Goal: Task Accomplishment & Management: Manage account settings

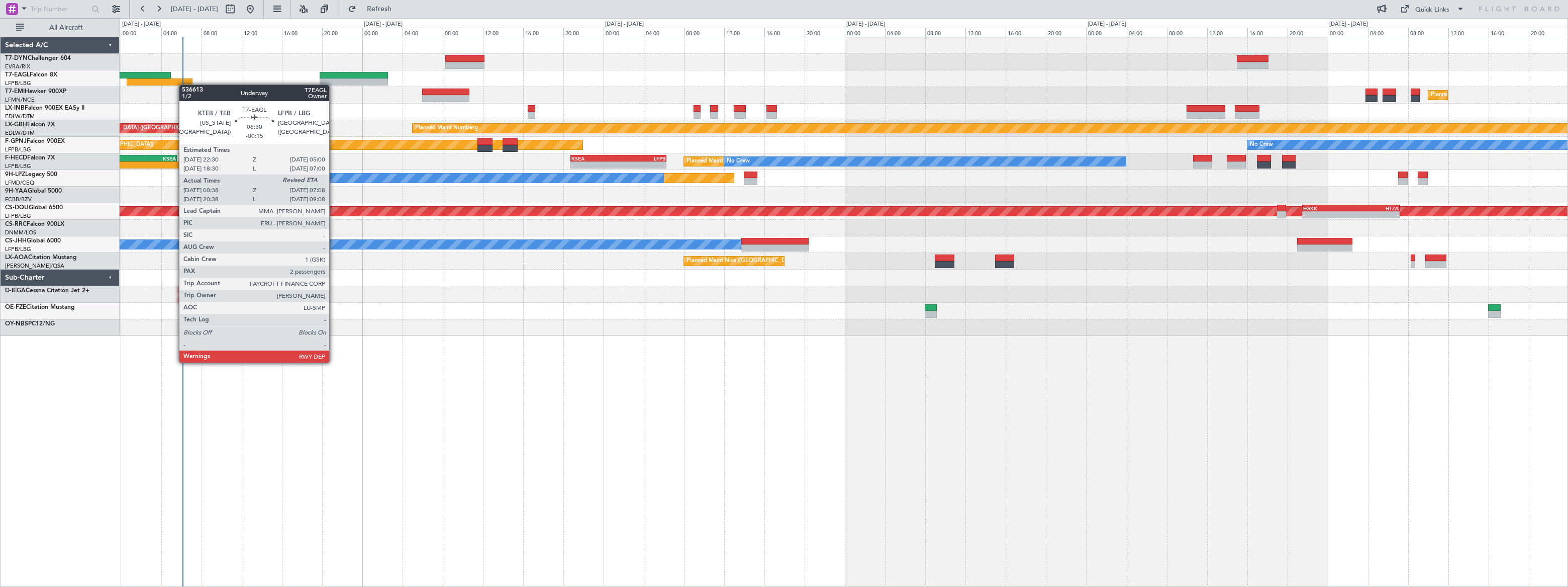
click at [163, 83] on div "Unplanned Maint [GEOGRAPHIC_DATA] (Riga Intl) Planned Maint [US_STATE] ([GEOGRA…" at bounding box center [843, 187] width 1448 height 299
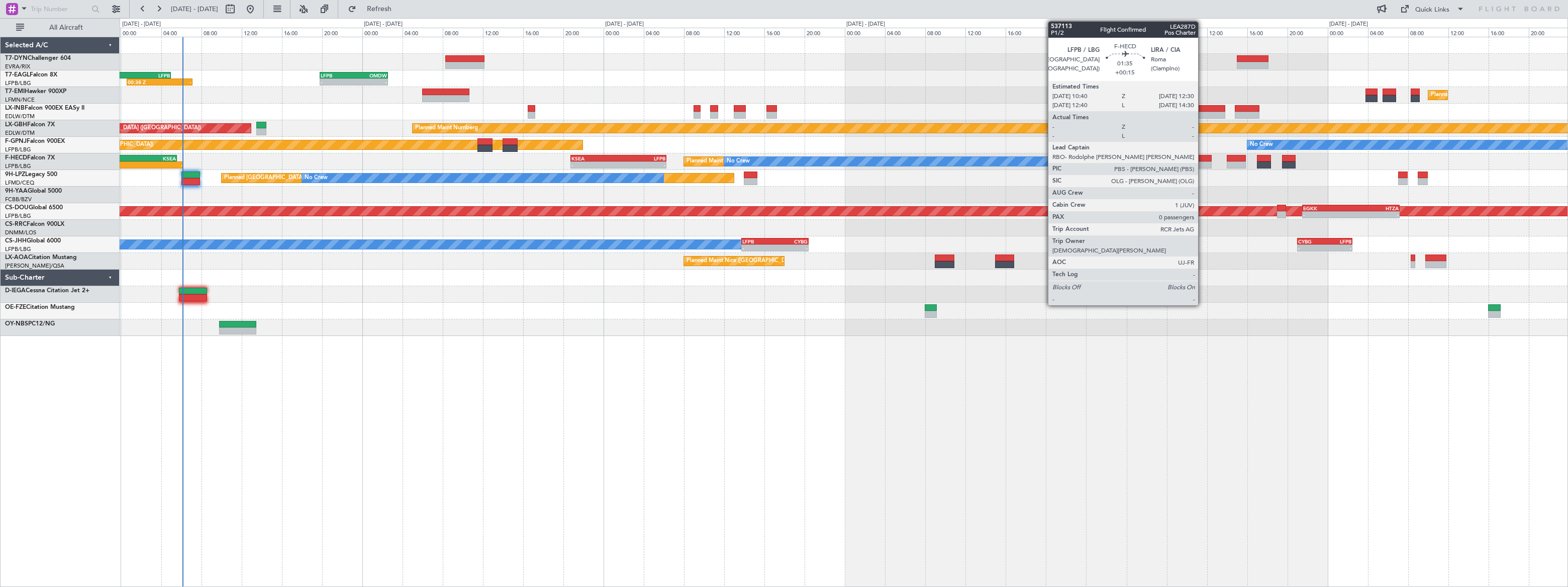
click at [1149, 159] on div at bounding box center [1202, 158] width 18 height 7
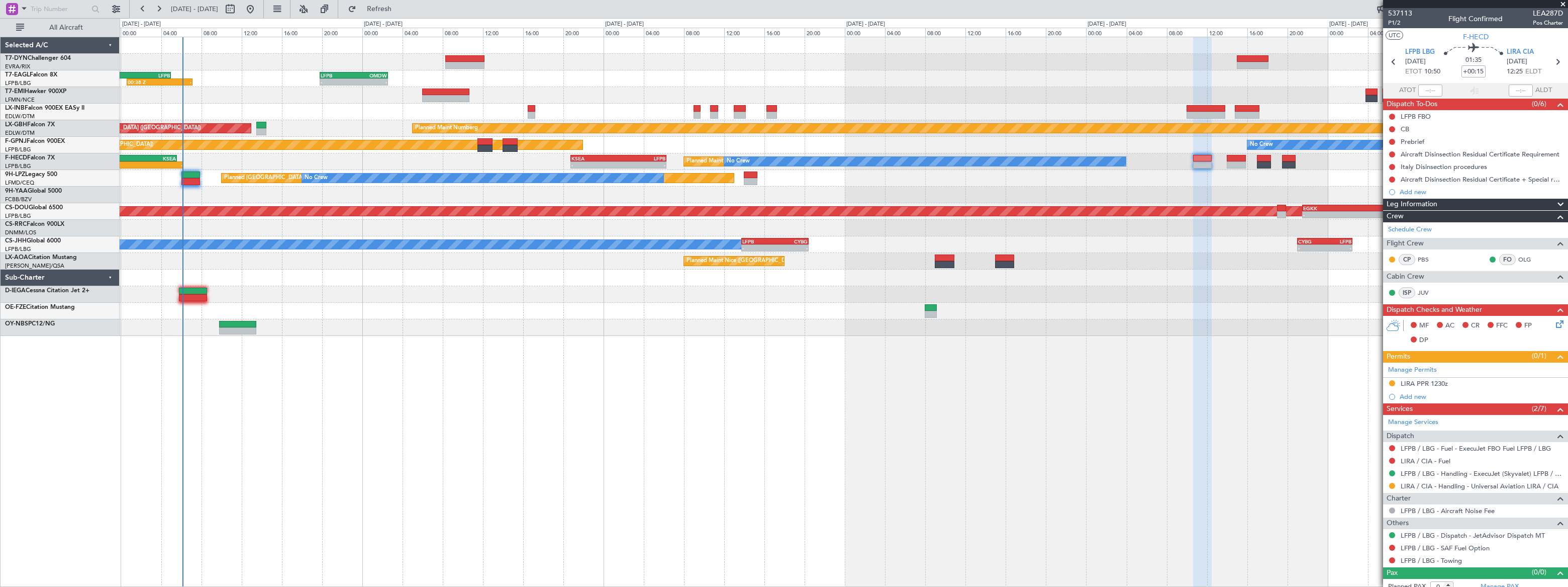
scroll to position [7, 0]
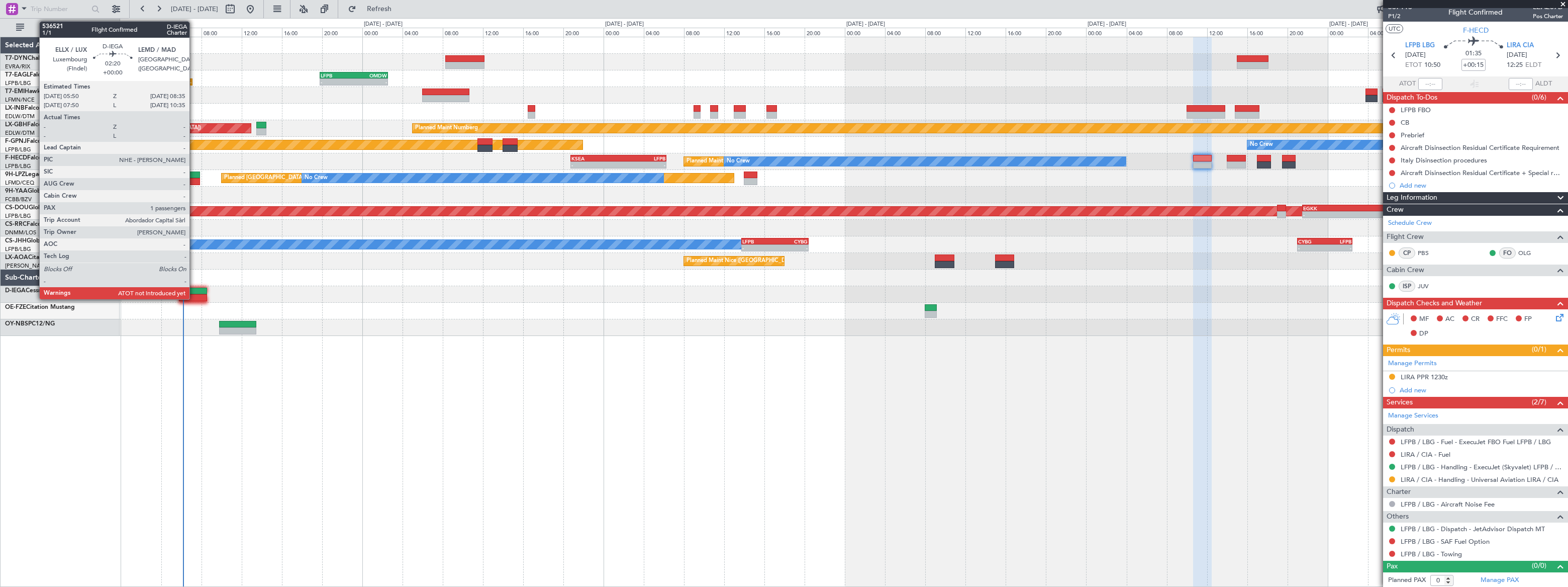
click at [194, 292] on div at bounding box center [193, 291] width 28 height 7
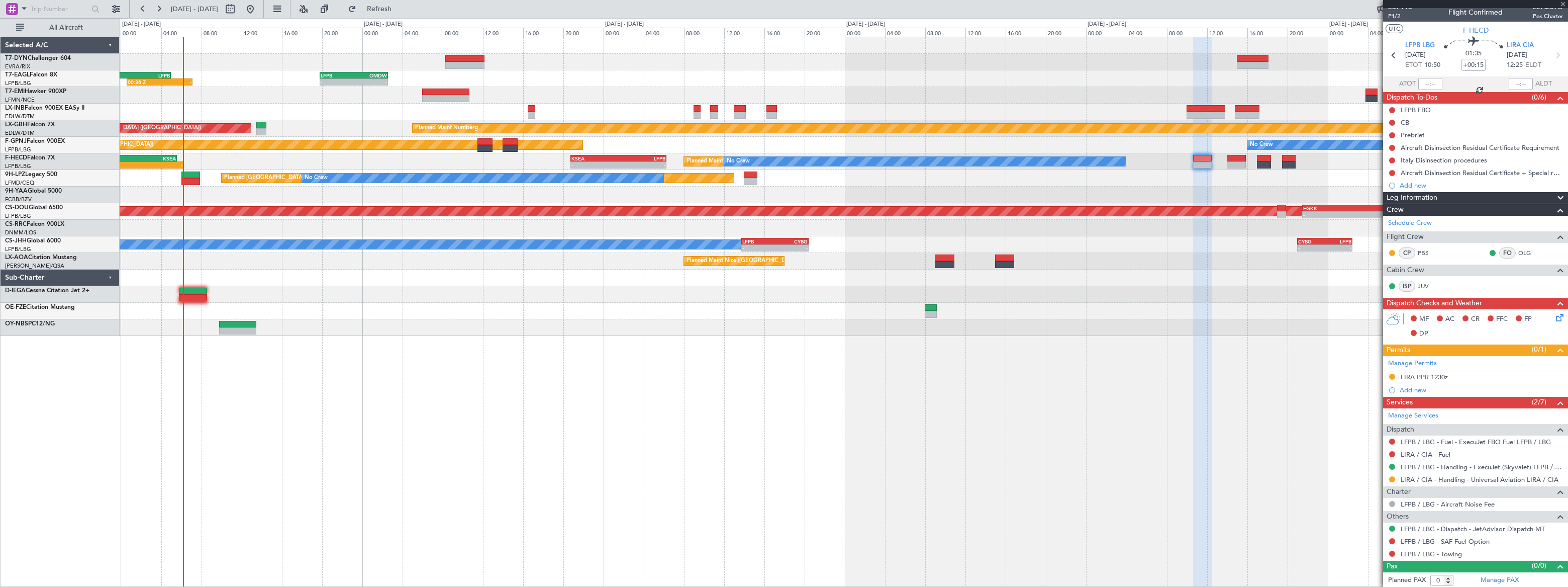
type input "1"
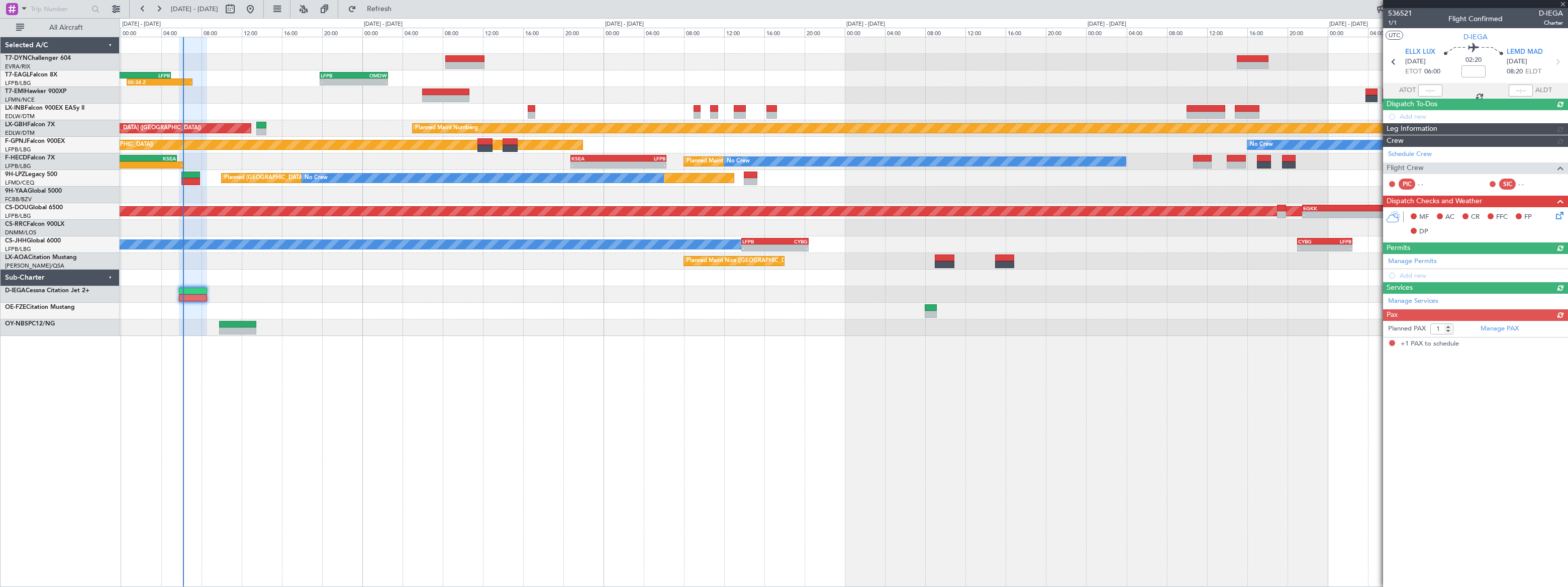
scroll to position [0, 0]
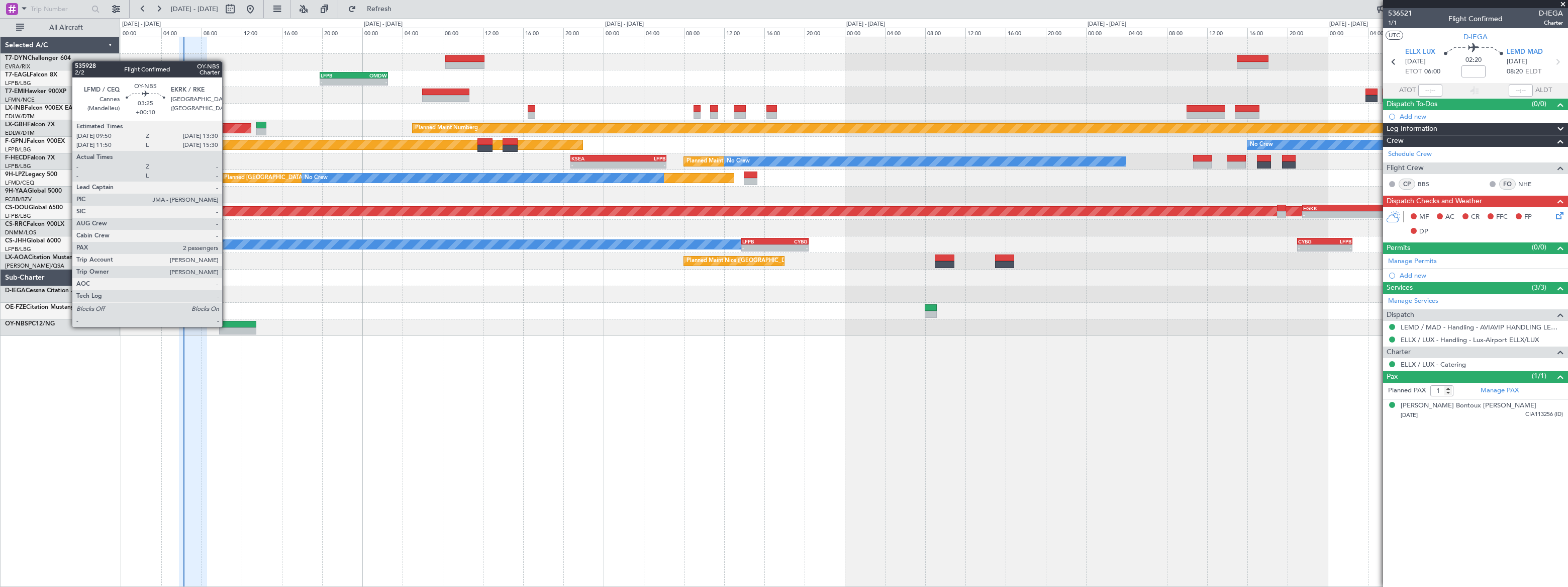
click at [228, 325] on div at bounding box center [238, 324] width 37 height 7
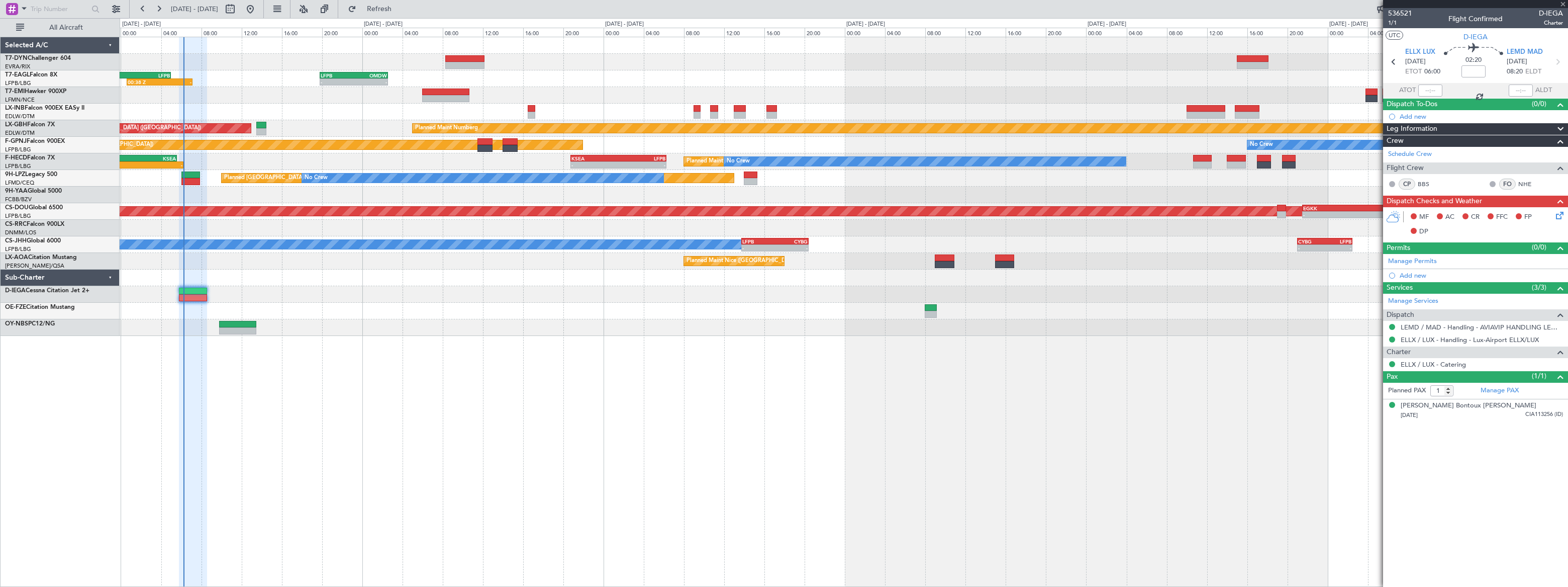
type input "+00:10"
type input "2"
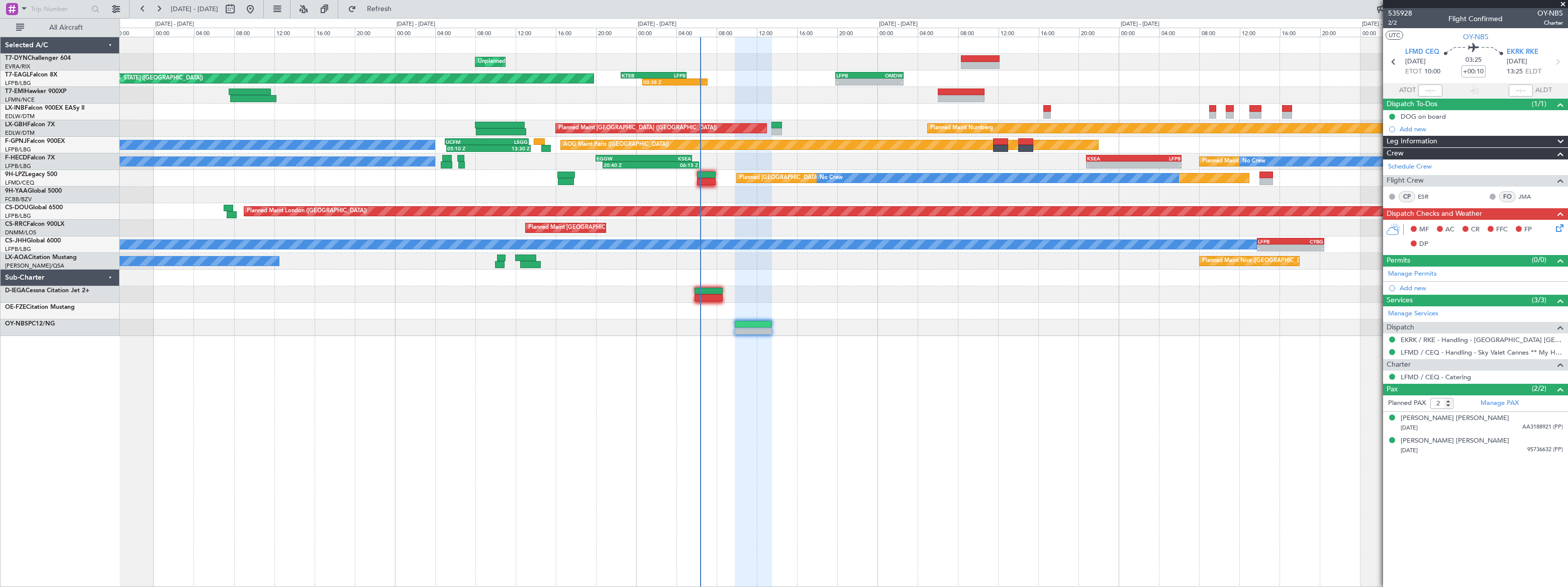
click at [835, 111] on div "Planned Maint [GEOGRAPHIC_DATA] ([GEOGRAPHIC_DATA])" at bounding box center [843, 112] width 1447 height 17
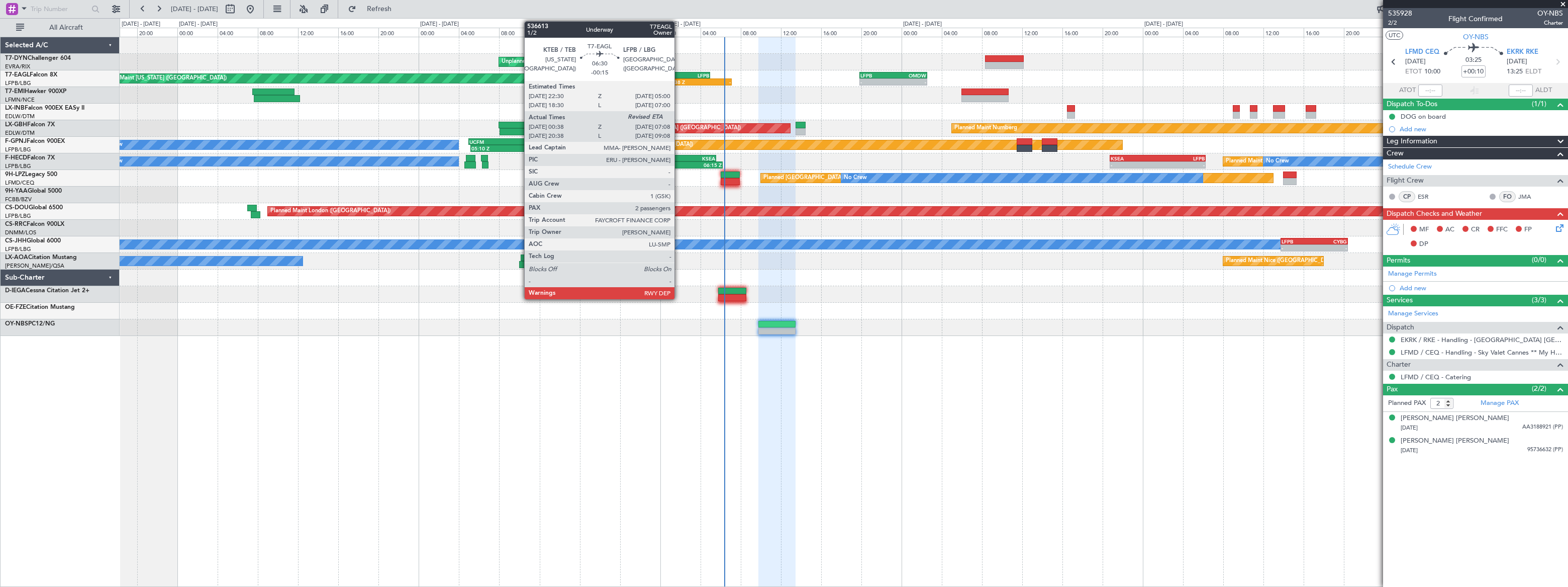
click at [679, 75] on div "LFPB" at bounding box center [693, 75] width 32 height 6
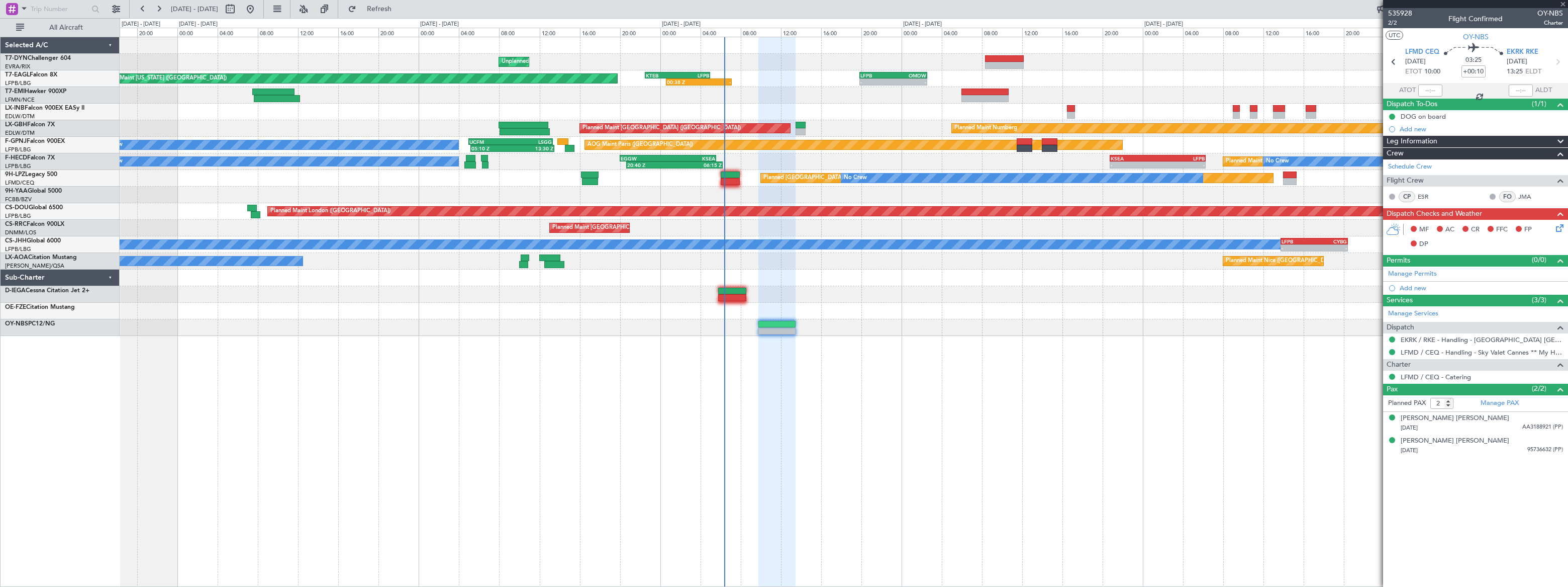
type input "-00:15"
type input "00:38"
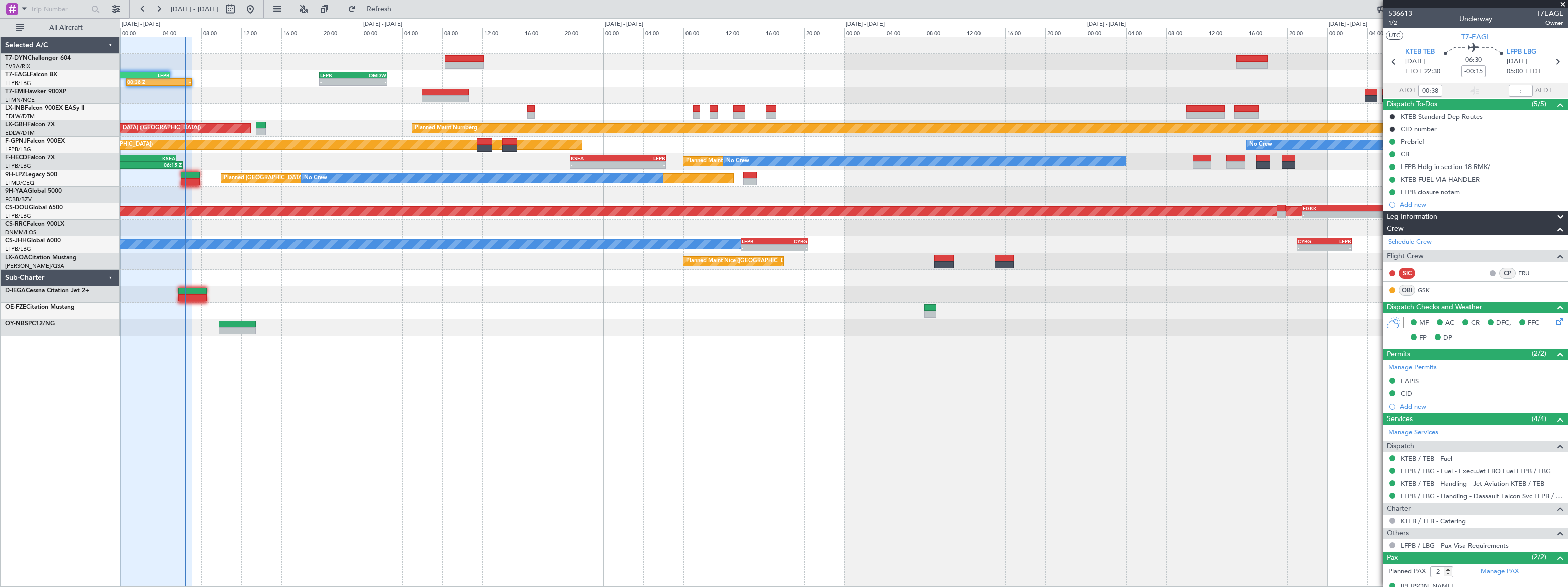
click at [239, 105] on div at bounding box center [843, 112] width 1448 height 17
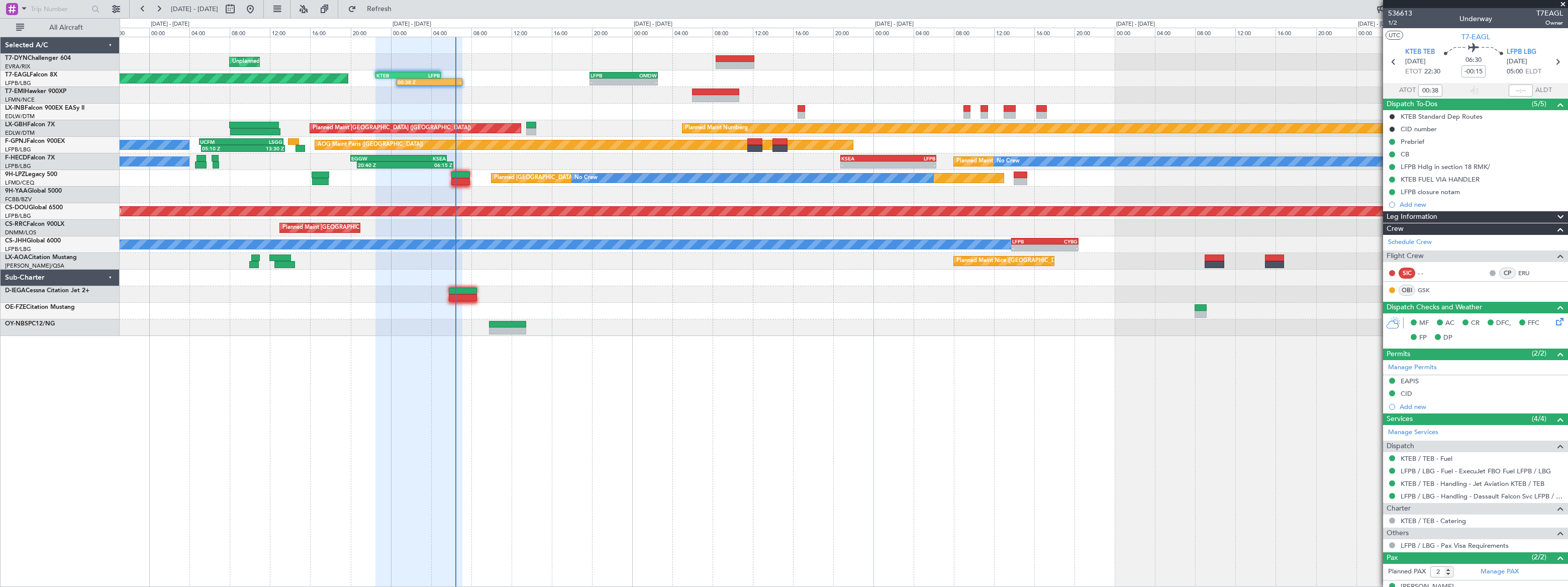
click at [520, 75] on div "Unplanned Maint Riga (Riga Intl) 00:38 Z - KTEB 22:30 Z LFPB 05:00 Z - - LFPB 1…" at bounding box center [843, 187] width 1448 height 299
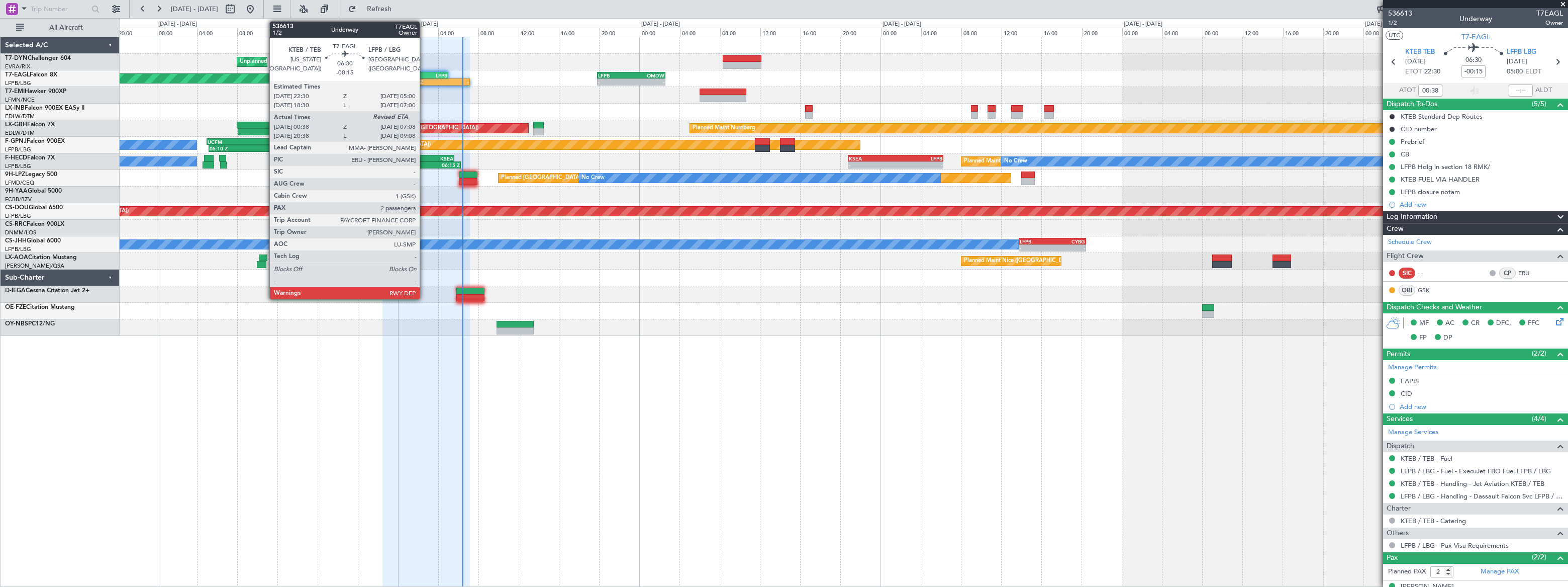
click at [424, 74] on div "LFPB" at bounding box center [432, 75] width 32 height 6
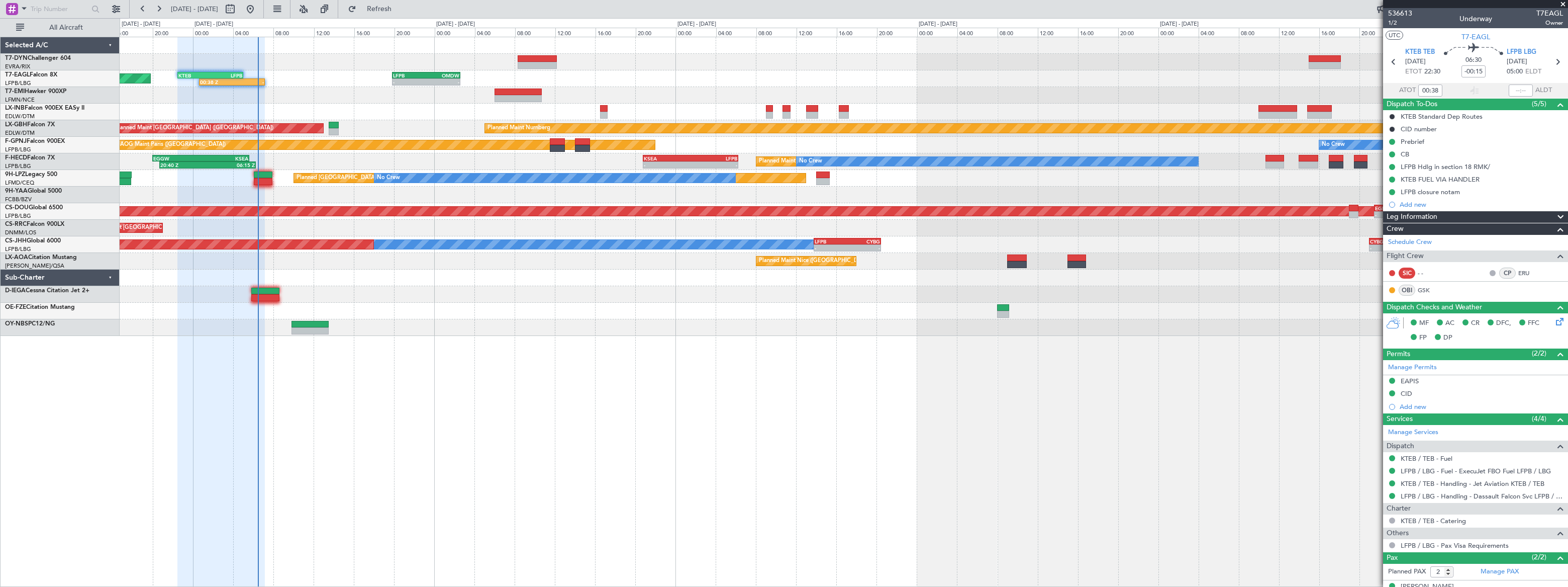
click at [221, 192] on div at bounding box center [843, 195] width 1447 height 17
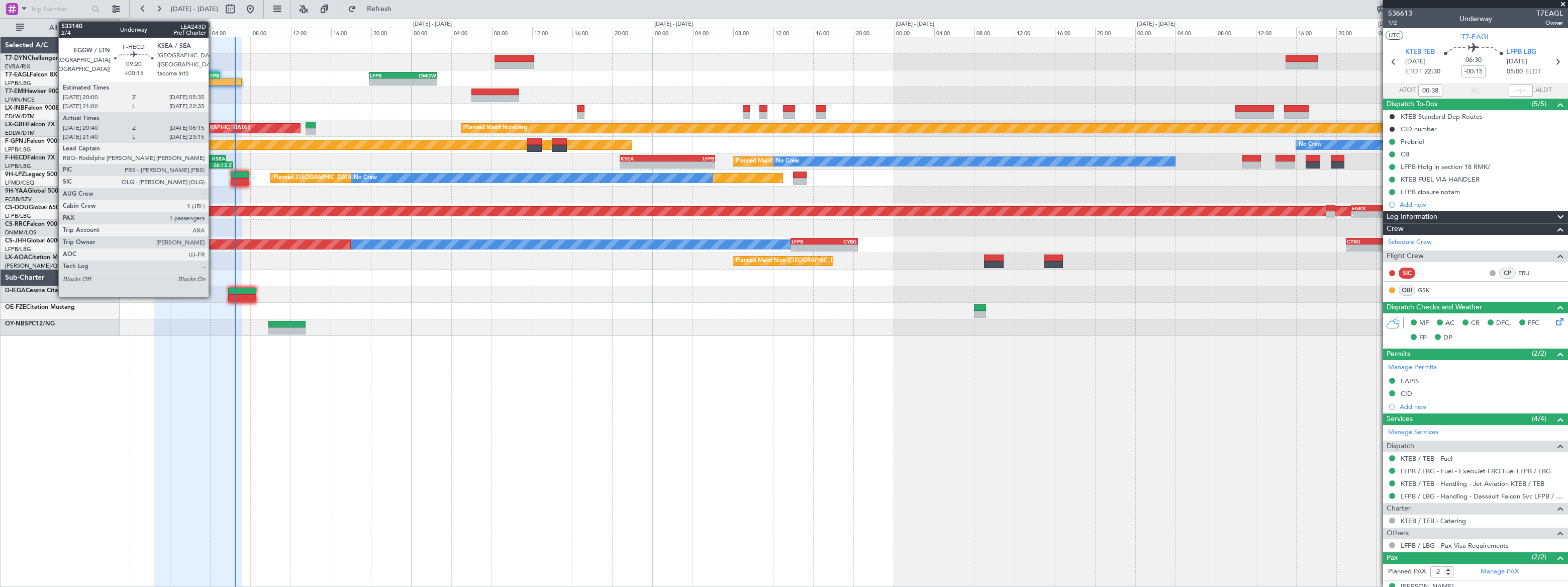
click at [213, 161] on div "05:35 Z" at bounding box center [201, 164] width 47 height 6
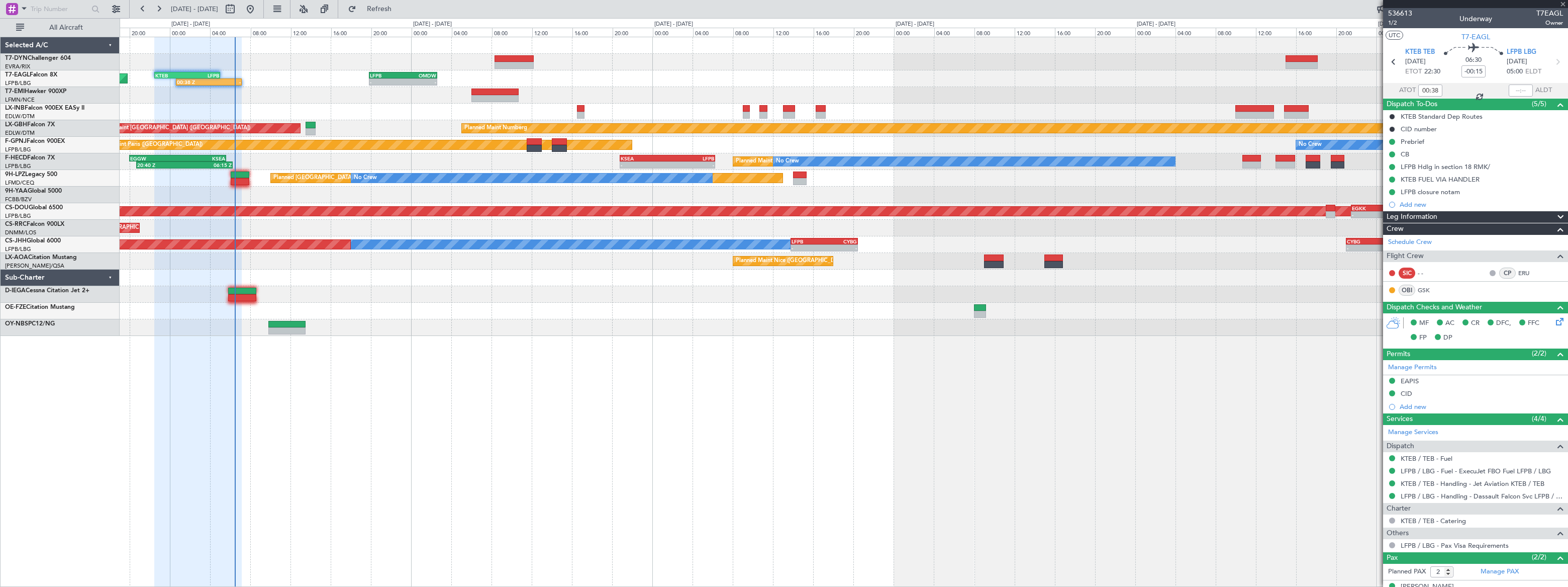
type input "+00:15"
type input "20:50"
type input "06:10"
type input "1"
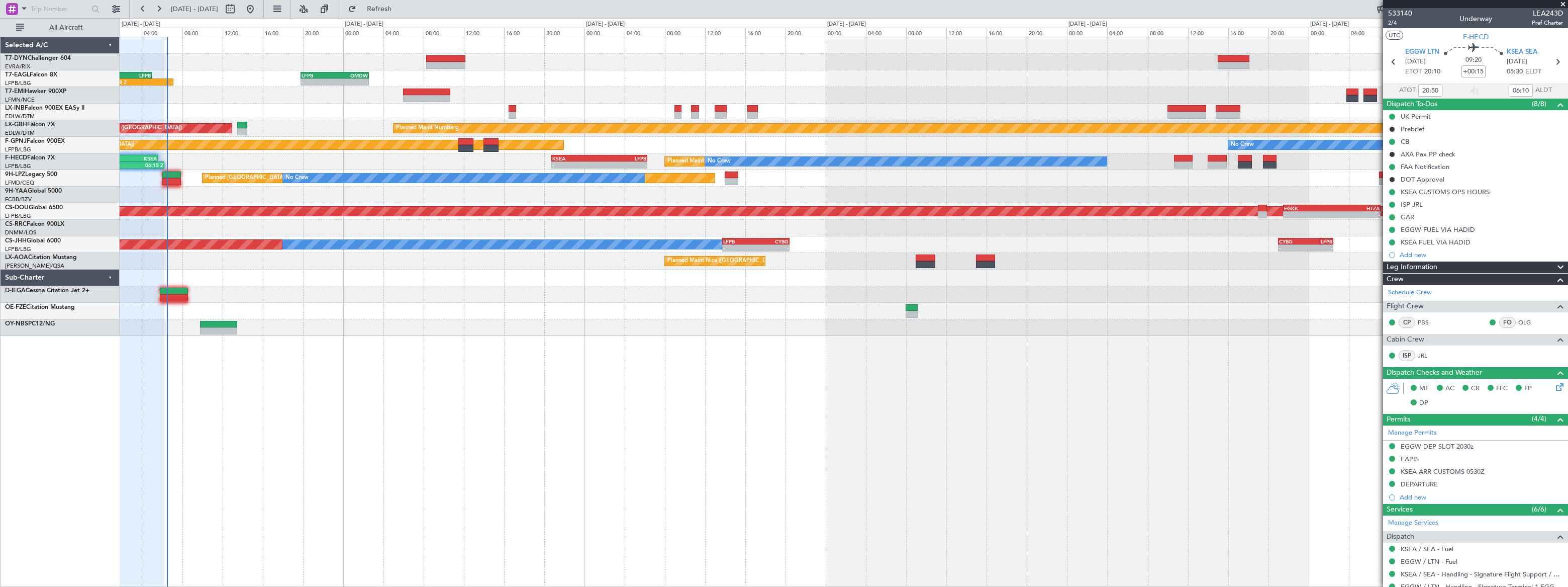
click at [437, 192] on div at bounding box center [843, 195] width 1448 height 17
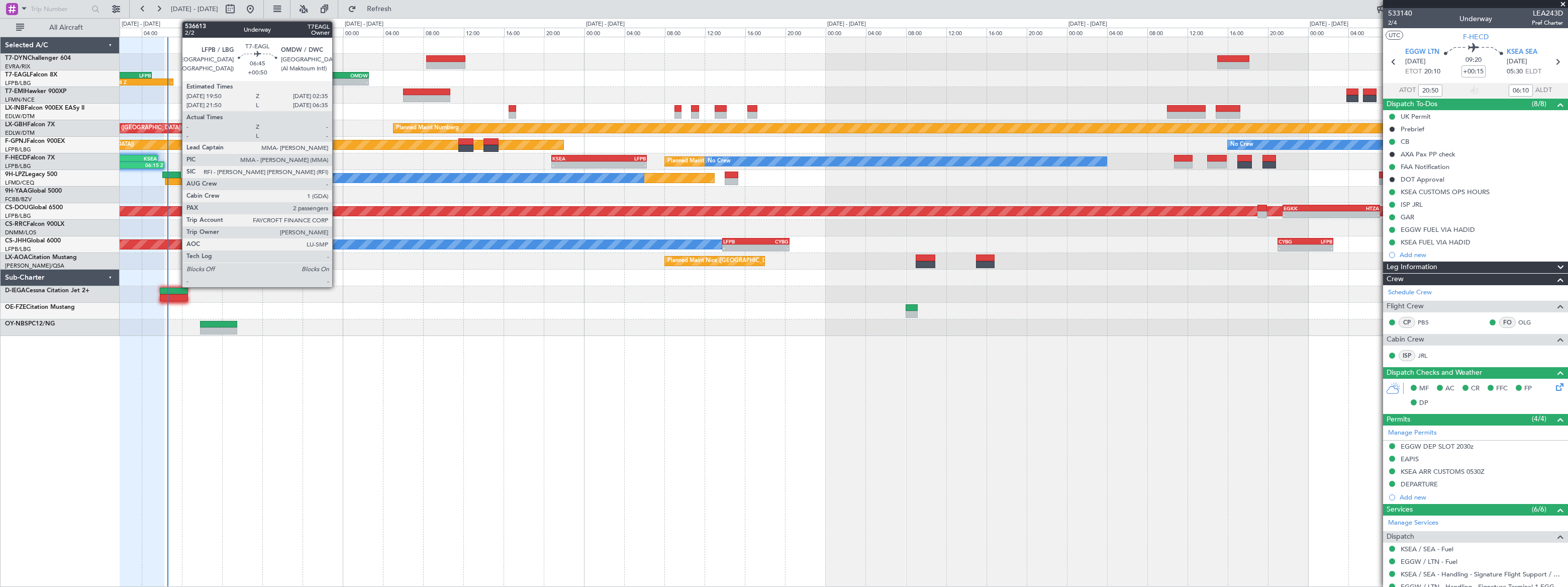
click at [337, 72] on div "OMDW" at bounding box center [351, 75] width 33 height 6
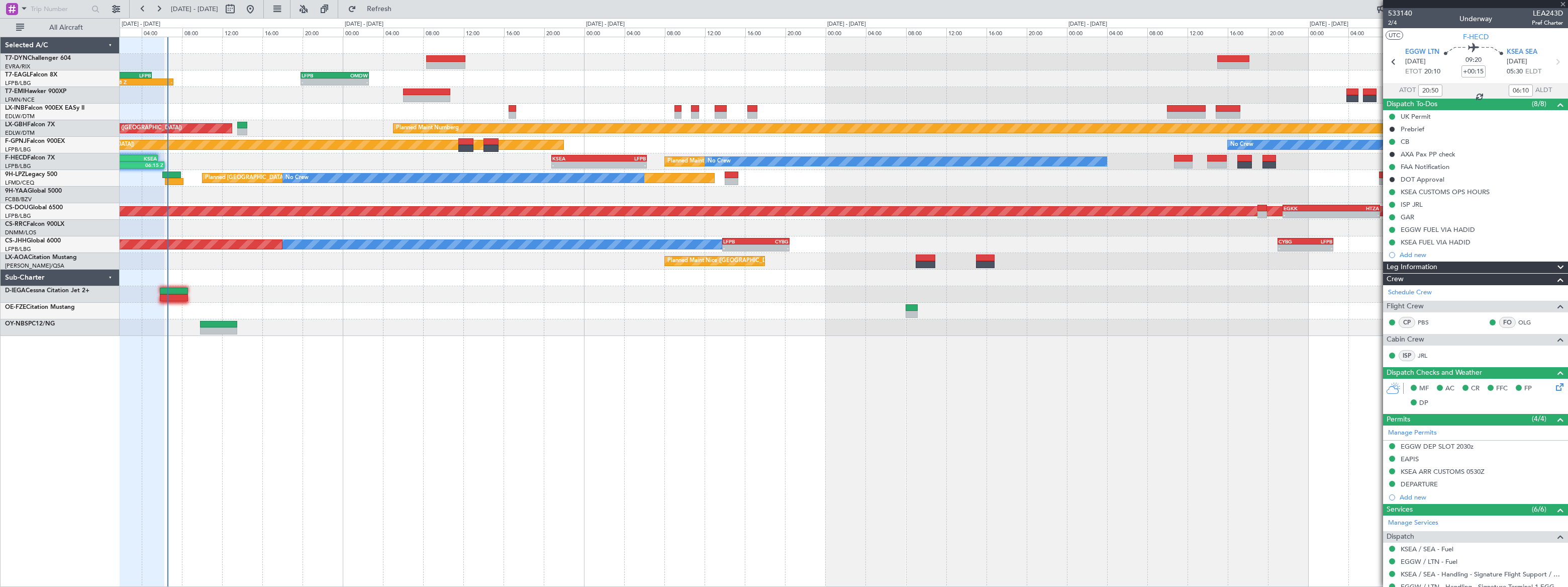
click at [338, 74] on div "OMDW" at bounding box center [351, 75] width 33 height 6
type input "+00:50"
type input "2"
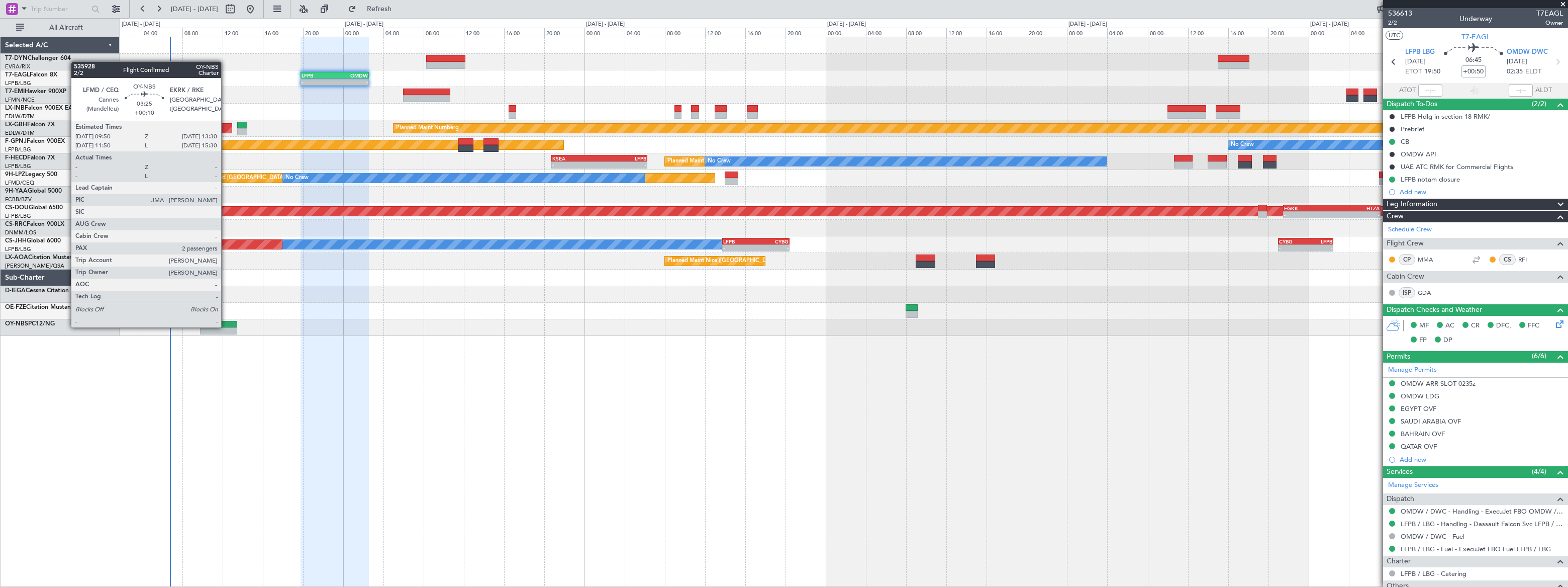
click at [226, 327] on div at bounding box center [219, 324] width 37 height 7
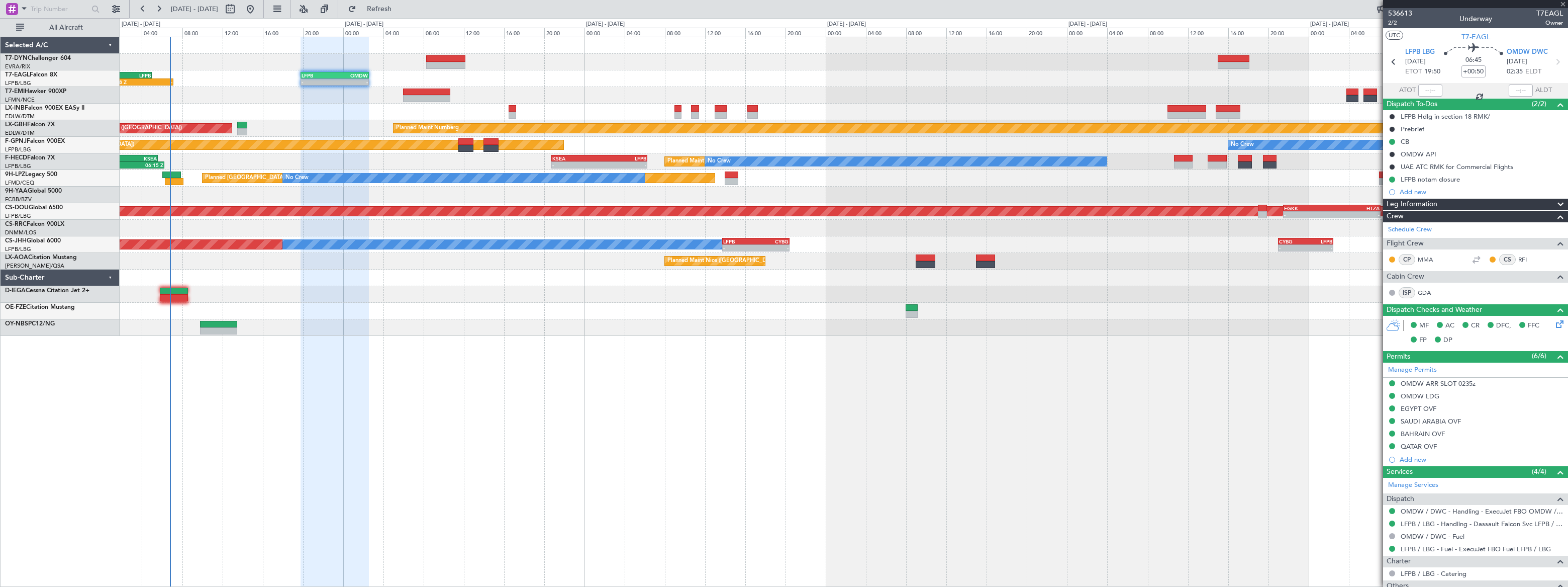
type input "+00:10"
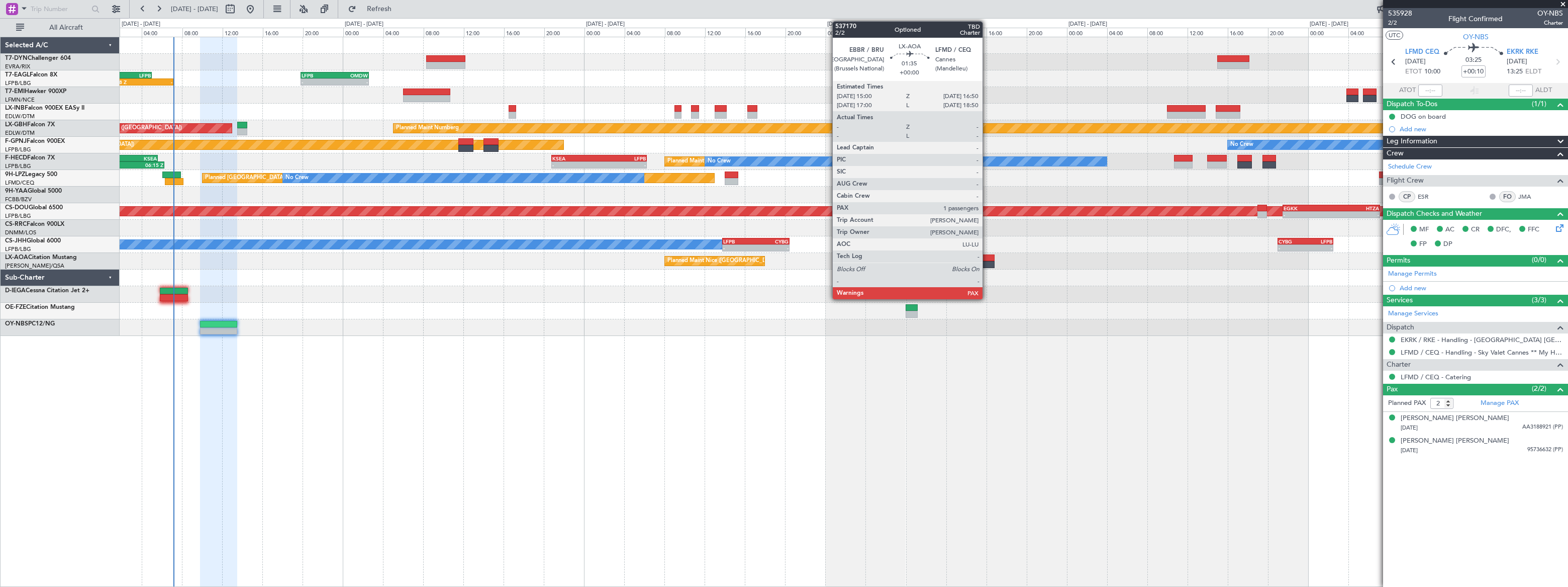
click at [987, 260] on div at bounding box center [985, 257] width 18 height 7
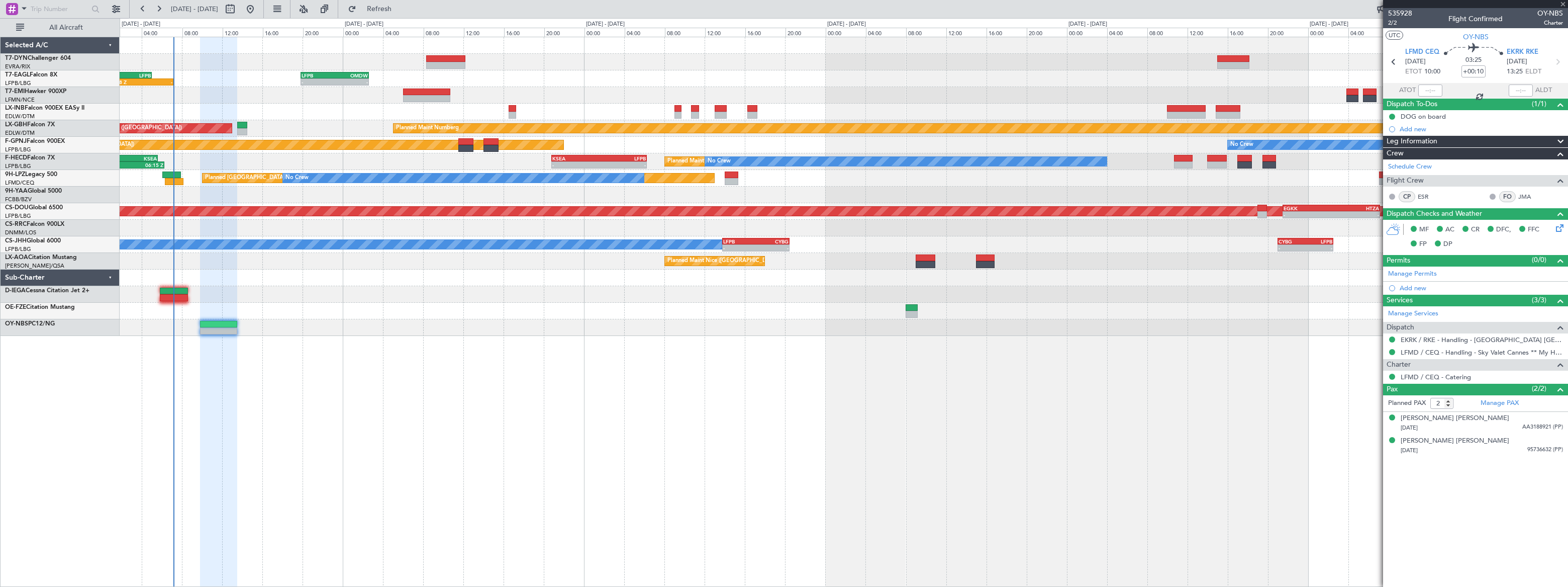
type input "1"
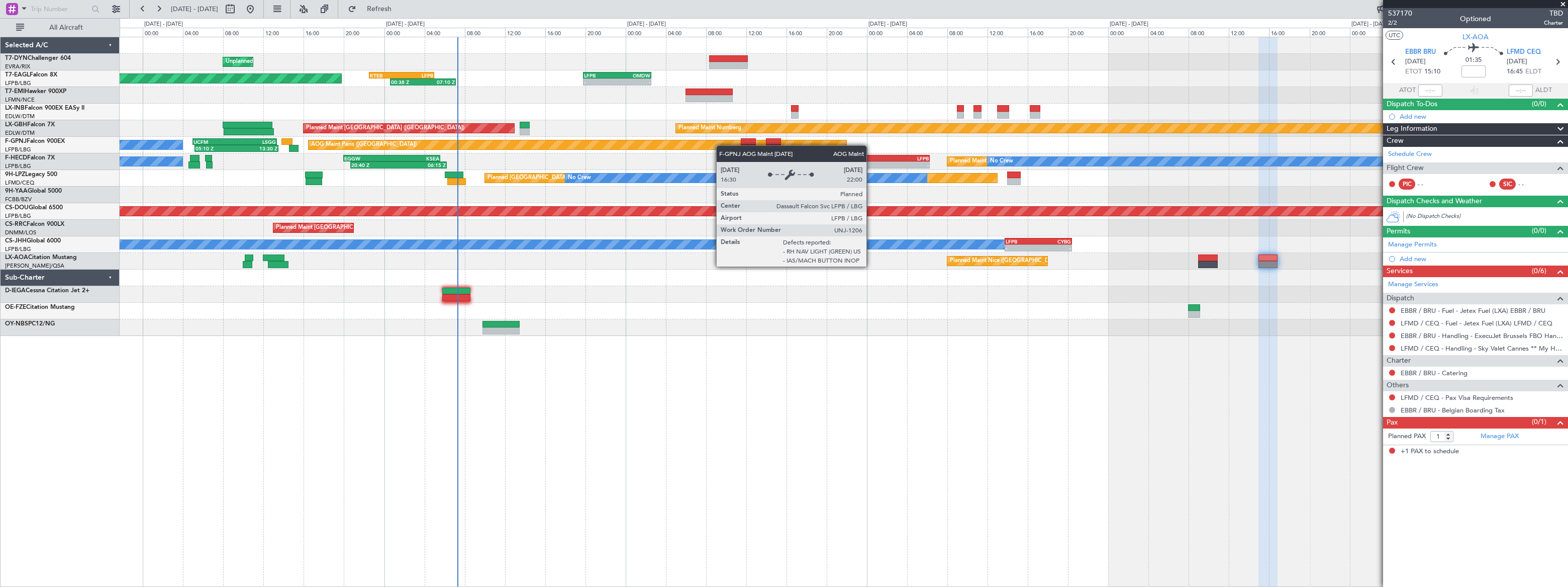
click at [722, 145] on div "Unplanned Maint Riga (Riga Intl) 00:38 Z 07:10 Z KTEB 22:30 Z LFPB 05:00 Z - - …" at bounding box center [843, 187] width 1448 height 299
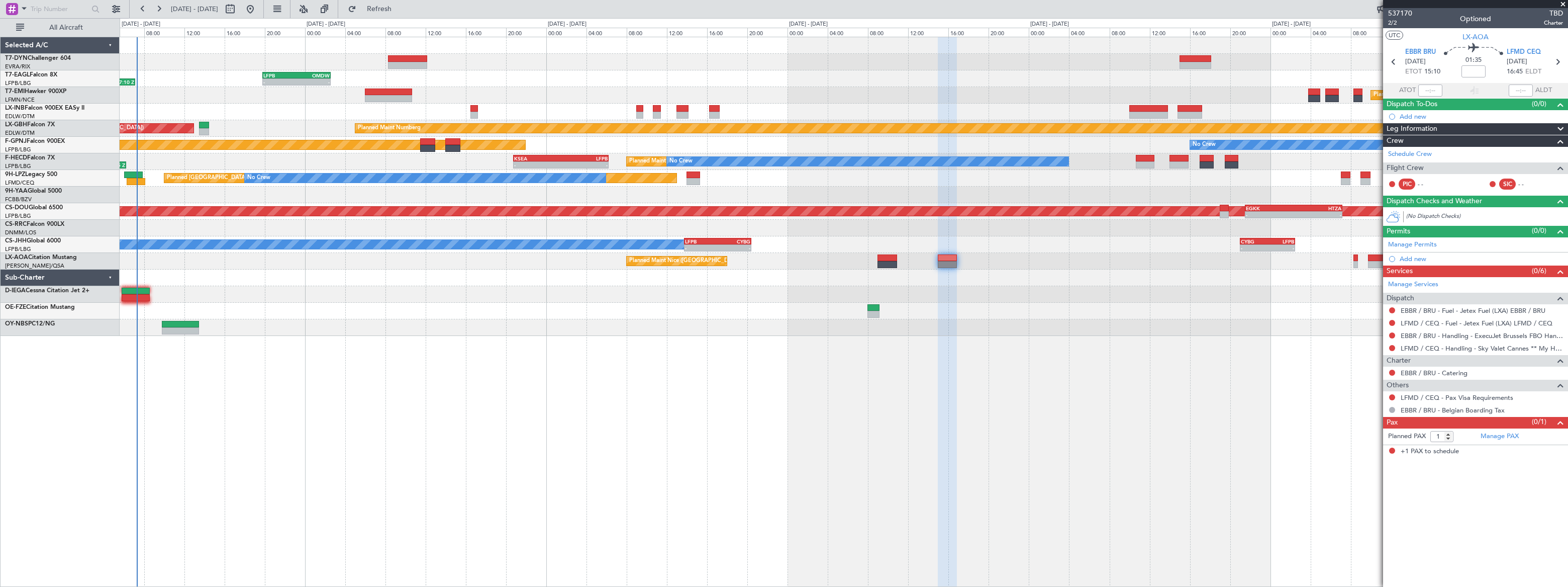
click at [206, 192] on div at bounding box center [843, 195] width 1448 height 17
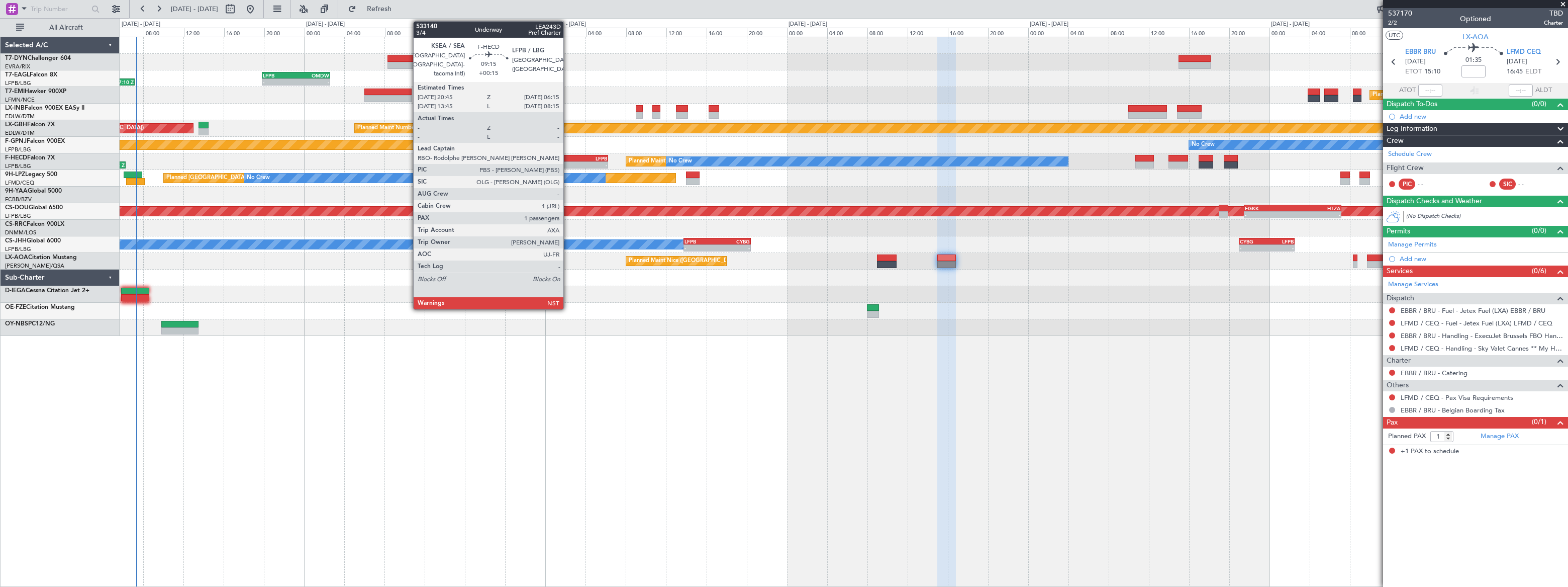
click at [568, 156] on div "LFPB" at bounding box center [583, 159] width 47 height 6
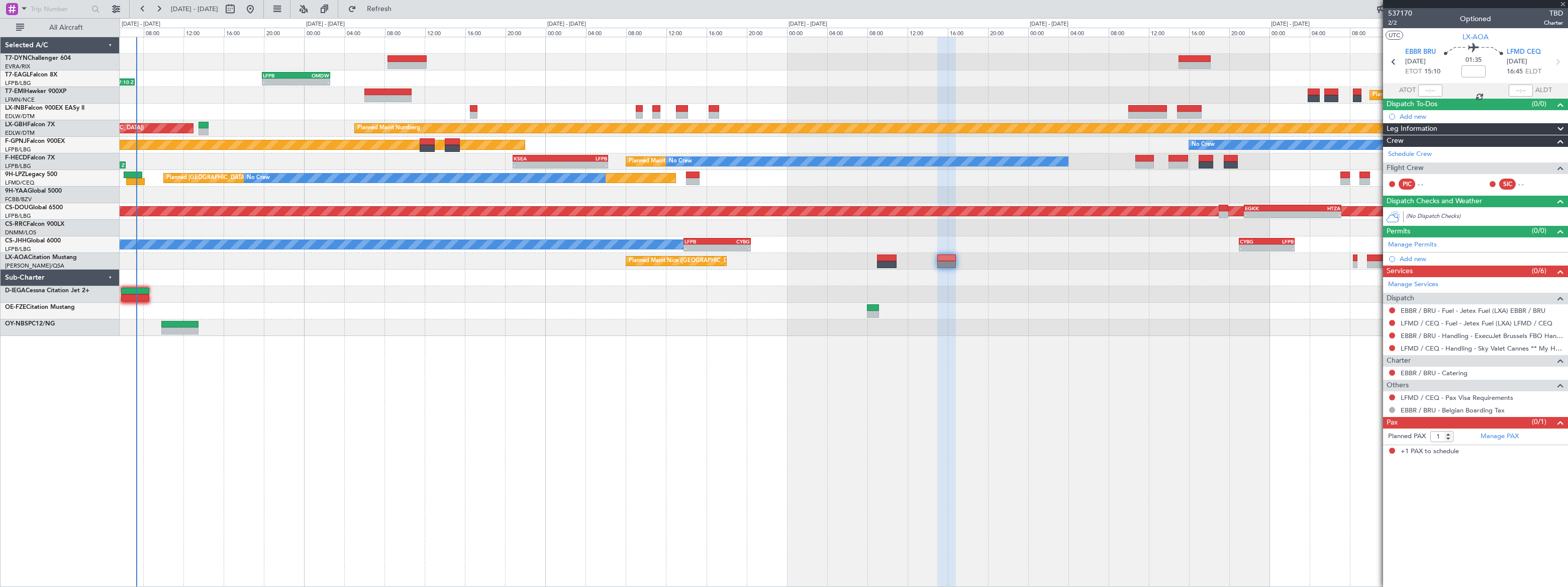
click at [568, 156] on div "LFPB" at bounding box center [583, 159] width 47 height 6
type input "+00:15"
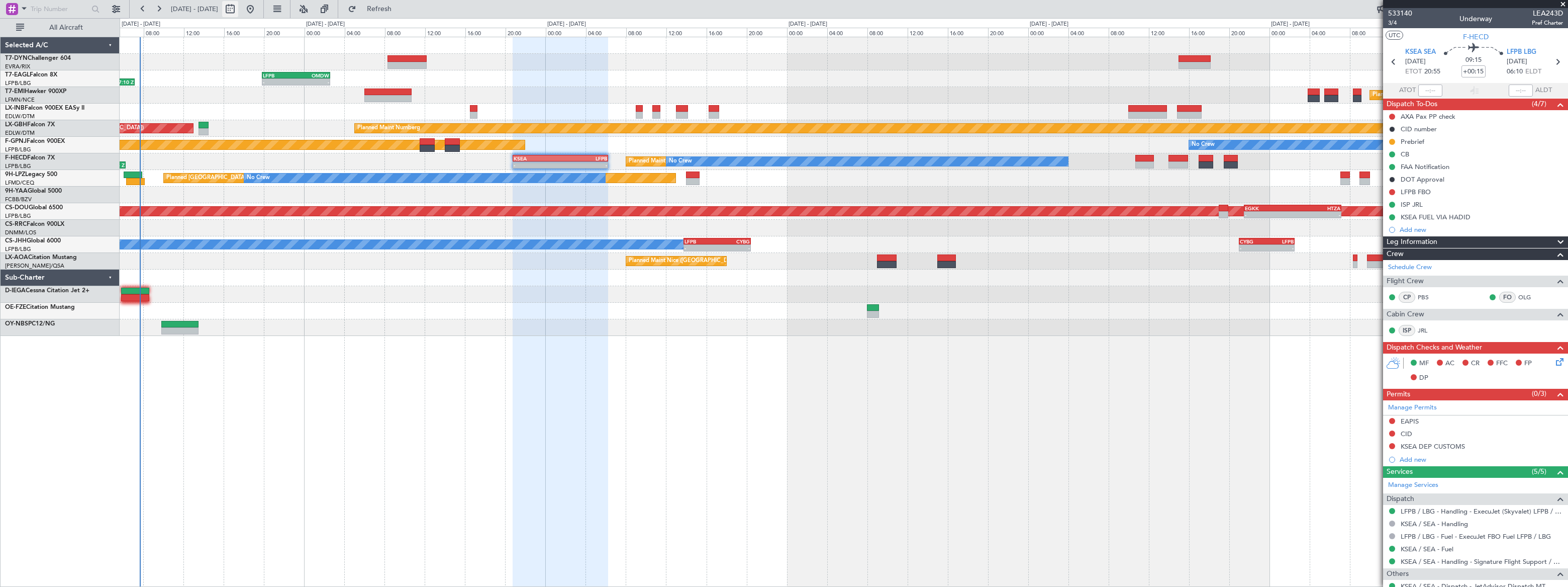
click at [238, 5] on button at bounding box center [230, 9] width 16 height 16
select select "9"
select select "2025"
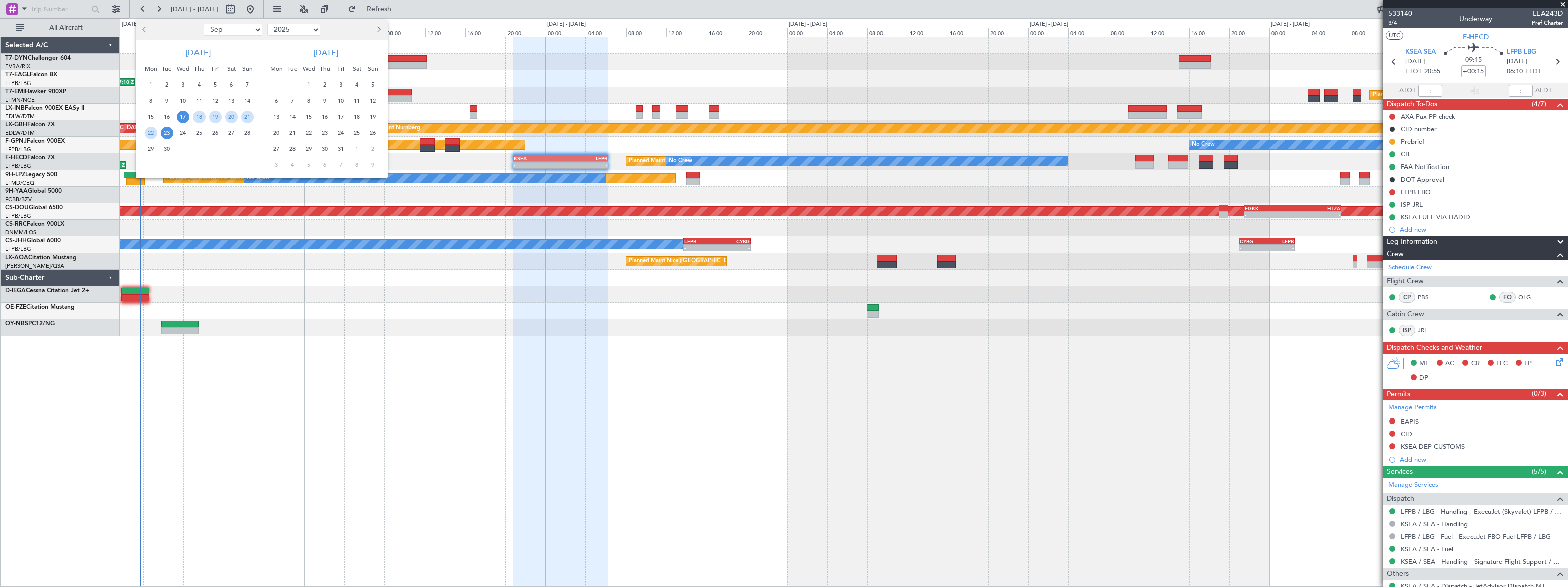
click at [234, 31] on select "Jan Feb Mar Apr May Jun [DATE] Aug Sep Oct Nov Dec" at bounding box center [233, 30] width 59 height 12
select select "10"
click at [203, 24] on select "Jan Feb Mar Apr May Jun [DATE] Aug Sep Oct Nov Dec" at bounding box center [233, 30] width 59 height 12
click at [231, 82] on span "4" at bounding box center [231, 85] width 13 height 13
click at [233, 82] on span "4" at bounding box center [231, 85] width 13 height 13
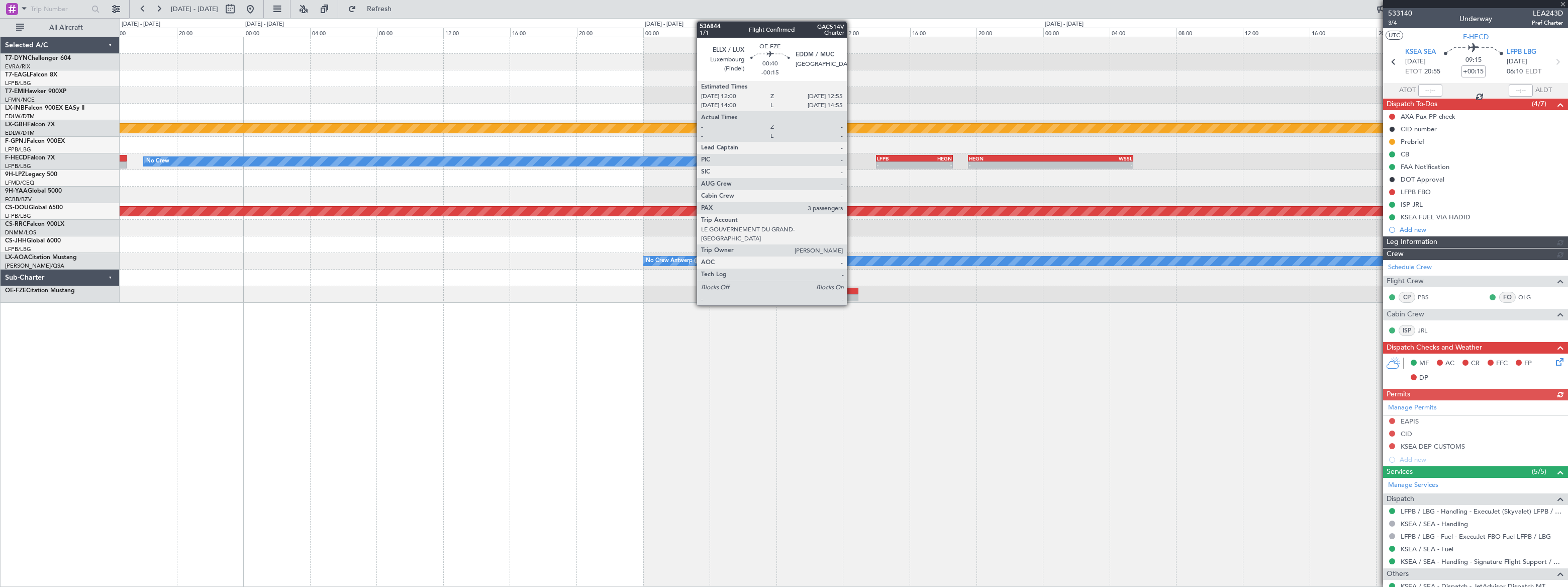
click at [851, 292] on div at bounding box center [850, 291] width 15 height 7
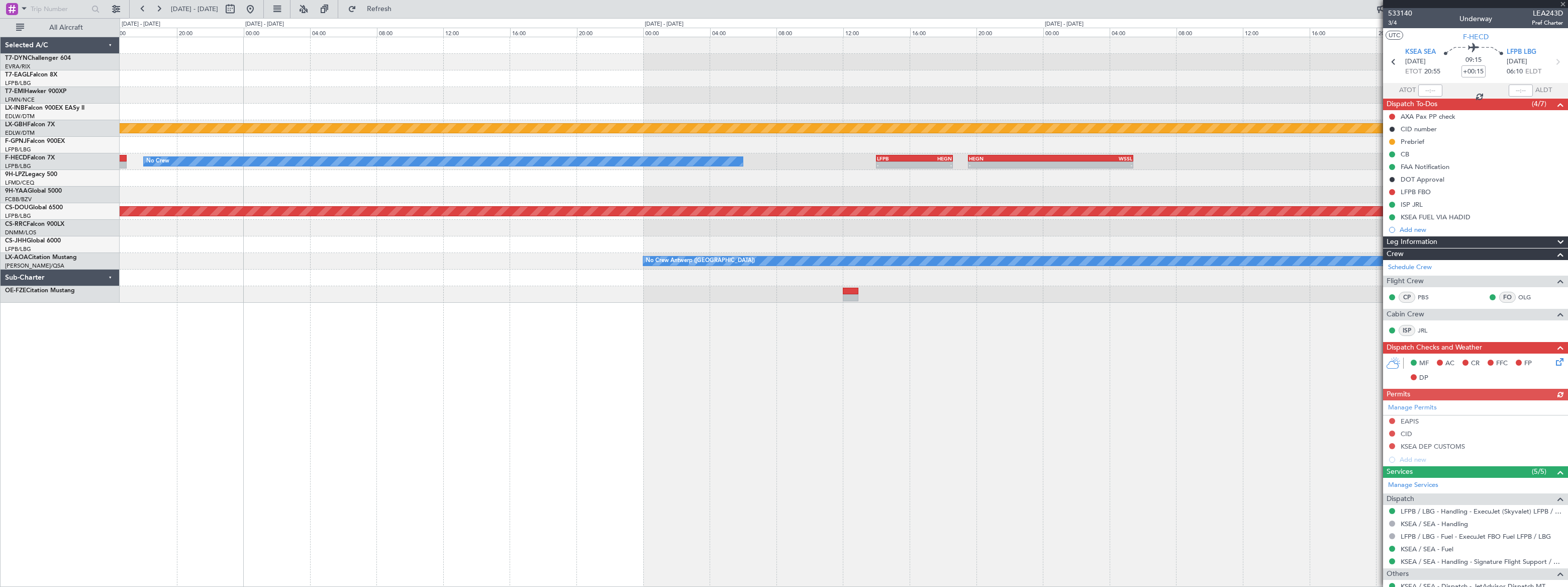
type input "-00:15"
type input "3"
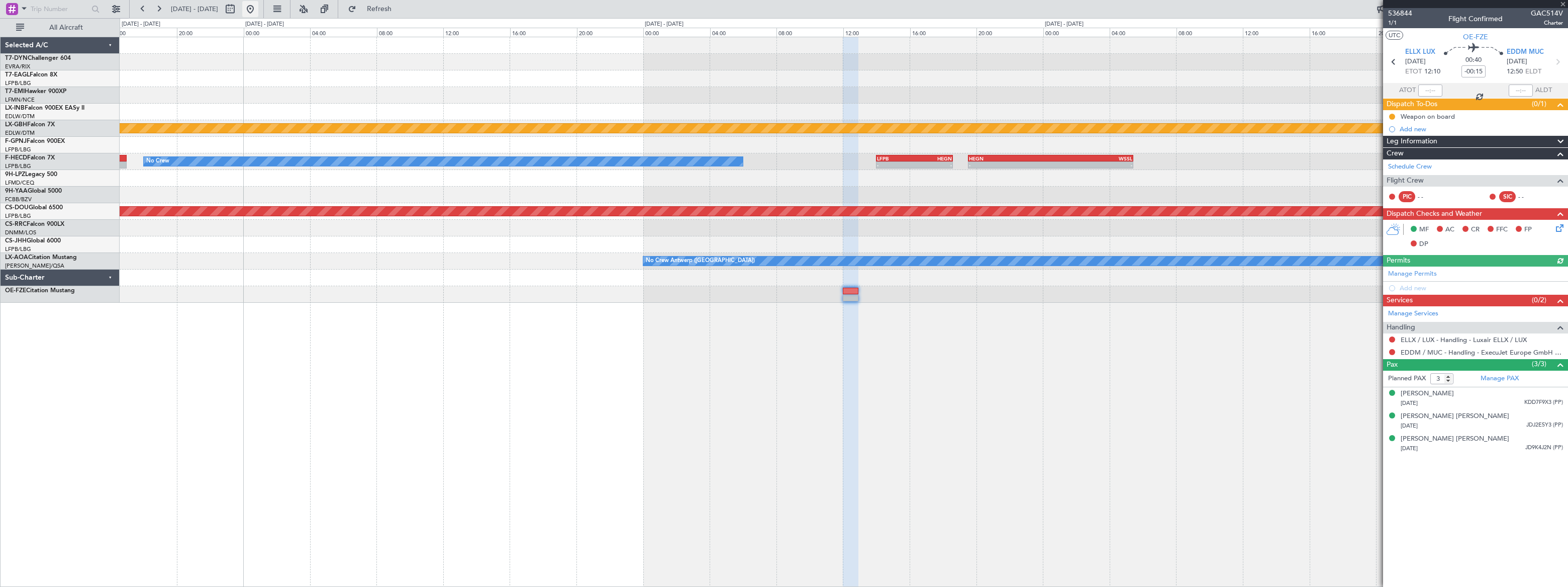
click at [258, 10] on button at bounding box center [250, 9] width 16 height 16
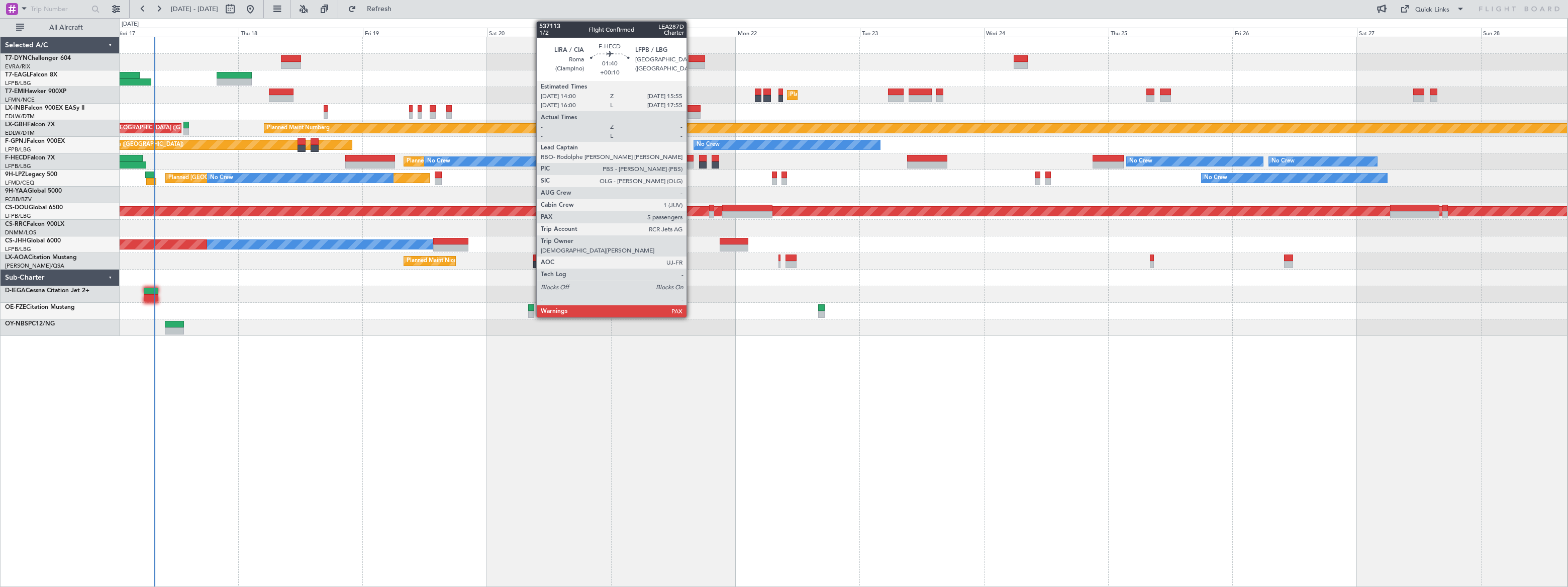
click at [691, 159] on div at bounding box center [688, 158] width 10 height 7
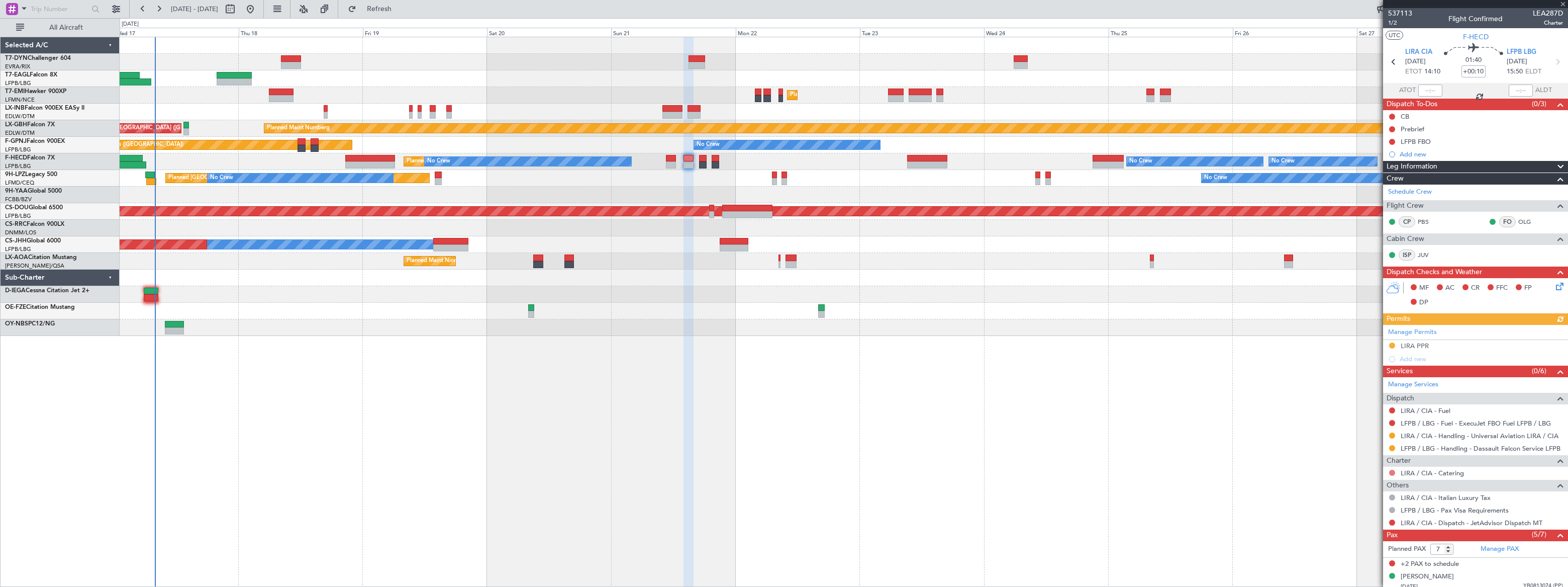
click at [1149, 430] on button at bounding box center [1392, 473] width 6 height 6
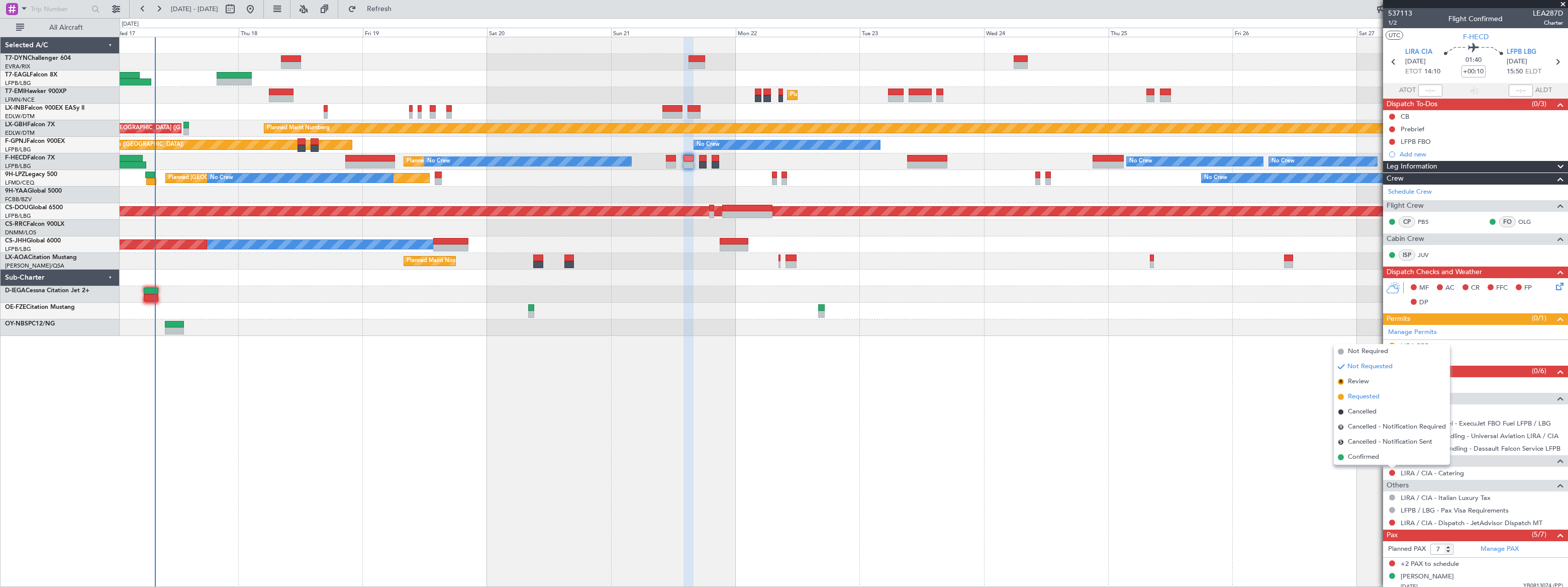
click at [1149, 398] on span "Requested" at bounding box center [1364, 396] width 32 height 10
click at [1149, 430] on link "LIRA / CIA - Catering" at bounding box center [1432, 473] width 63 height 9
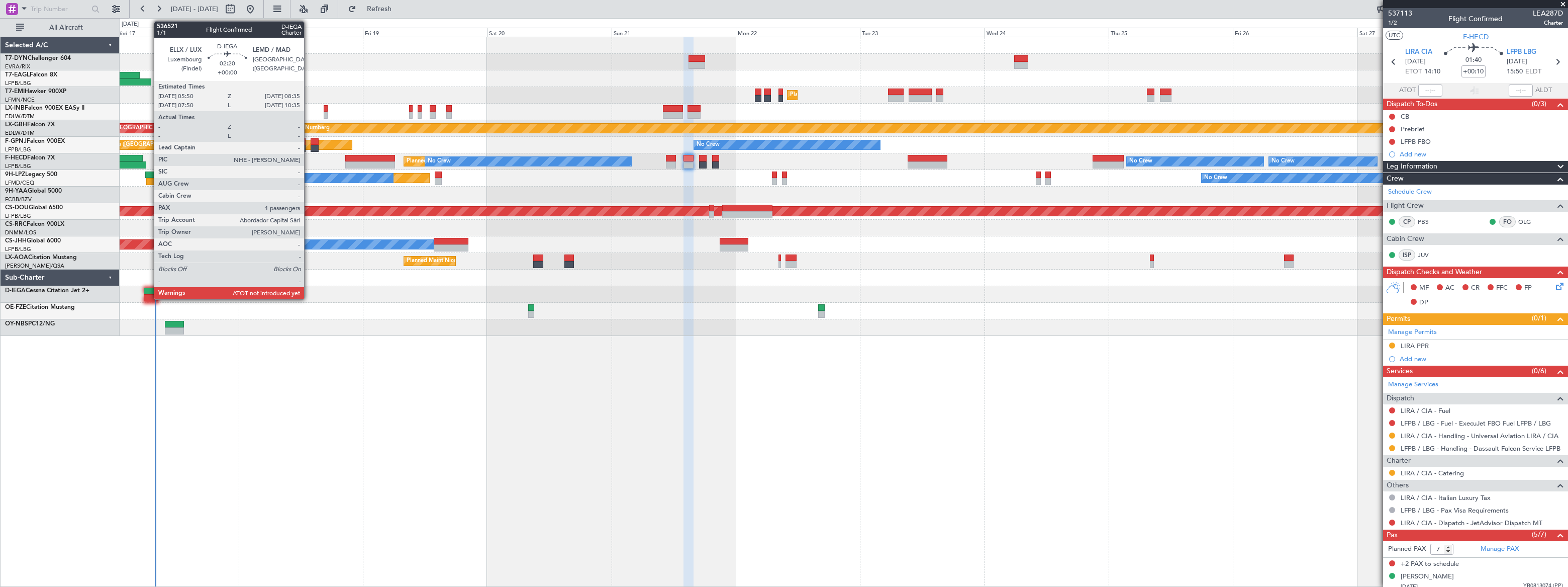
click at [149, 289] on div at bounding box center [151, 291] width 15 height 7
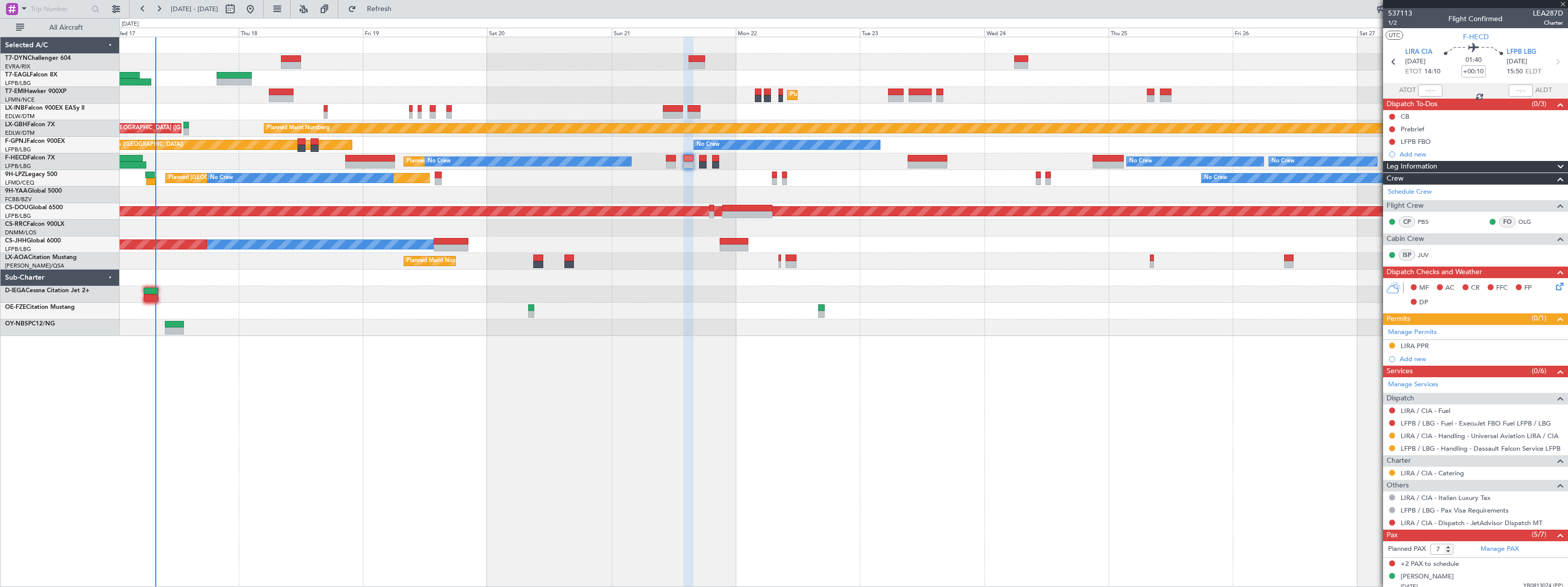
type input "1"
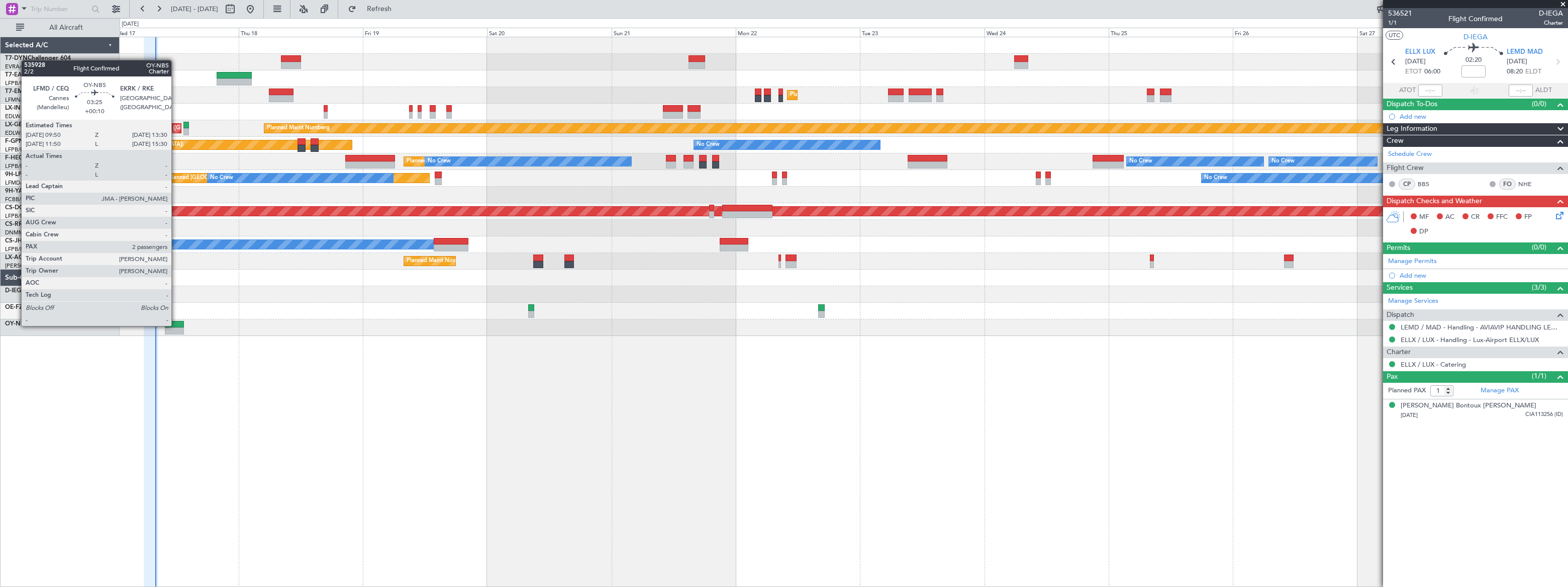
click at [175, 325] on div at bounding box center [174, 324] width 19 height 7
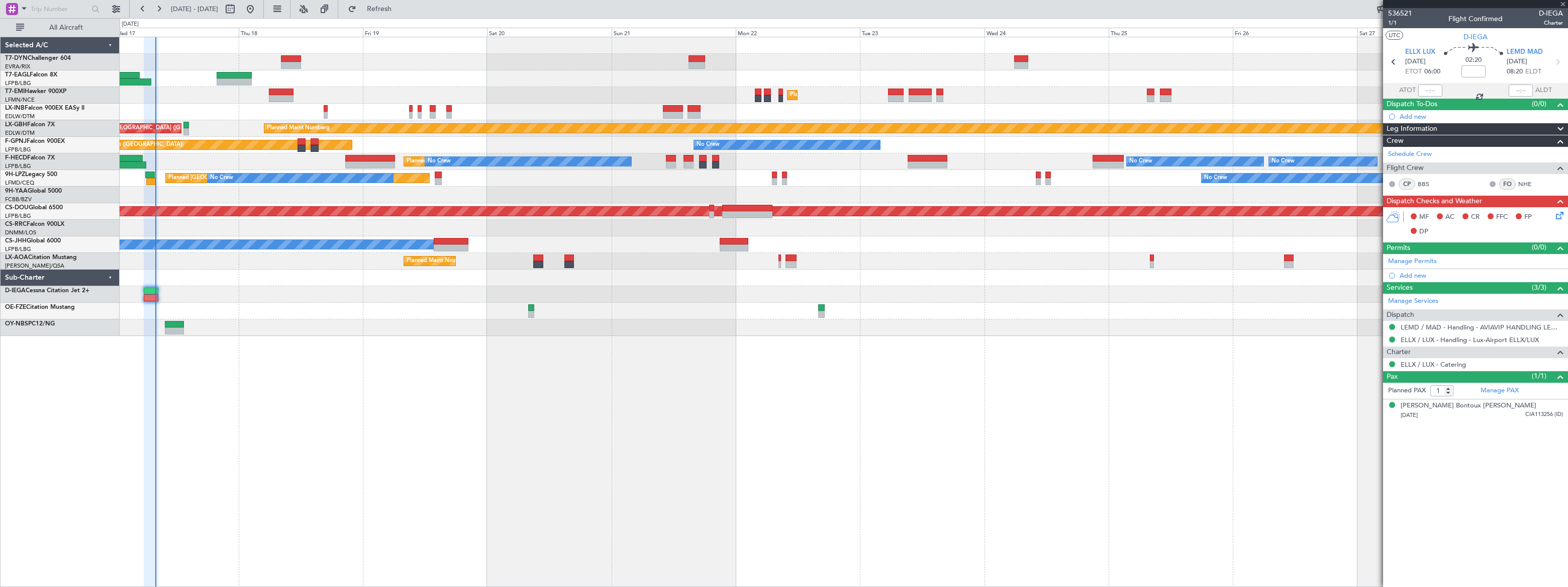
type input "+00:10"
type input "2"
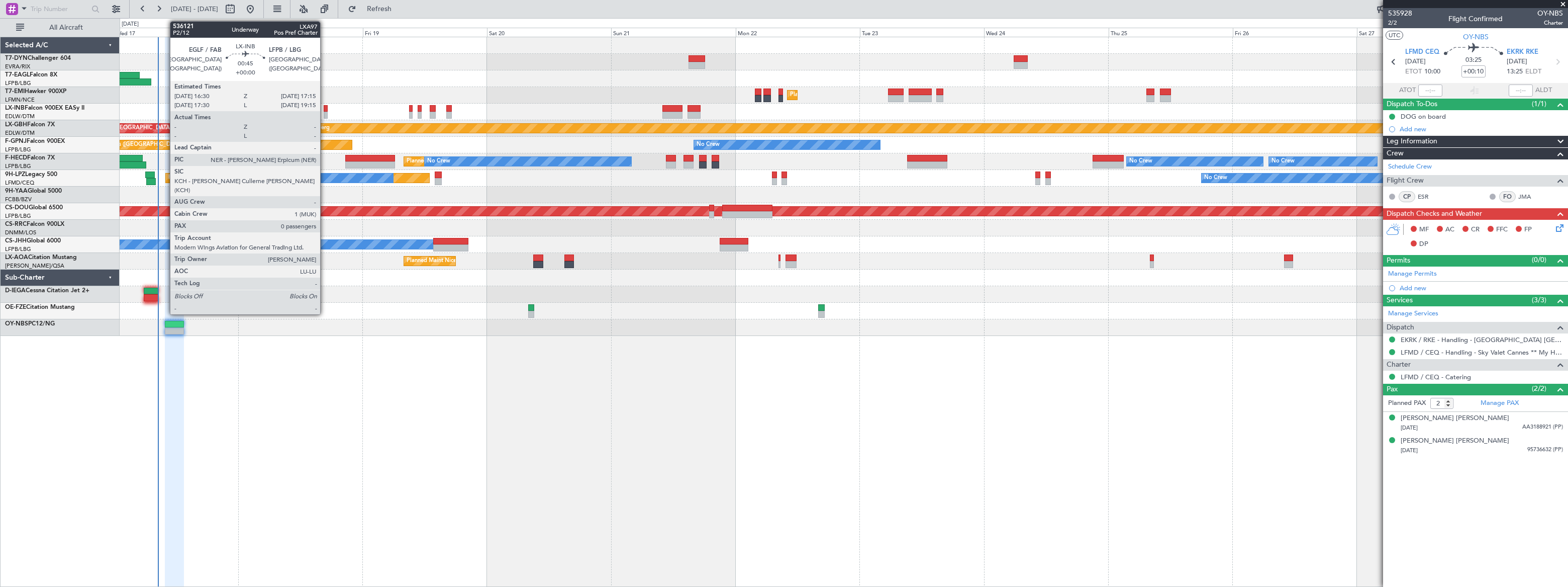
click at [324, 112] on div at bounding box center [326, 115] width 4 height 7
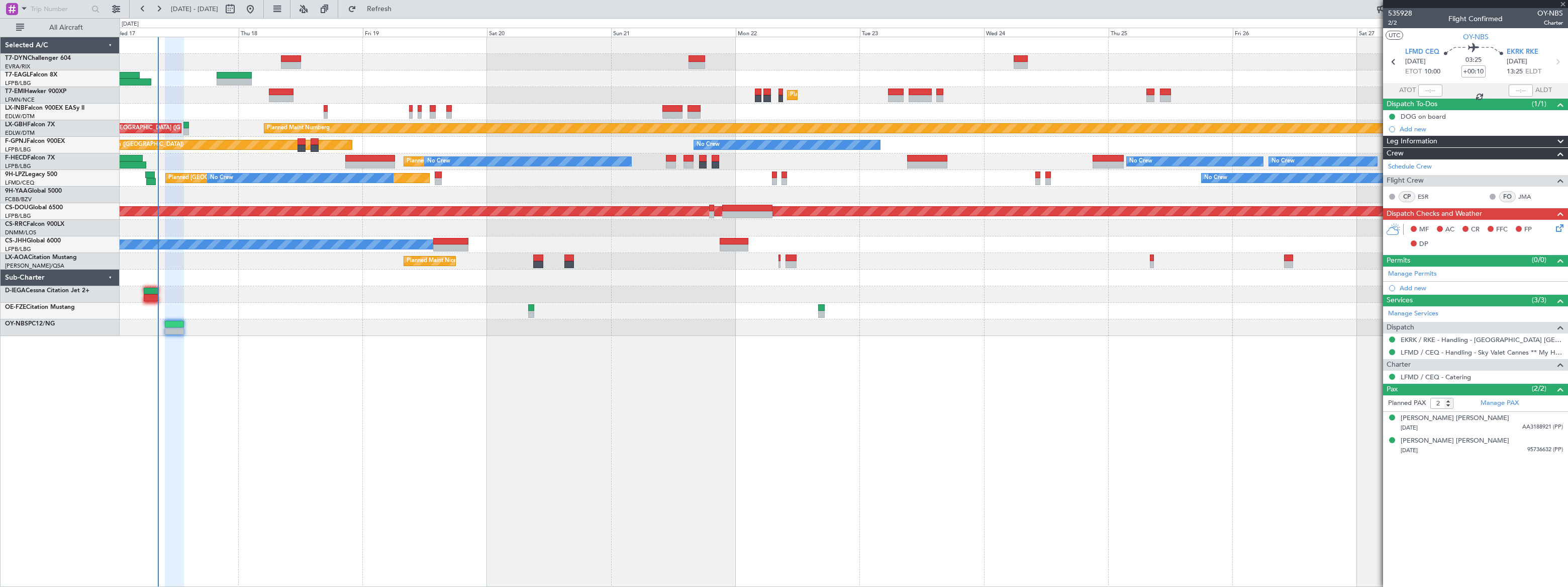
type input "0"
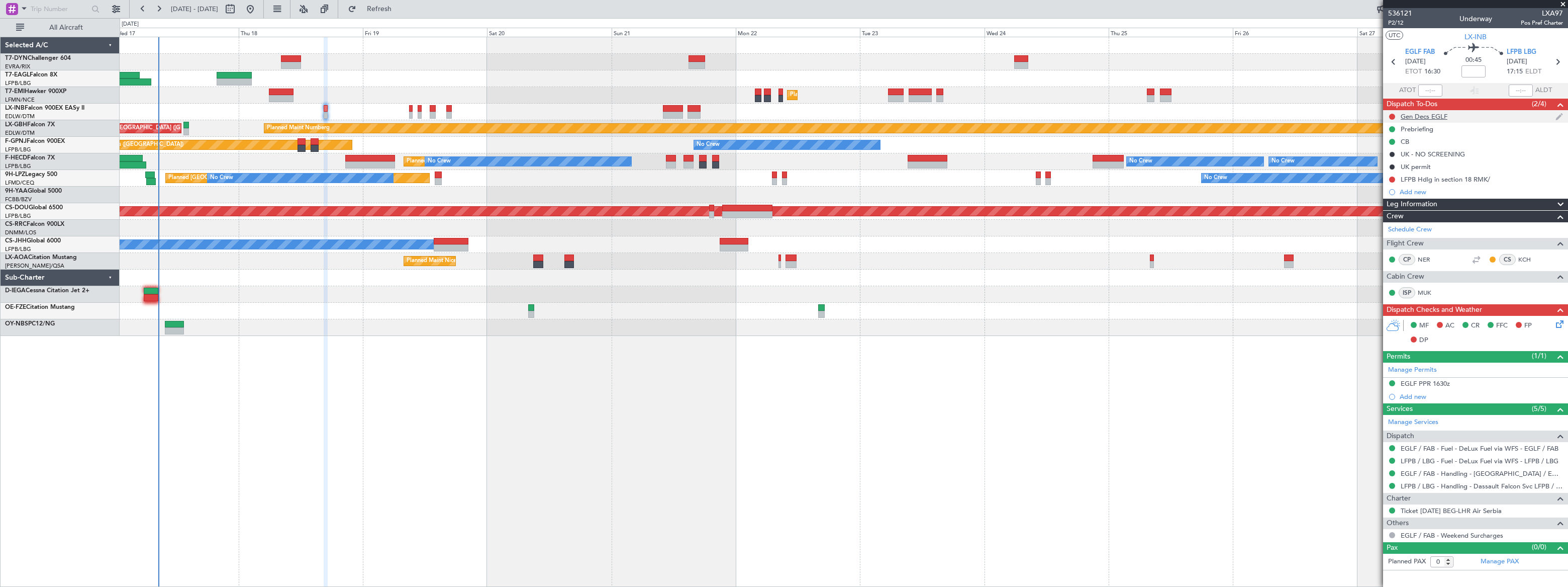
click at [1479, 114] on div "Gen Decs EGLF" at bounding box center [1476, 116] width 185 height 13
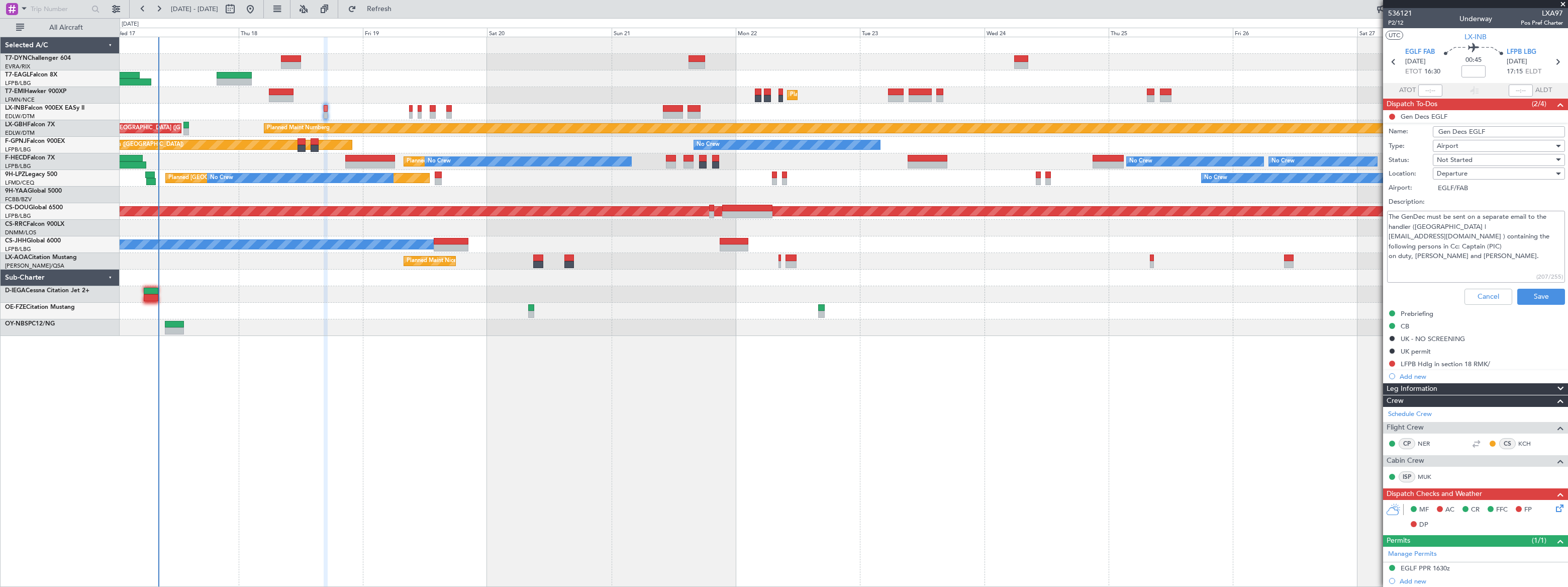
click at [536, 98] on div "Planned Maint [GEOGRAPHIC_DATA]" at bounding box center [843, 95] width 1448 height 17
click at [1497, 294] on button "Cancel" at bounding box center [1488, 297] width 48 height 16
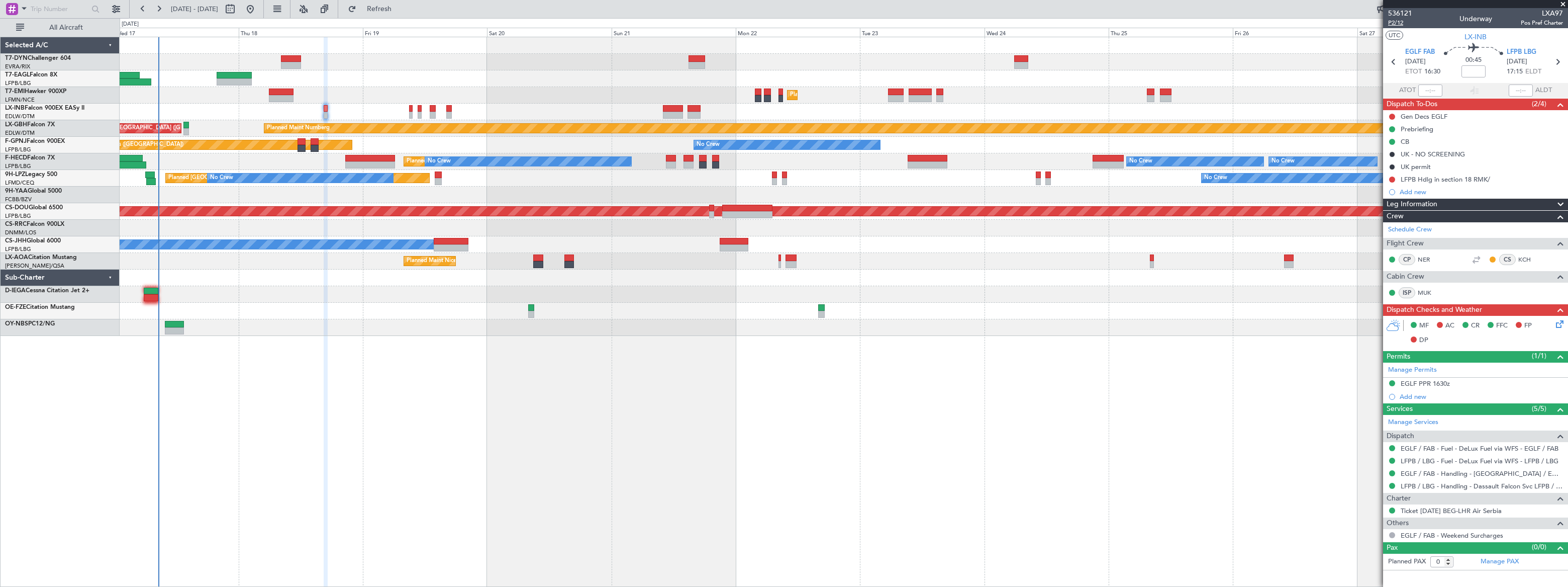
click at [1394, 23] on span "P2/12" at bounding box center [1400, 23] width 24 height 9
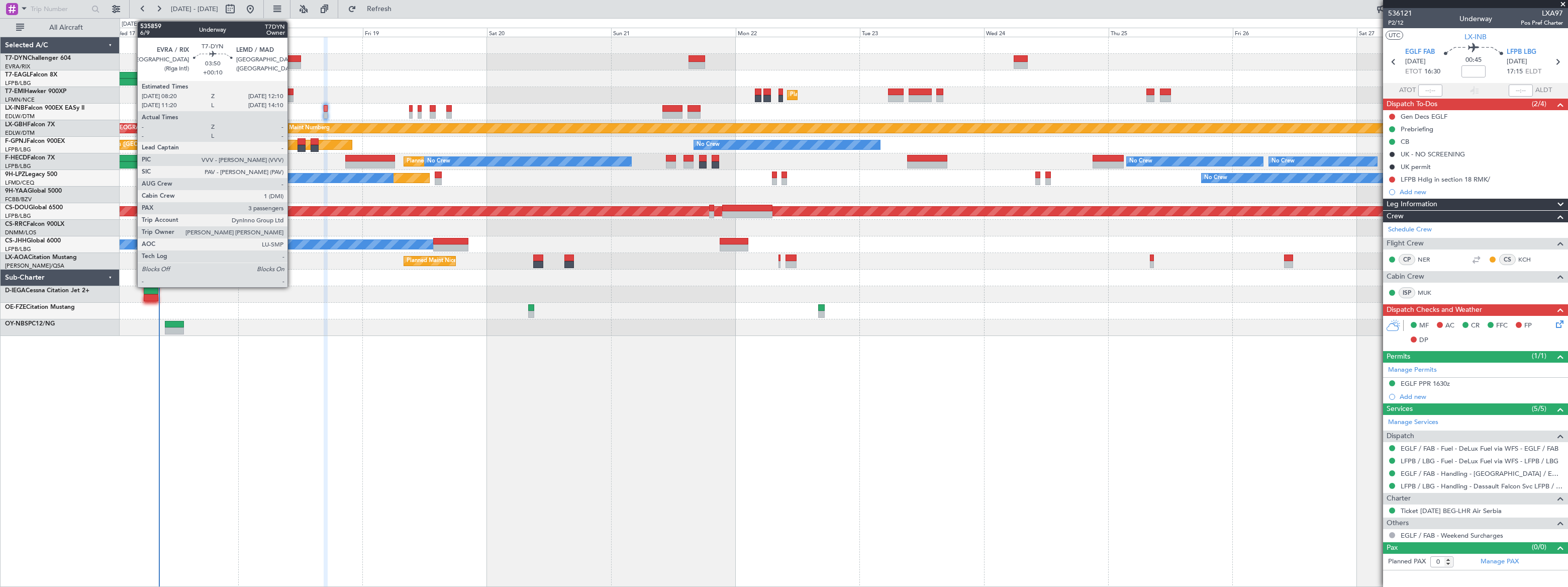
click at [292, 59] on div at bounding box center [291, 58] width 20 height 7
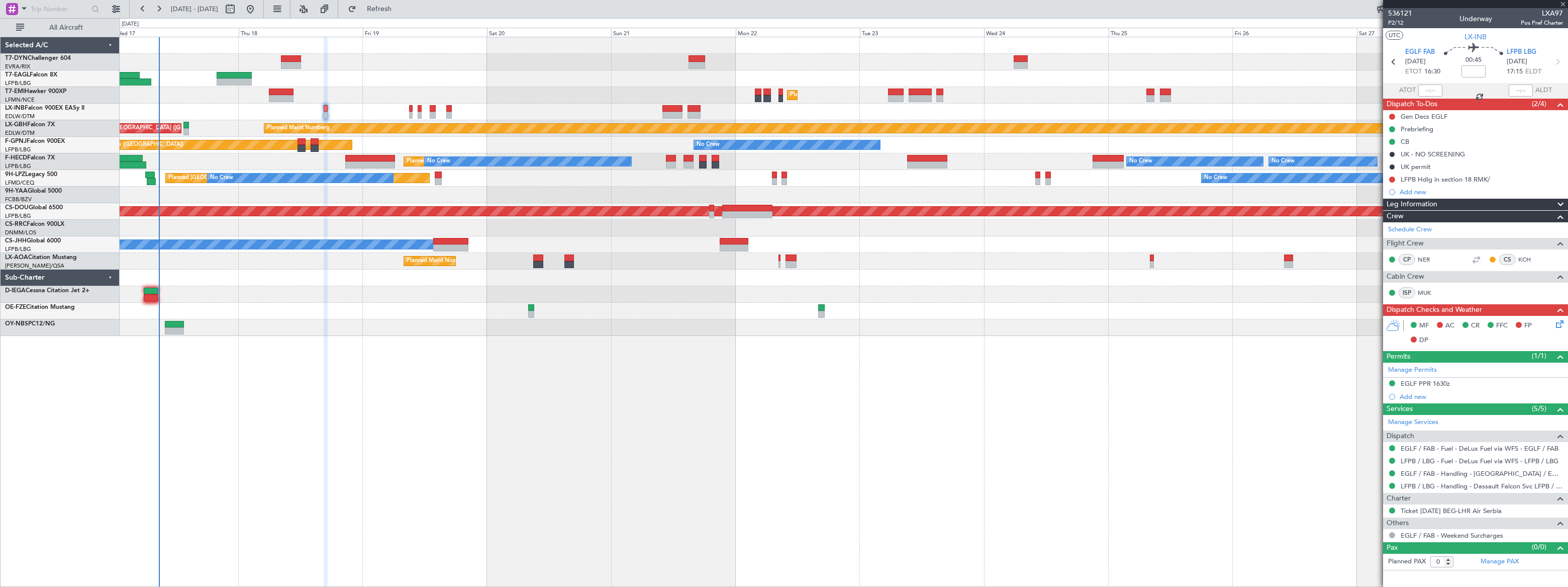
type input "+00:10"
type input "3"
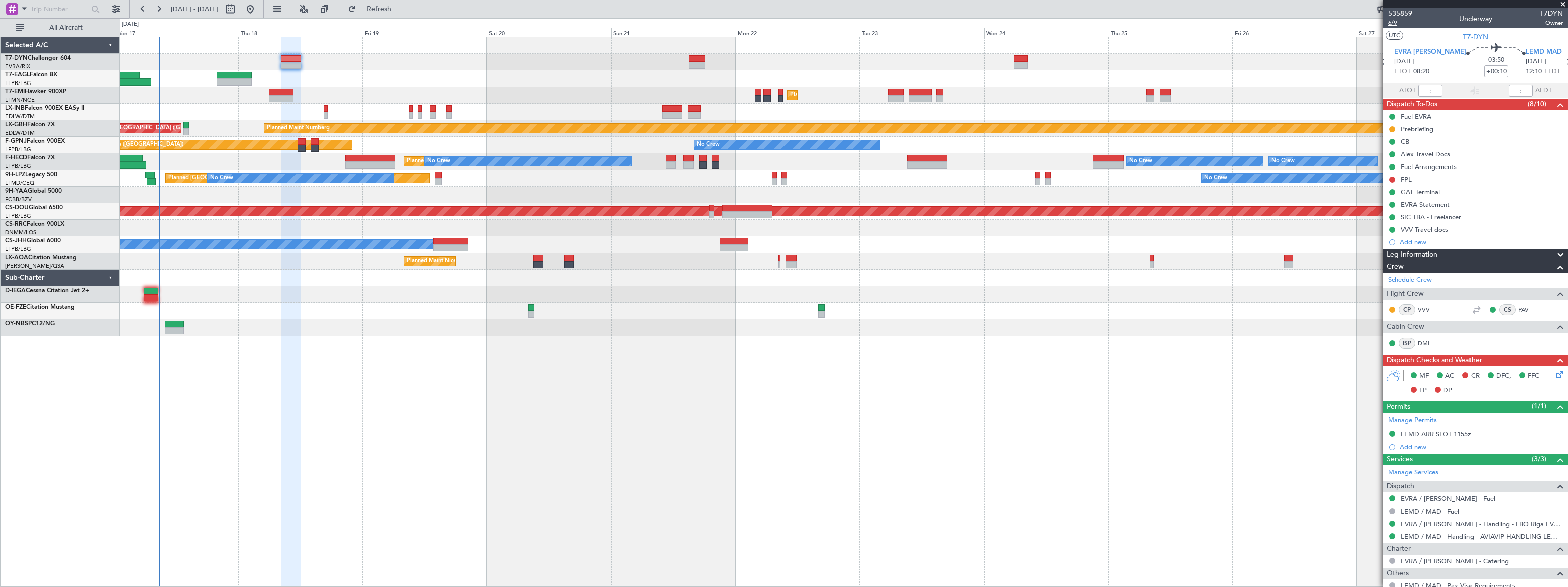
click at [1391, 22] on span "6/9" at bounding box center [1400, 23] width 24 height 9
click at [400, 12] on span "Refresh" at bounding box center [379, 9] width 42 height 7
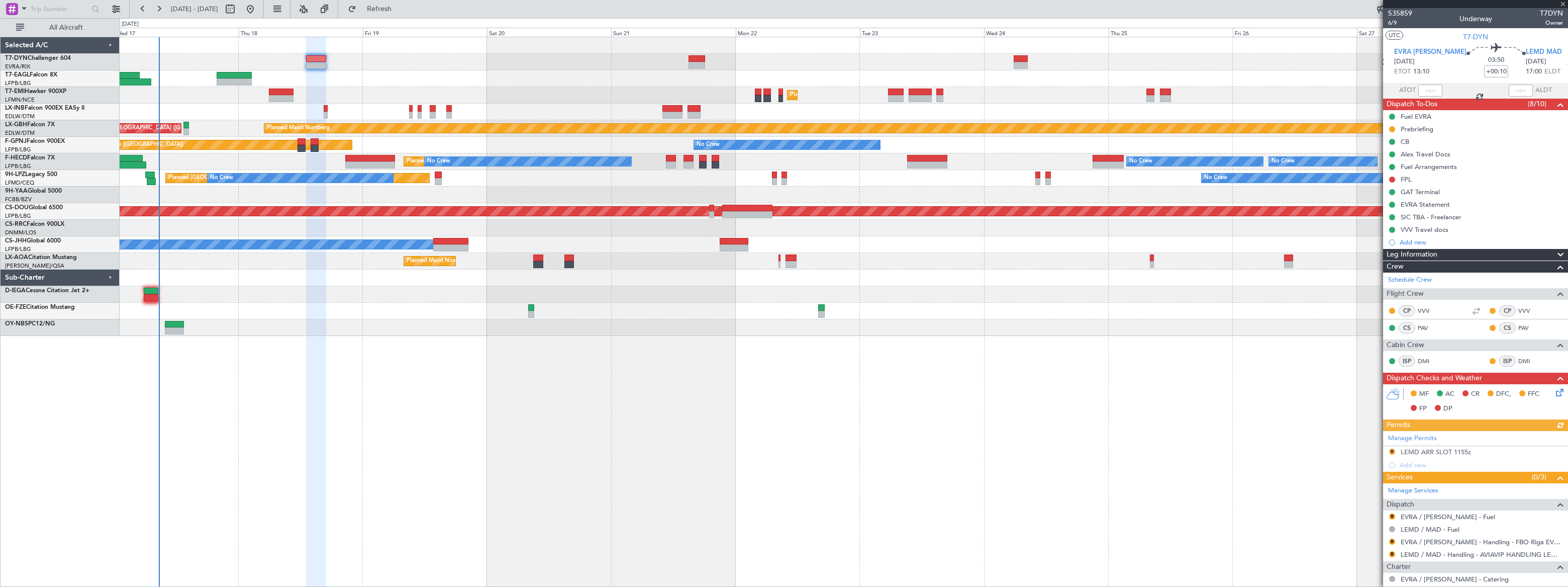
click at [1555, 392] on icon at bounding box center [1558, 390] width 8 height 8
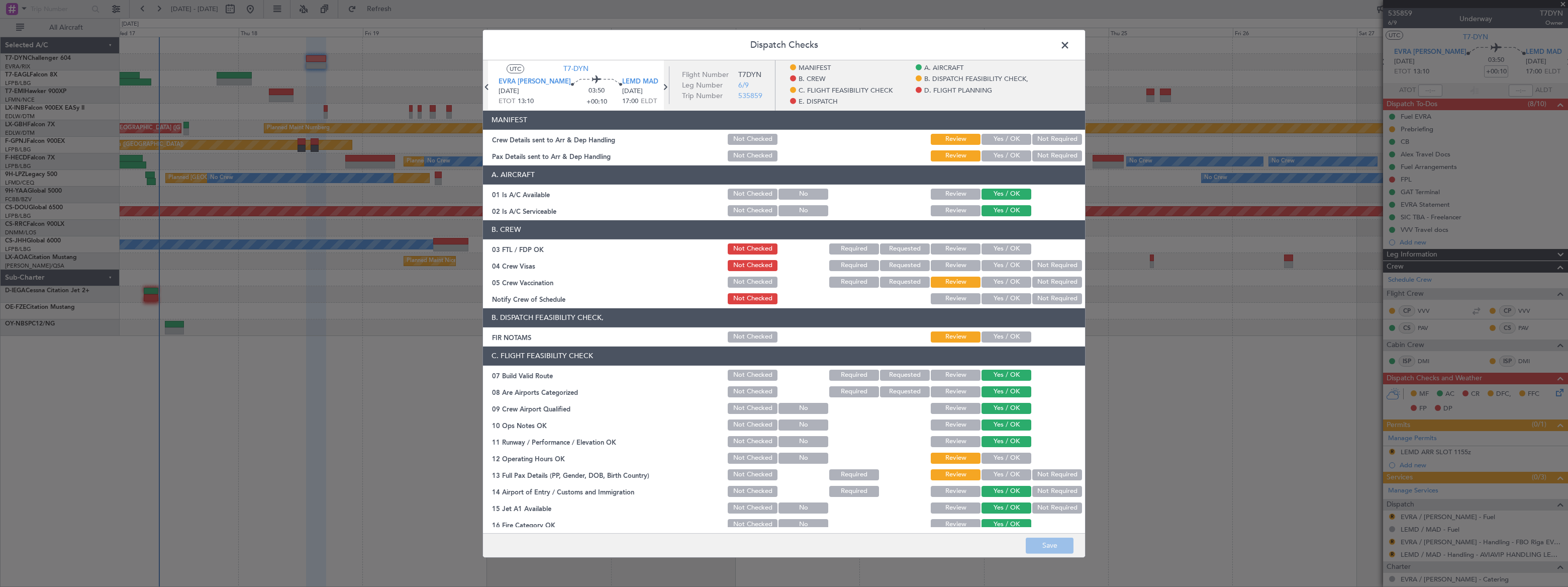
click at [994, 136] on button "Yes / OK" at bounding box center [1006, 139] width 50 height 11
click at [994, 151] on button "Yes / OK" at bounding box center [1006, 156] width 50 height 11
click at [1056, 542] on button "Save" at bounding box center [1049, 545] width 48 height 16
click at [1070, 44] on span at bounding box center [1070, 47] width 0 height 20
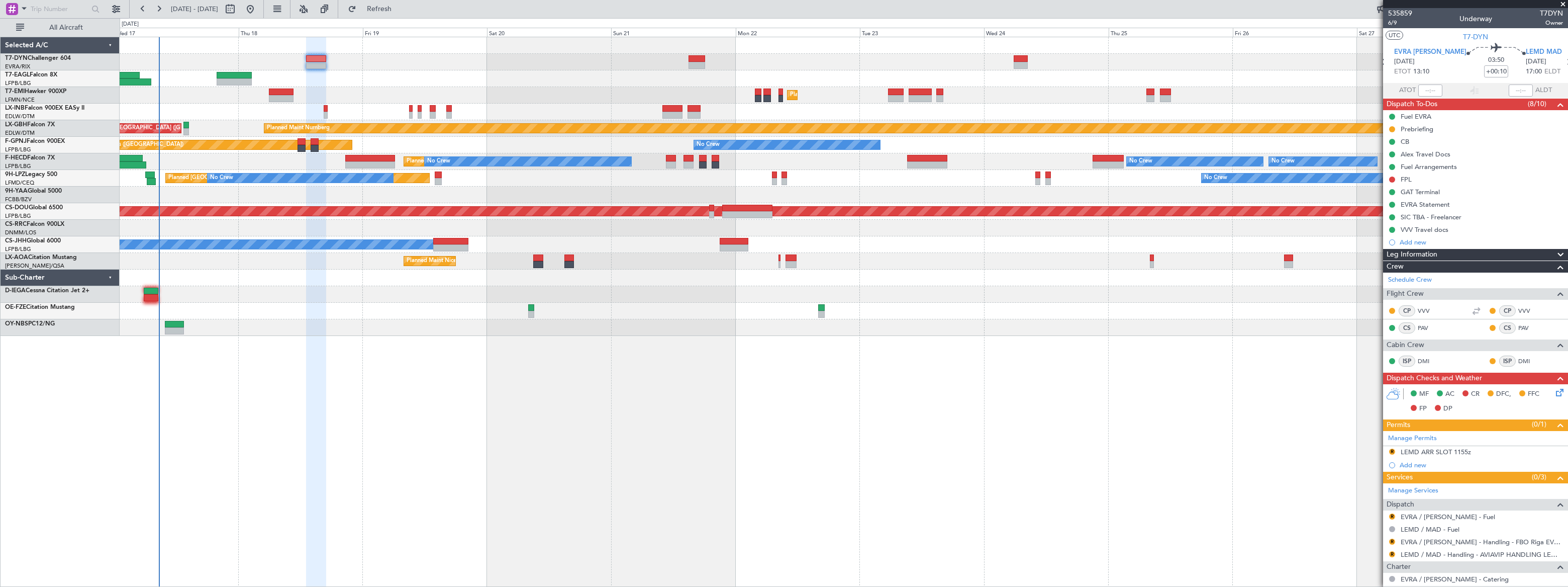
click at [1425, 240] on div "VVV Travel docs" at bounding box center [1425, 240] width 0 height 0
click at [1425, 240] on div "Add new" at bounding box center [1481, 242] width 163 height 9
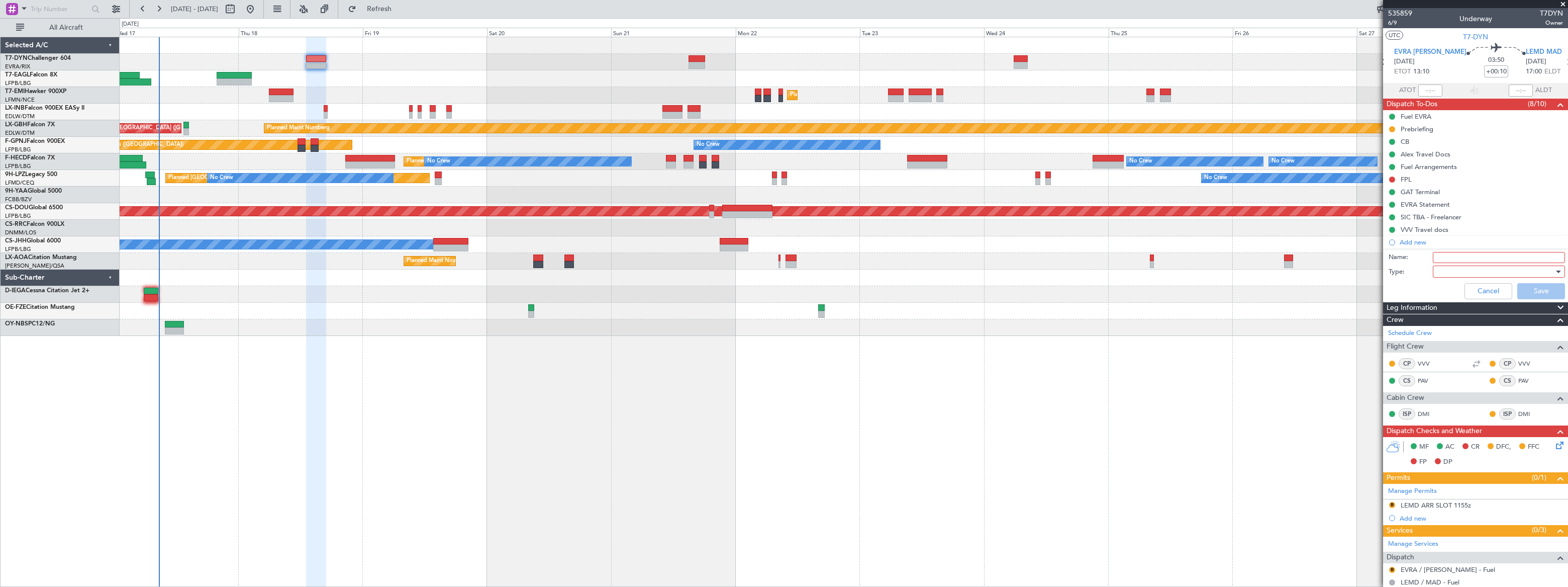
click at [1443, 260] on input "Name:" at bounding box center [1499, 257] width 132 height 11
type input "Requested ETA 19.00LT"
click at [1437, 270] on span at bounding box center [1437, 271] width 1 height 9
click at [1435, 291] on mat-option "Generic" at bounding box center [1494, 292] width 134 height 15
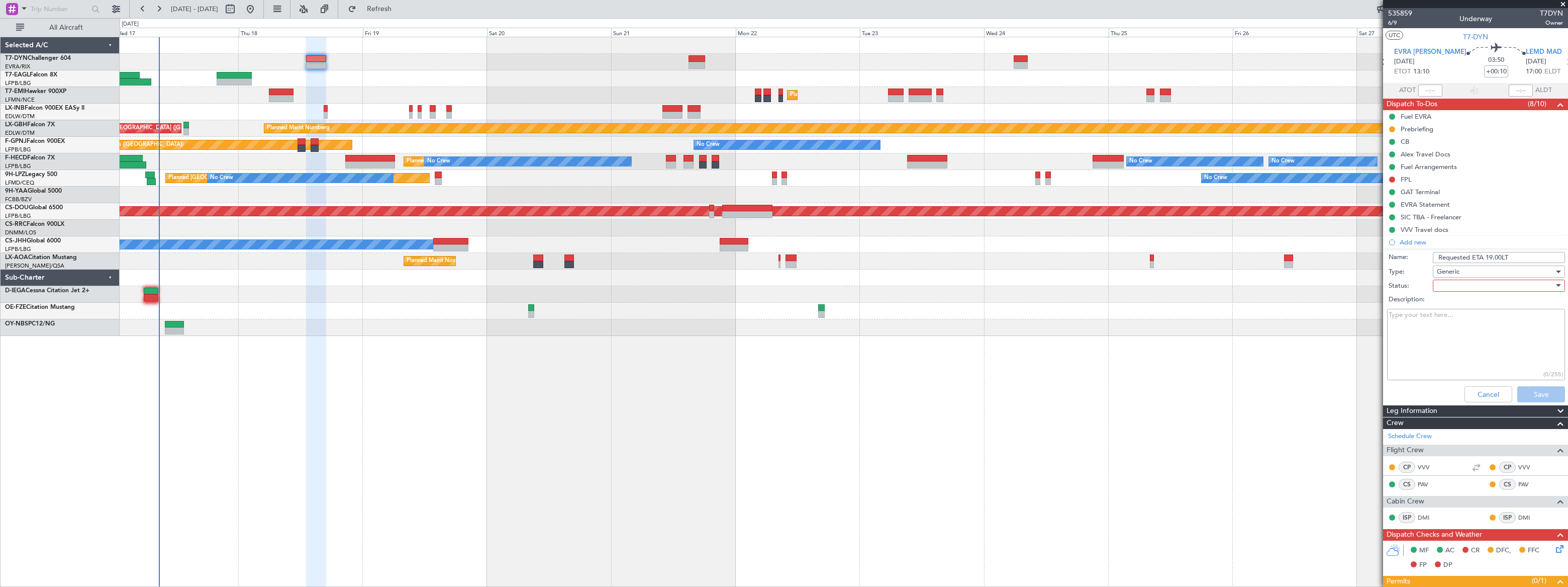
click at [1437, 284] on div at bounding box center [1495, 286] width 117 height 15
click at [1437, 305] on span "Not Started" at bounding box center [1494, 306] width 118 height 15
click at [1538, 392] on button "Save" at bounding box center [1541, 394] width 48 height 16
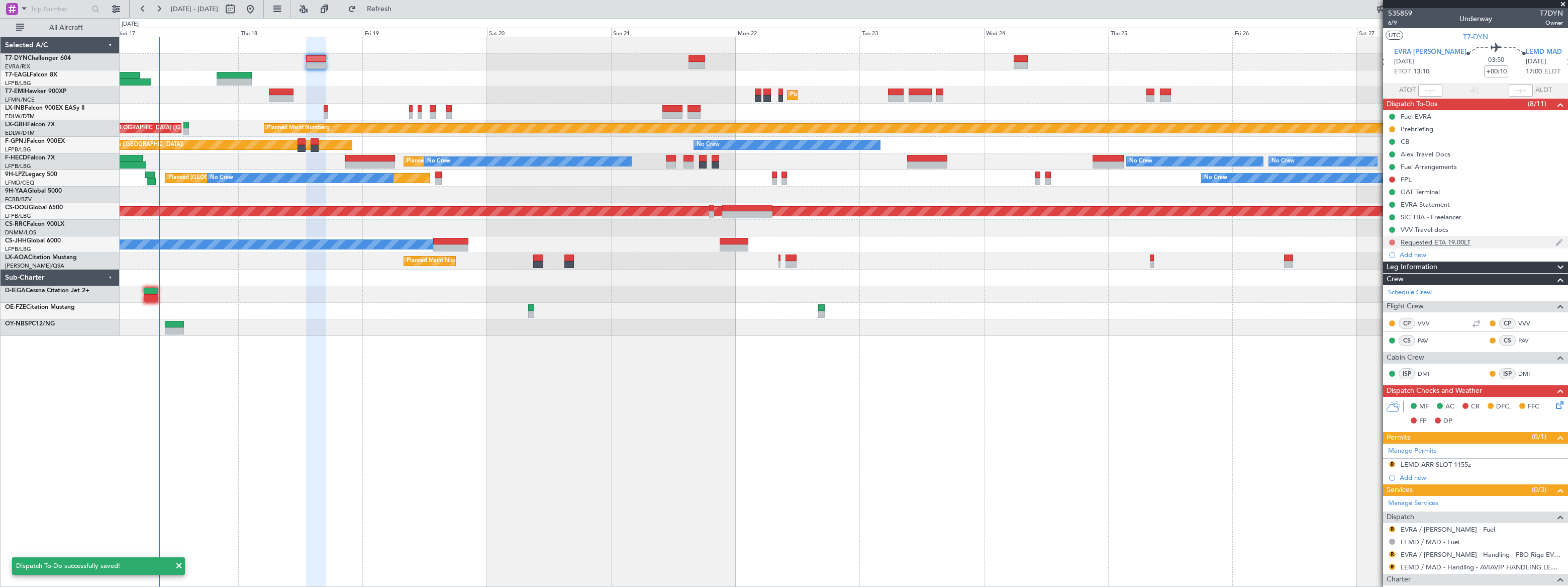
click at [1392, 241] on button at bounding box center [1392, 243] width 6 height 6
click at [1379, 288] on li "Completed" at bounding box center [1392, 287] width 53 height 15
click at [1405, 10] on span "535859" at bounding box center [1400, 13] width 24 height 10
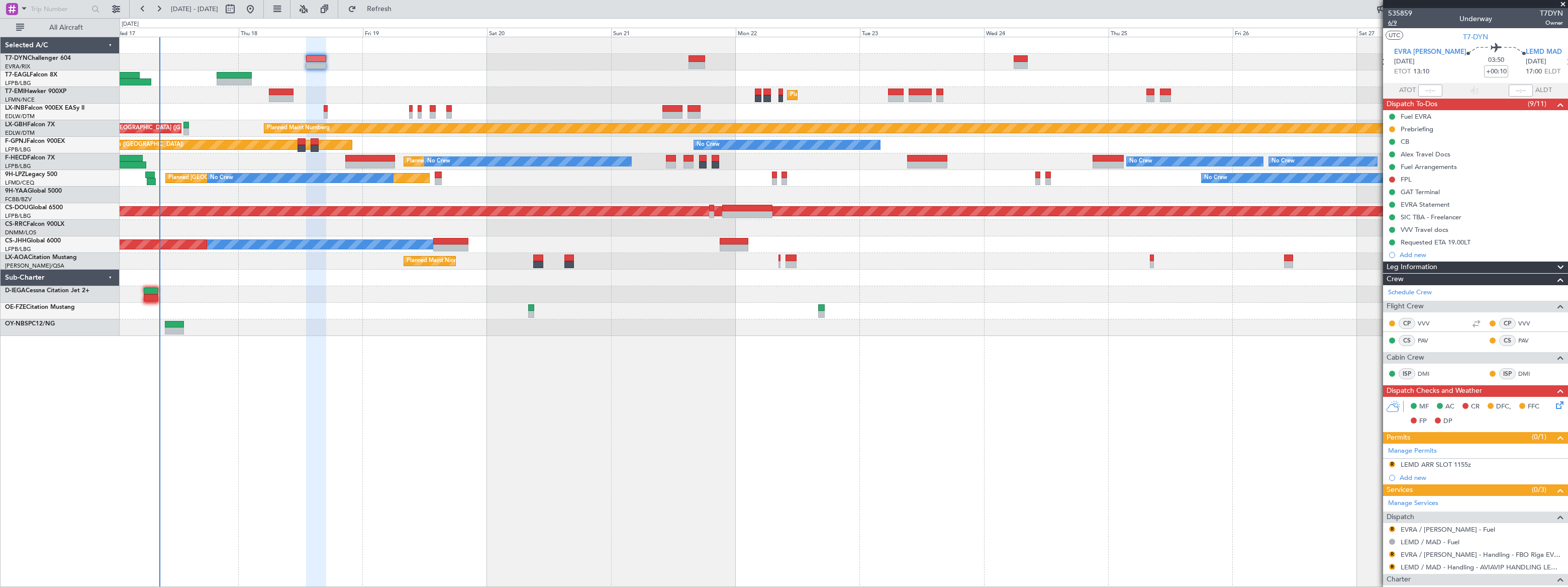
click at [1395, 23] on span "6/9" at bounding box center [1400, 23] width 24 height 9
click at [1484, 240] on div "Requested ETA 19.00LT" at bounding box center [1476, 242] width 185 height 13
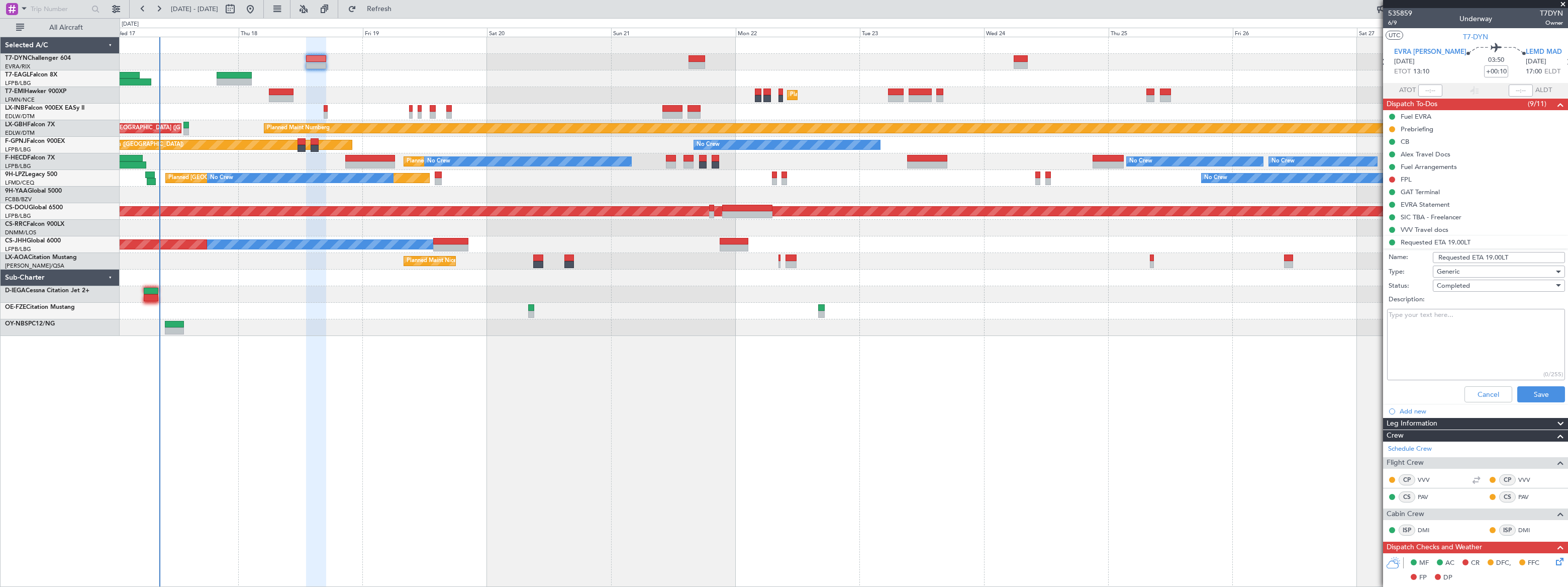
click at [1499, 256] on input "Requested ETA 19.00LT" at bounding box center [1499, 257] width 132 height 11
click at [1496, 256] on input "Requested ETA 19.00LT" at bounding box center [1499, 257] width 132 height 11
type input "Requested ETA 19.30LT"
drag, startPoint x: 1536, startPoint y: 391, endPoint x: 1529, endPoint y: 389, distance: 7.3
click at [1537, 390] on button "Save" at bounding box center [1541, 394] width 48 height 16
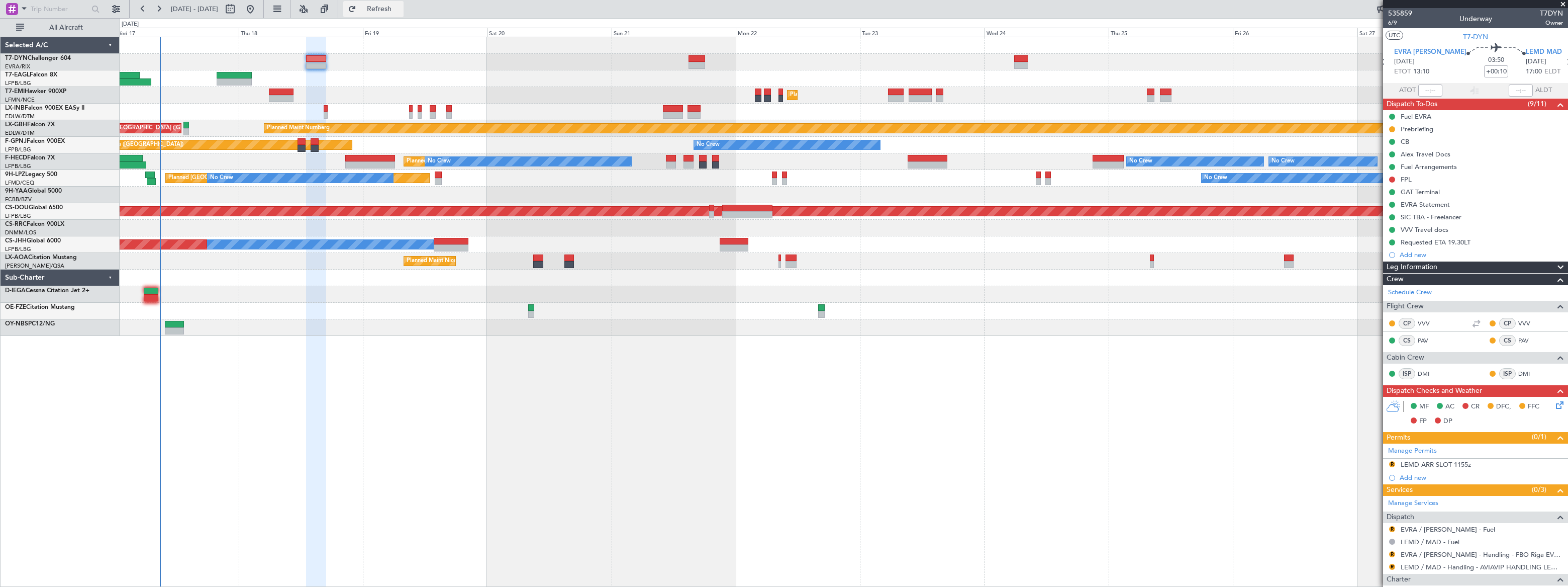
click at [400, 6] on span "Refresh" at bounding box center [379, 9] width 42 height 7
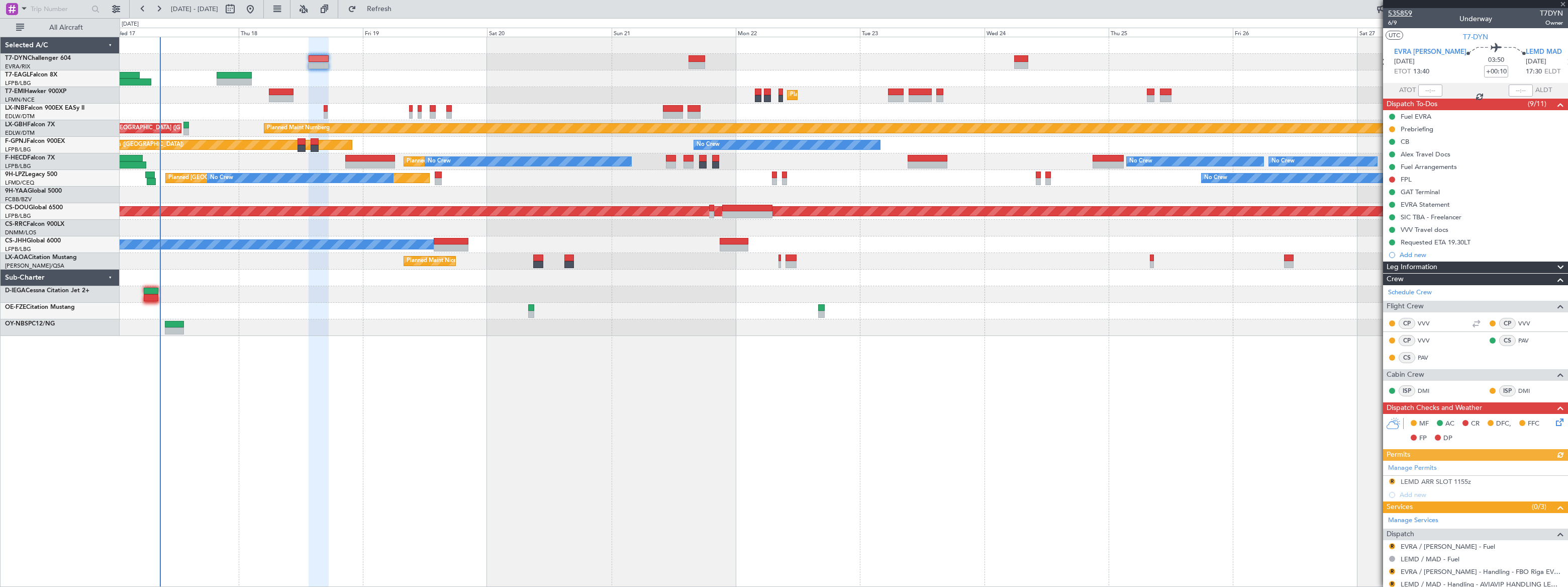
click at [1405, 14] on span "535859" at bounding box center [1400, 13] width 24 height 10
click at [400, 7] on span "Refresh" at bounding box center [379, 9] width 42 height 7
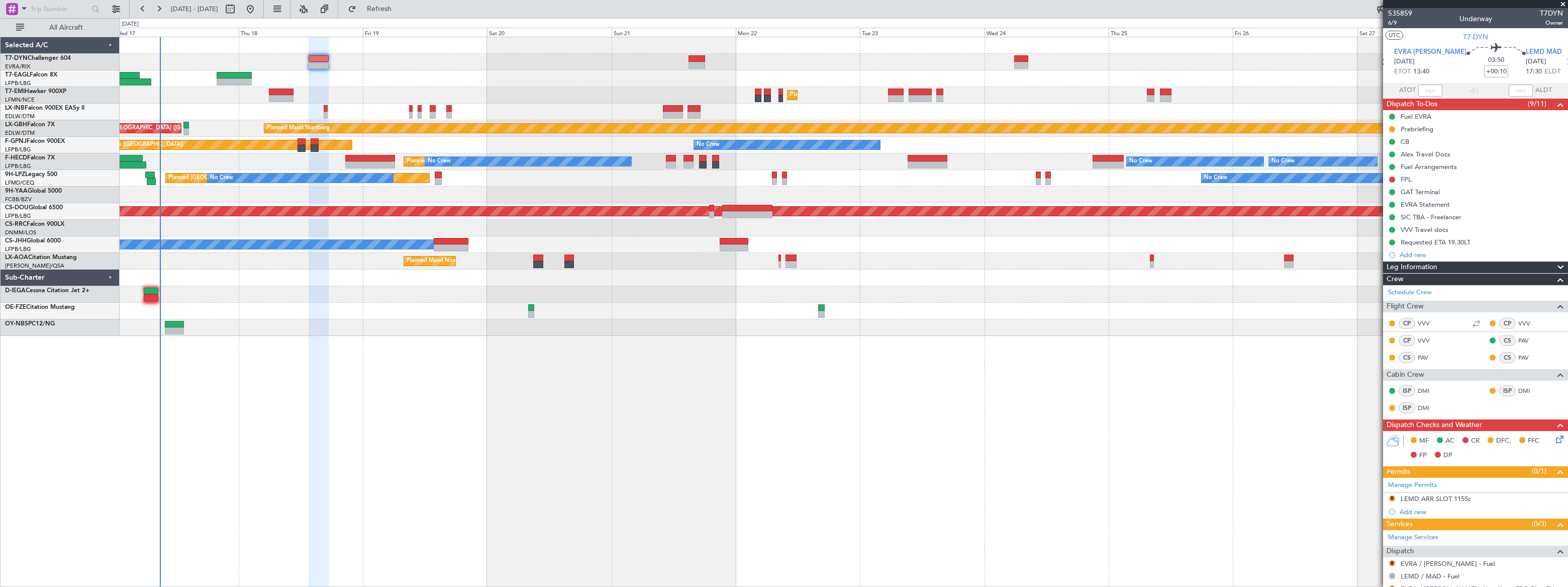
click at [1554, 441] on icon at bounding box center [1558, 437] width 8 height 8
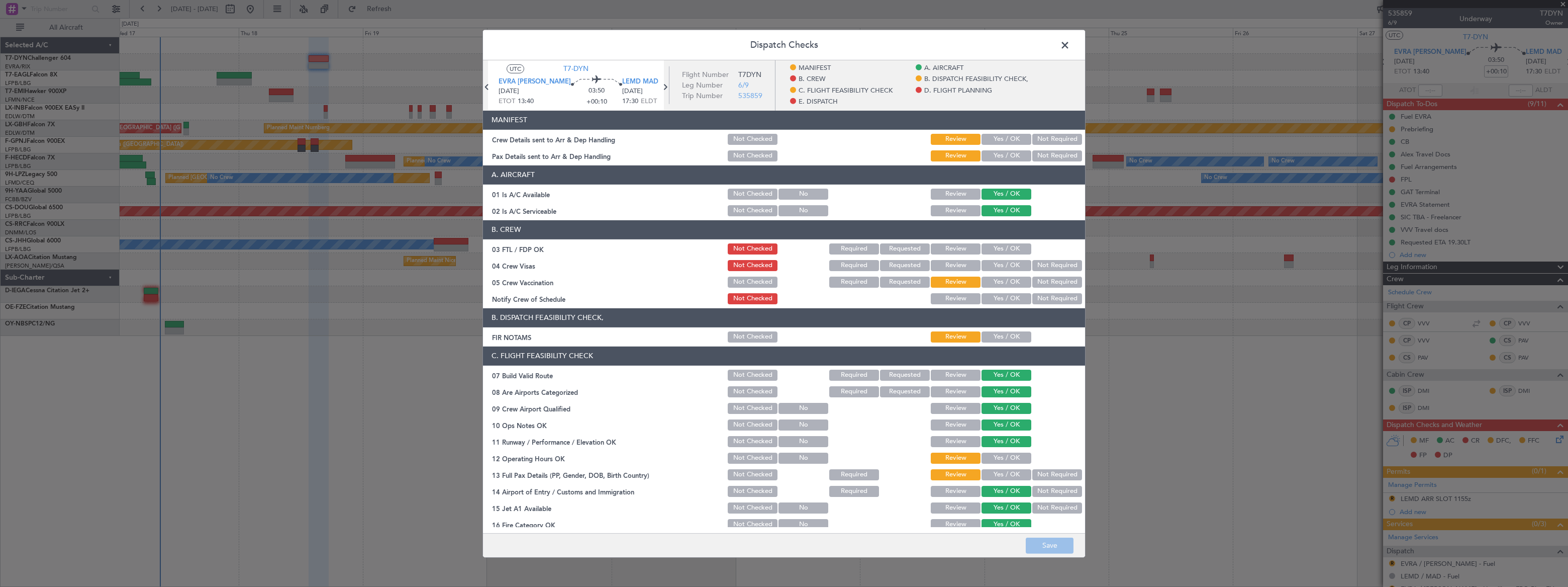
click at [987, 131] on section "MANIFEST Crew Details sent to Arr & Dep Handling Not Checked Review Yes / OK No…" at bounding box center [784, 136] width 602 height 52
drag, startPoint x: 987, startPoint y: 137, endPoint x: 985, endPoint y: 148, distance: 11.2
click at [987, 138] on button "Yes / OK" at bounding box center [1006, 139] width 50 height 11
click at [986, 153] on button "Yes / OK" at bounding box center [1006, 156] width 50 height 11
click at [1062, 545] on button "Save" at bounding box center [1049, 545] width 48 height 16
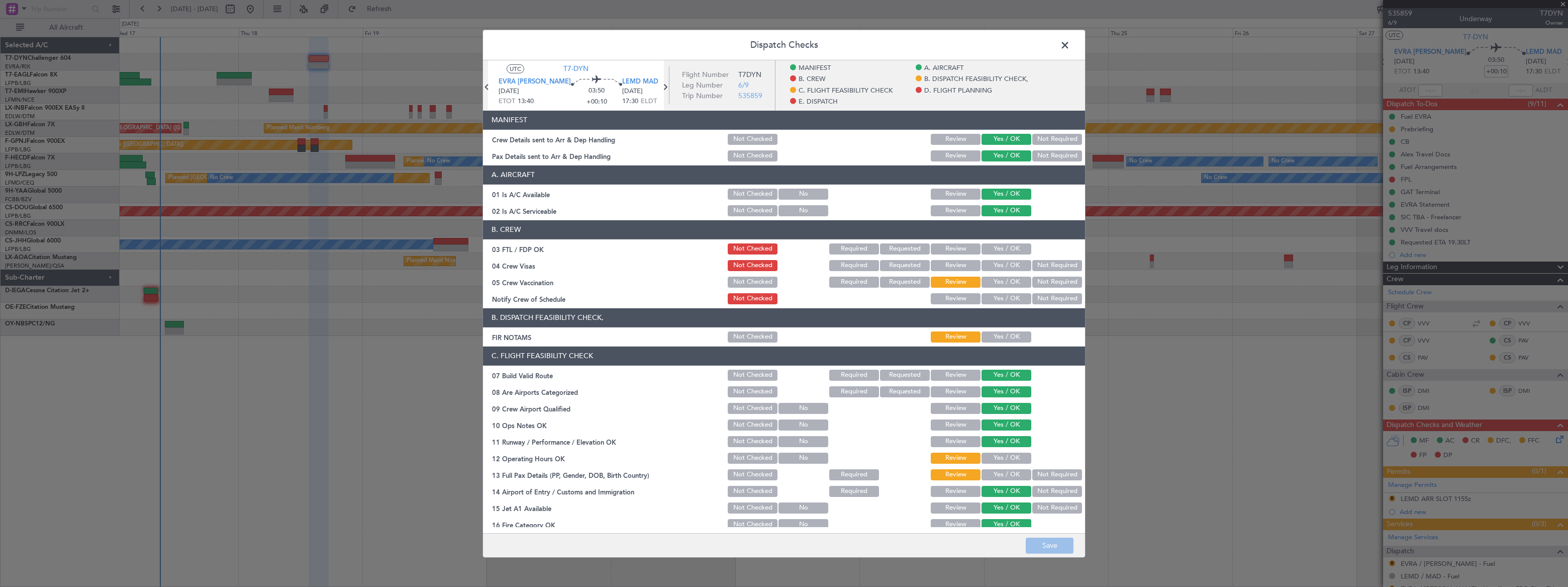
drag, startPoint x: 1065, startPoint y: 44, endPoint x: 1073, endPoint y: 55, distance: 13.6
click at [1070, 44] on span at bounding box center [1070, 47] width 0 height 20
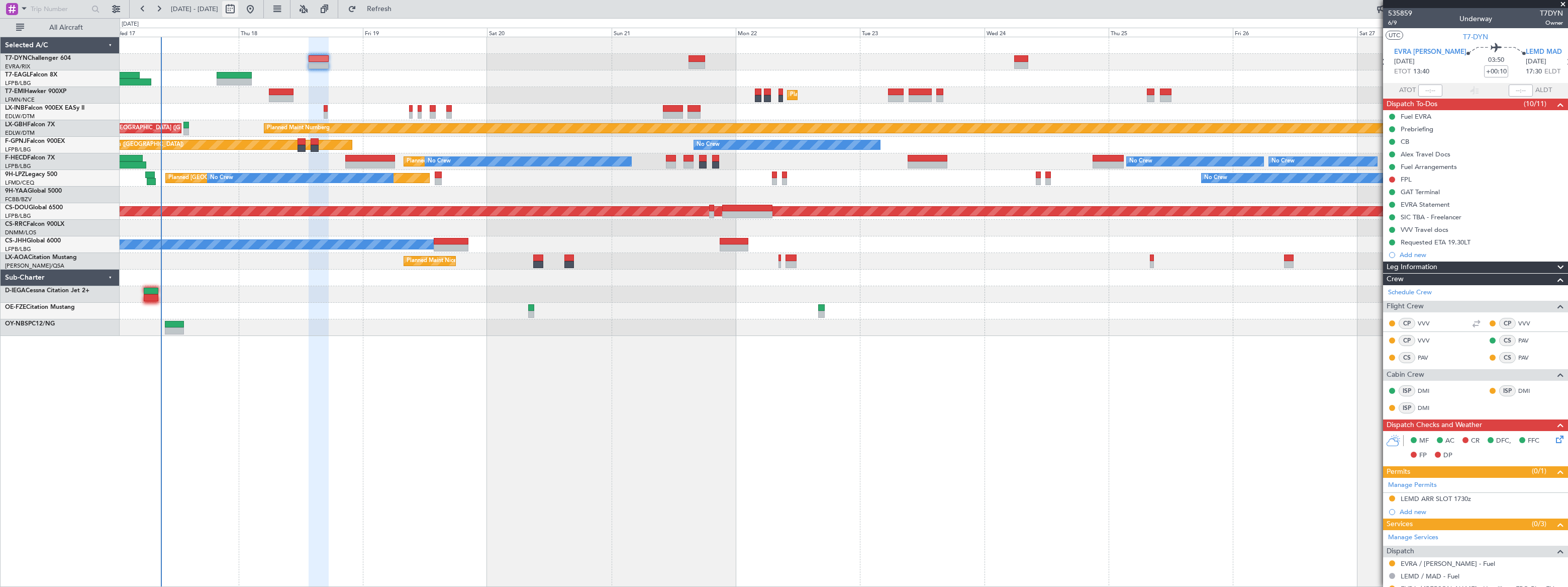
click at [238, 9] on button at bounding box center [230, 9] width 16 height 16
select select "9"
select select "2025"
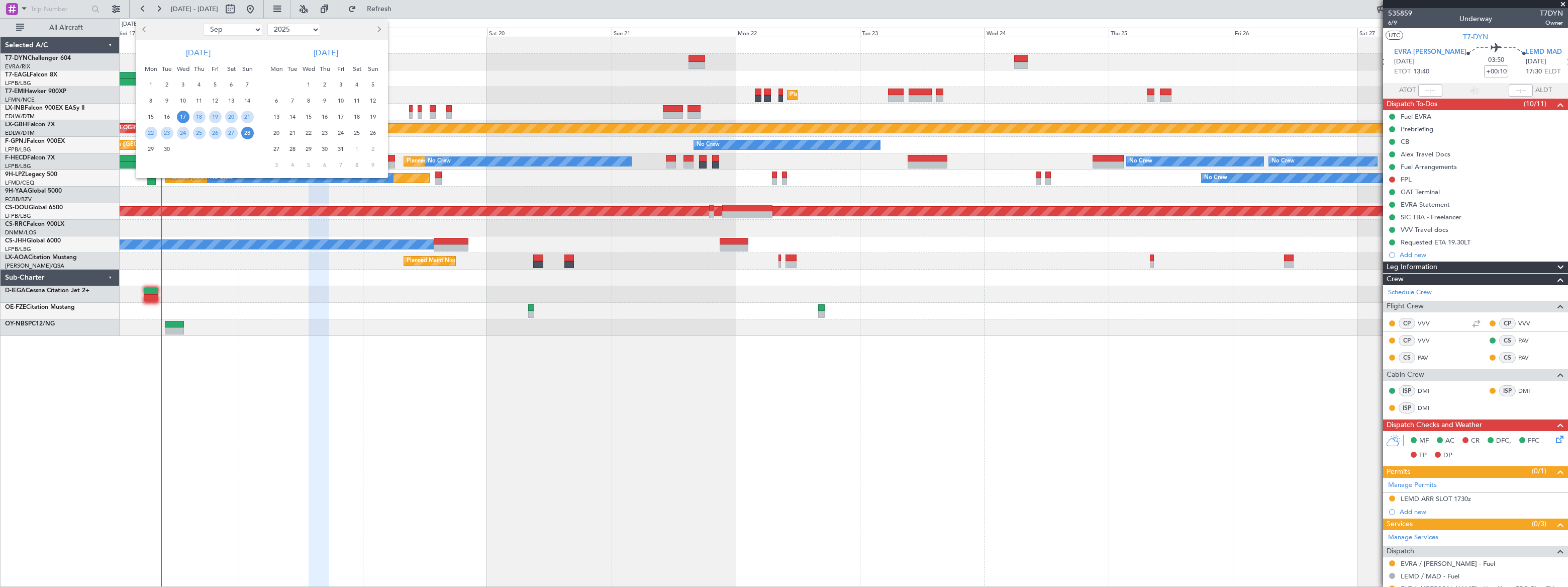
click at [234, 31] on select "Jan Feb Mar Apr May Jun [DATE] Aug Sep Oct Nov Dec" at bounding box center [233, 30] width 59 height 12
select select "10"
click at [203, 24] on select "Jan Feb Mar Apr May Jun [DATE] Aug Sep Oct Nov Dec" at bounding box center [233, 30] width 59 height 12
click at [151, 118] on span "13" at bounding box center [151, 117] width 13 height 13
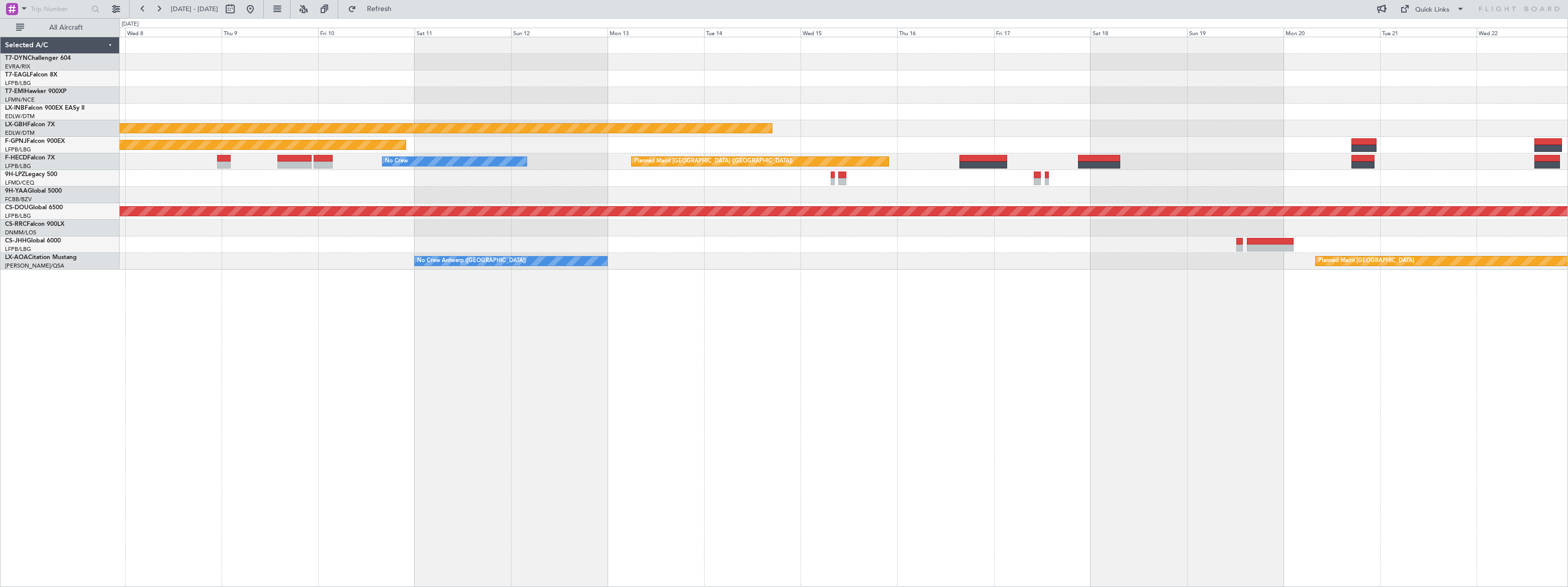
click at [622, 270] on div "Planned Maint Nurnberg Planned Maint [GEOGRAPHIC_DATA] ([GEOGRAPHIC_DATA]) Plan…" at bounding box center [844, 312] width 1449 height 550
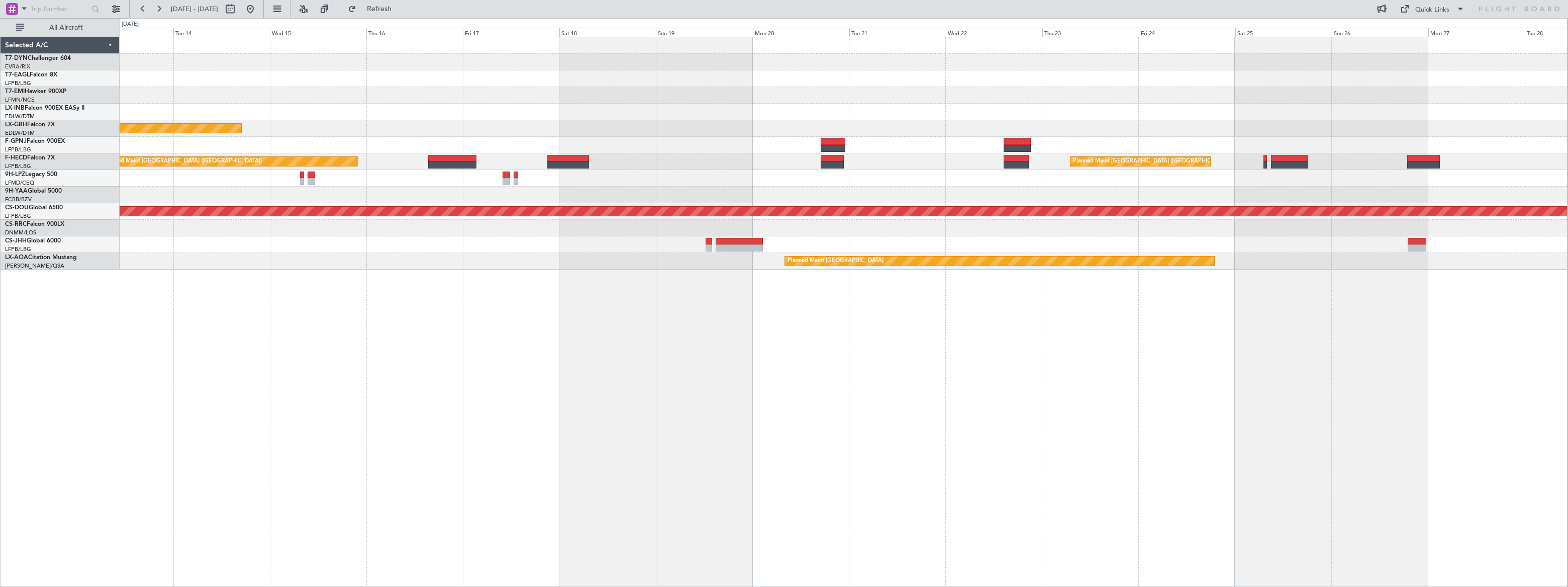
click at [394, 279] on div "Planned Maint Nurnberg Planned Maint [GEOGRAPHIC_DATA] ([GEOGRAPHIC_DATA]) Plan…" at bounding box center [843, 312] width 1448 height 550
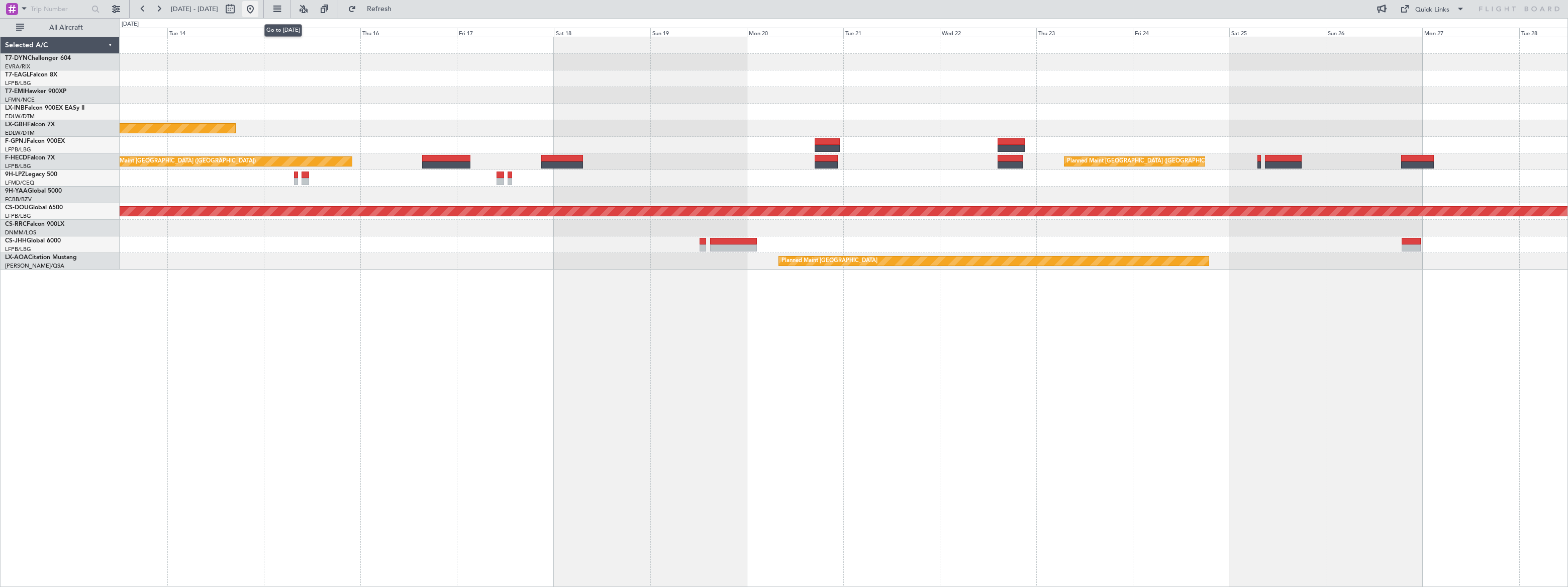
click at [258, 8] on button at bounding box center [250, 9] width 16 height 16
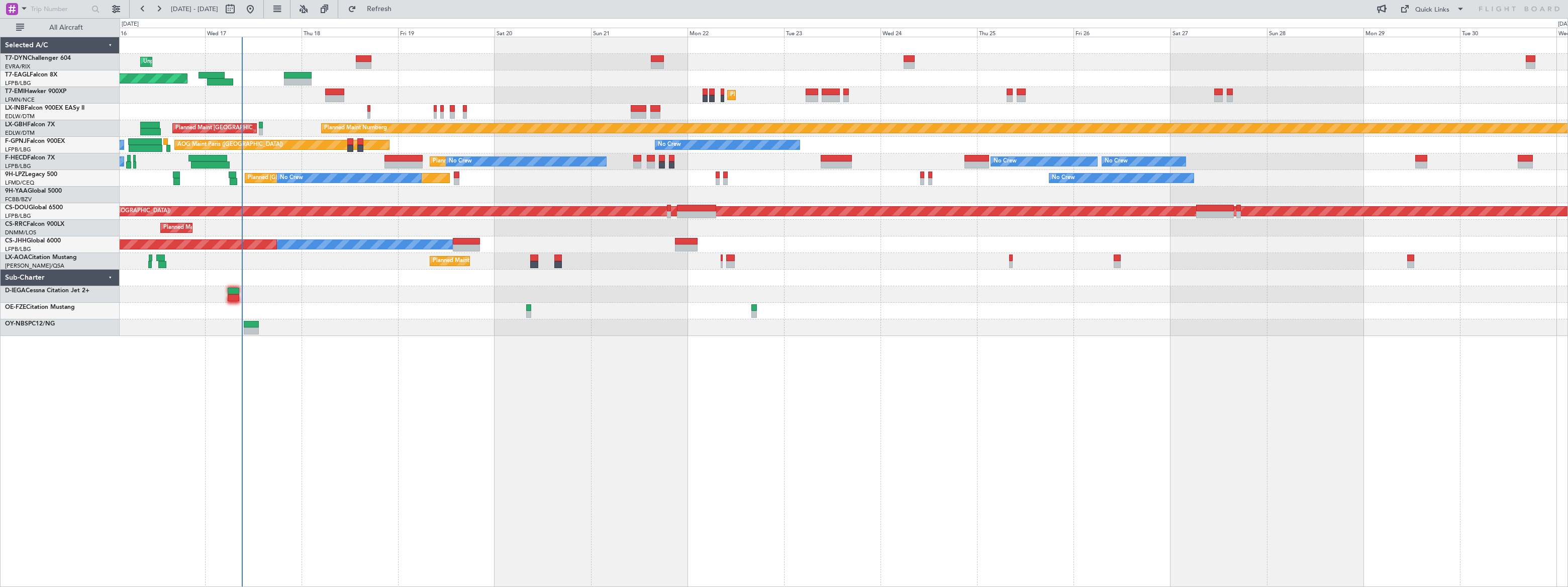
click at [444, 271] on div "Unplanned Maint [GEOGRAPHIC_DATA] (Riga Intl) Planned Maint [US_STATE] ([GEOGRA…" at bounding box center [844, 312] width 1449 height 550
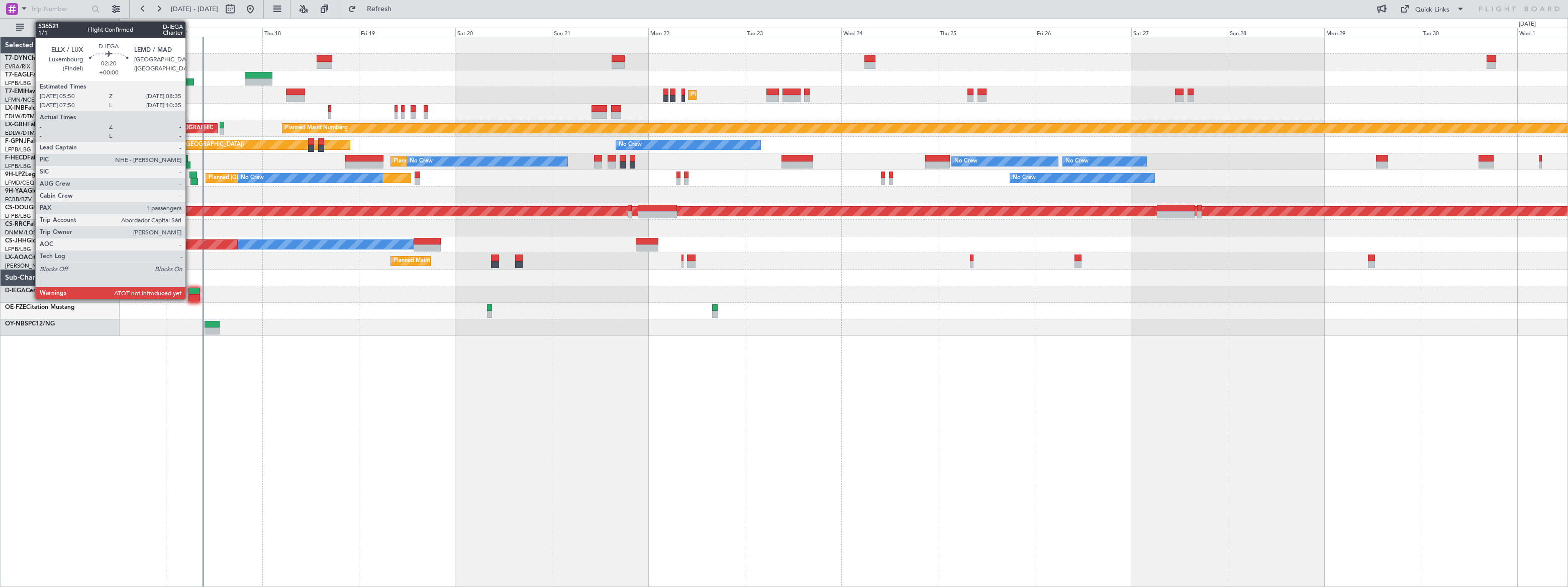
click at [191, 292] on div at bounding box center [194, 291] width 12 height 7
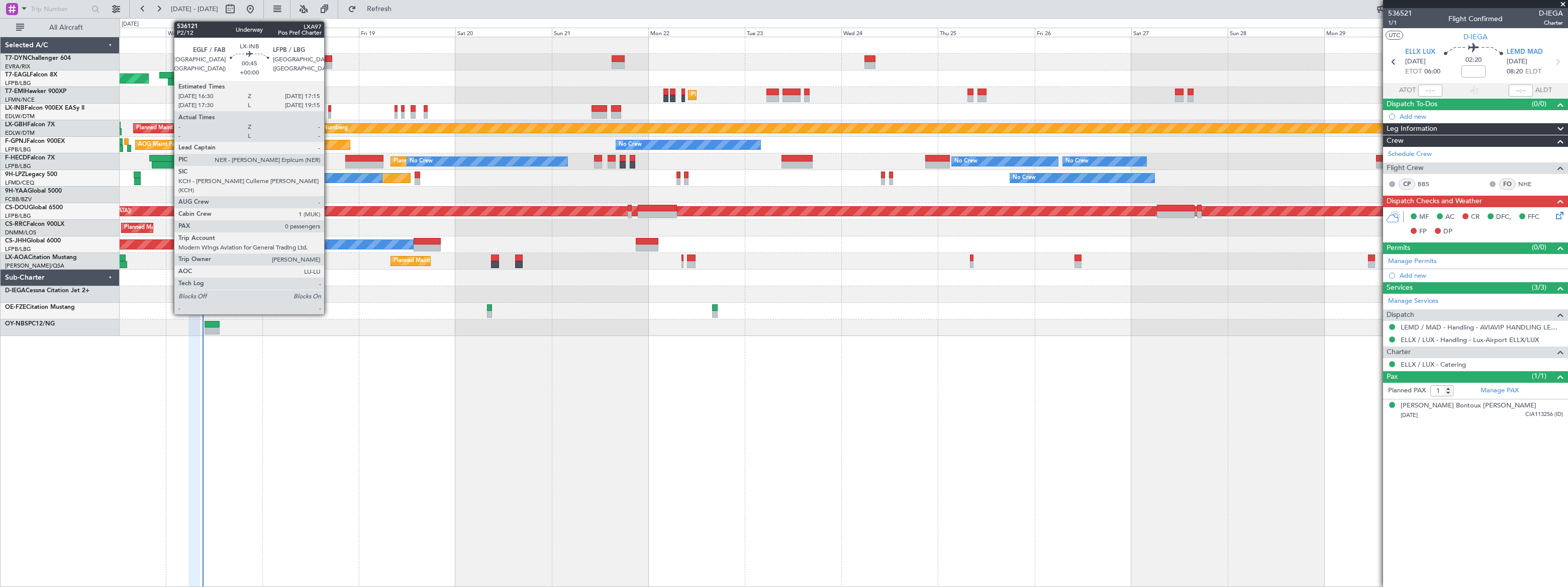
click at [329, 115] on div at bounding box center [330, 115] width 4 height 7
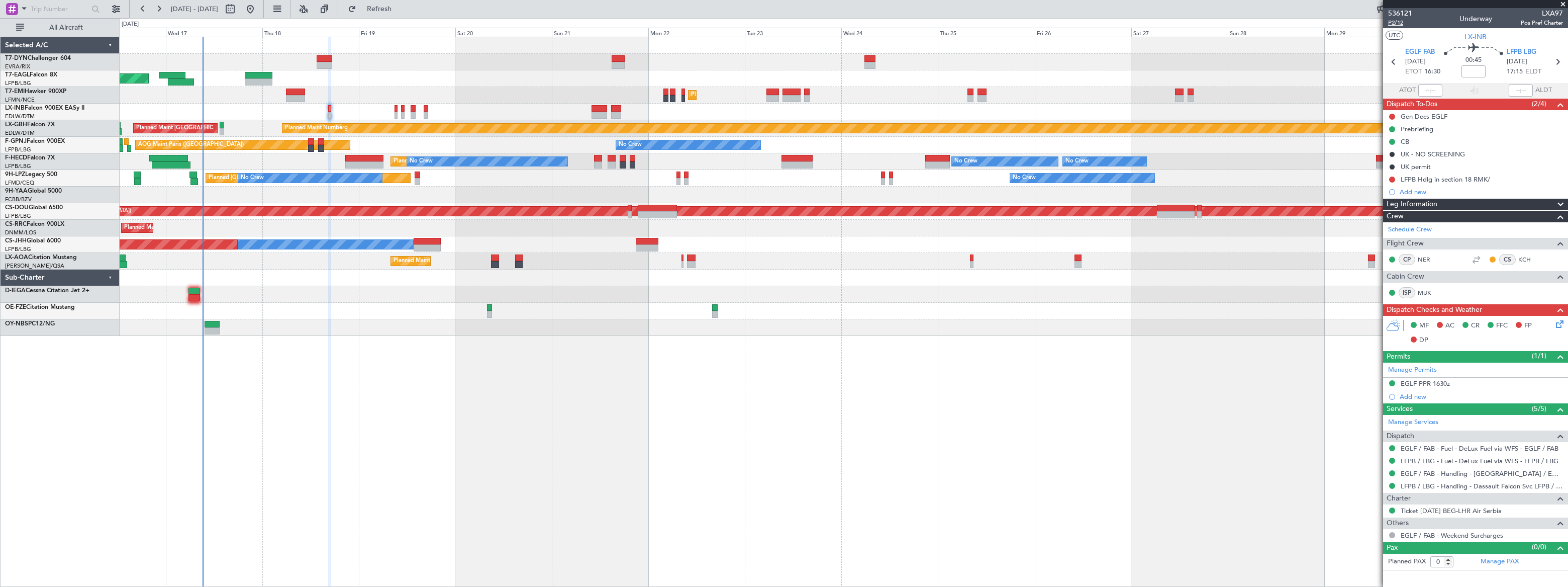
click at [1391, 23] on span "P2/12" at bounding box center [1400, 23] width 24 height 9
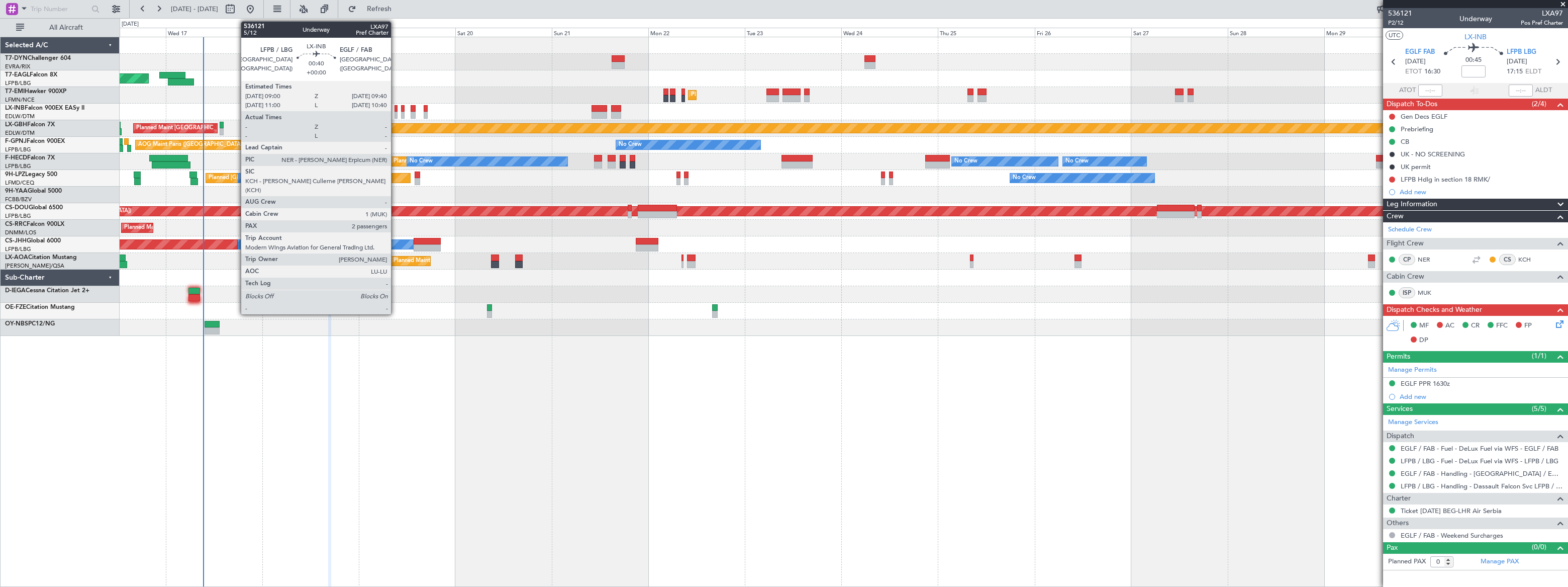
click at [396, 115] on div at bounding box center [396, 115] width 3 height 7
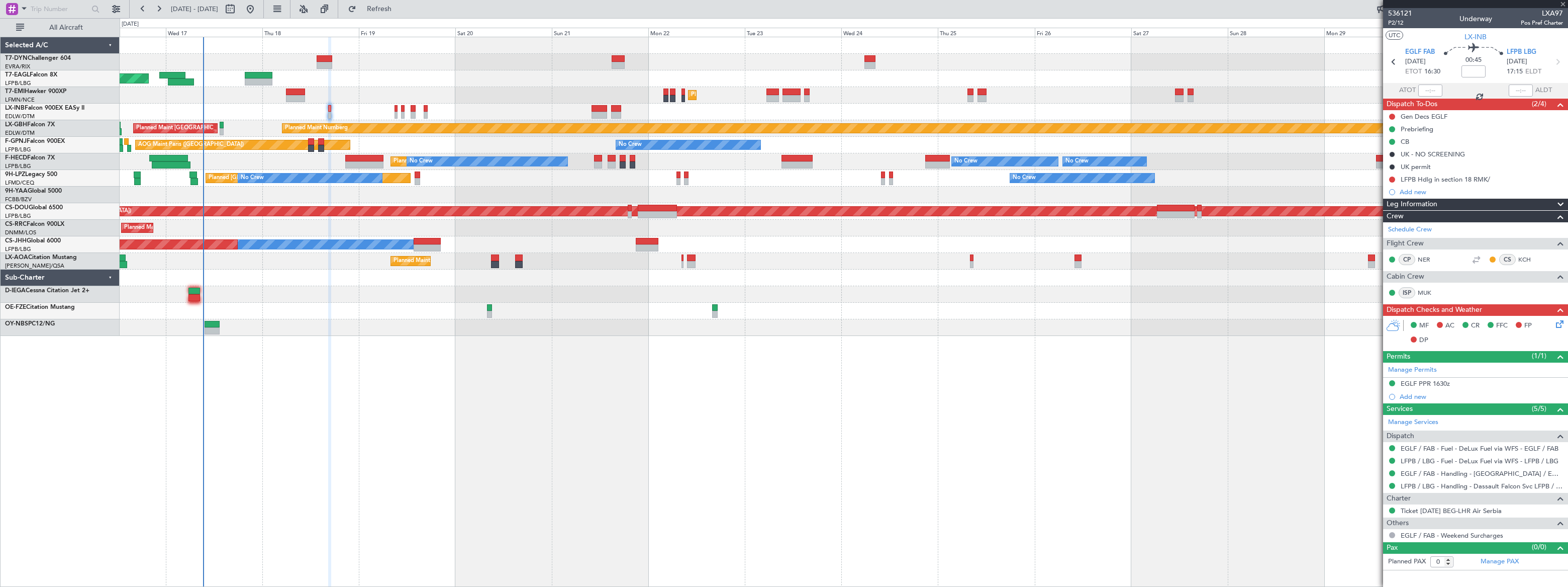
type input "2"
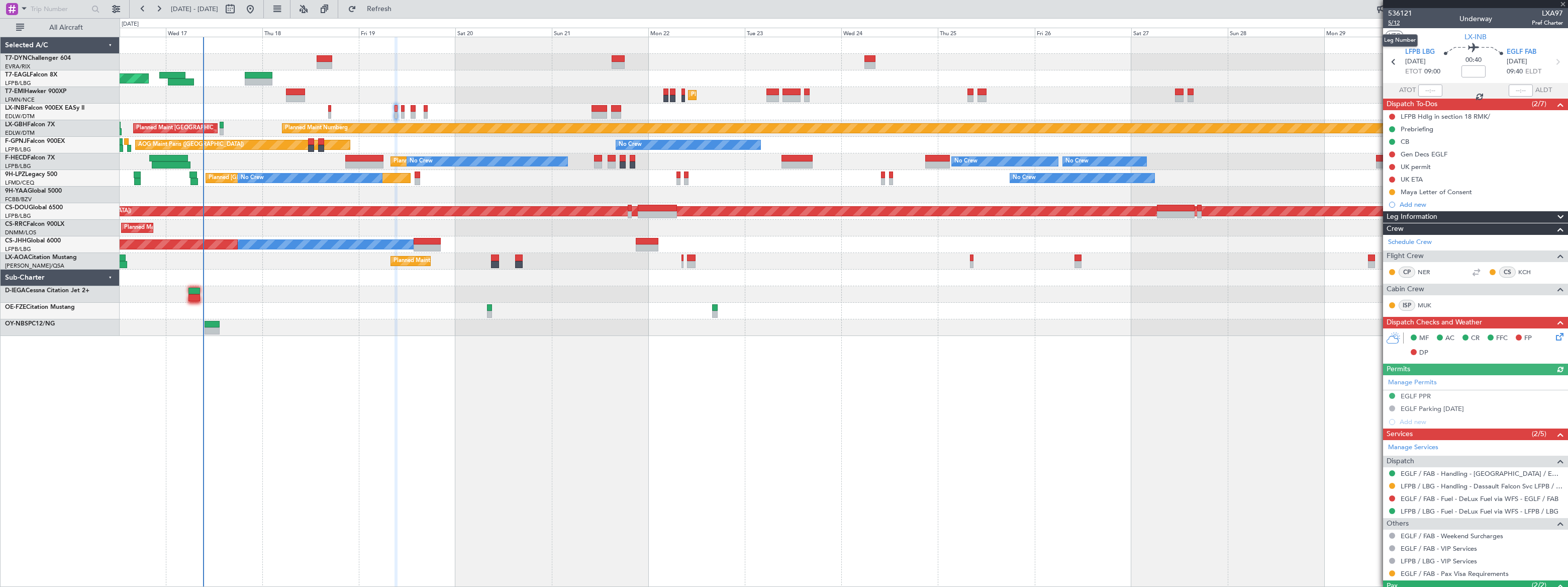
click at [1392, 24] on span "5/12" at bounding box center [1400, 23] width 24 height 9
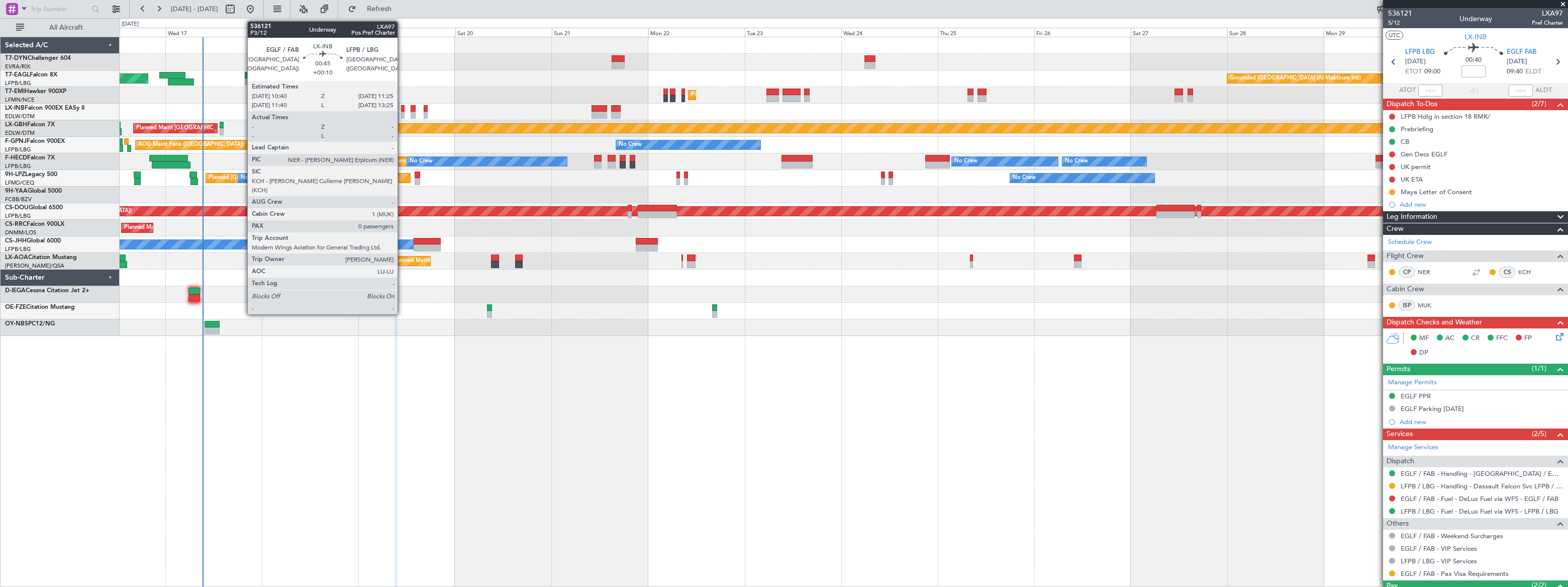
click at [402, 113] on div at bounding box center [403, 115] width 4 height 7
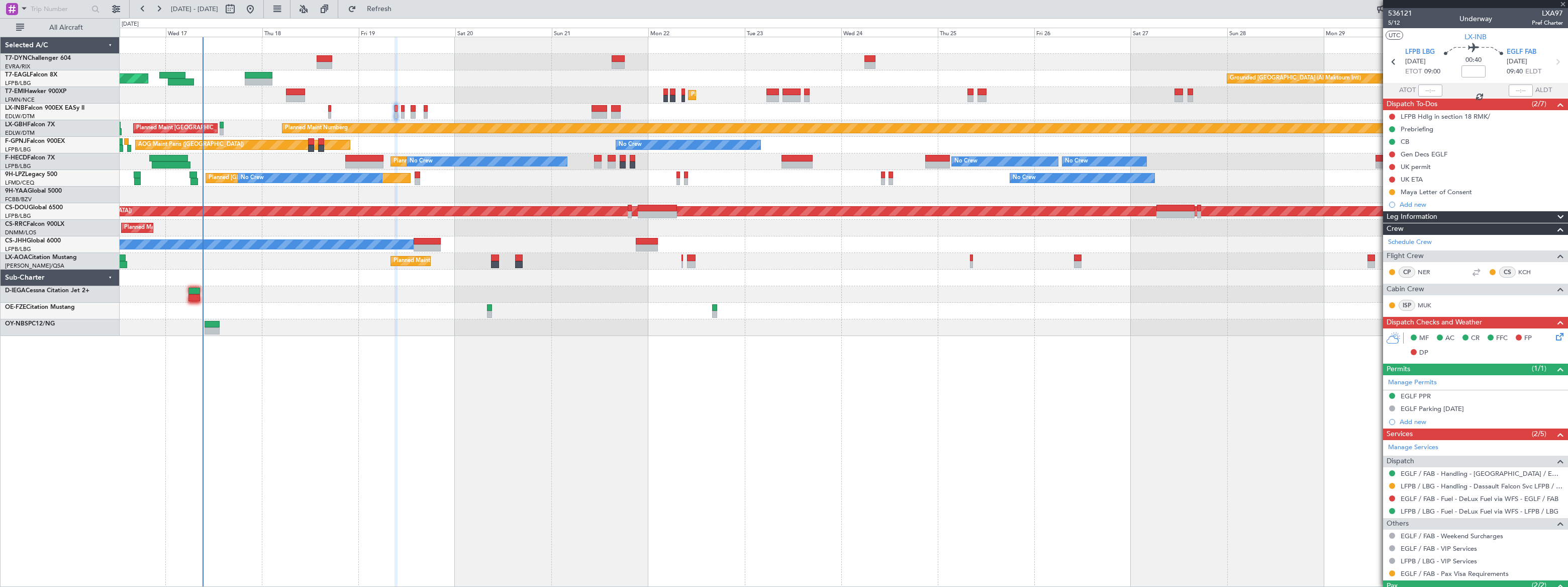
type input "+00:10"
type input "0"
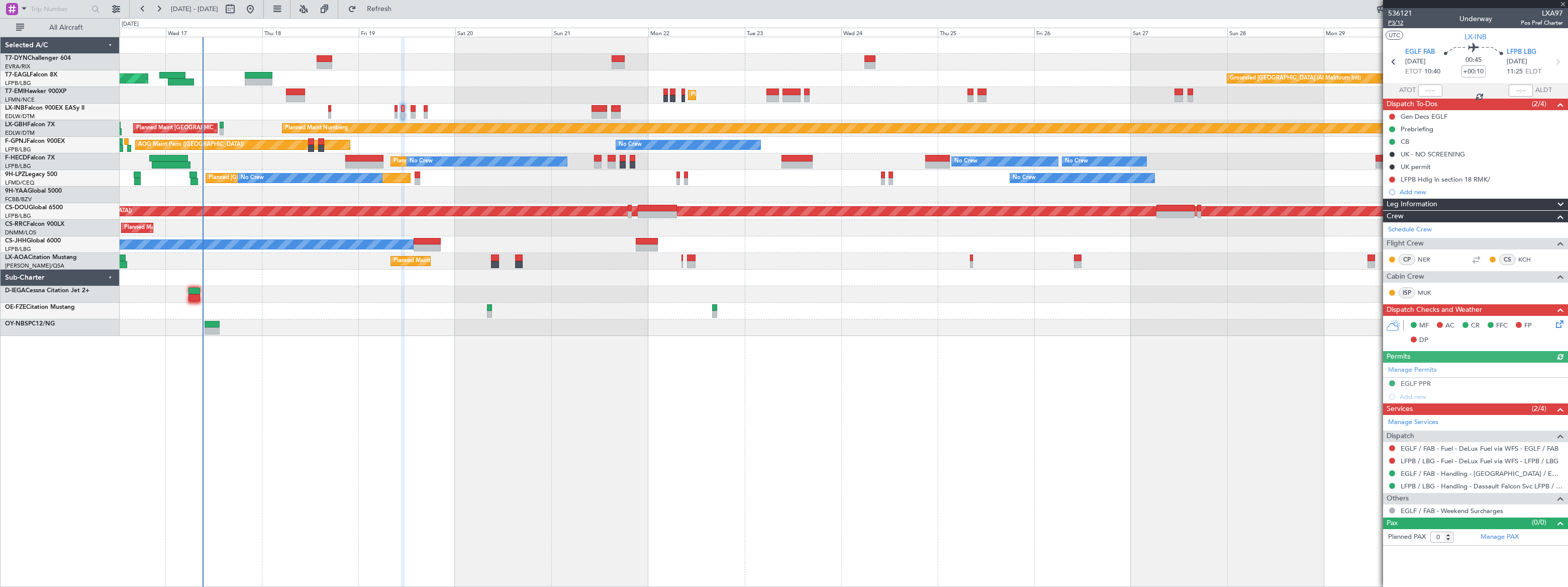
click at [1401, 23] on span "P3/12" at bounding box center [1400, 23] width 24 height 9
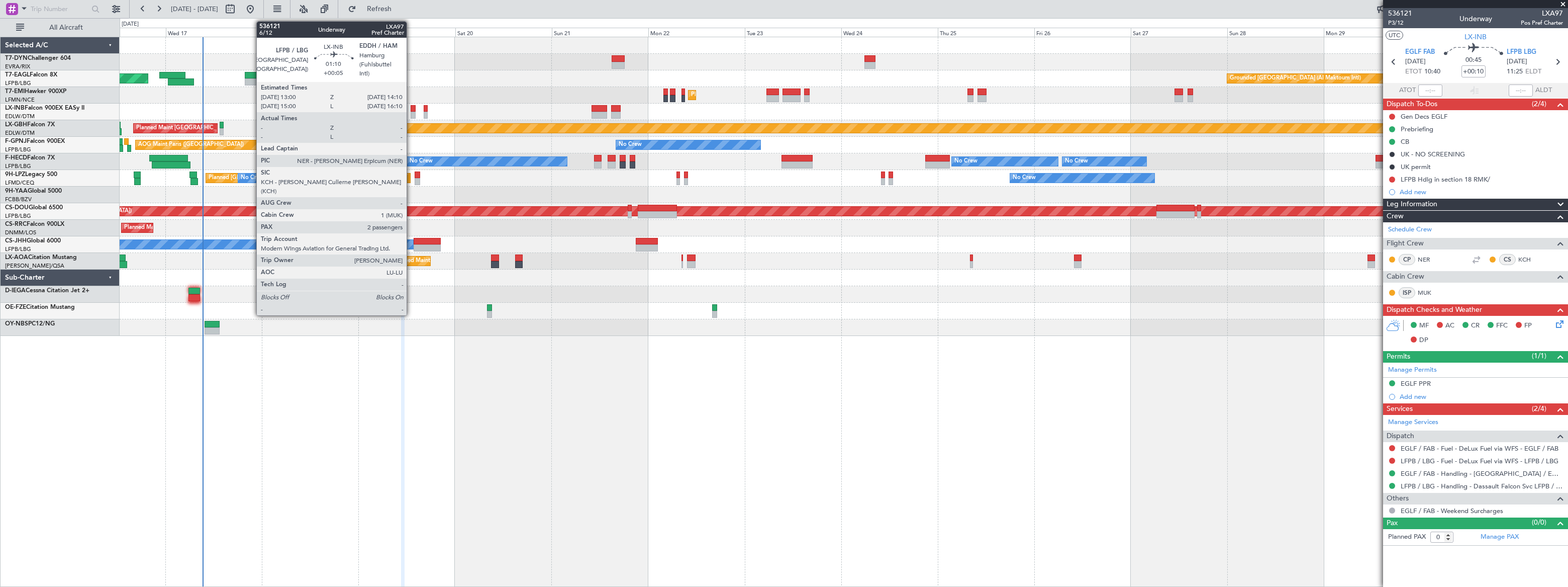
click at [411, 110] on div at bounding box center [413, 108] width 5 height 7
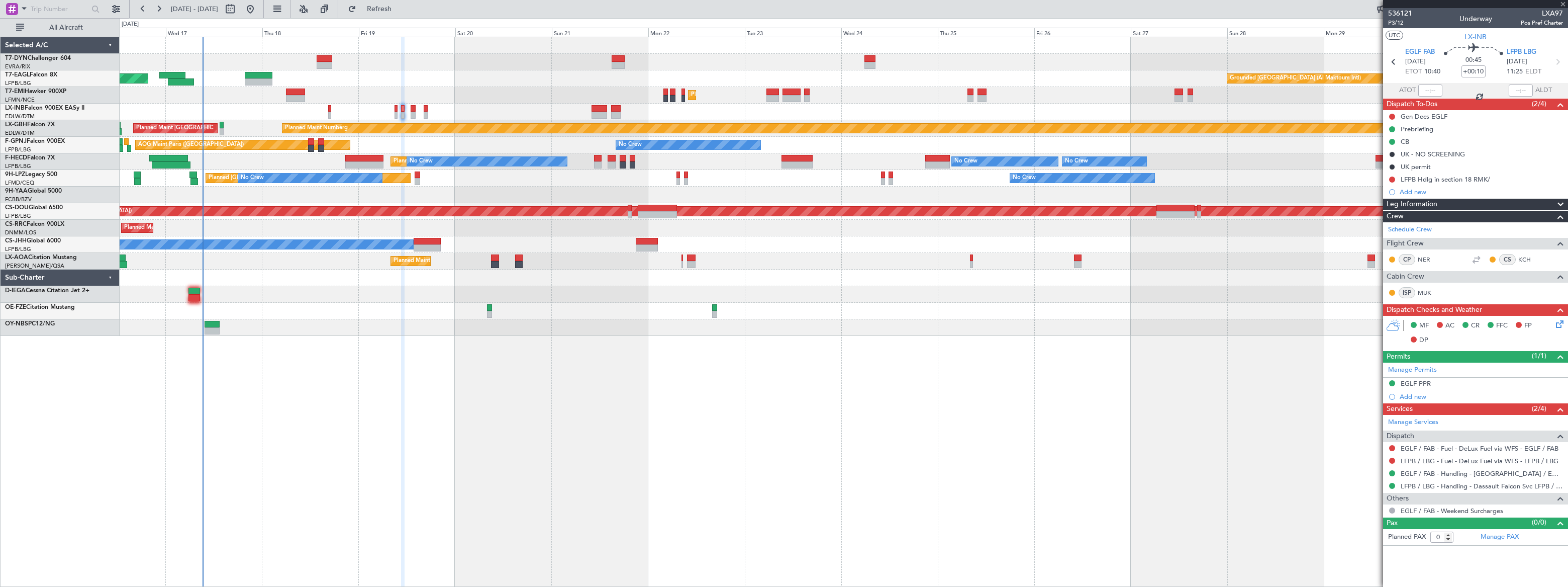
click at [411, 110] on div at bounding box center [413, 108] width 5 height 7
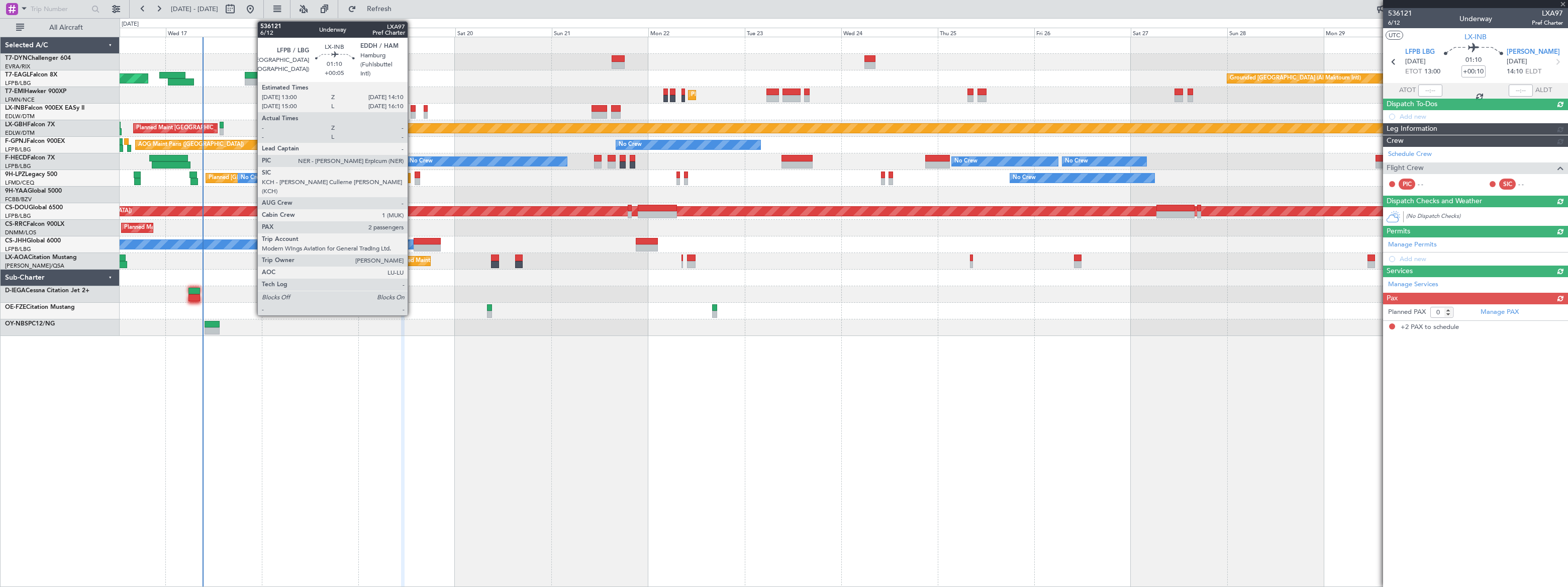
type input "+00:05"
type input "2"
click at [412, 113] on div at bounding box center [413, 115] width 5 height 7
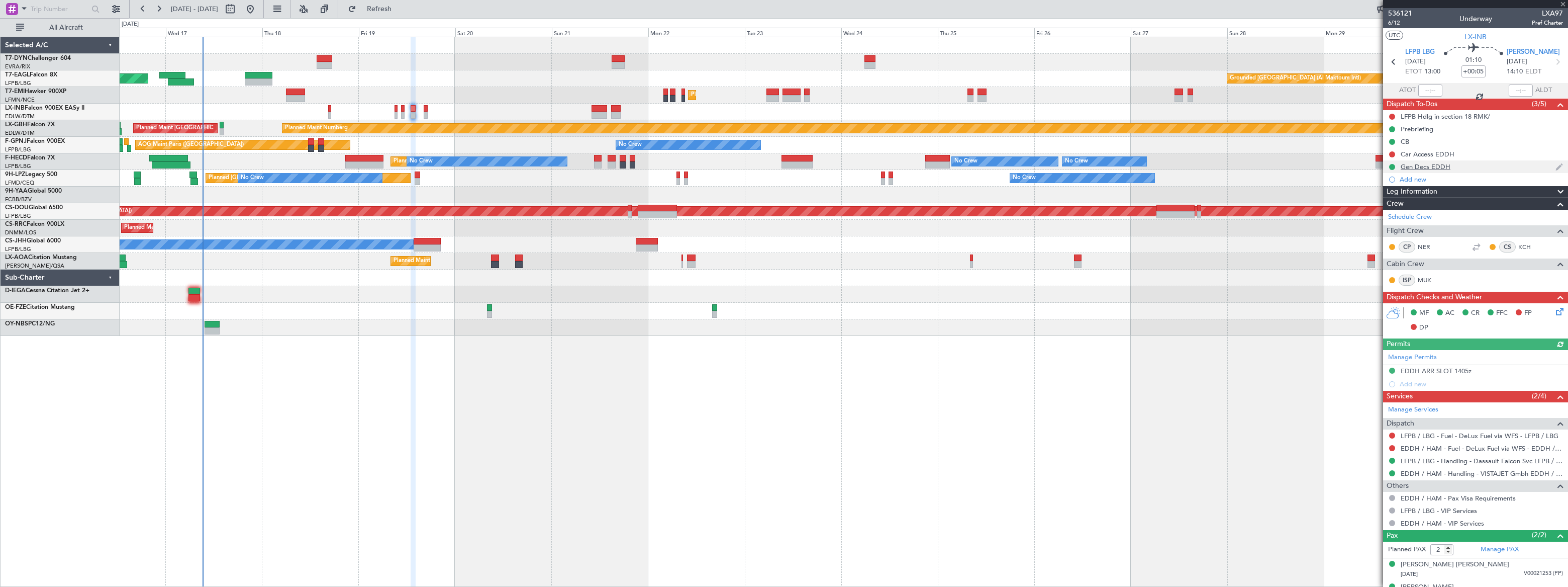
click at [1463, 165] on div "Gen Decs EDDH" at bounding box center [1476, 167] width 185 height 13
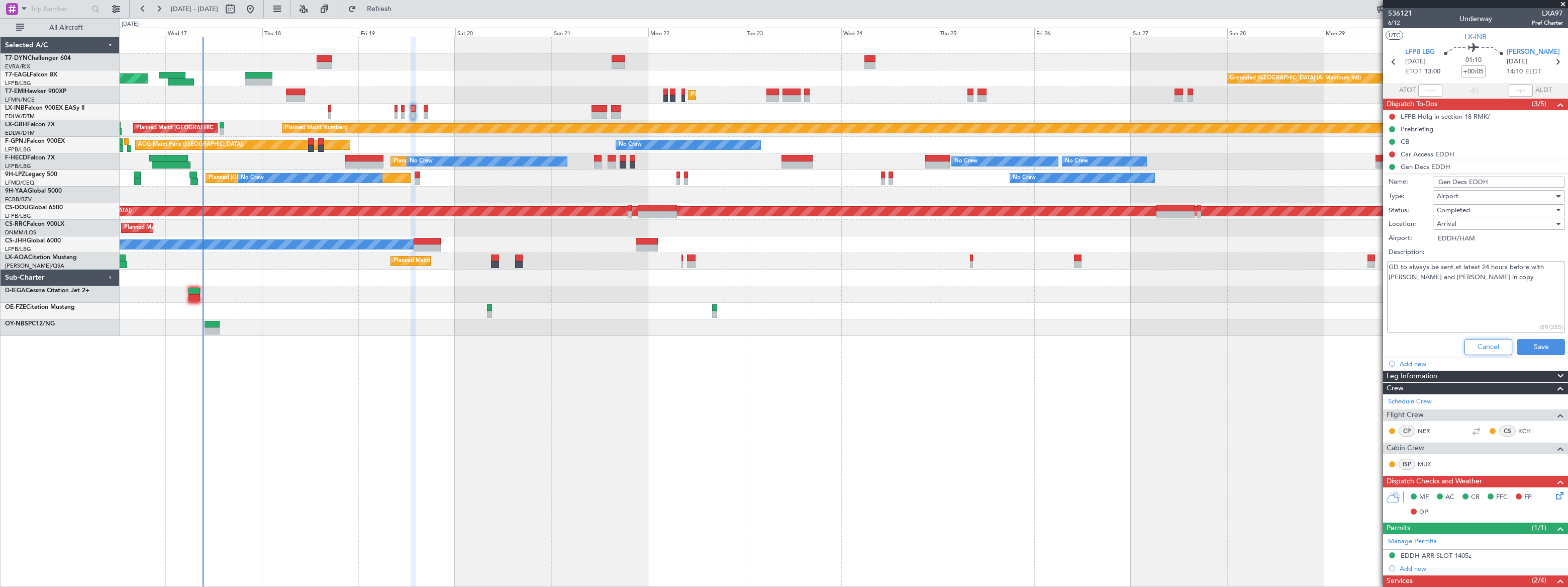
drag, startPoint x: 1485, startPoint y: 347, endPoint x: 1469, endPoint y: 348, distance: 16.0
click at [1485, 346] on button "Cancel" at bounding box center [1488, 347] width 48 height 16
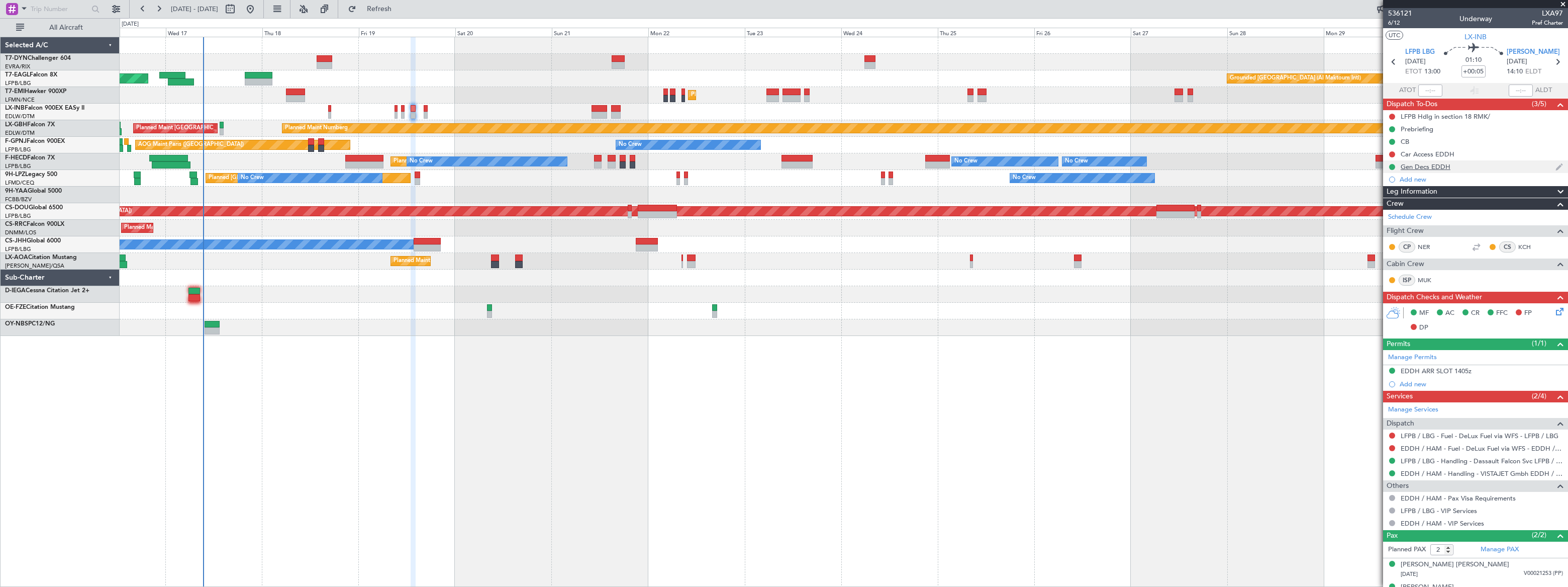
click at [1468, 164] on div "Gen Decs EDDH" at bounding box center [1476, 167] width 185 height 13
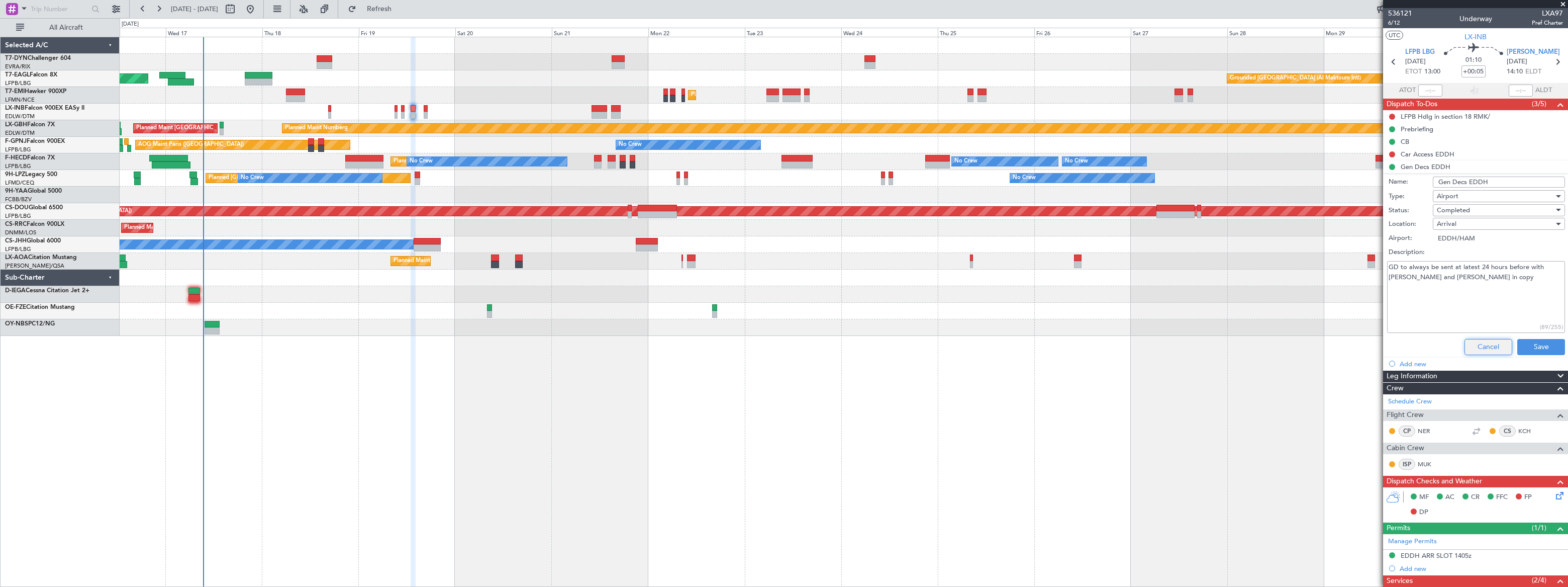
click at [1485, 346] on button "Cancel" at bounding box center [1488, 347] width 48 height 16
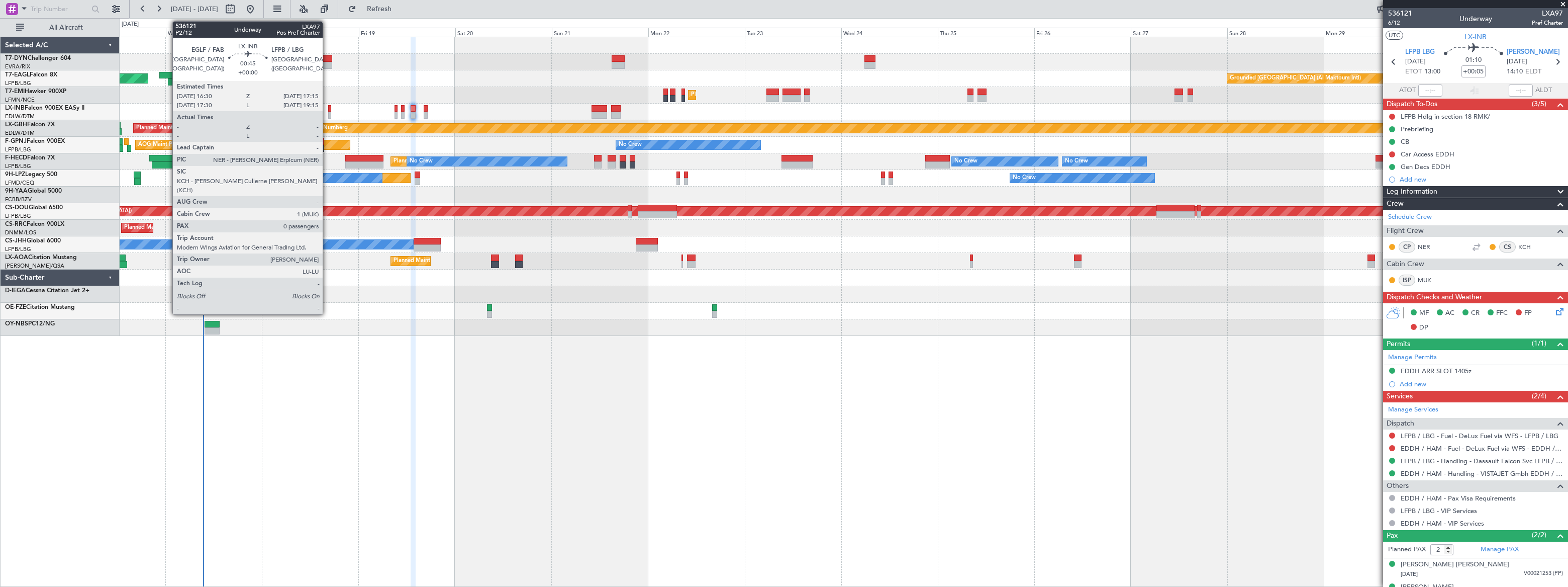
click at [328, 113] on div at bounding box center [330, 115] width 4 height 7
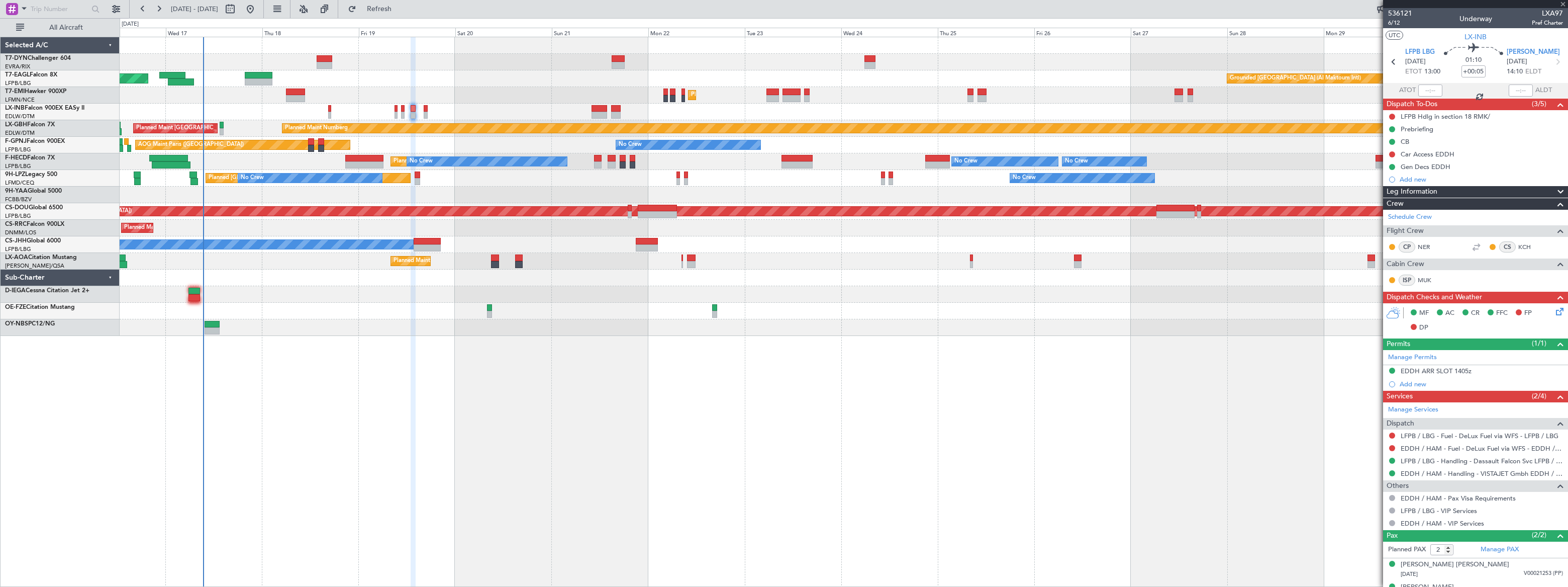
type input "0"
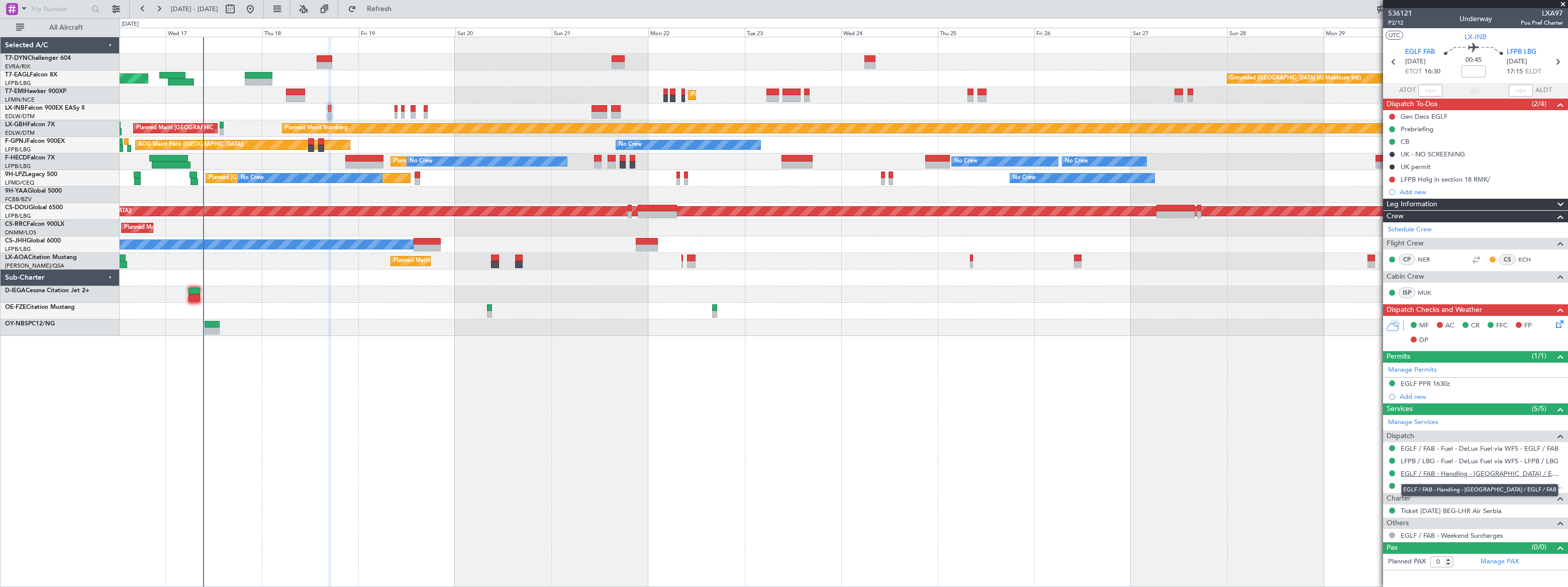
click at [1507, 472] on link "EGLF / FAB - Handling - [GEOGRAPHIC_DATA] / EGLF / FAB" at bounding box center [1482, 474] width 162 height 9
click at [1469, 116] on div "Gen Decs EGLF" at bounding box center [1476, 116] width 185 height 13
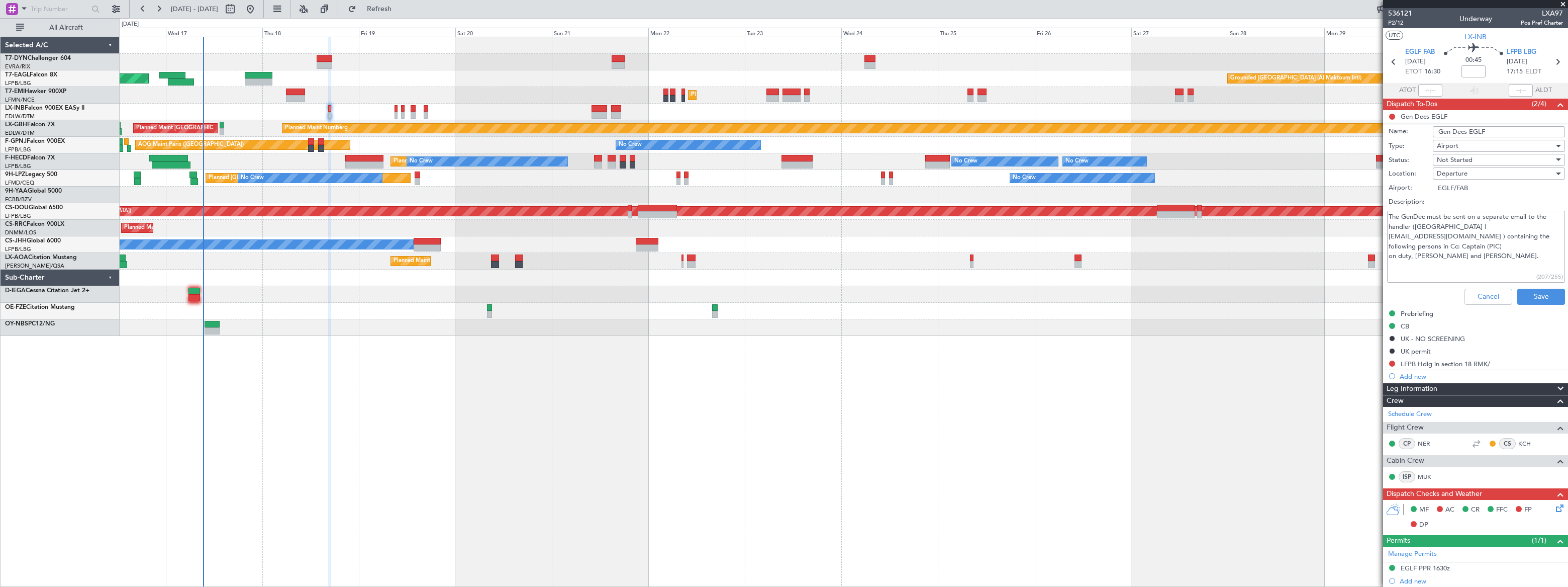
click at [1481, 287] on div "Cancel Save" at bounding box center [1472, 297] width 189 height 24
click at [1488, 295] on button "Cancel" at bounding box center [1488, 297] width 48 height 16
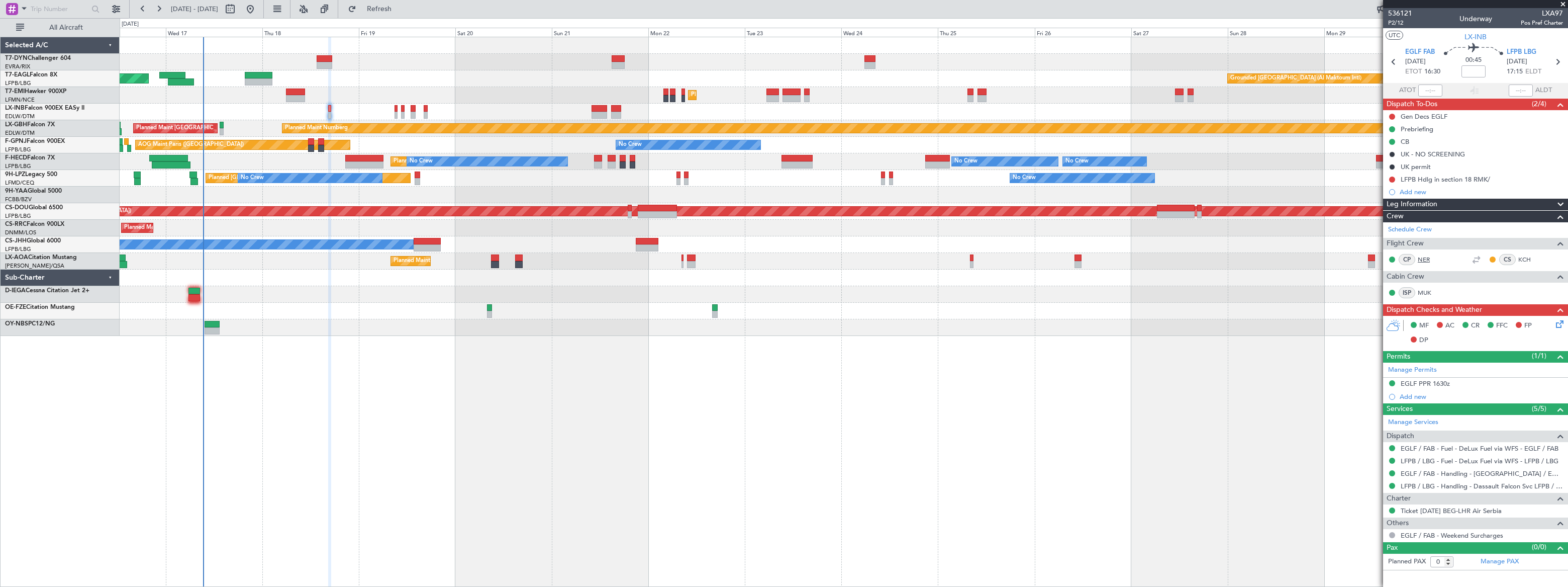
click at [1425, 259] on link "NER" at bounding box center [1429, 259] width 23 height 9
click at [1477, 114] on div "Gen Decs EGLF" at bounding box center [1476, 116] width 185 height 13
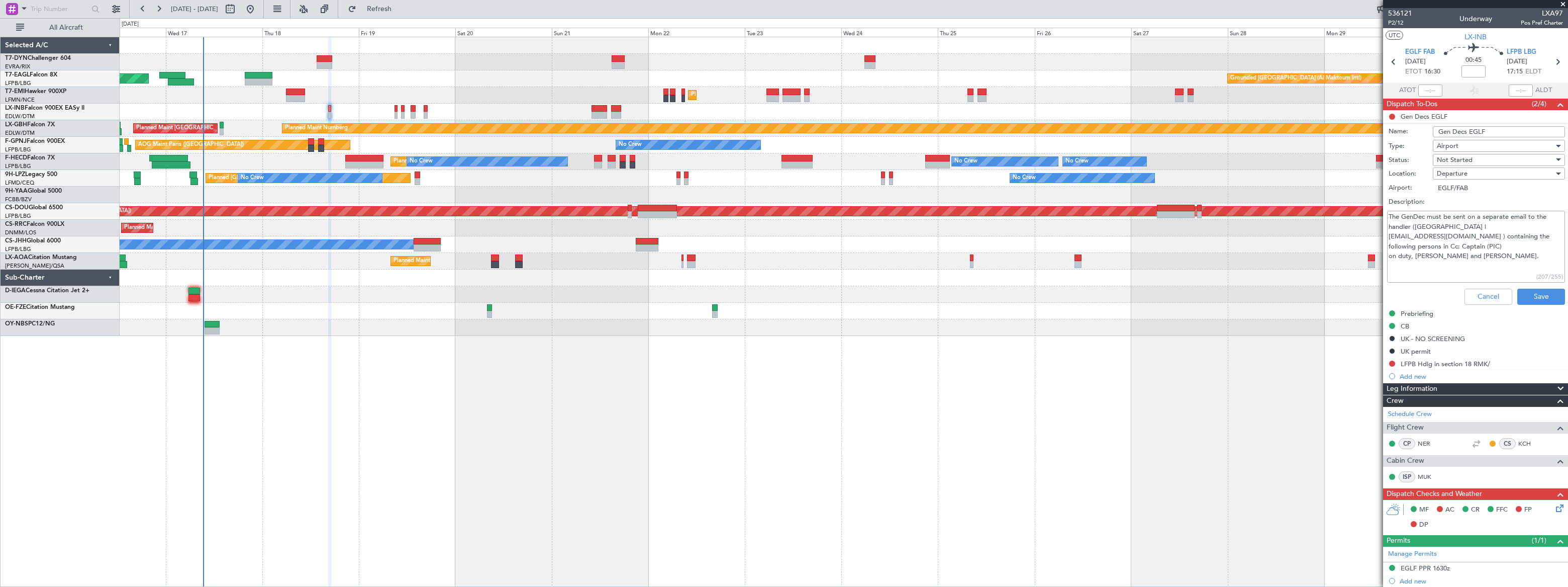
click at [1496, 256] on textarea "The GenDec must be sent on a separate email to the handler ([GEOGRAPHIC_DATA] |…" at bounding box center [1476, 246] width 178 height 72
click at [1476, 262] on textarea "The GenDec must be sent on a separate email to the handler ([GEOGRAPHIC_DATA] |…" at bounding box center [1476, 246] width 178 height 72
drag, startPoint x: 1482, startPoint y: 257, endPoint x: 1458, endPoint y: 257, distance: 24.0
click at [1458, 257] on textarea "The GenDec must be sent on a separate email to the handler ([GEOGRAPHIC_DATA] |…" at bounding box center [1476, 246] width 178 height 72
click at [1491, 292] on button "Cancel" at bounding box center [1488, 297] width 48 height 16
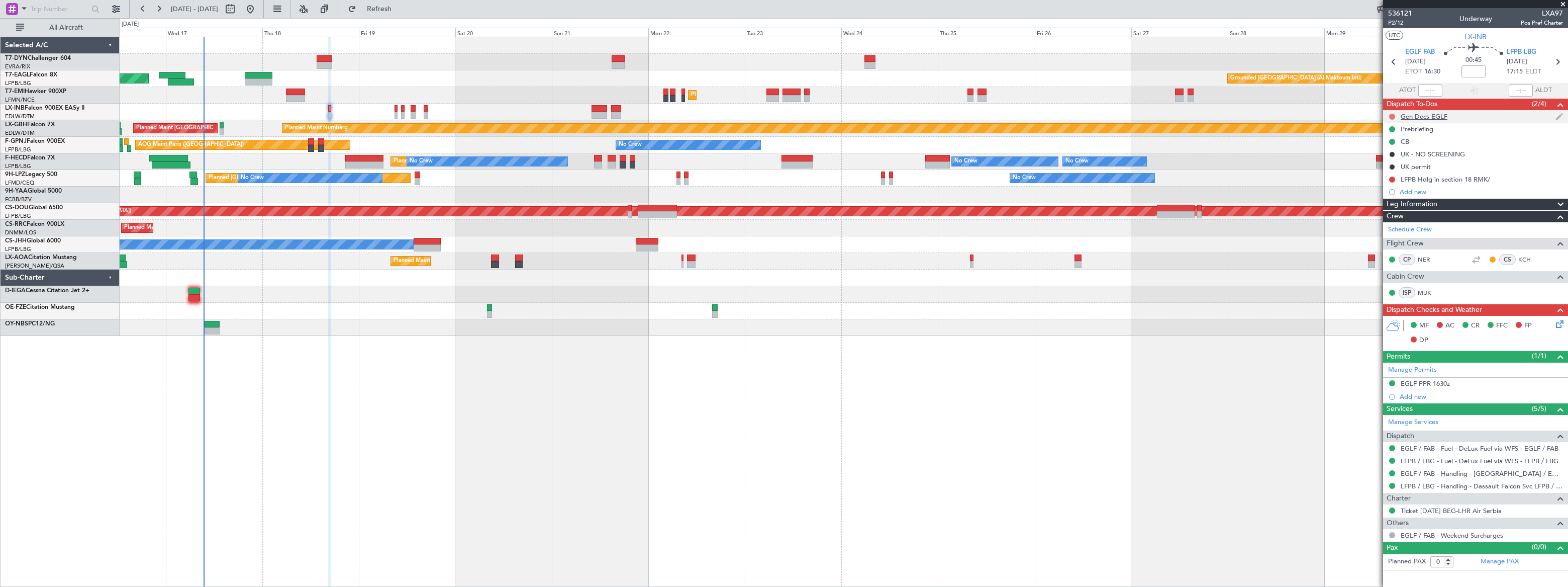
click at [1392, 114] on button at bounding box center [1392, 117] width 6 height 6
click at [1388, 162] on span "Completed" at bounding box center [1396, 161] width 33 height 10
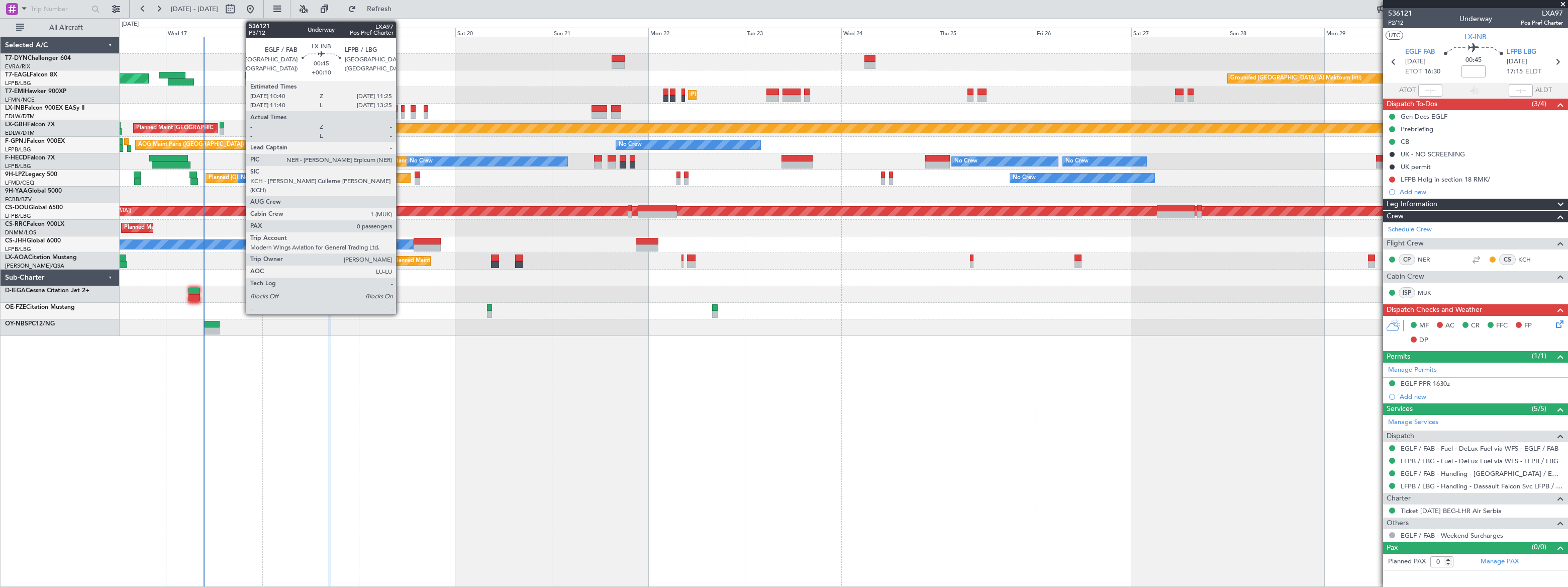
click at [402, 112] on div at bounding box center [403, 115] width 4 height 7
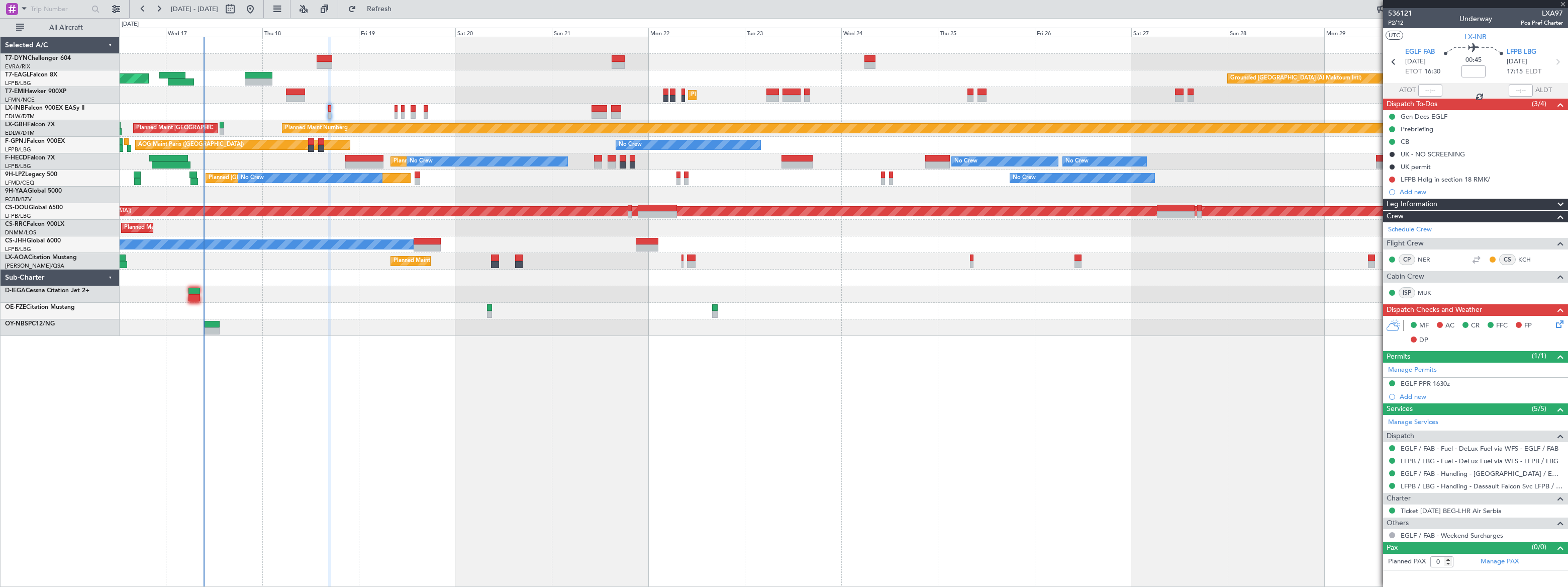
click at [403, 112] on div at bounding box center [403, 115] width 4 height 7
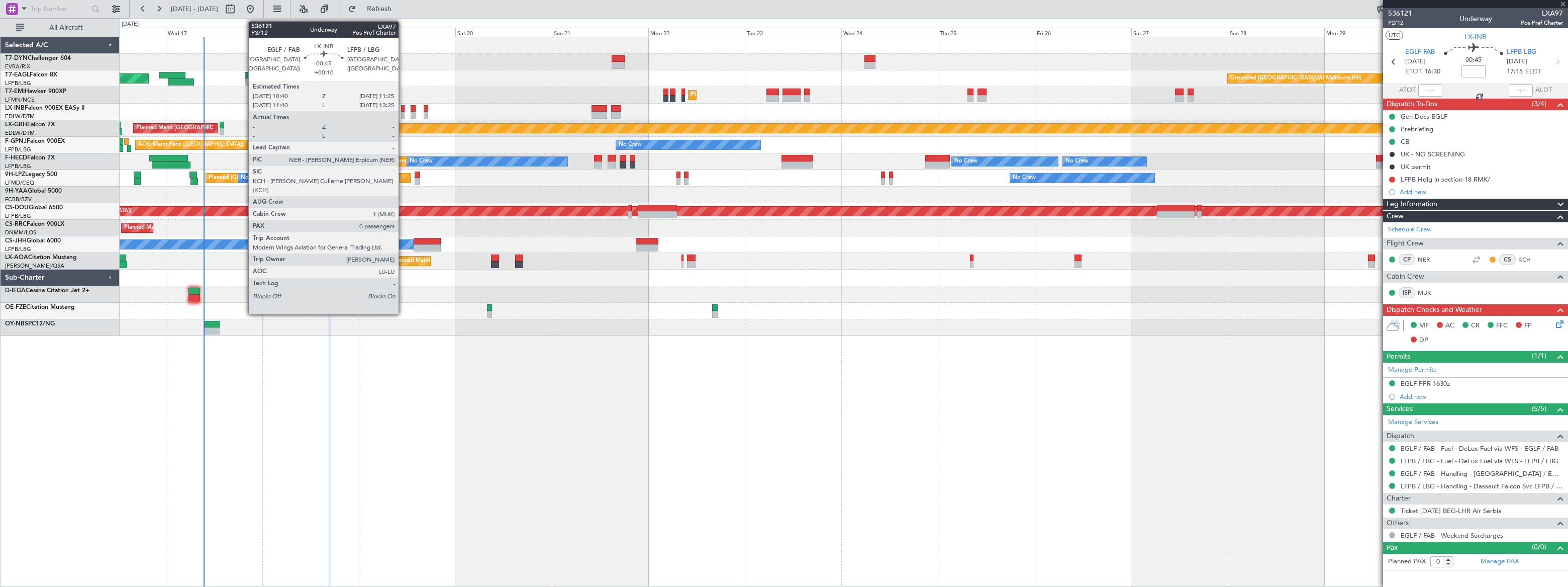
type input "+00:10"
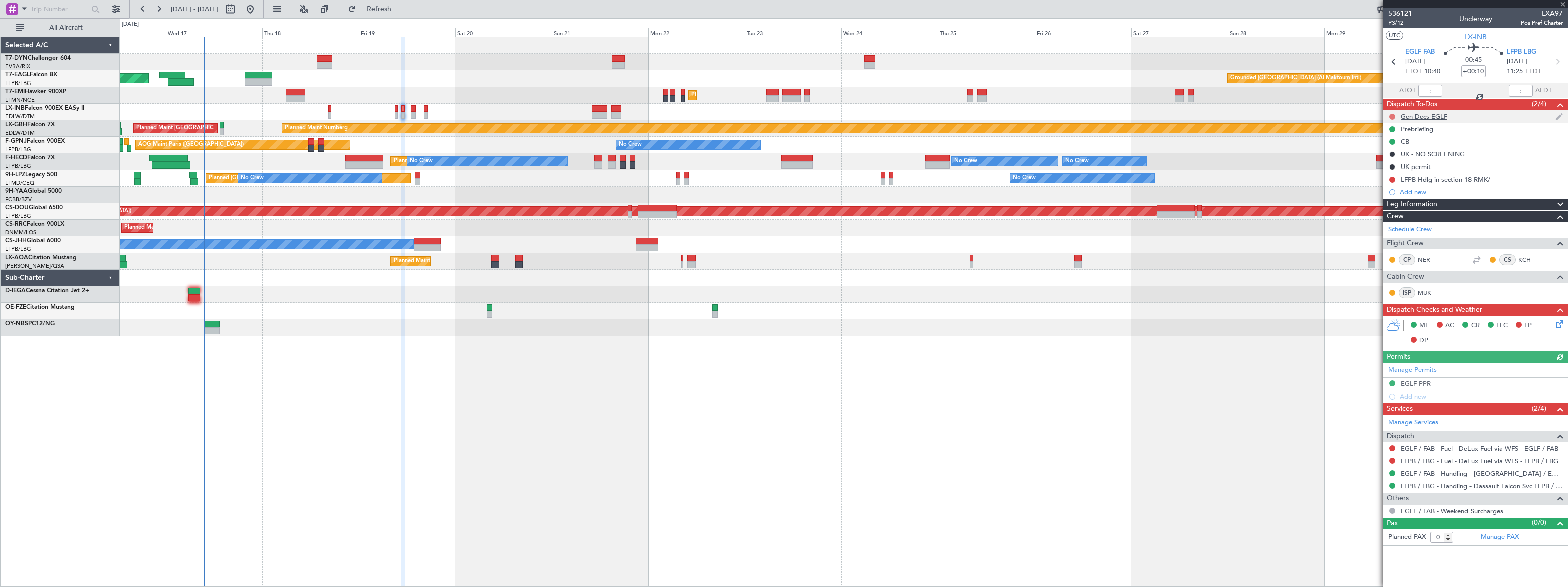
click at [1392, 114] on button at bounding box center [1392, 117] width 6 height 6
click at [1375, 160] on li "Completed" at bounding box center [1392, 161] width 53 height 15
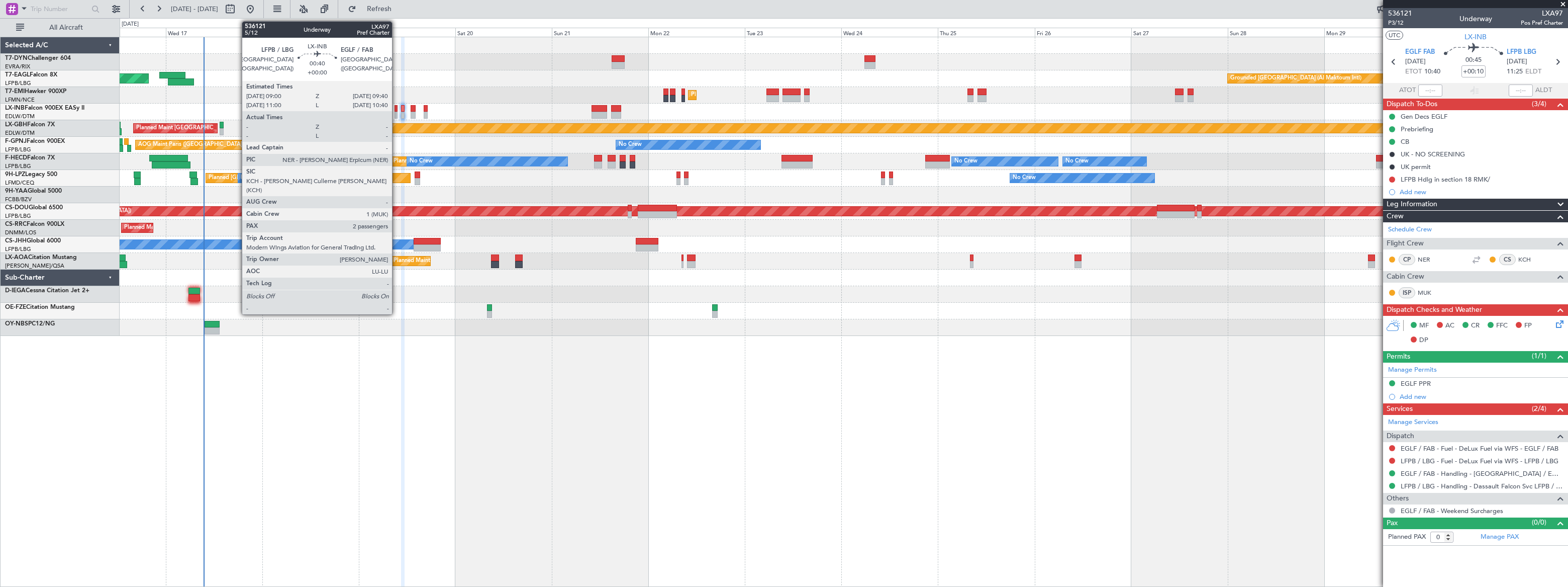
click at [396, 112] on div at bounding box center [396, 115] width 3 height 7
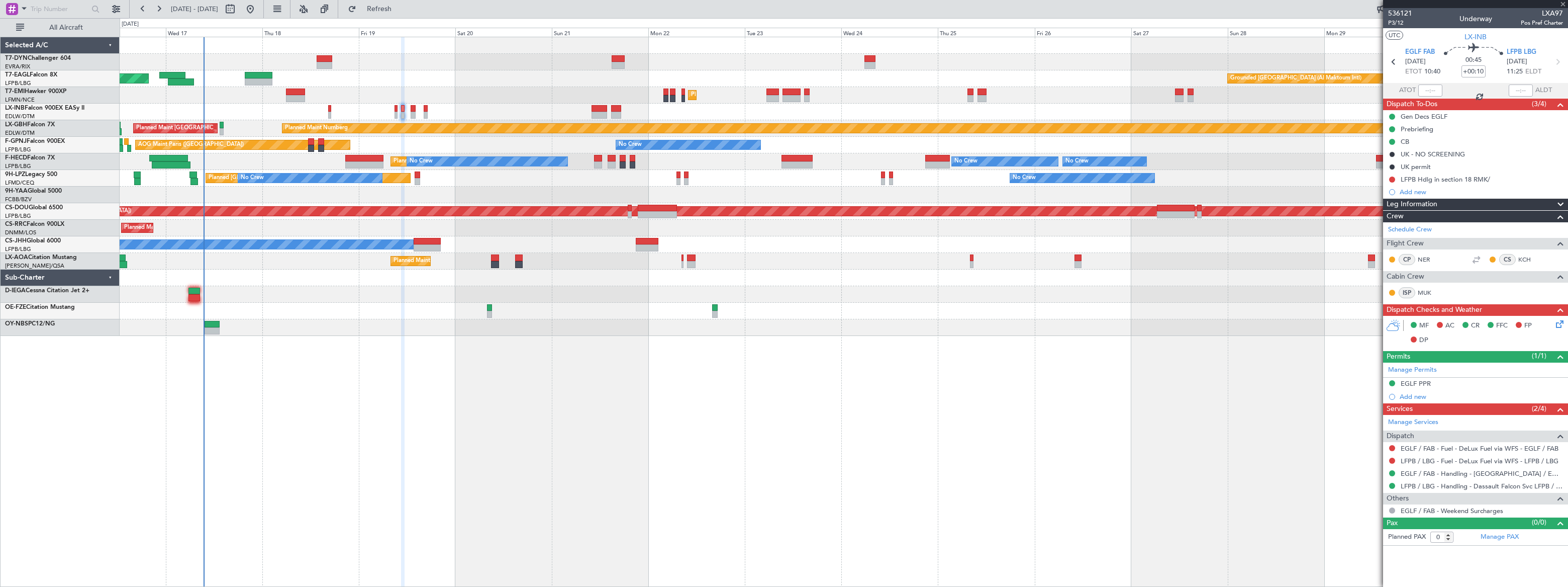
type input "2"
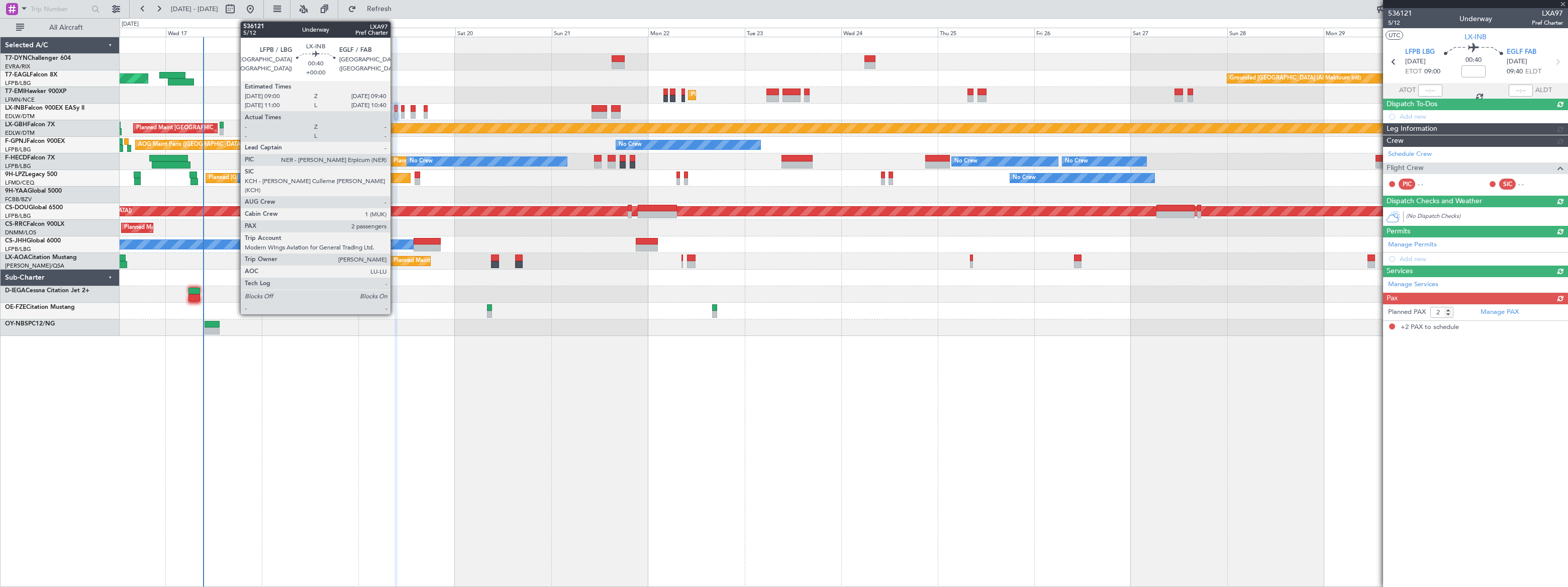
click at [395, 110] on div at bounding box center [396, 108] width 3 height 7
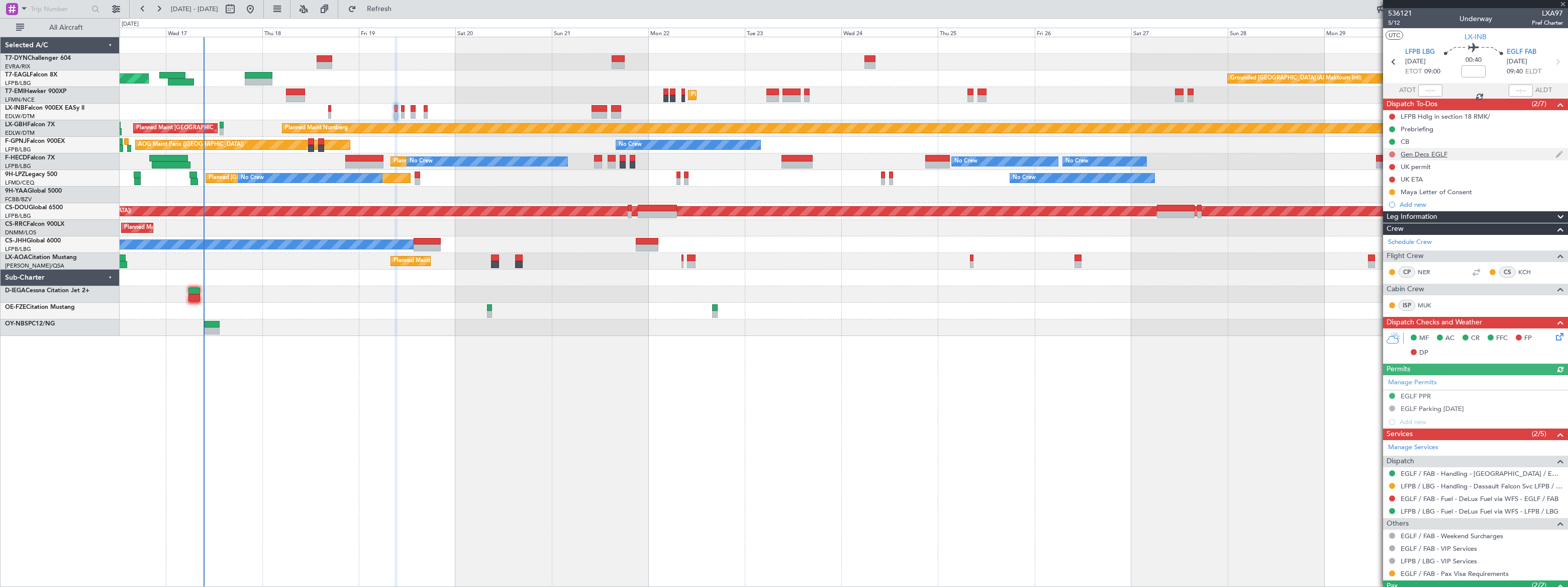
click at [1390, 152] on button at bounding box center [1392, 154] width 6 height 6
click at [1376, 194] on li "Completed" at bounding box center [1392, 199] width 53 height 15
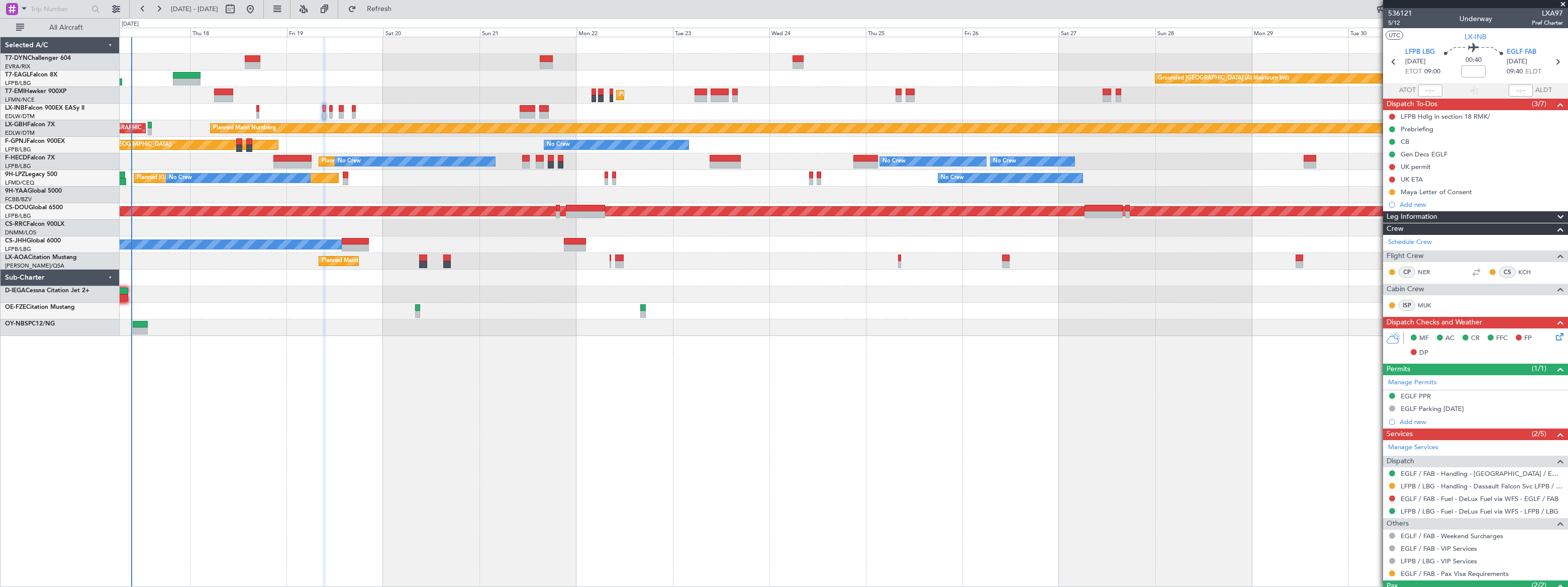
click at [507, 221] on div "Unplanned Maint [GEOGRAPHIC_DATA] (Riga Intl) Grounded [GEOGRAPHIC_DATA] (Al Ma…" at bounding box center [843, 187] width 1447 height 299
click at [238, 9] on button at bounding box center [230, 9] width 16 height 16
select select "9"
select select "2025"
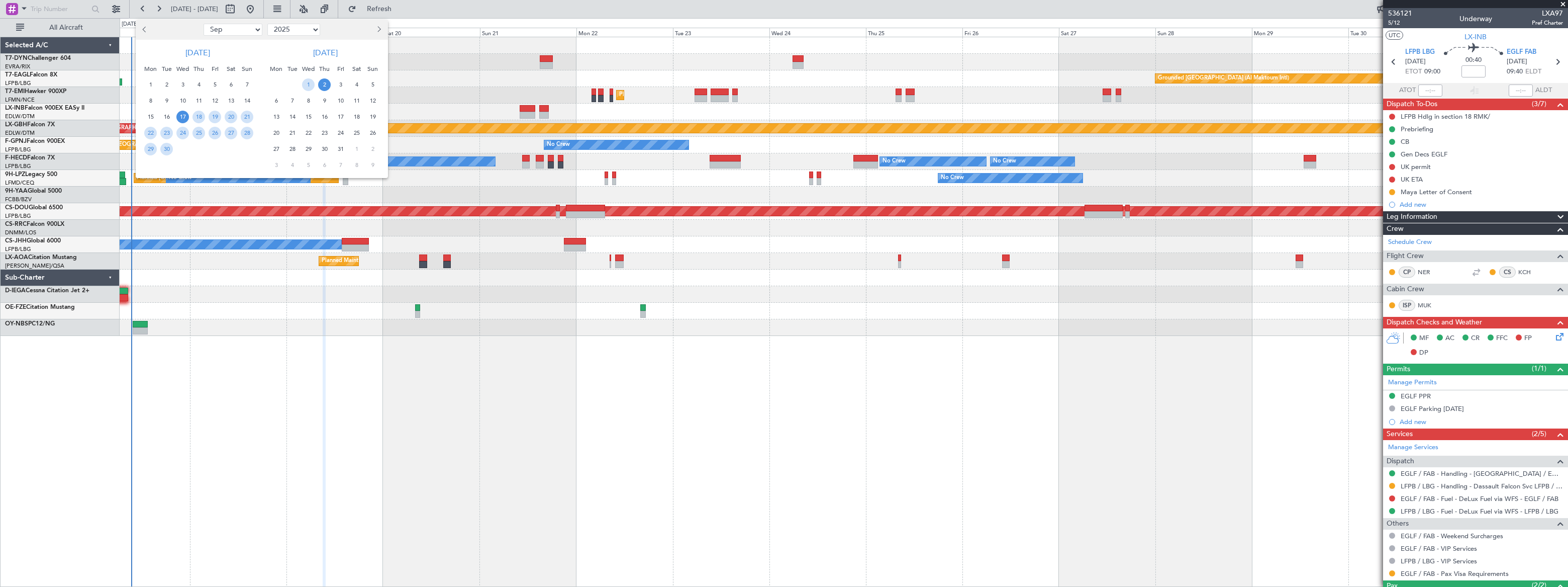
click at [231, 29] on select "Jan Feb Mar Apr May Jun [DATE] Aug Sep Oct Nov Dec" at bounding box center [233, 30] width 59 height 12
select select "10"
click at [203, 24] on select "Jan Feb Mar Apr May Jun [DATE] Aug Sep Oct Nov Dec" at bounding box center [233, 30] width 59 height 12
click at [234, 81] on span "4" at bounding box center [231, 85] width 13 height 13
click at [233, 81] on span "4" at bounding box center [231, 85] width 13 height 13
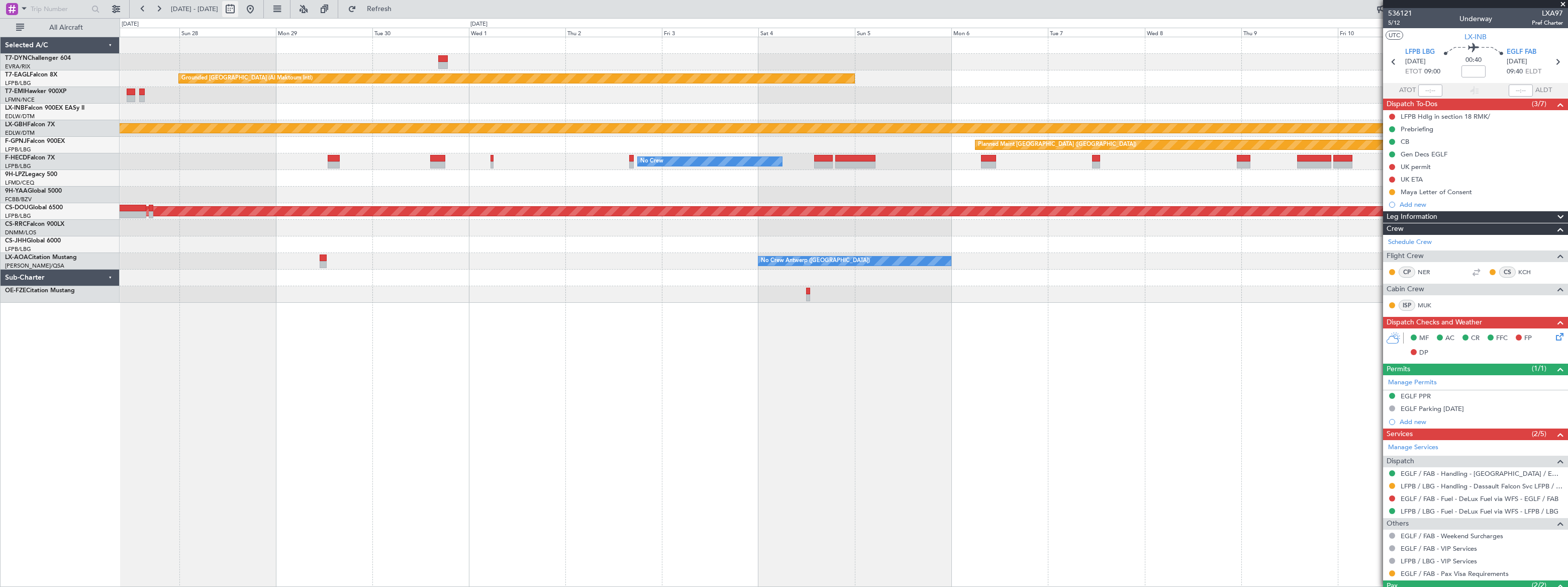
click at [238, 6] on button at bounding box center [230, 9] width 16 height 16
select select "9"
select select "2025"
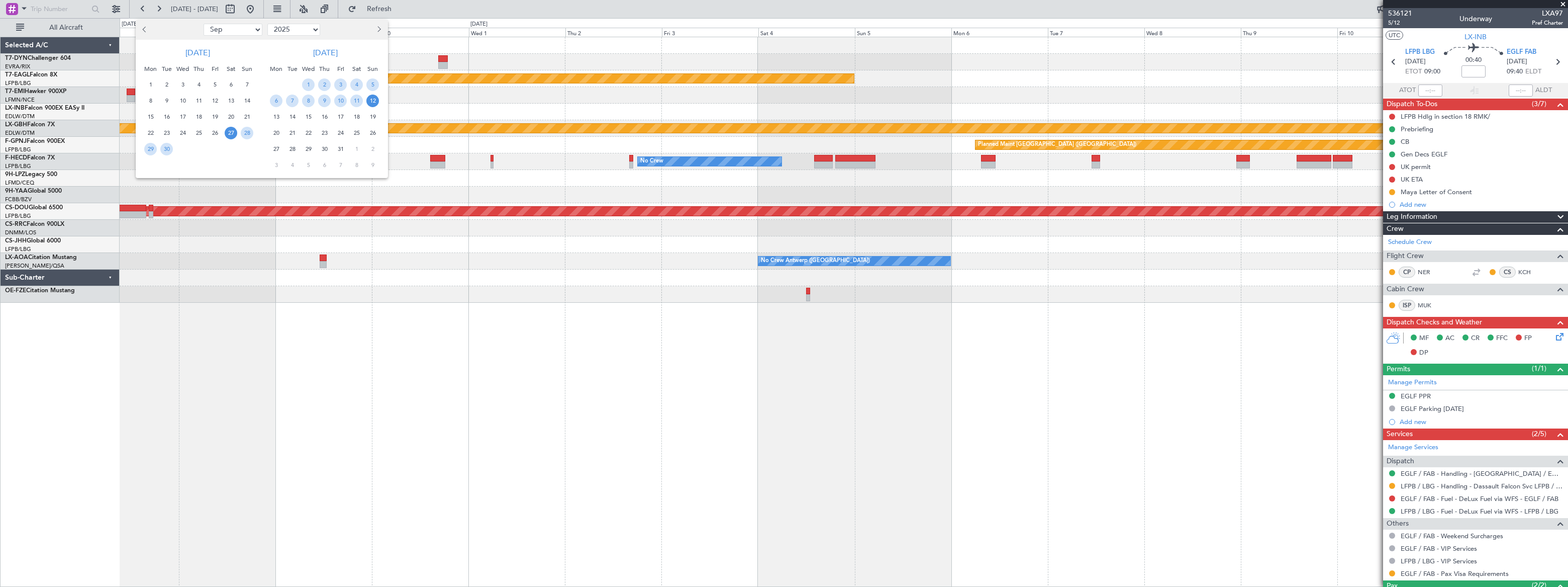
click at [256, 29] on select "Jan Feb Mar Apr May Jun [DATE] Aug Sep Oct Nov Dec" at bounding box center [233, 30] width 59 height 12
select select "10"
click at [203, 24] on select "Jan Feb Mar Apr May Jun [DATE] Aug Sep Oct Nov Dec" at bounding box center [233, 30] width 59 height 12
click at [231, 82] on span "4" at bounding box center [231, 85] width 13 height 13
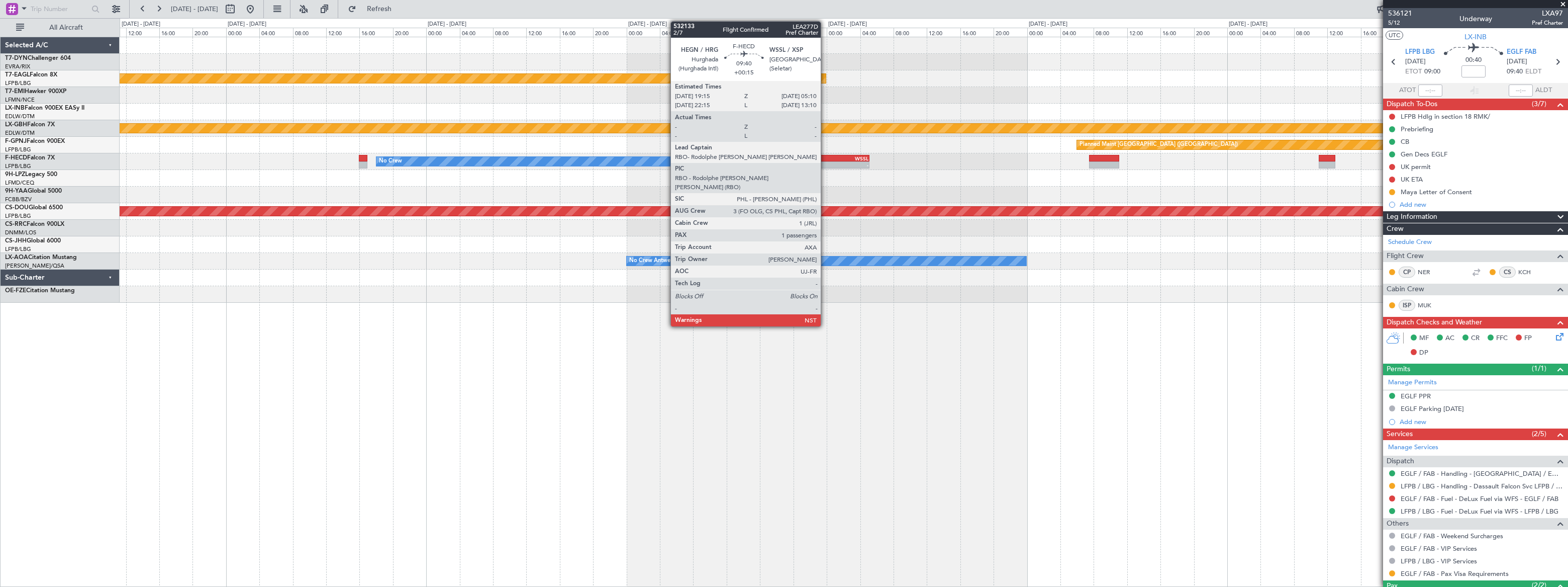
click at [829, 158] on div "WSSL" at bounding box center [849, 159] width 40 height 6
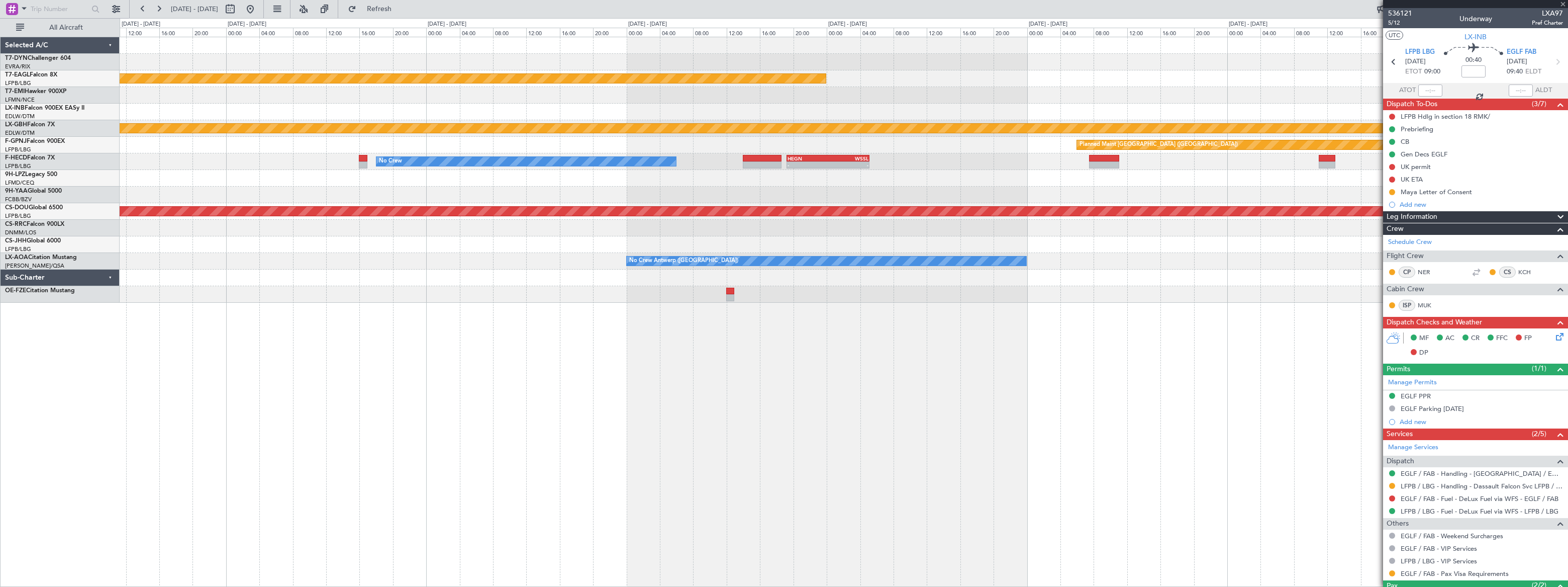
type input "+00:15"
type input "1"
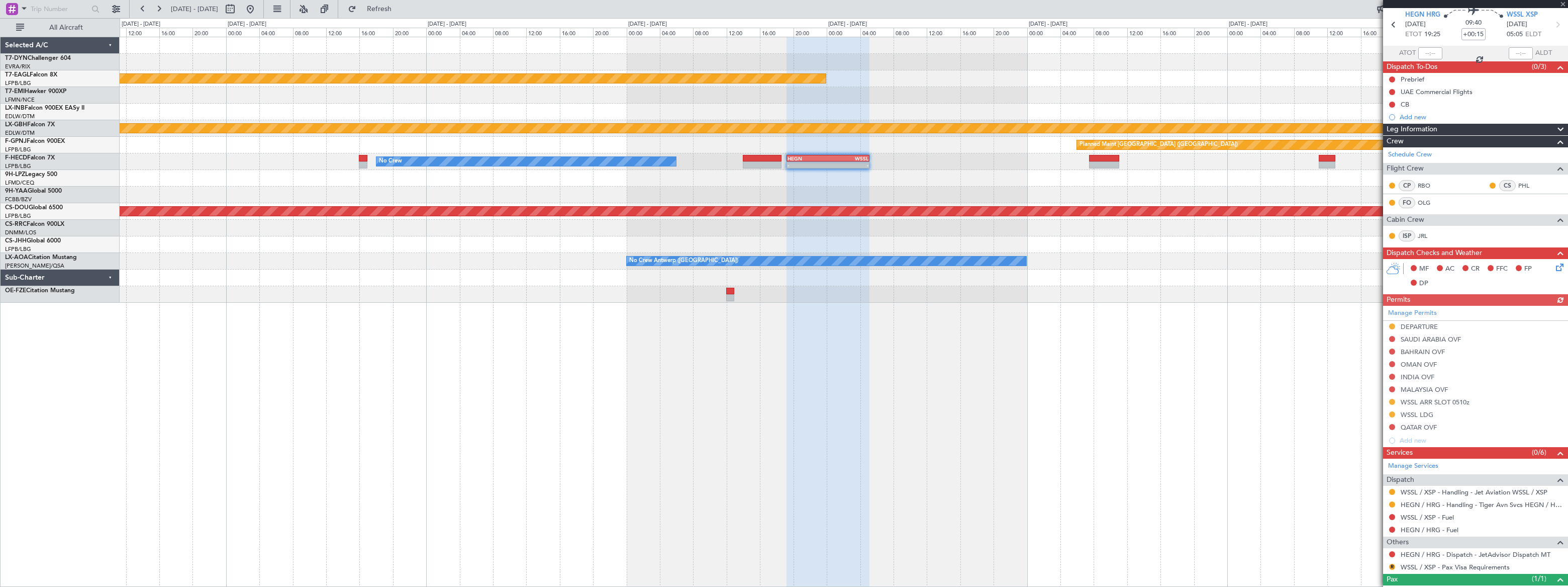
scroll to position [74, 0]
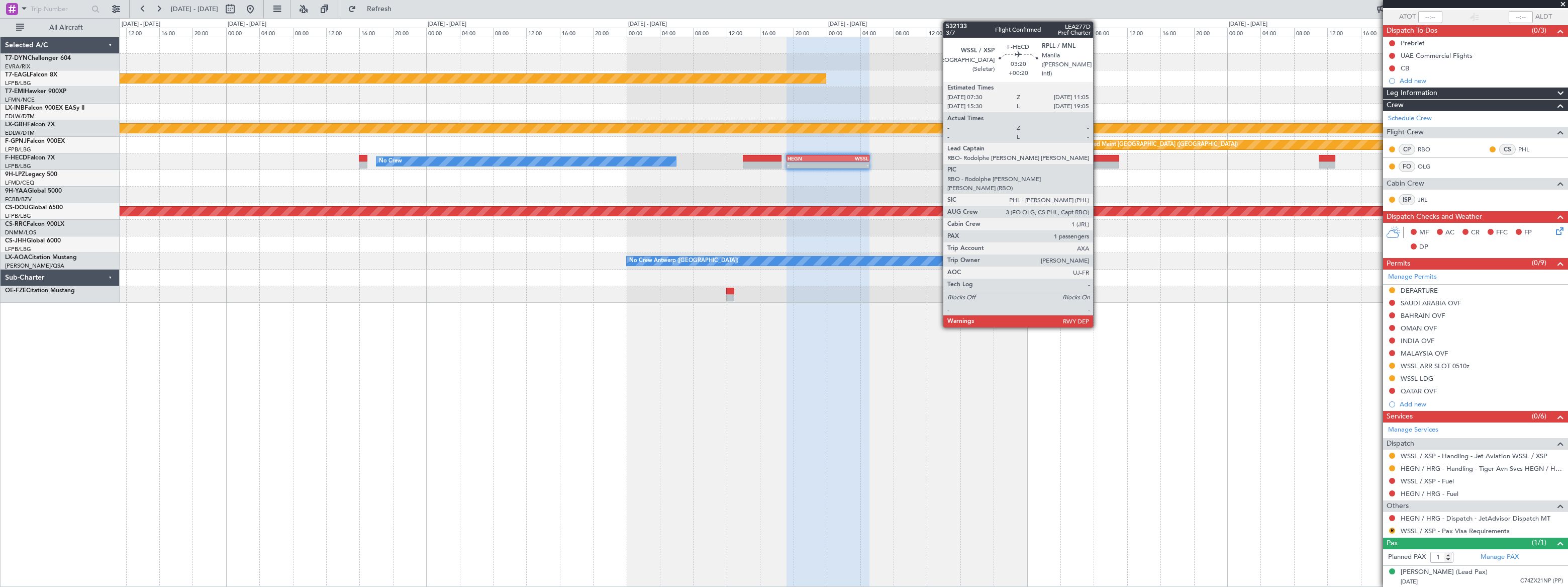
click at [1106, 157] on div at bounding box center [1104, 158] width 30 height 7
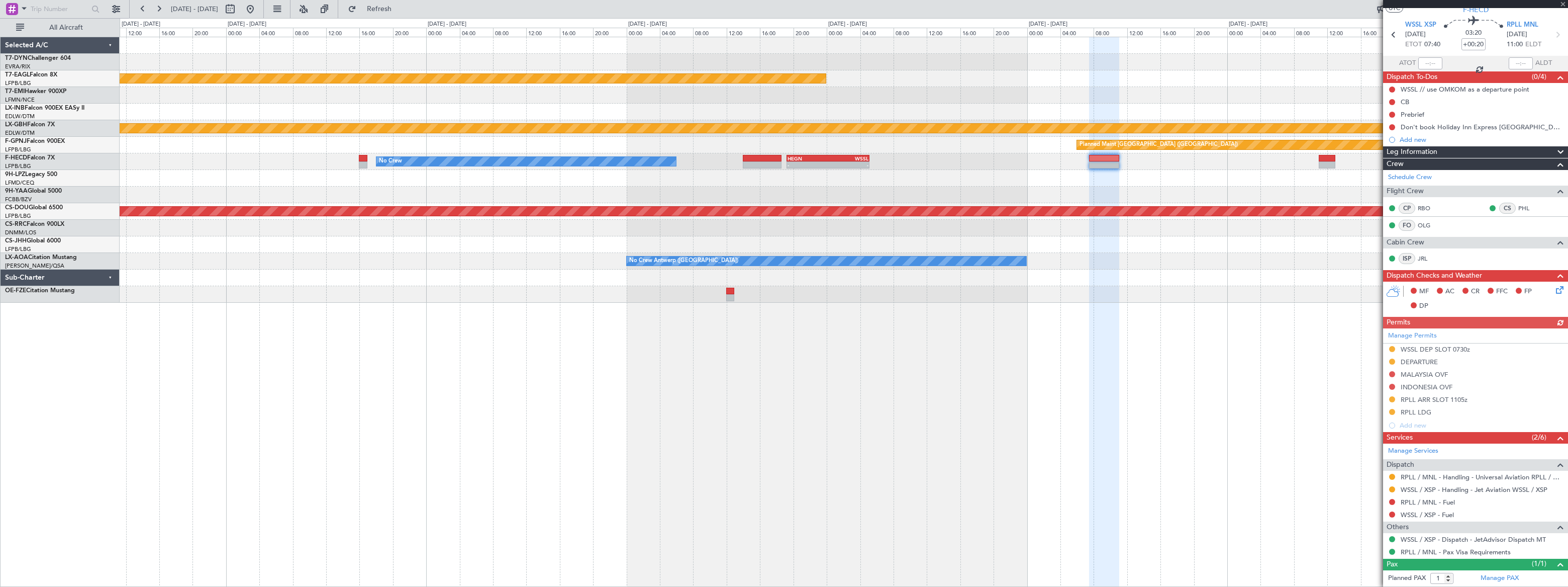
scroll to position [48, 0]
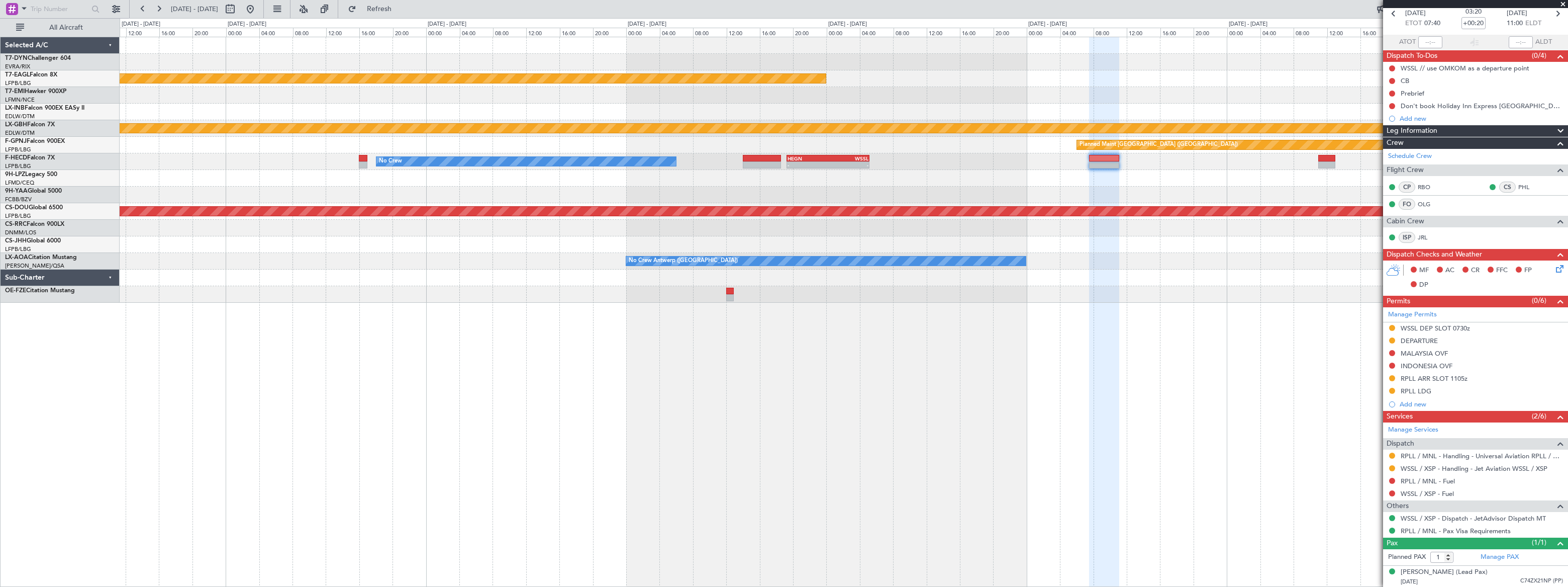
click at [761, 290] on div at bounding box center [843, 294] width 1447 height 17
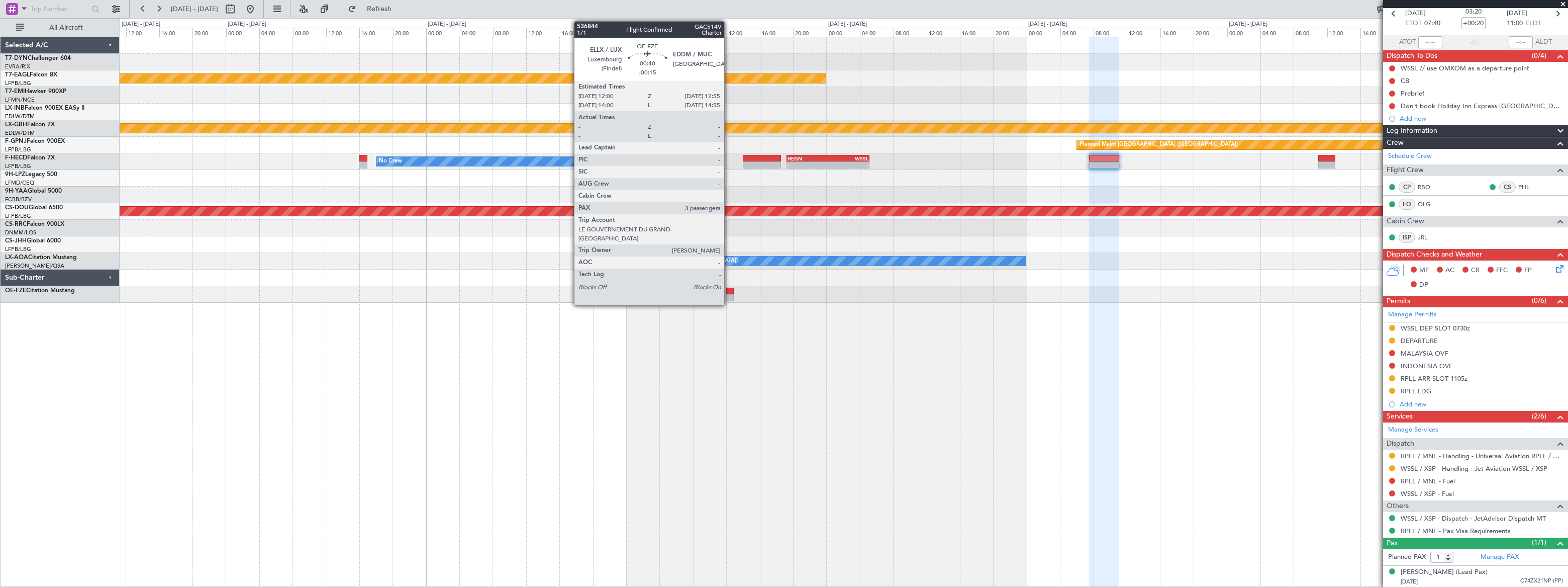
click at [729, 291] on div at bounding box center [730, 291] width 8 height 7
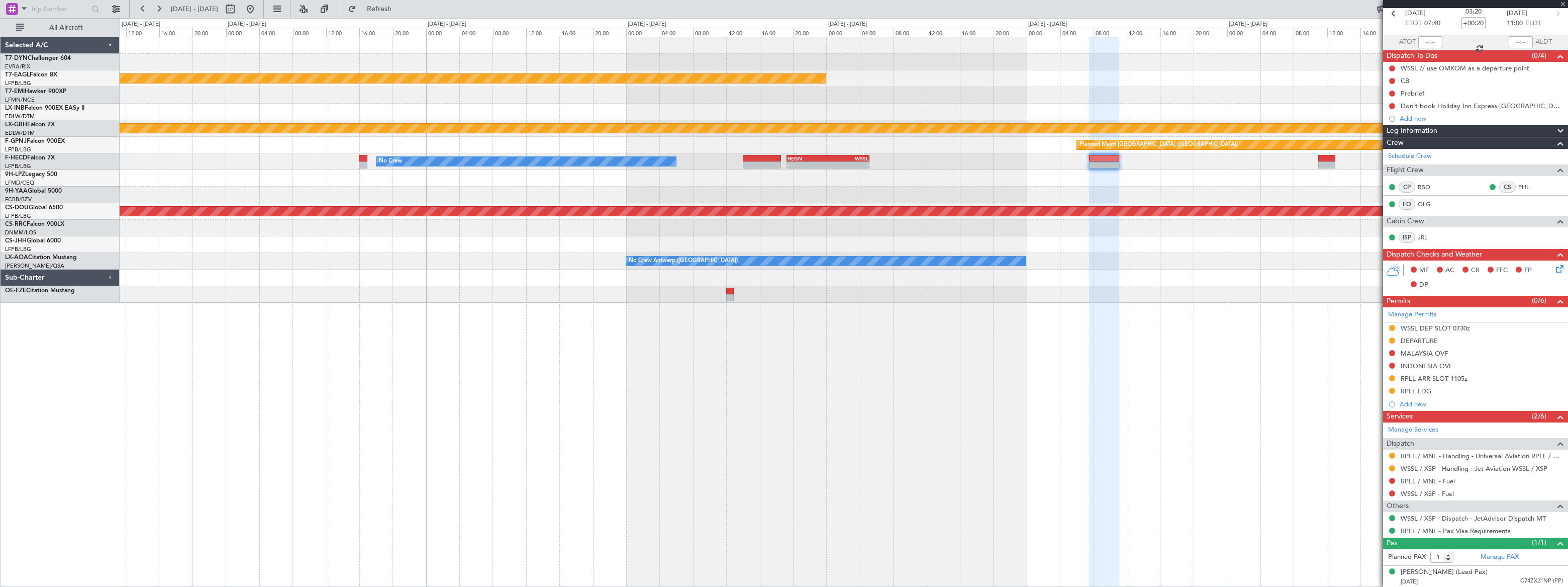
type input "-00:15"
type input "3"
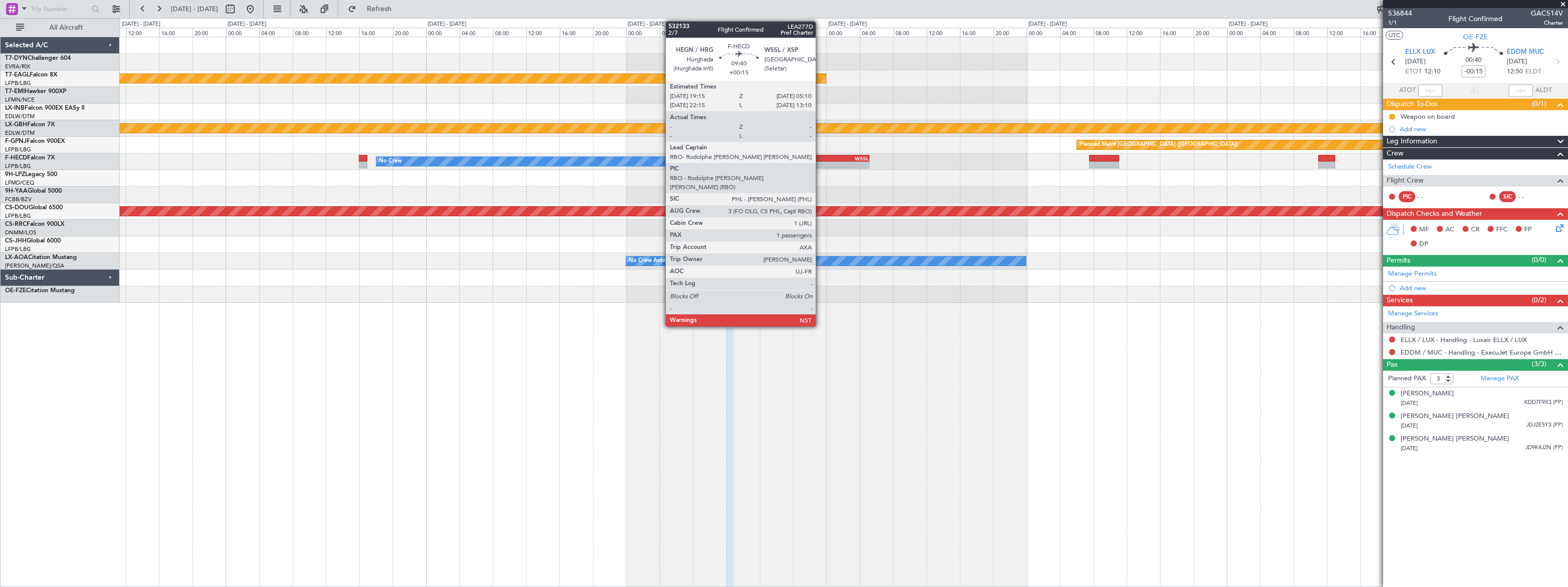
click at [820, 162] on div "-" at bounding box center [808, 165] width 40 height 6
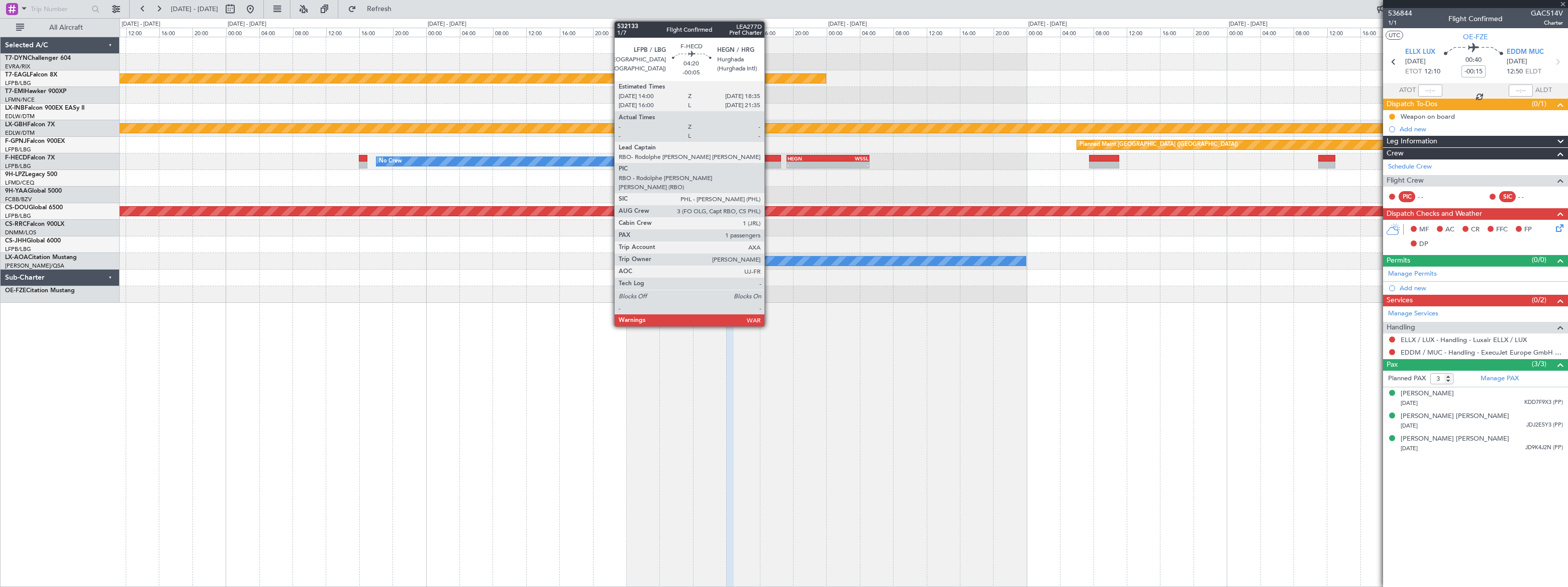
type input "+00:15"
type input "1"
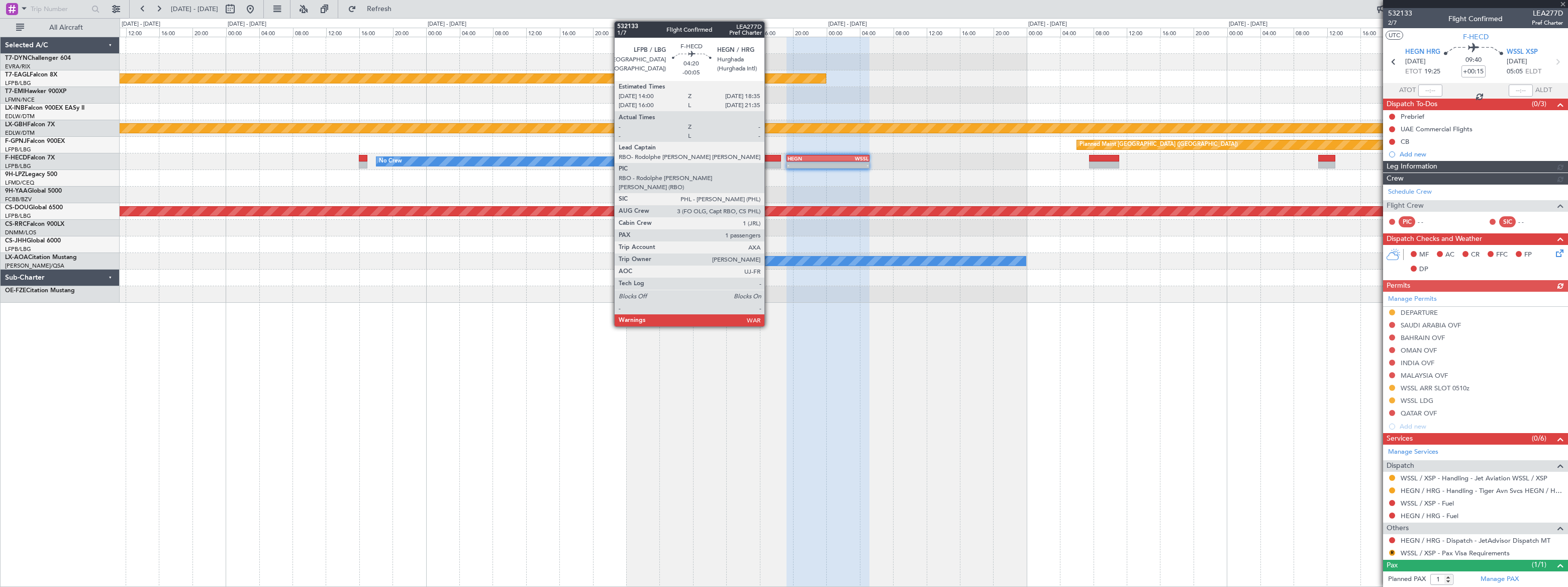
click at [769, 159] on div at bounding box center [762, 158] width 39 height 7
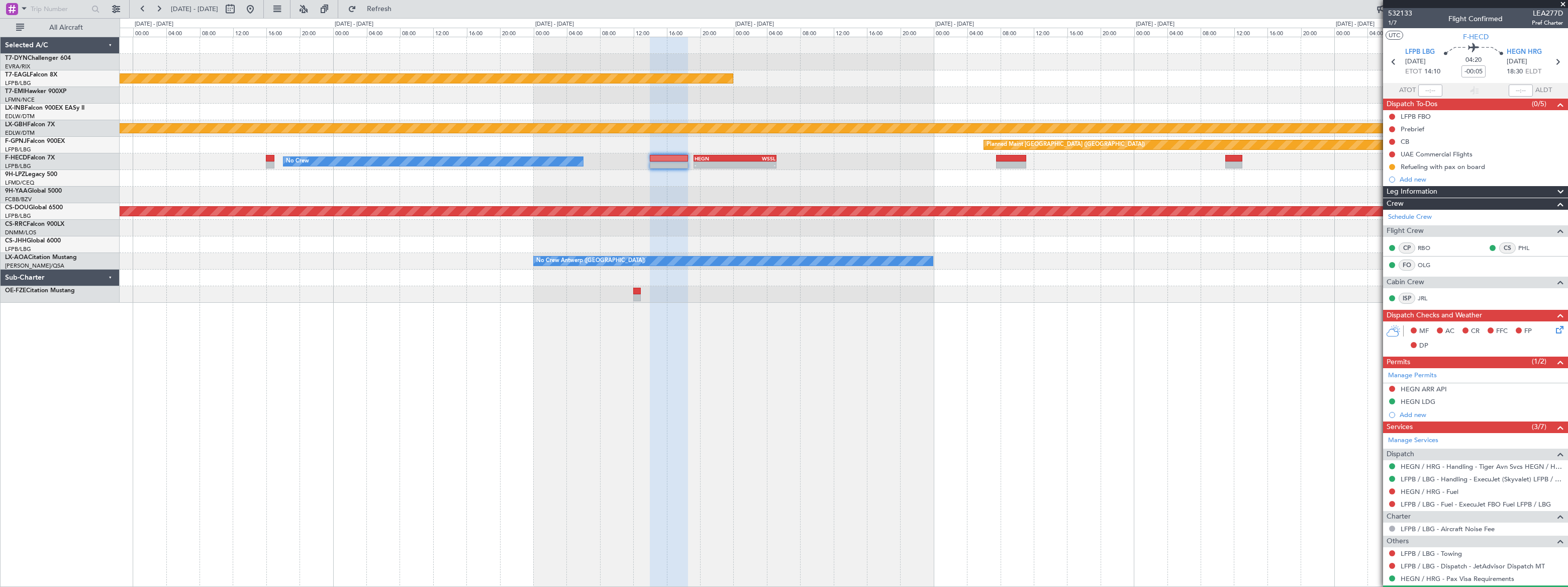
click at [371, 187] on div at bounding box center [843, 195] width 1447 height 17
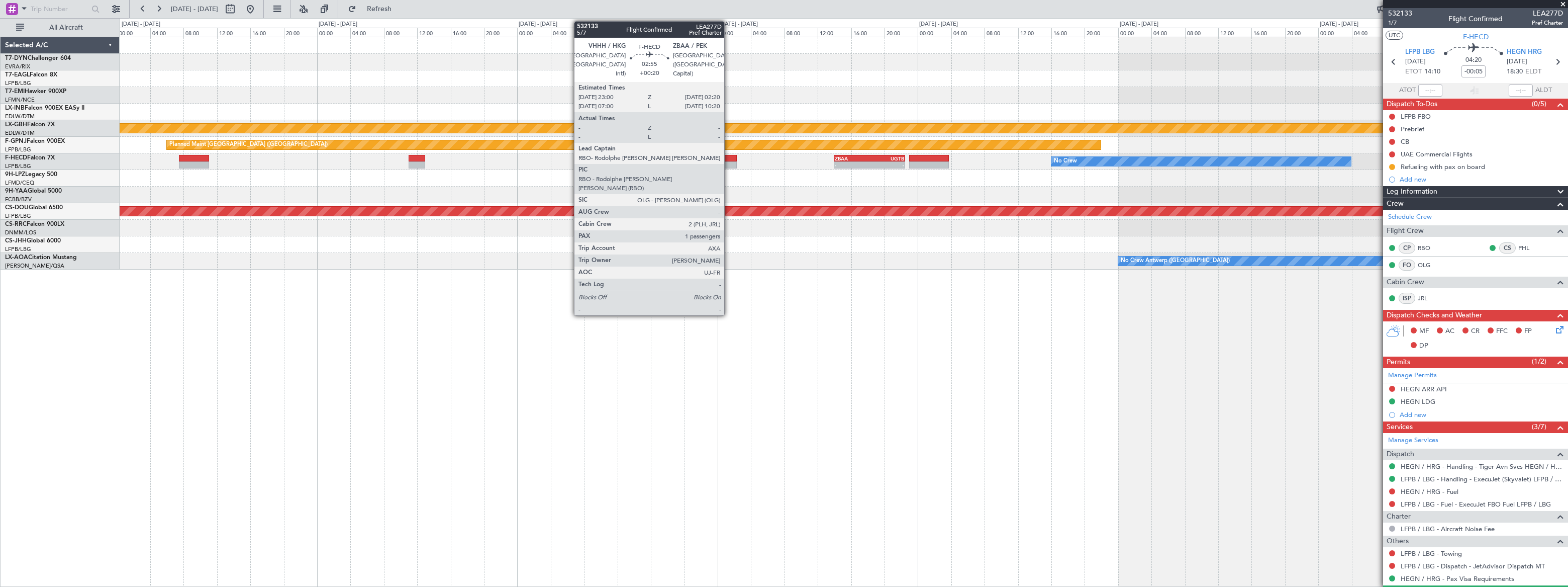
click at [729, 159] on div at bounding box center [722, 158] width 28 height 7
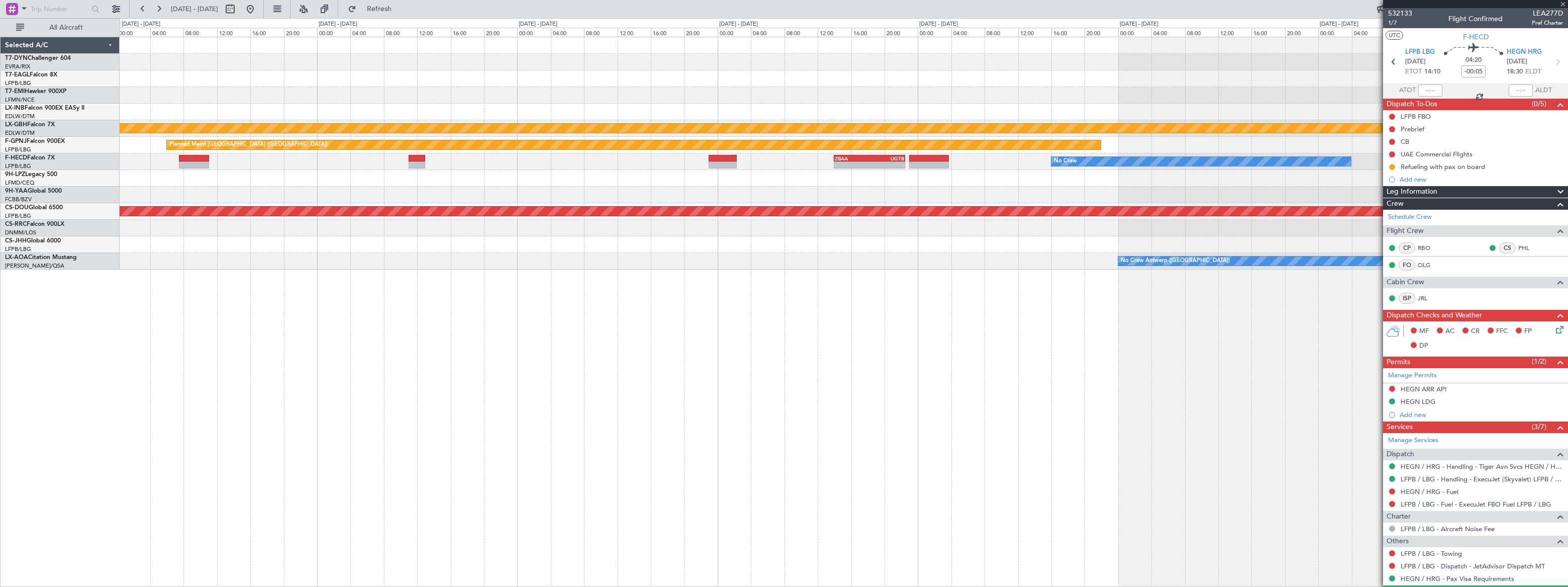
click at [729, 159] on div at bounding box center [722, 158] width 28 height 7
type input "+00:20"
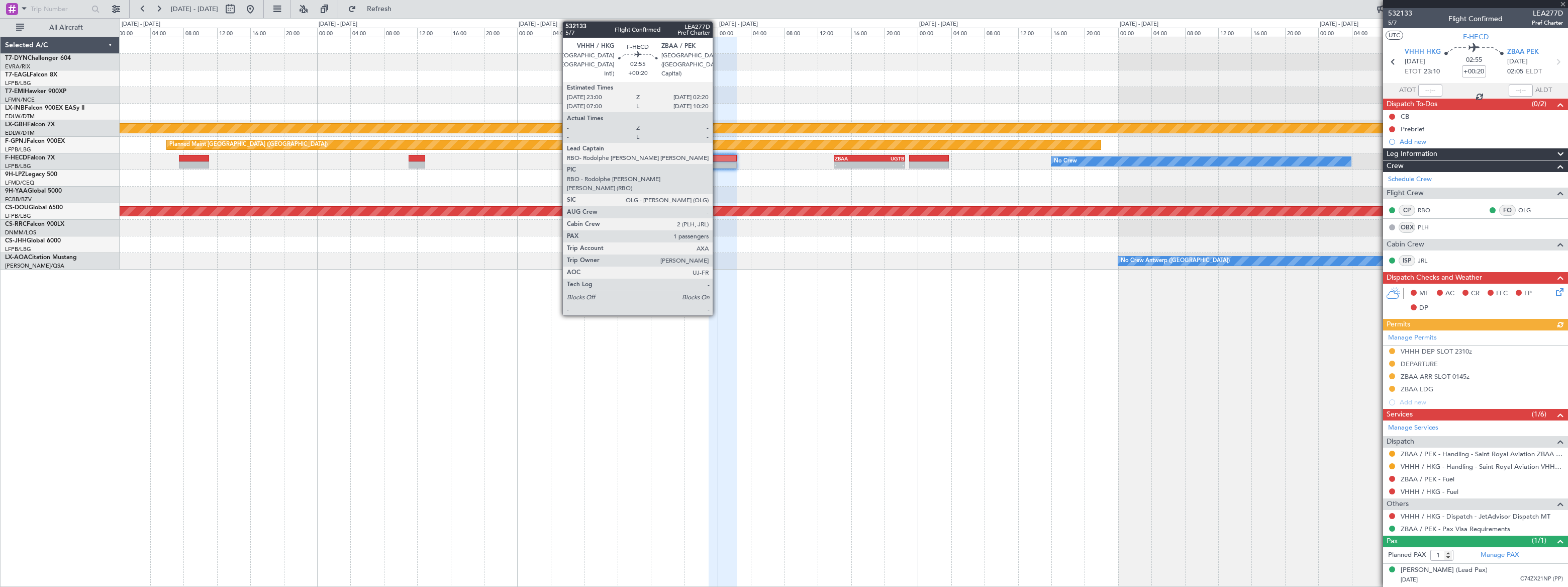
click at [717, 159] on div at bounding box center [722, 158] width 28 height 7
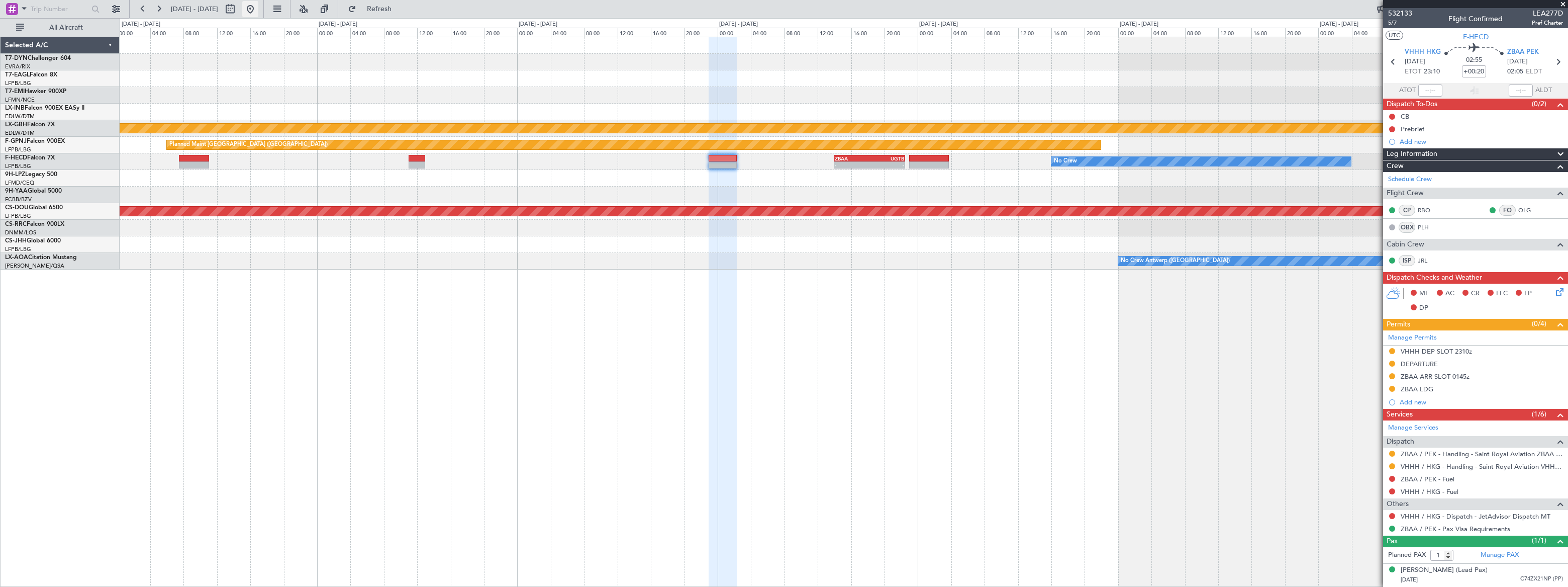
click at [258, 9] on button at bounding box center [250, 9] width 16 height 16
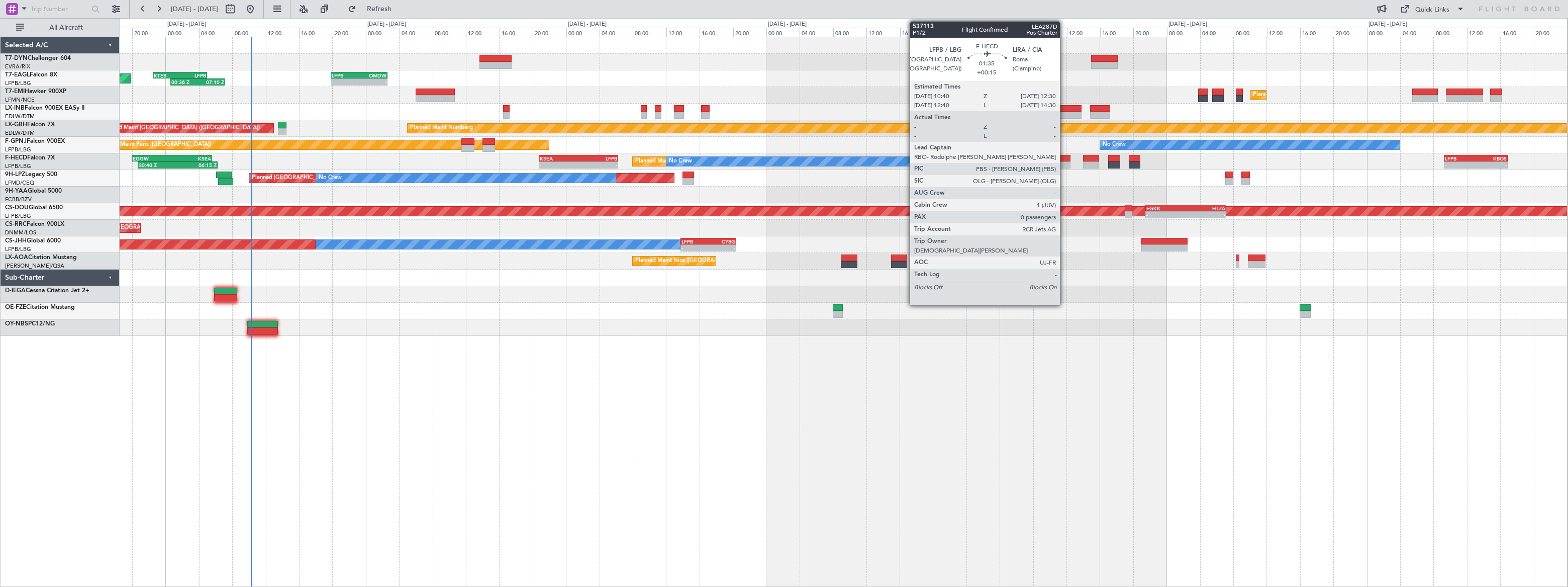
click at [1065, 159] on div at bounding box center [1062, 158] width 15 height 7
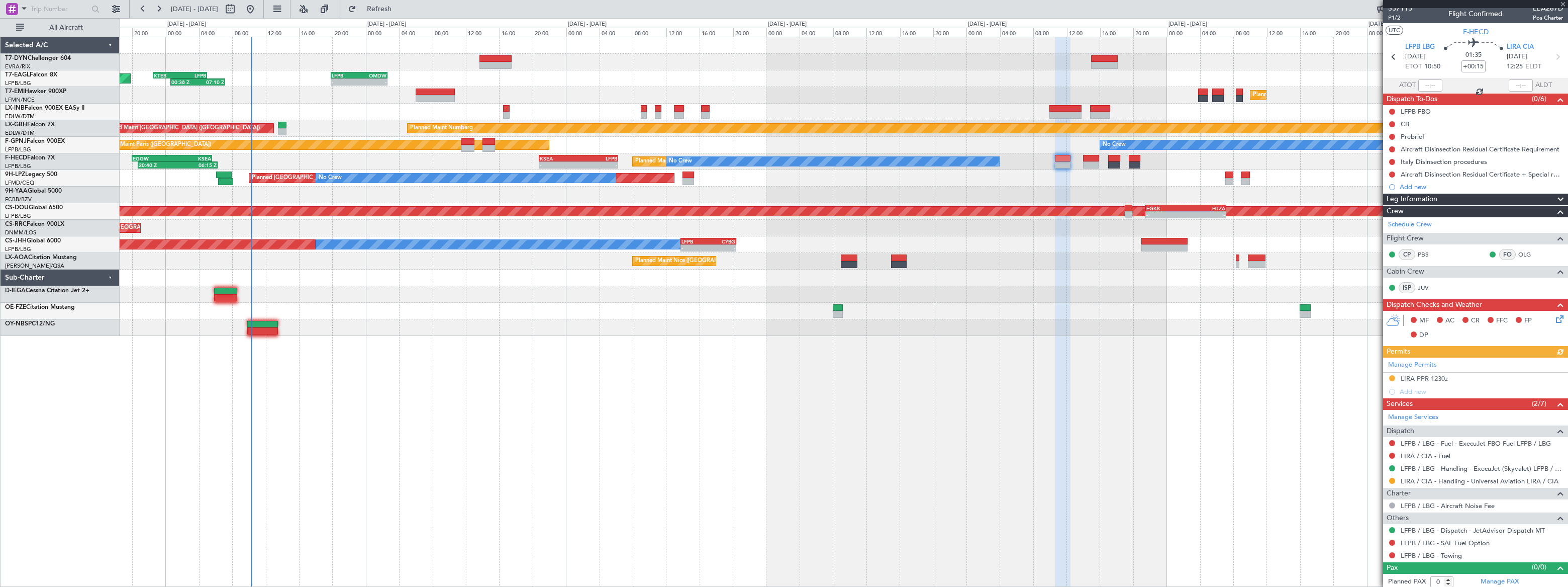
scroll to position [7, 0]
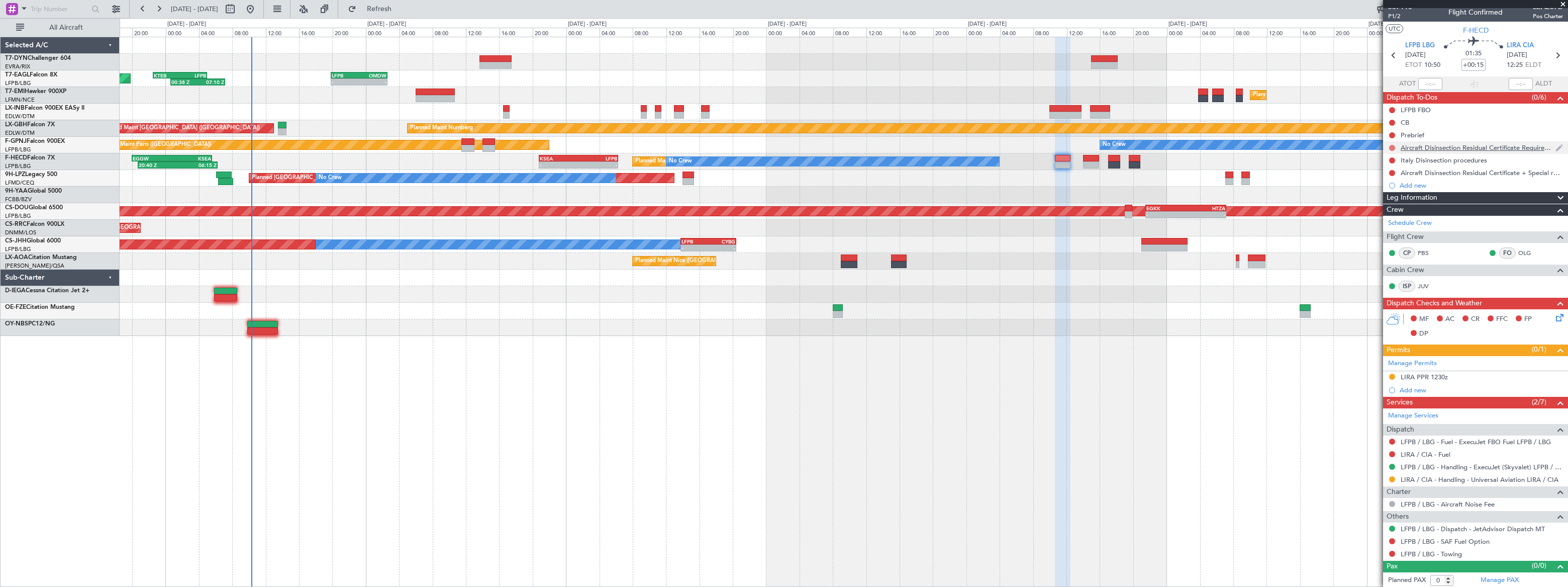
click at [1392, 146] on button at bounding box center [1392, 148] width 6 height 6
click at [1380, 177] on span "In Progress" at bounding box center [1397, 176] width 34 height 10
click at [1392, 157] on button at bounding box center [1392, 161] width 6 height 6
click at [1390, 191] on span "In Progress" at bounding box center [1397, 189] width 34 height 10
click at [1393, 170] on button at bounding box center [1392, 173] width 6 height 6
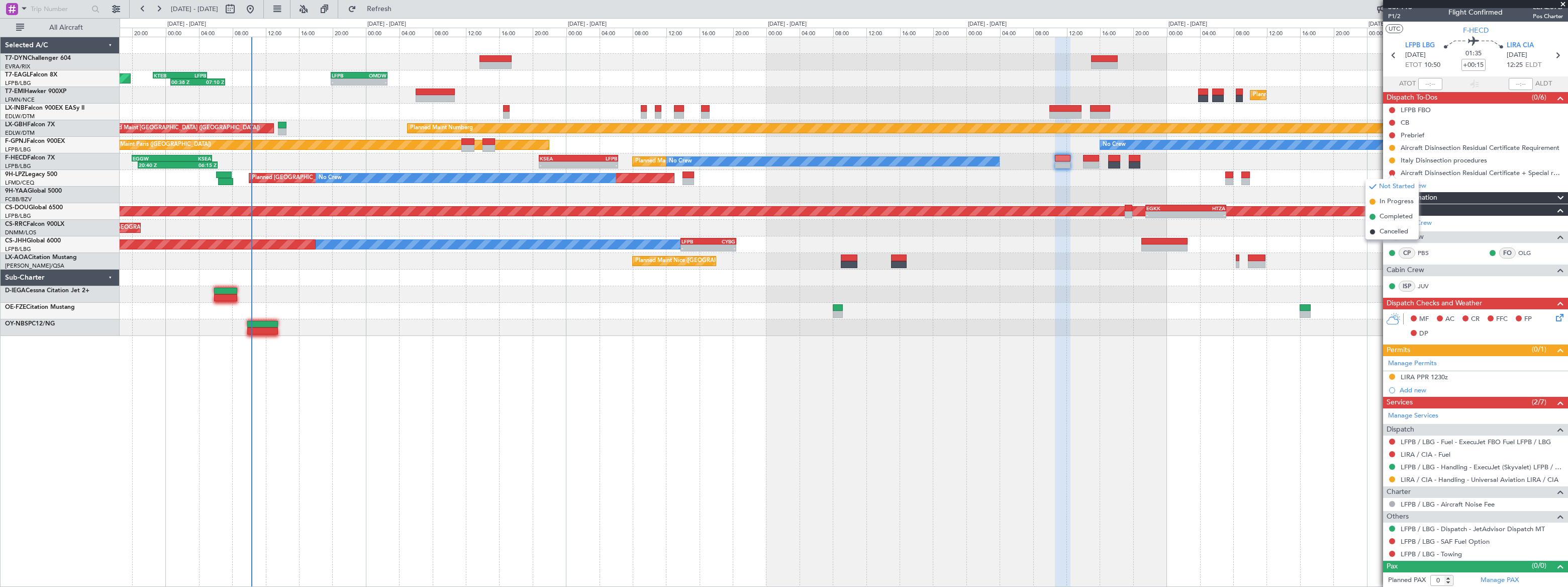
click at [1381, 201] on mat-tooltip-component "Not Started" at bounding box center [1392, 189] width 48 height 27
click at [1384, 205] on span "In Progress" at bounding box center [1397, 202] width 34 height 10
click at [1395, 18] on span "P1/2" at bounding box center [1400, 17] width 24 height 9
click at [1424, 251] on link "PBS" at bounding box center [1429, 252] width 23 height 9
click at [1520, 256] on link "OLG" at bounding box center [1529, 252] width 23 height 9
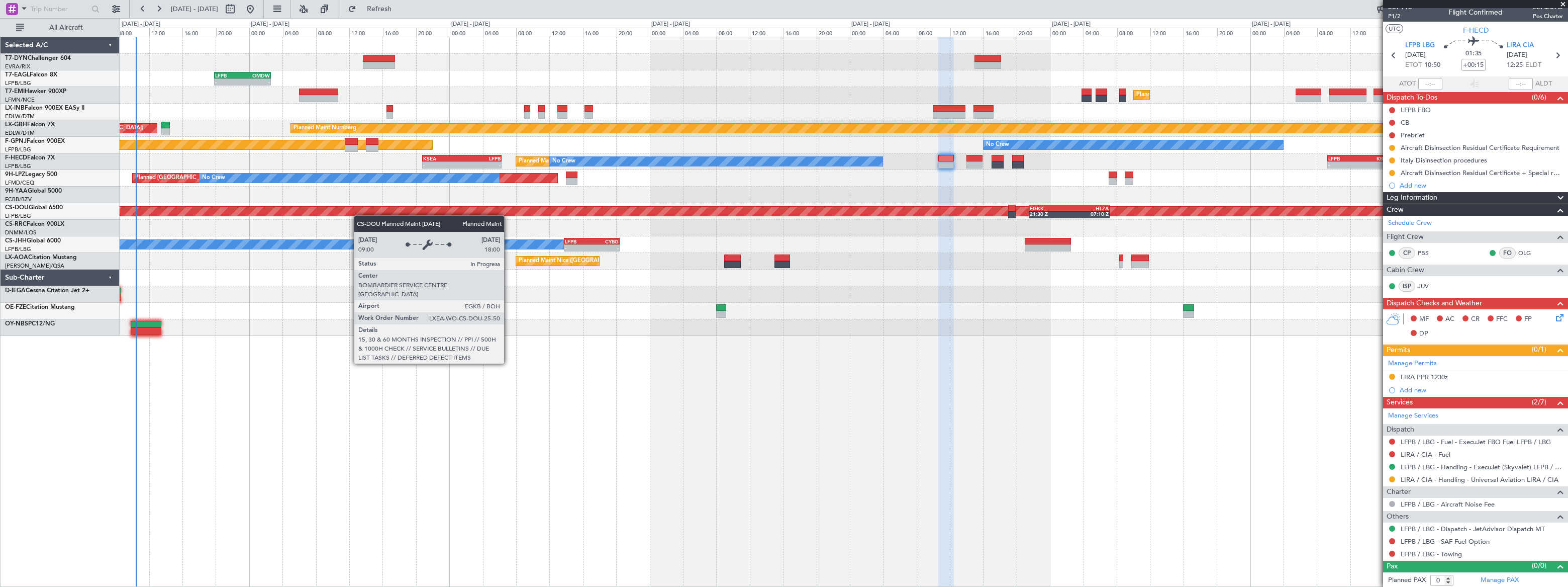
click at [291, 206] on div "Unplanned Maint Riga (Riga Intl) - - LFPB 19:50 Z OMDW 02:35 Z 00:38 Z 07:10 Z …" at bounding box center [843, 187] width 1447 height 299
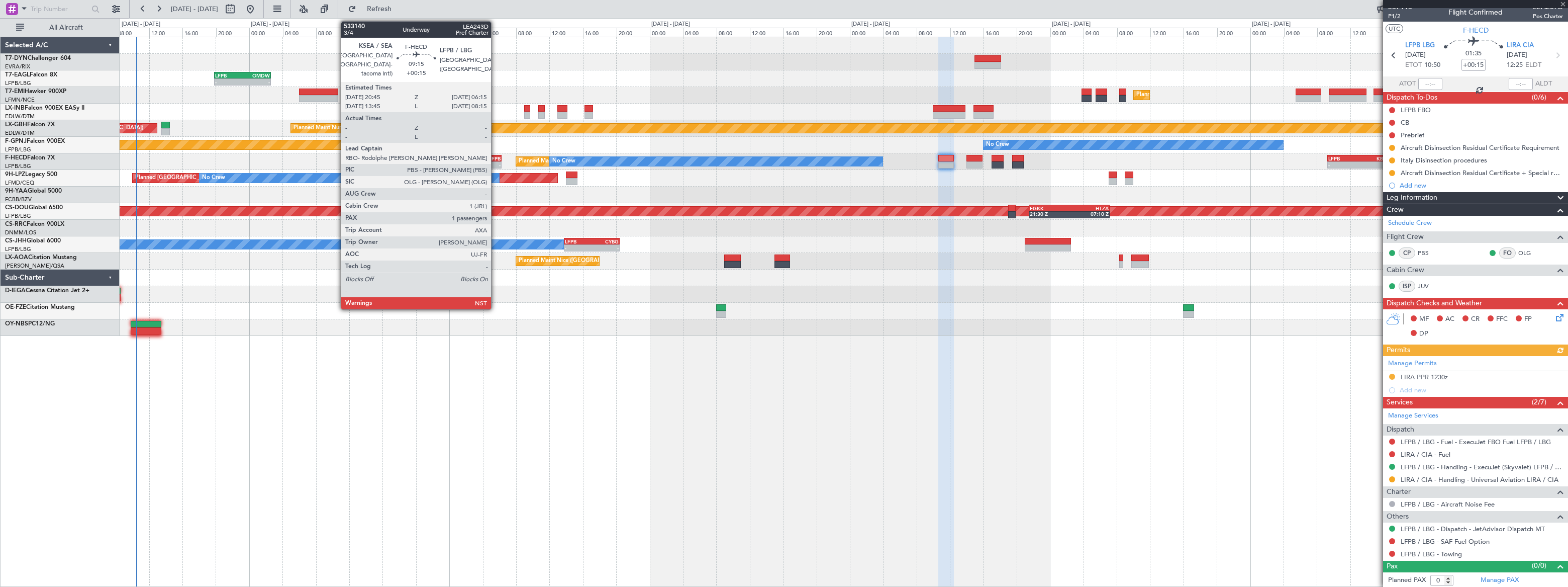
click at [495, 159] on div "LFPB" at bounding box center [481, 159] width 39 height 6
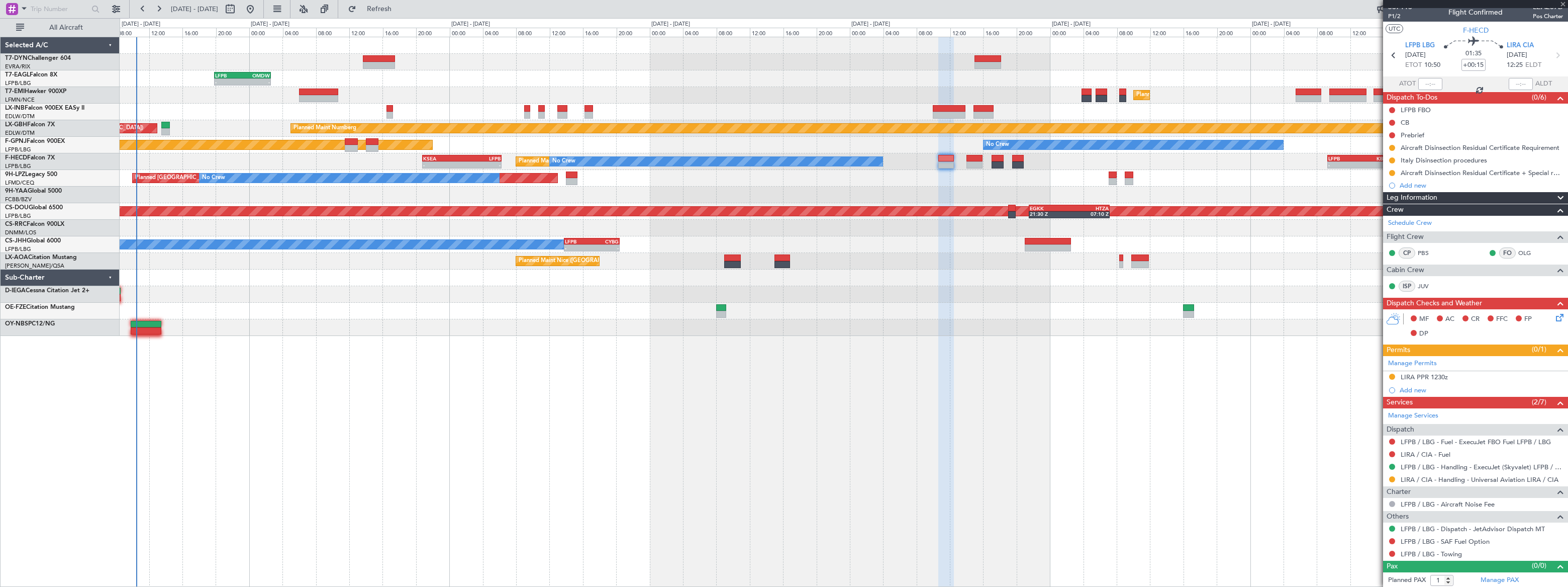
scroll to position [0, 0]
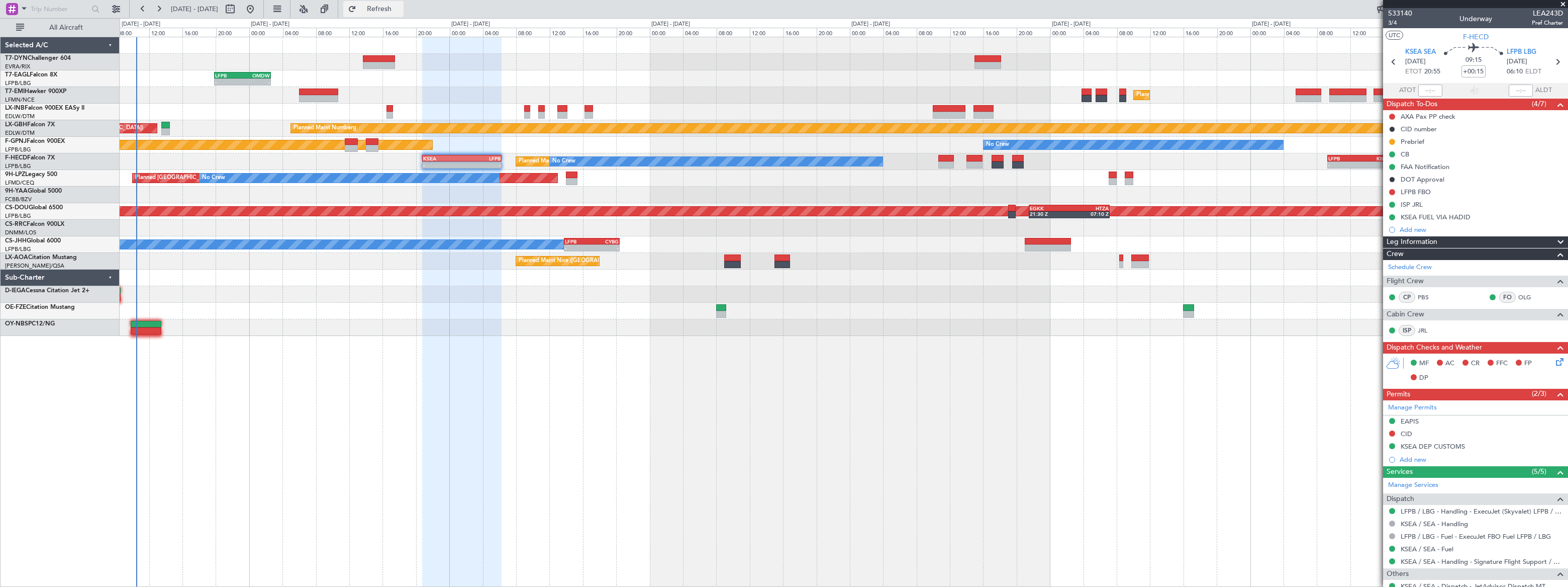
click at [400, 6] on span "Refresh" at bounding box center [379, 9] width 42 height 7
click at [400, 6] on span "Refreshing..." at bounding box center [379, 9] width 42 height 7
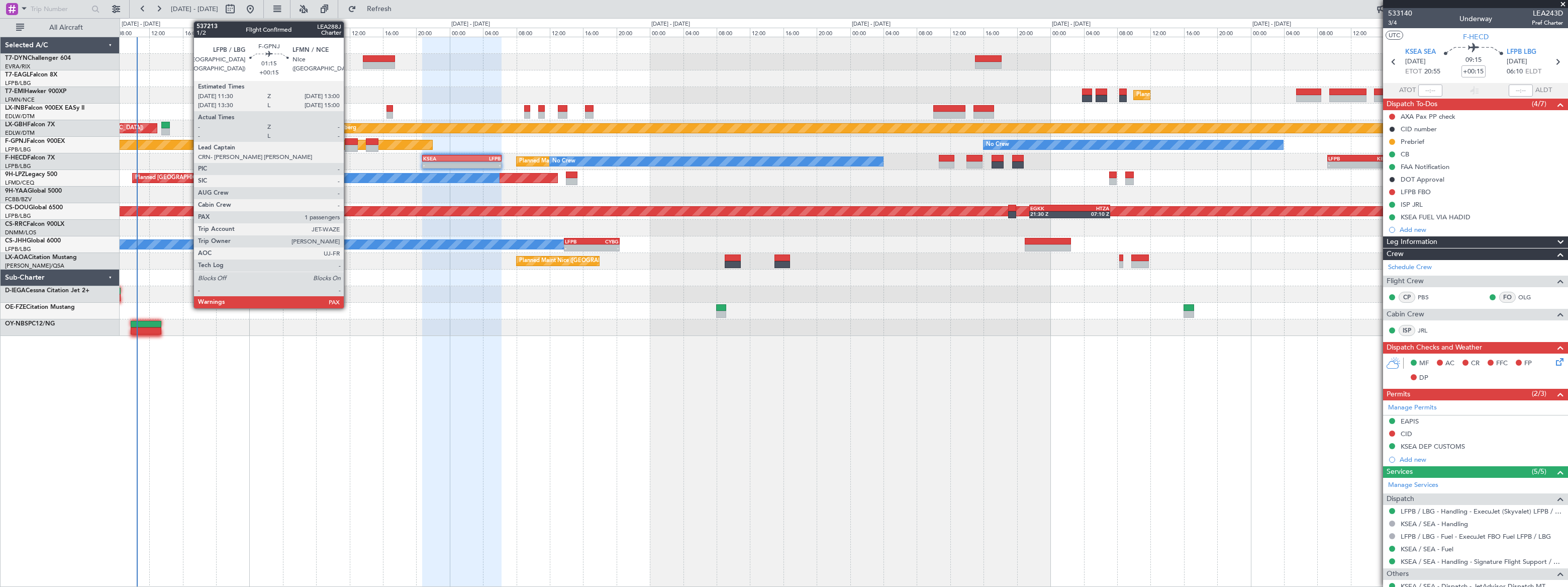
click at [348, 142] on div at bounding box center [351, 142] width 13 height 7
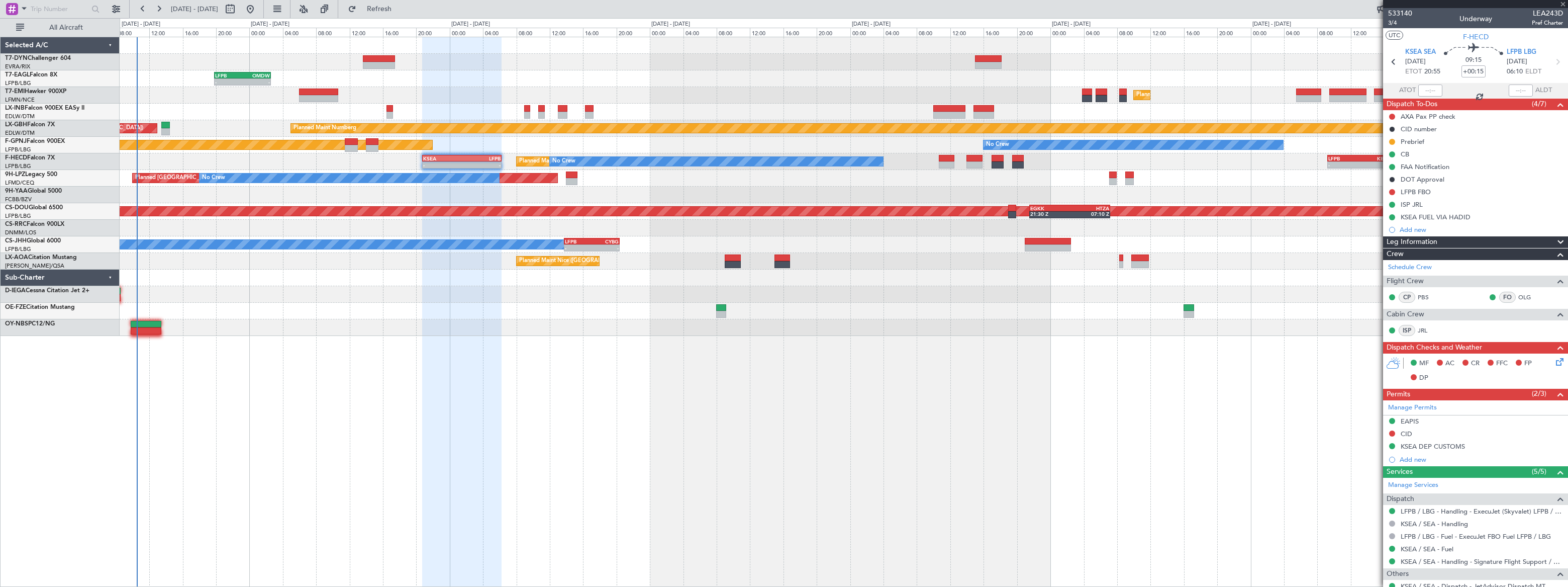
type input "3"
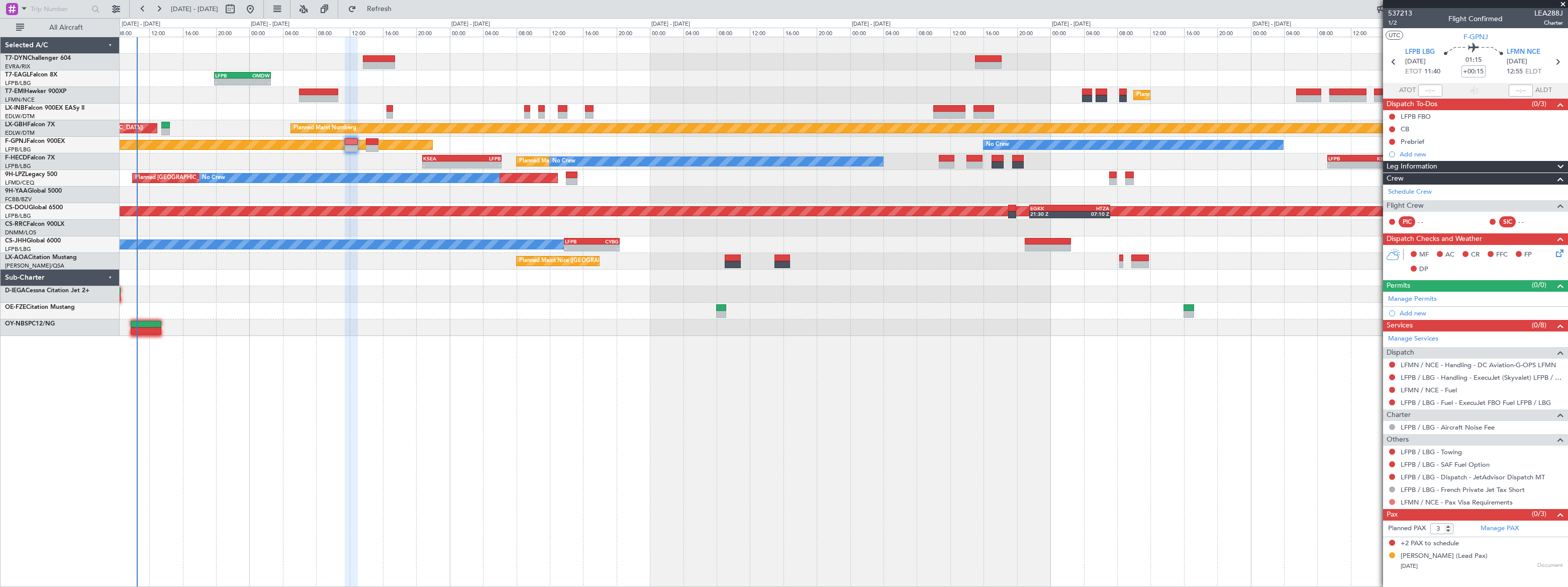
click at [1392, 500] on button at bounding box center [1392, 502] width 6 height 6
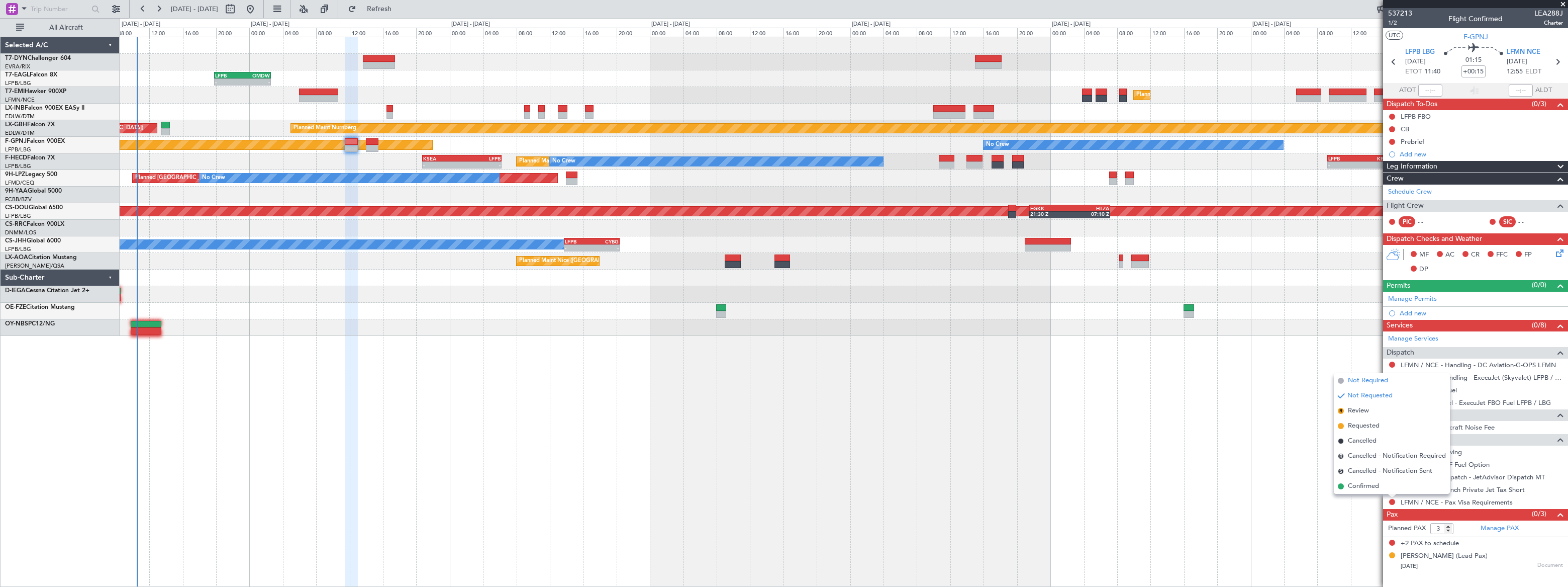
click at [1355, 381] on span "Not Required" at bounding box center [1368, 381] width 40 height 10
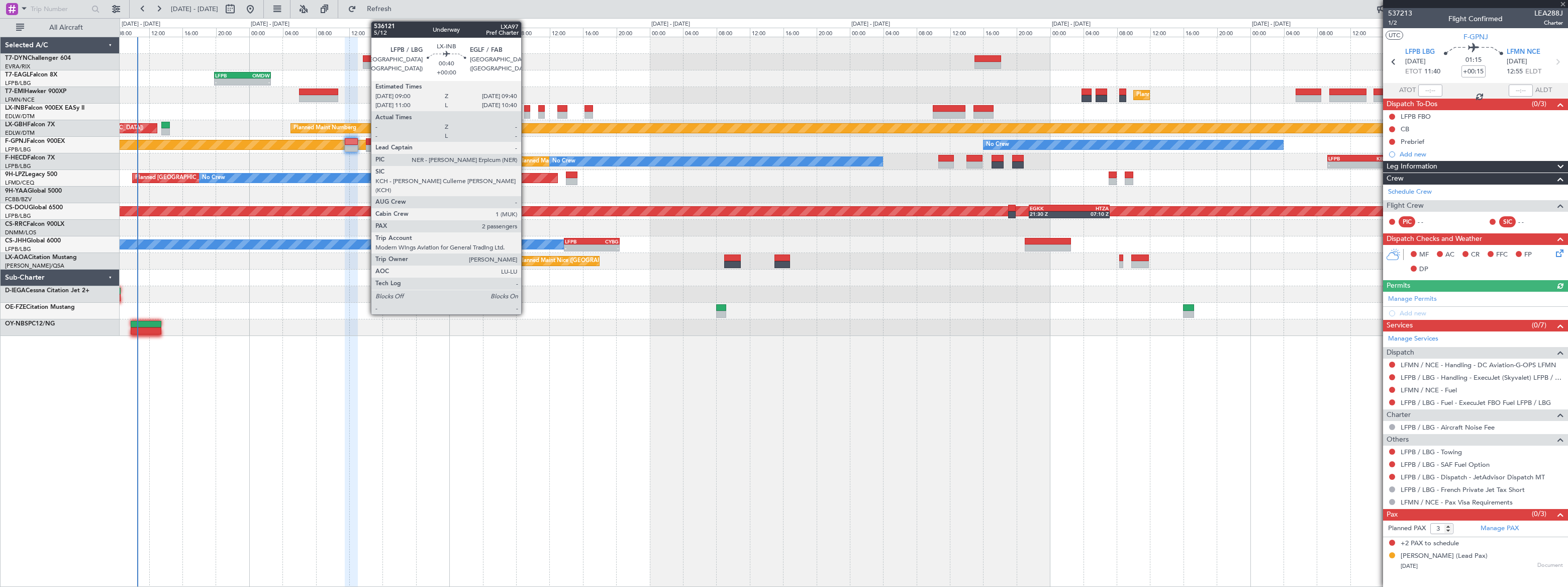
click at [526, 113] on div at bounding box center [527, 115] width 6 height 7
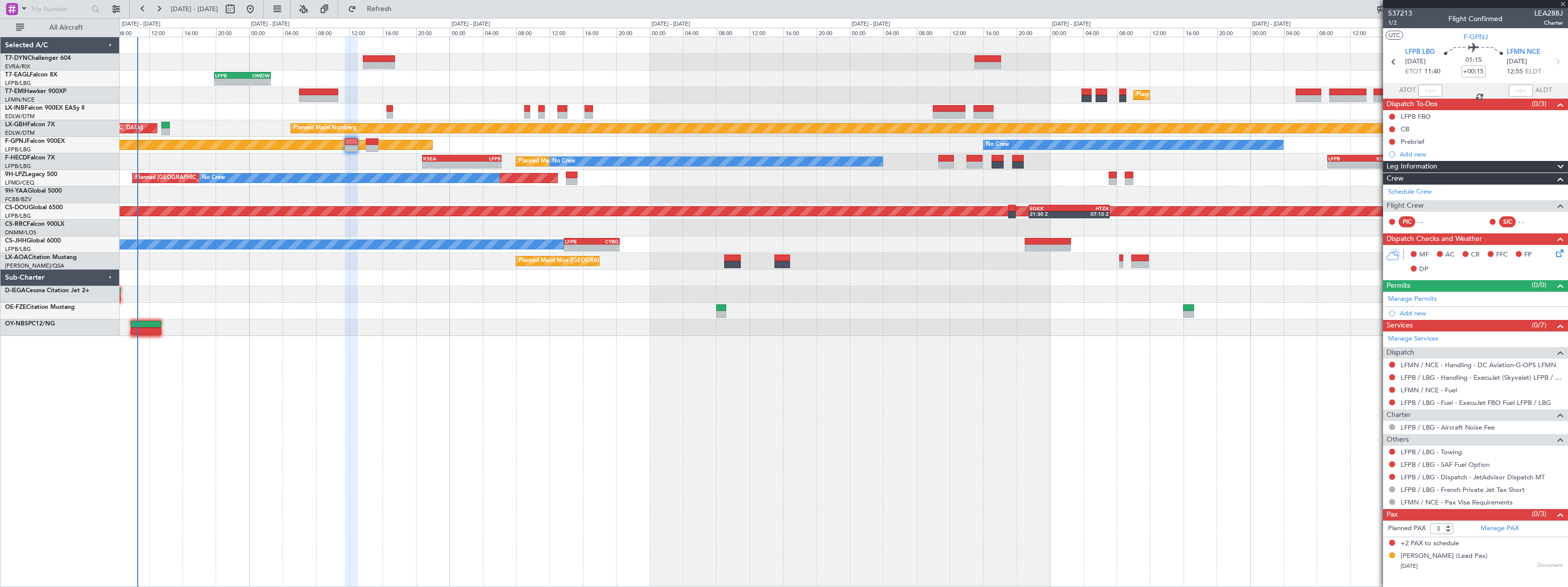
type input "2"
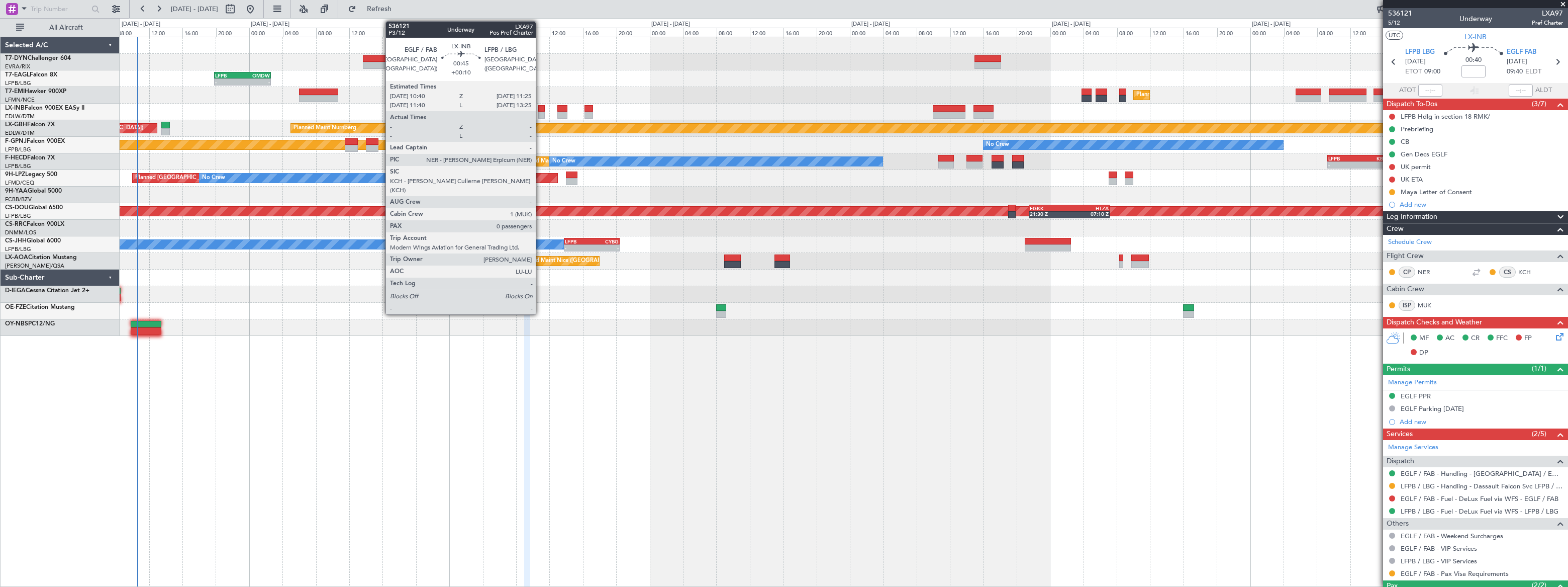
click at [540, 113] on div at bounding box center [541, 115] width 7 height 7
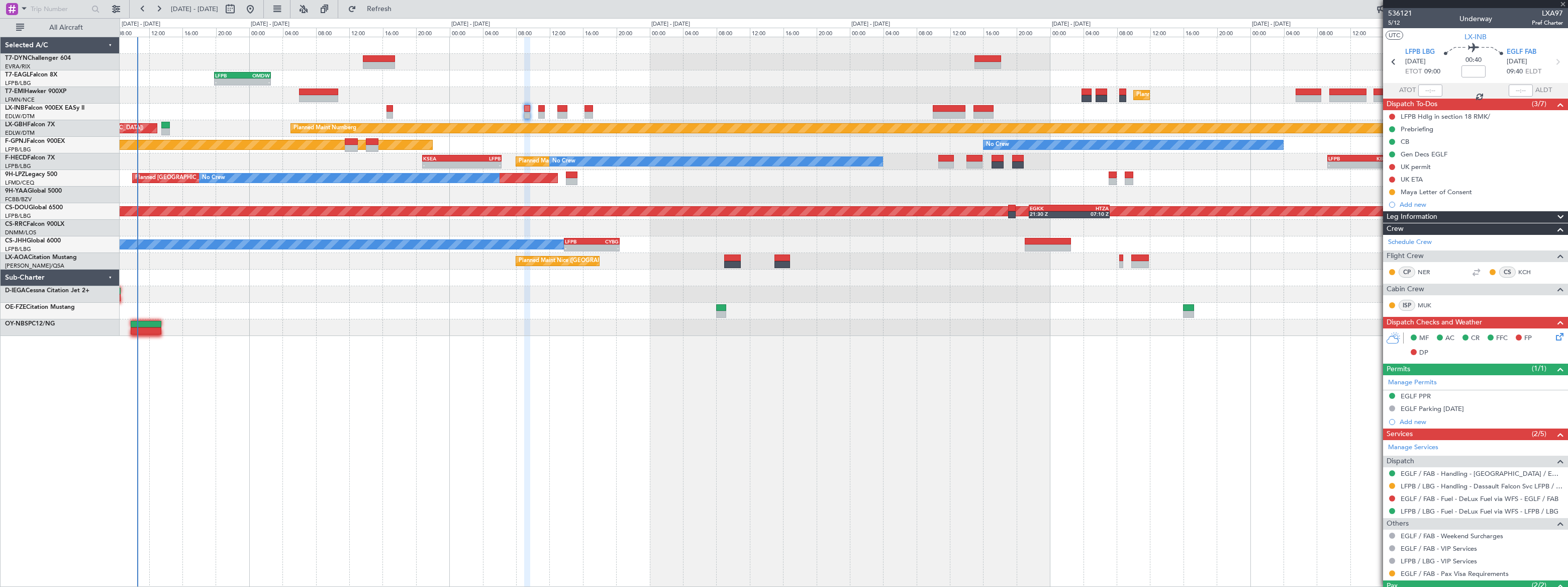
type input "+00:10"
type input "0"
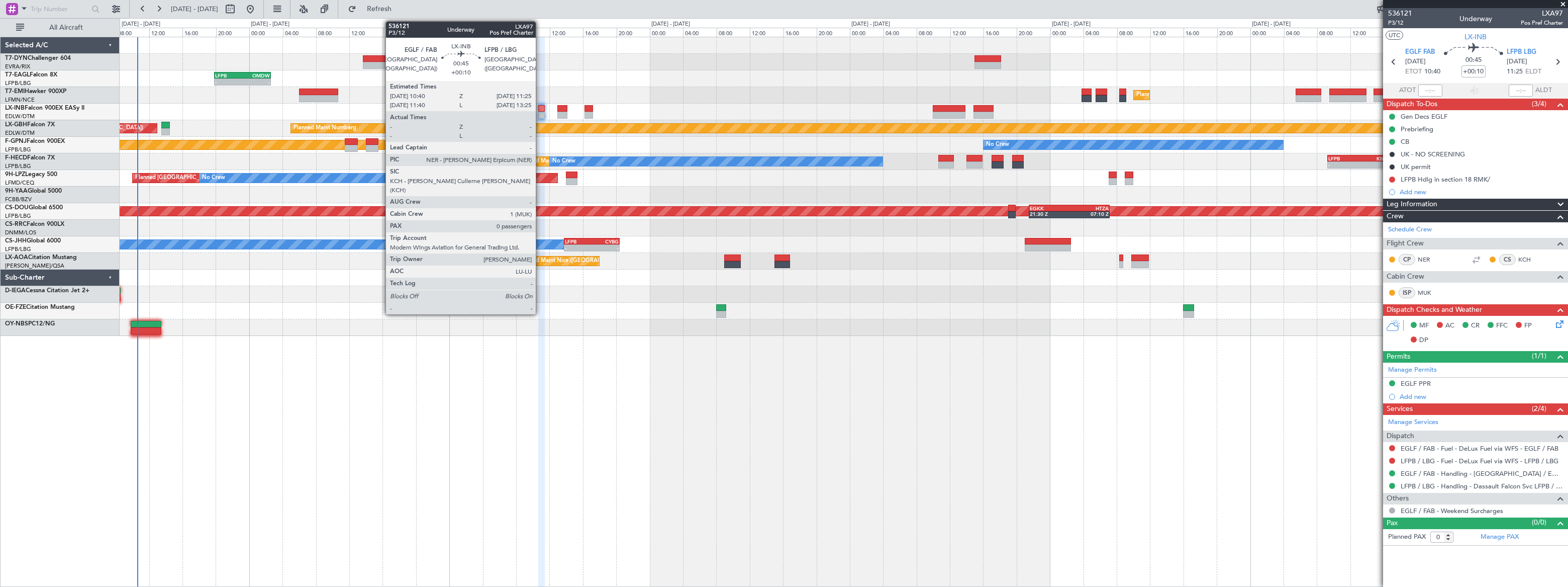
click at [540, 108] on div at bounding box center [541, 108] width 7 height 7
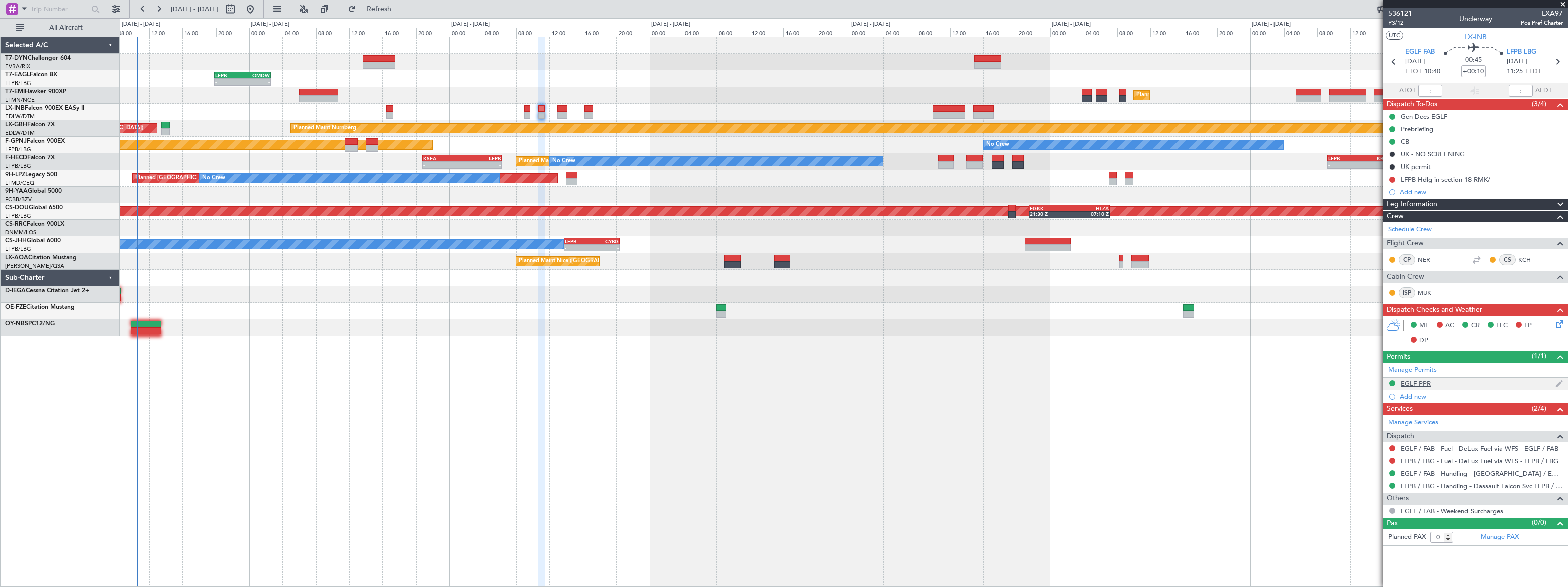
click at [1454, 384] on div "EGLF PPR" at bounding box center [1476, 384] width 185 height 13
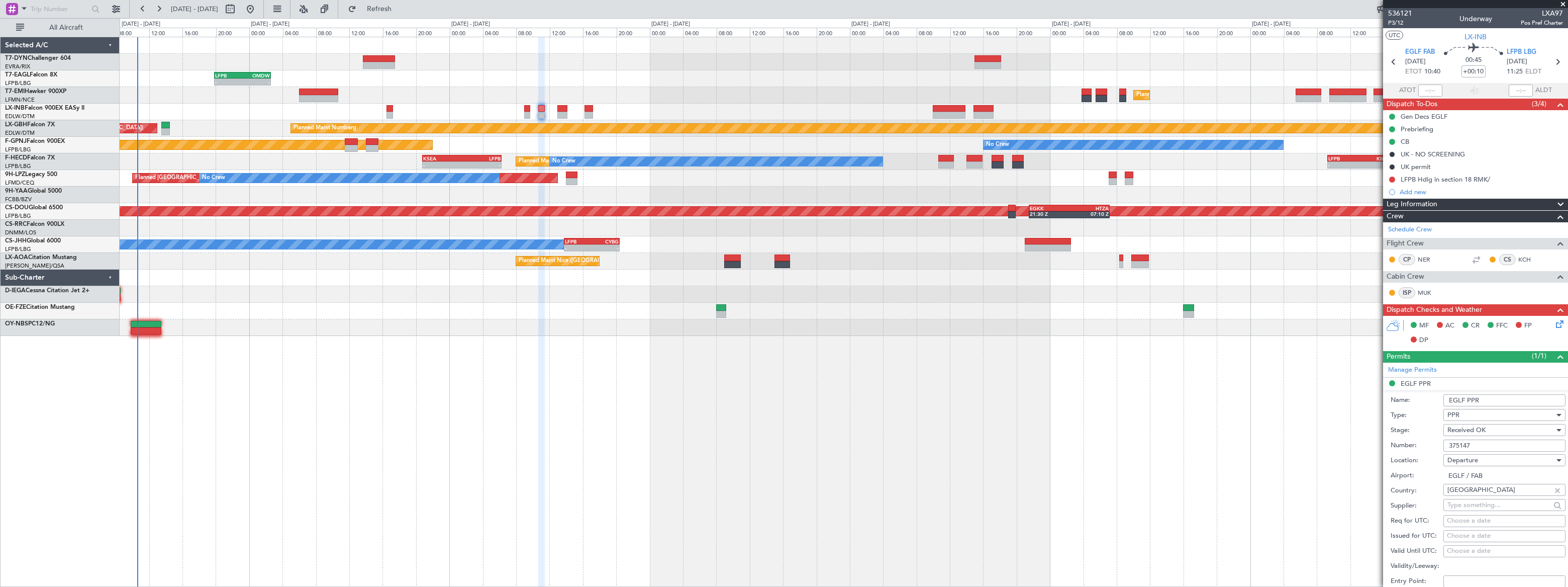
drag, startPoint x: 1475, startPoint y: 442, endPoint x: 1435, endPoint y: 442, distance: 40.0
click at [1435, 442] on div "Number: 375147" at bounding box center [1478, 445] width 175 height 15
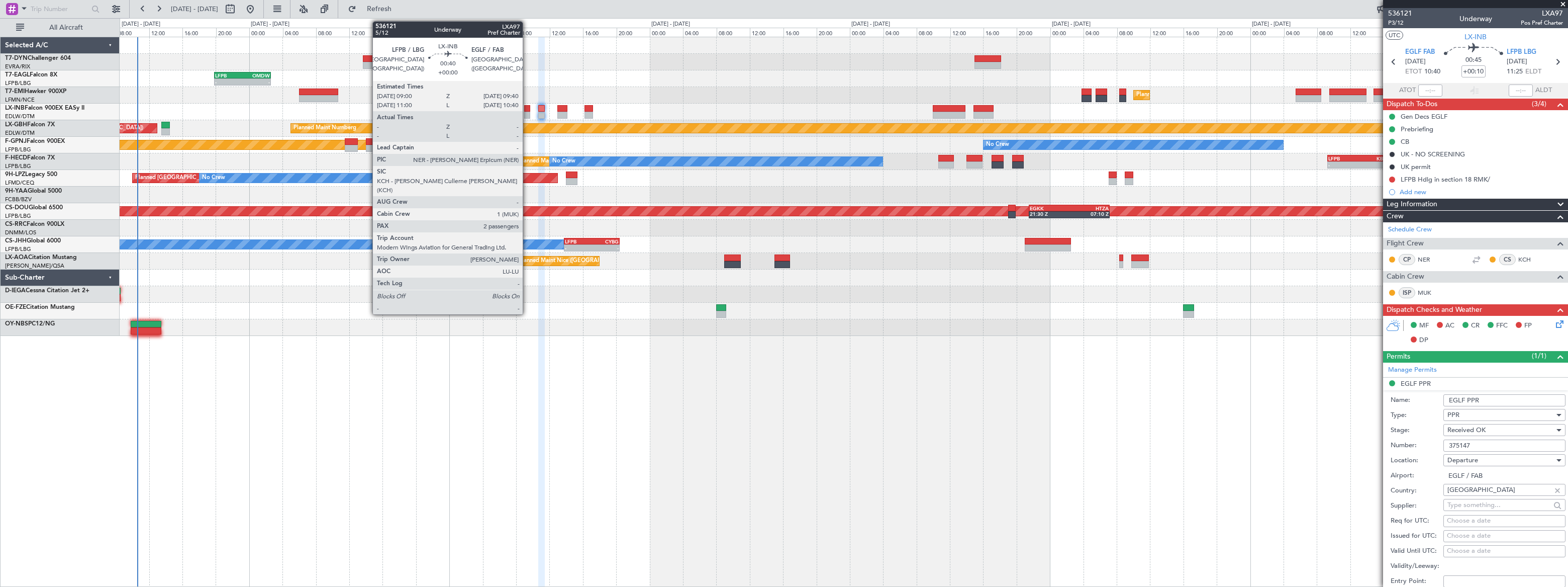
click at [527, 114] on div at bounding box center [527, 115] width 6 height 7
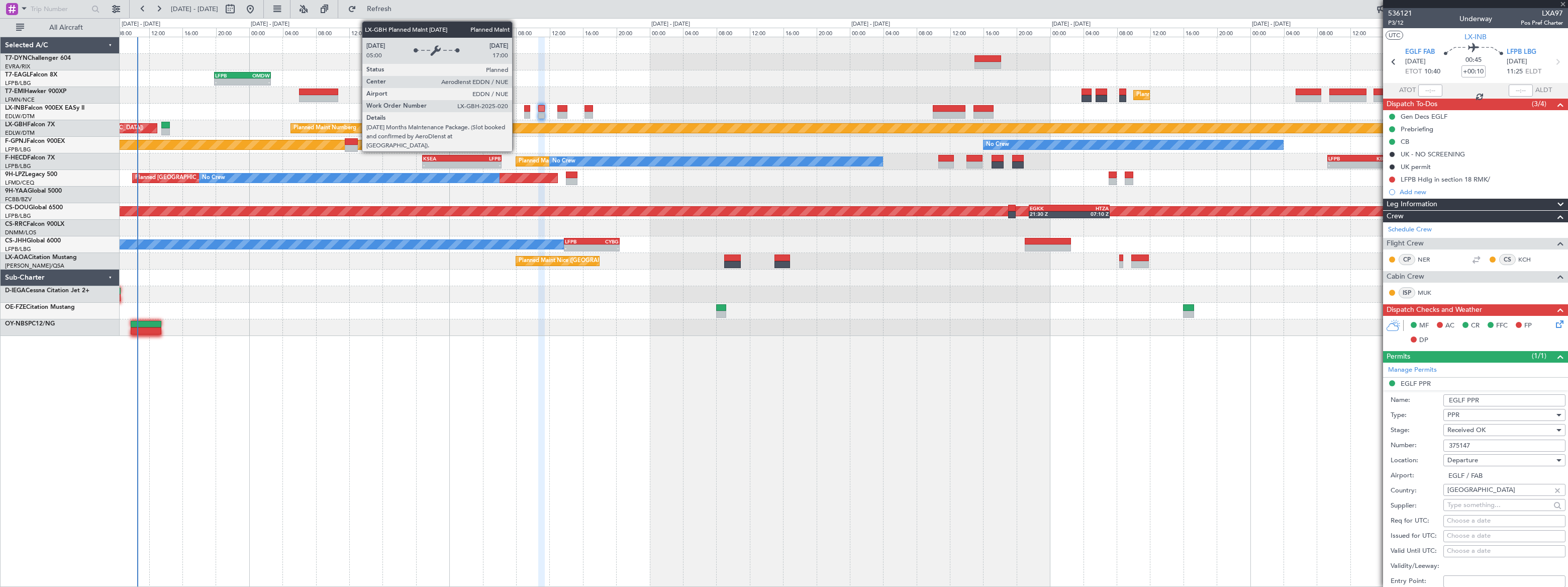
type input "2"
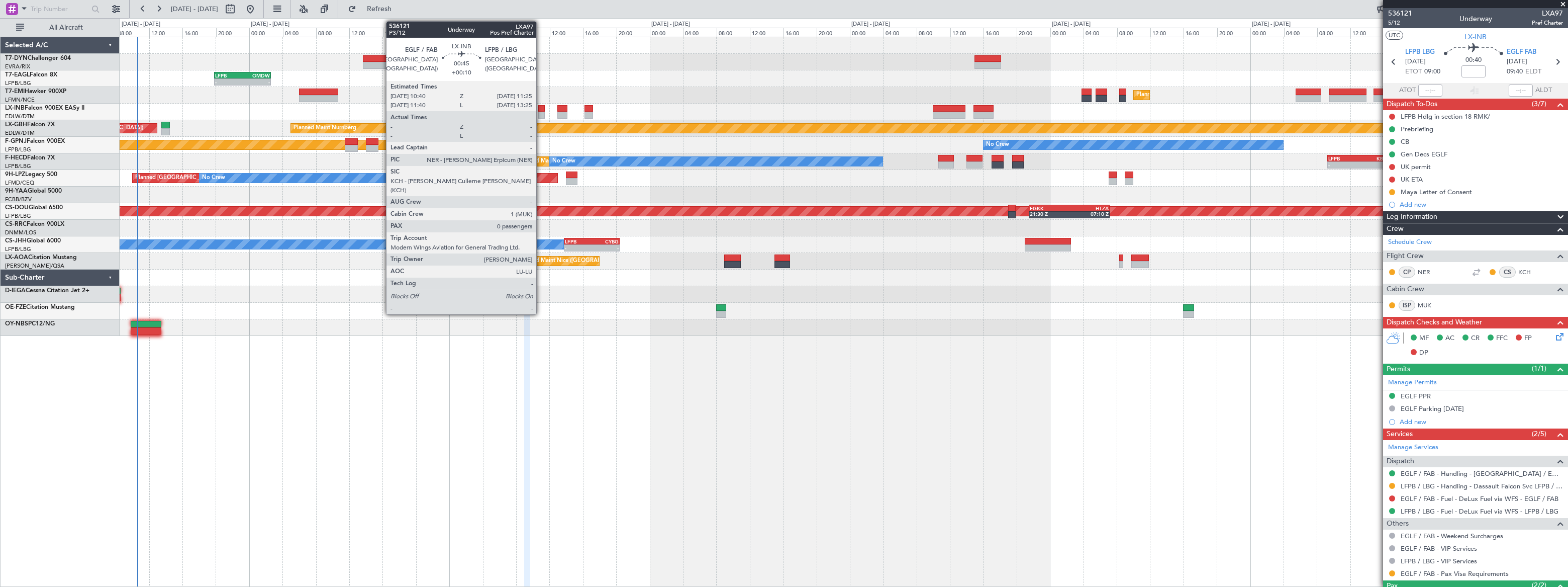
click at [541, 108] on div at bounding box center [541, 108] width 7 height 7
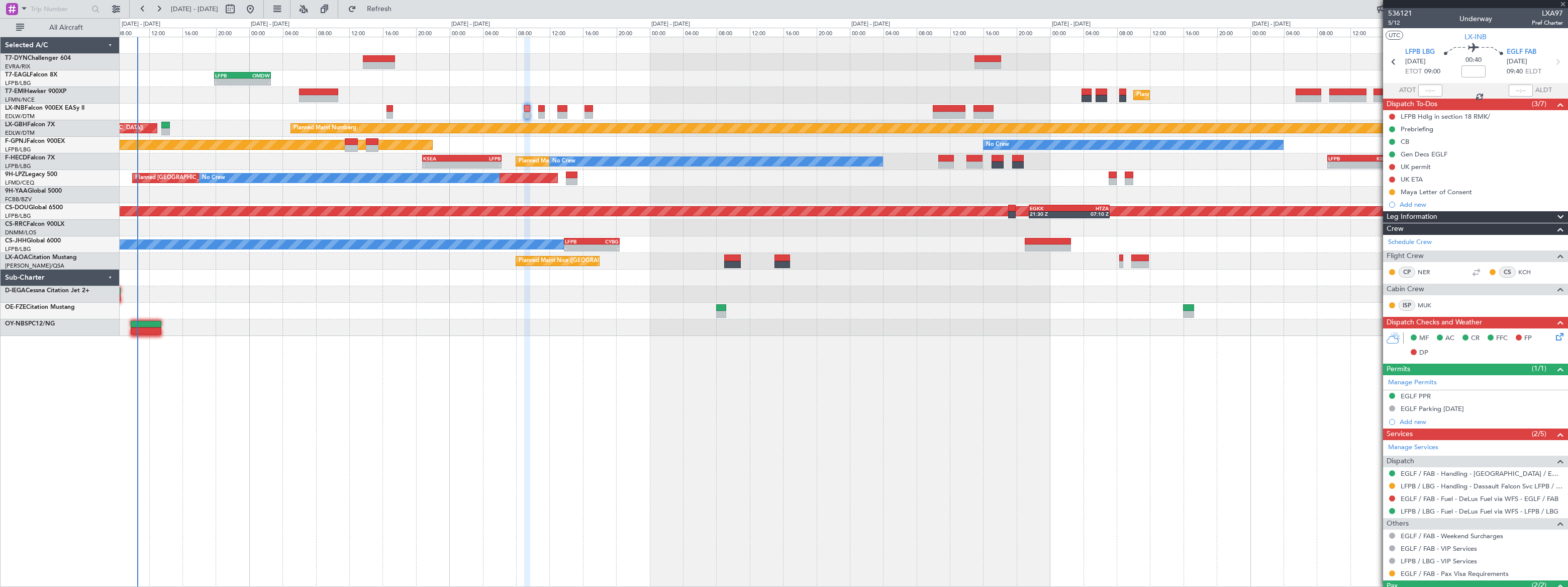
type input "+00:10"
type input "0"
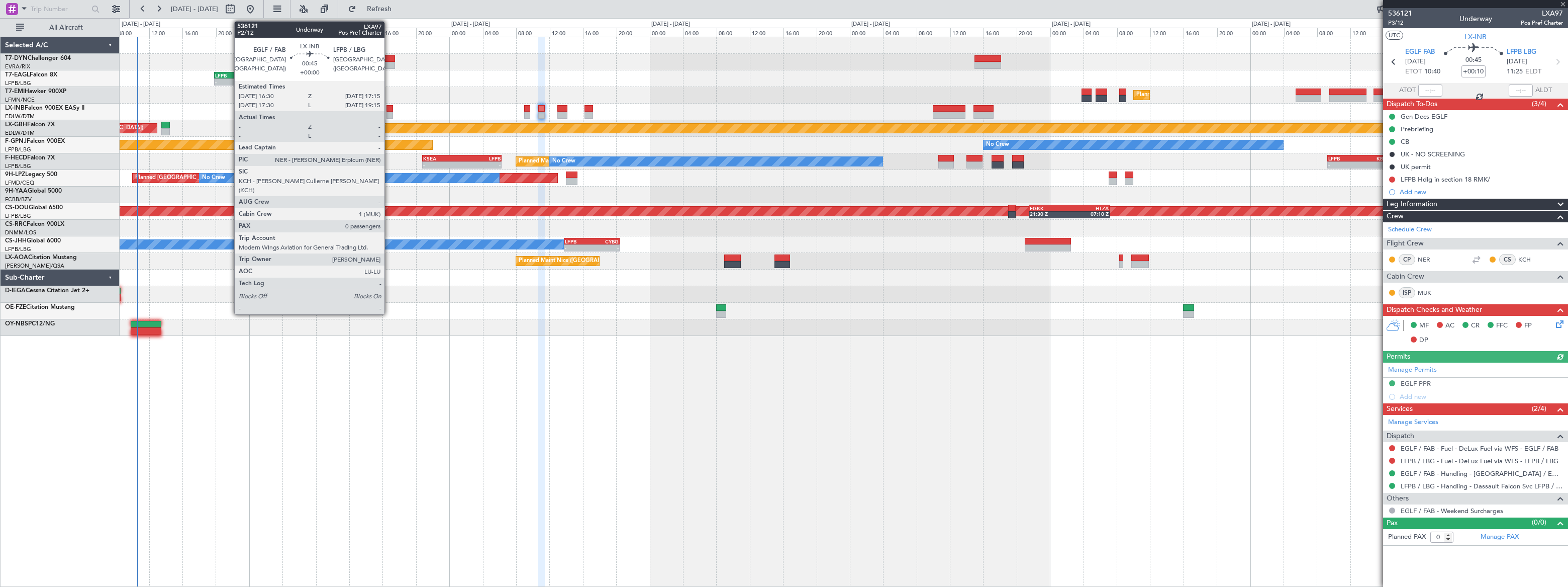
click at [389, 110] on div at bounding box center [389, 108] width 7 height 7
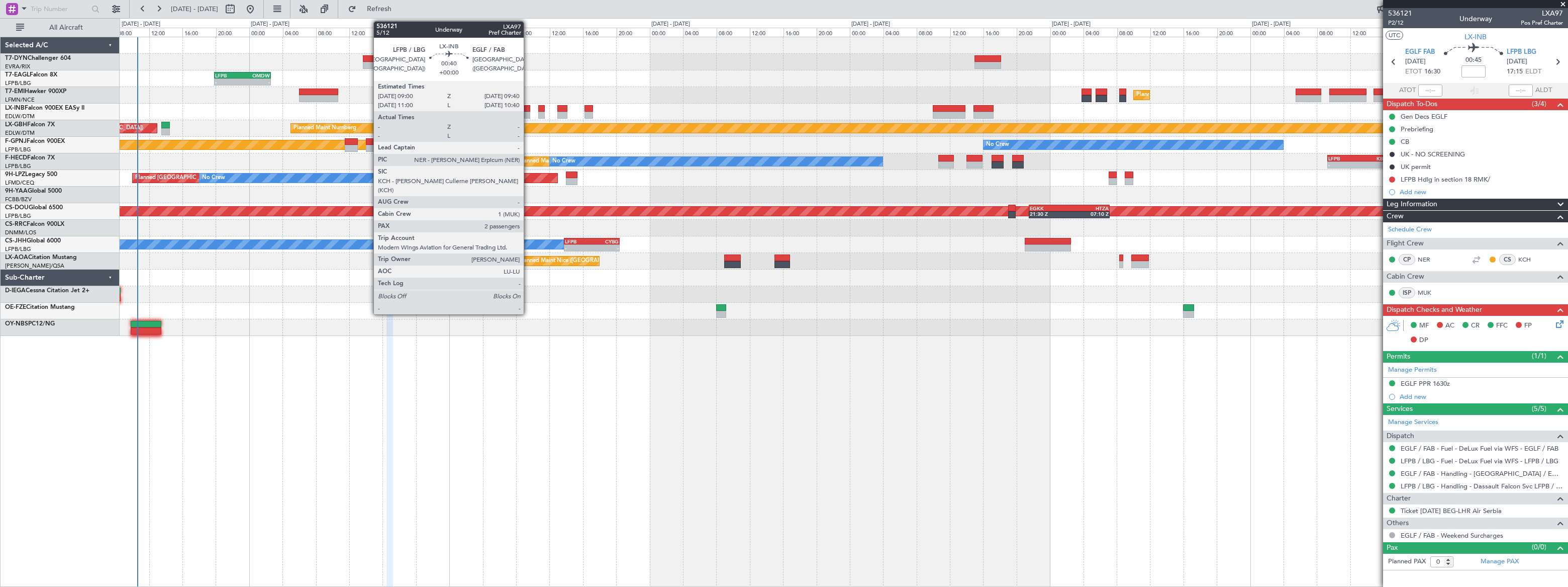
click at [528, 112] on div at bounding box center [527, 115] width 6 height 7
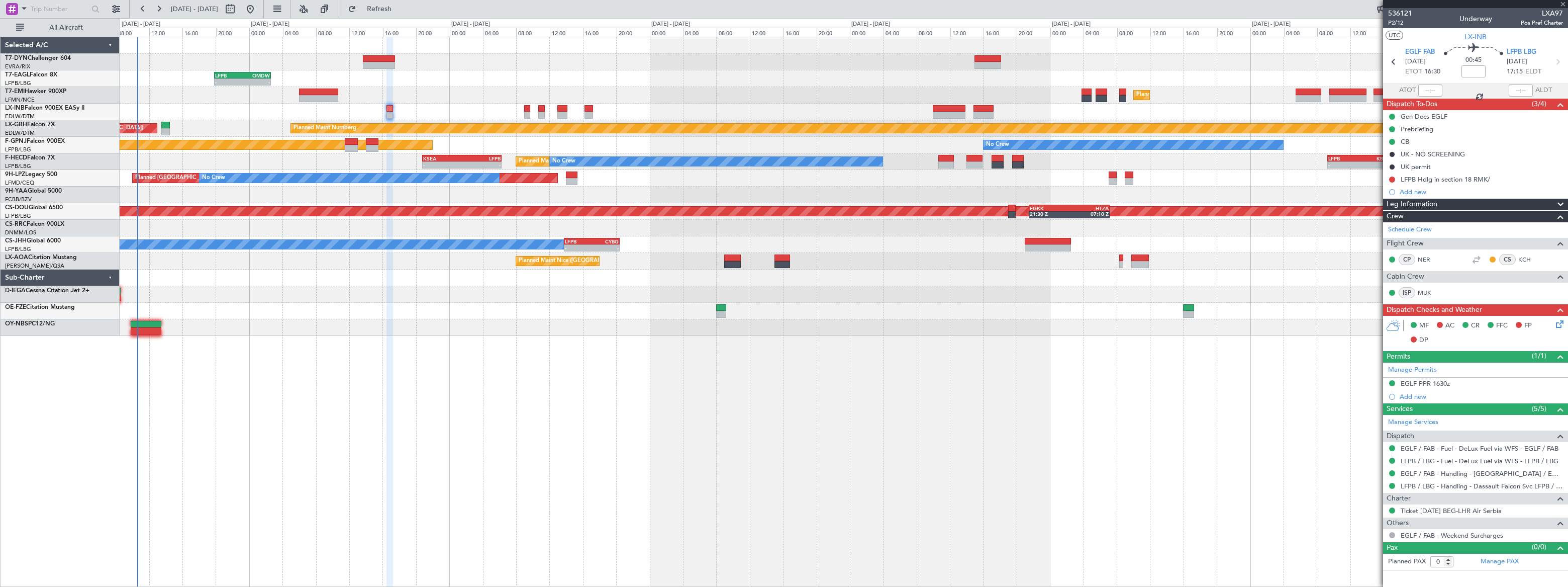
type input "2"
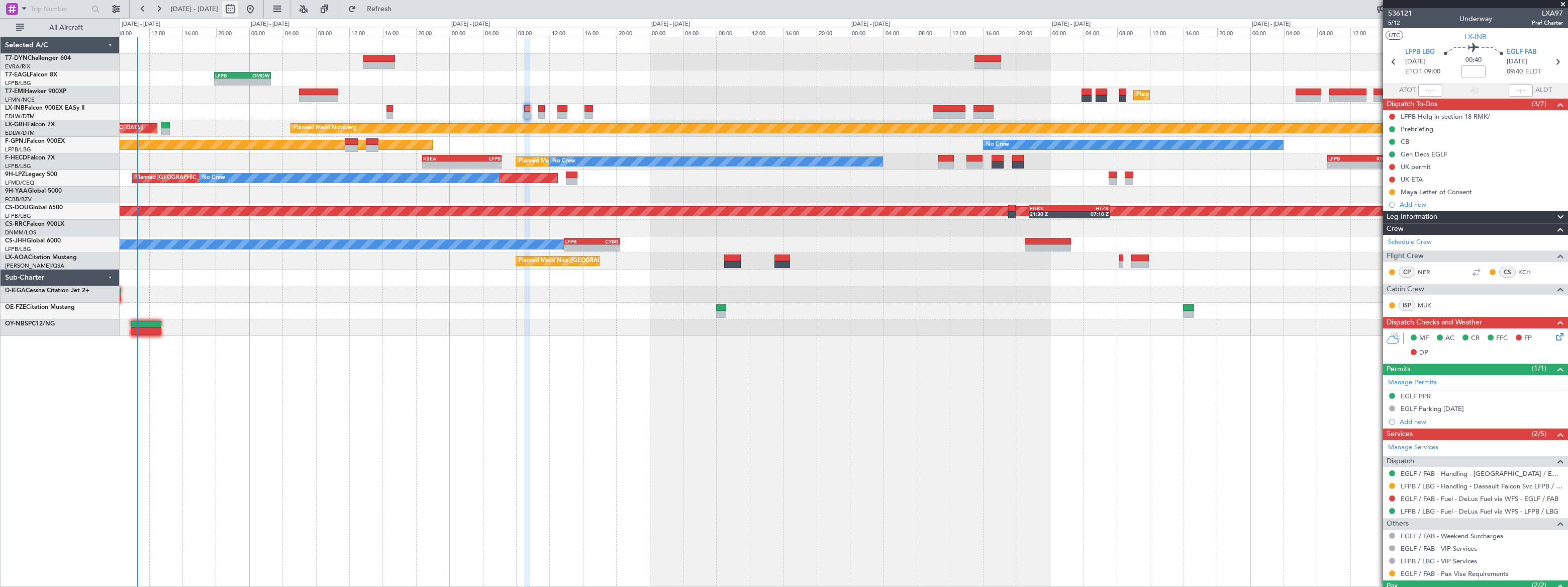
click at [238, 10] on button at bounding box center [230, 9] width 16 height 16
select select "9"
select select "2025"
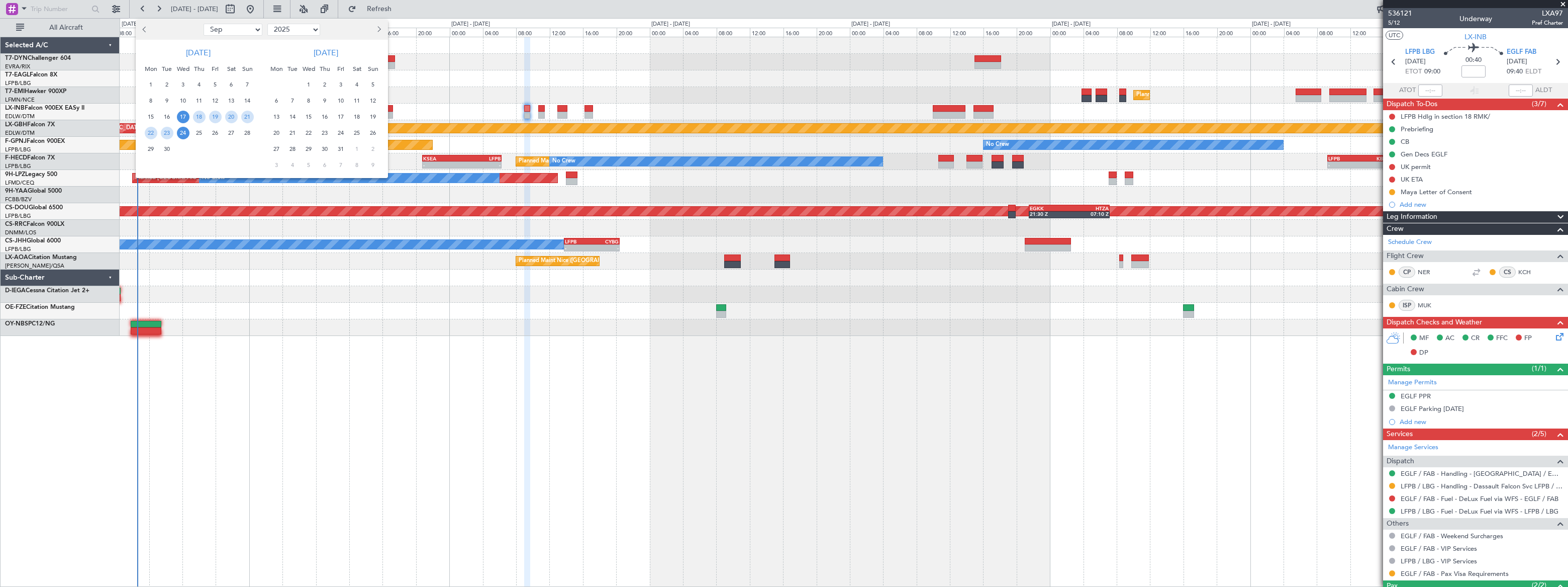
click at [247, 30] on select "Jan Feb Mar Apr May Jun [DATE] Aug Sep Oct Nov Dec" at bounding box center [233, 30] width 59 height 12
select select "10"
click at [203, 24] on select "Jan Feb Mar Apr May Jun [DATE] Aug Sep Oct Nov Dec" at bounding box center [233, 30] width 59 height 12
click at [230, 83] on span "4" at bounding box center [231, 85] width 13 height 13
click at [230, 83] on span "4" at bounding box center [231, 85] width 13 height 13
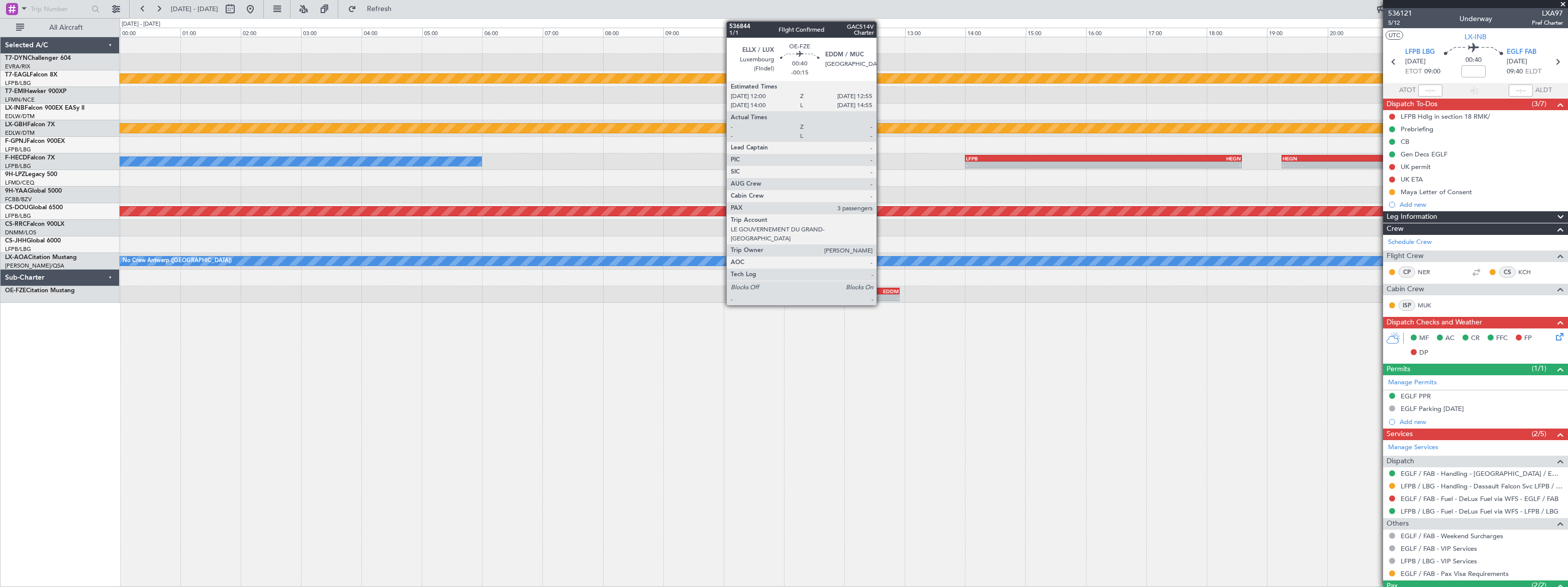
click at [881, 293] on div "EDDM" at bounding box center [885, 291] width 27 height 6
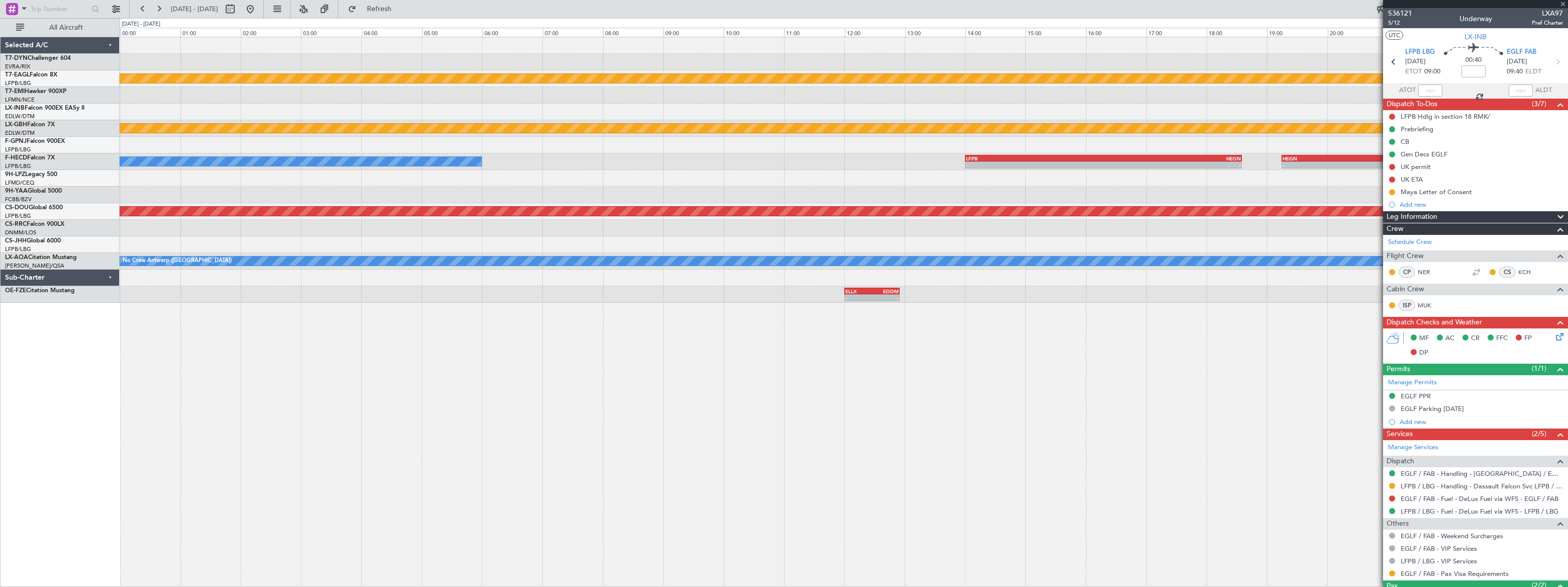
type input "-00:15"
type input "3"
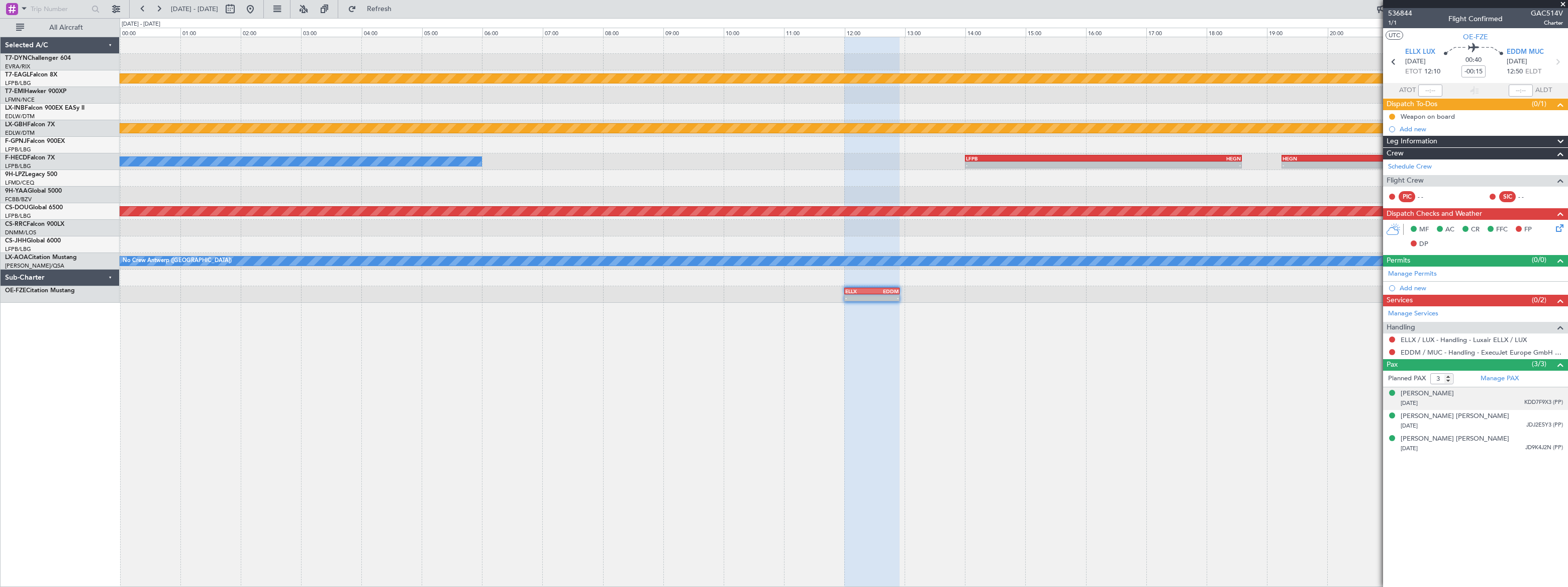
click at [1495, 400] on div "19/12/1988 KDD7F9X3 (PP)" at bounding box center [1482, 403] width 162 height 10
click at [1438, 393] on div "[PERSON_NAME]" at bounding box center [1427, 394] width 53 height 10
click at [258, 10] on button at bounding box center [250, 9] width 16 height 16
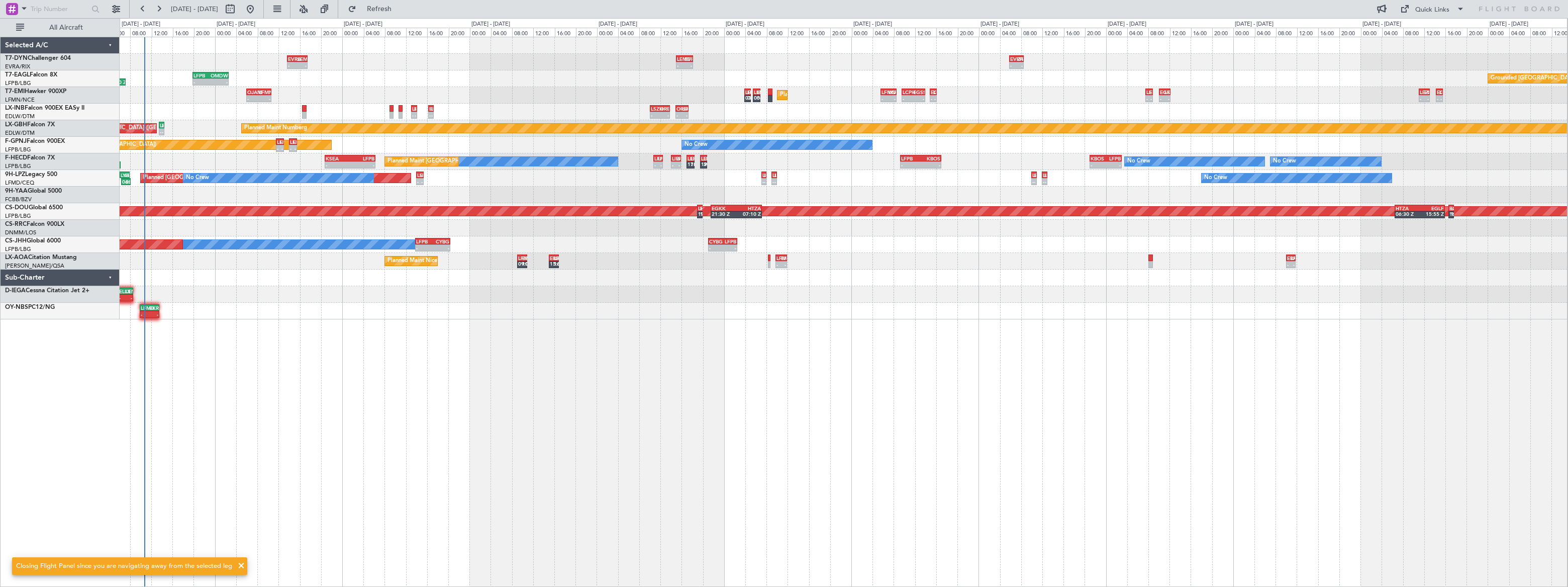
click at [225, 271] on div "- - EVRA 13:40 Z LEMD 17:30 Z - - LEMD 15:00 Z EVRA 18:10 Z - - EVRA 05:50 Z LT…" at bounding box center [843, 312] width 1448 height 550
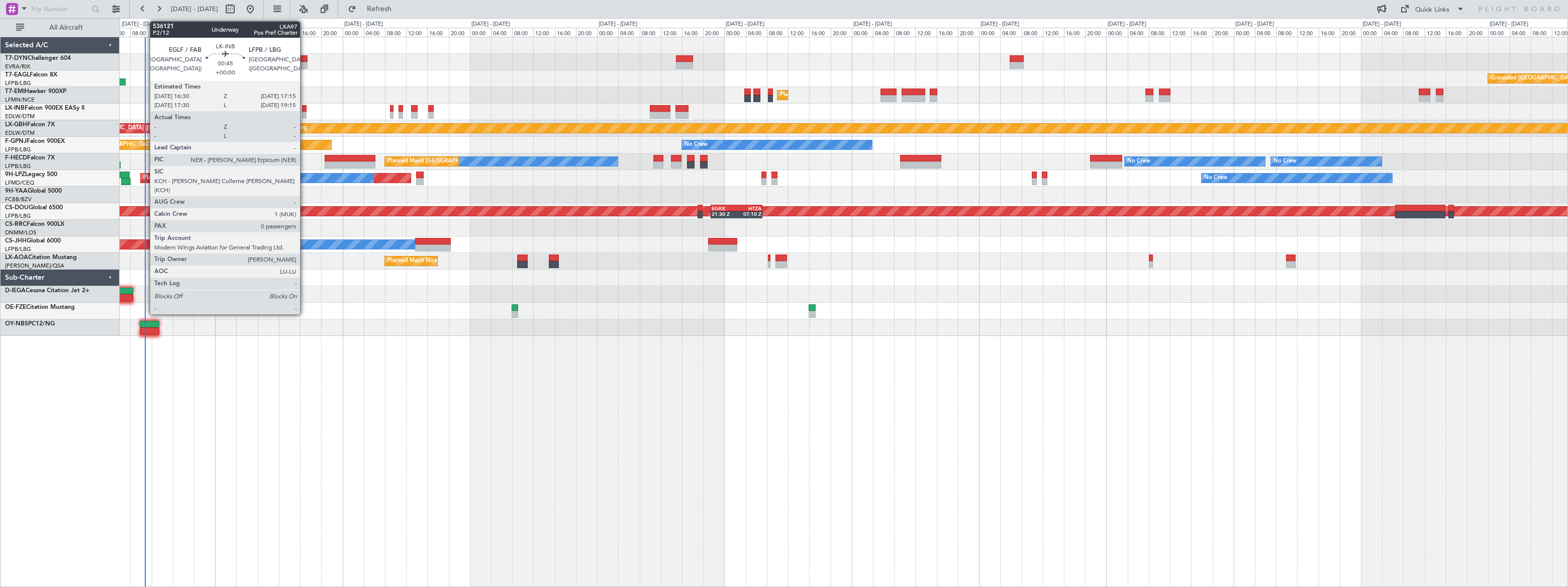
click at [304, 113] on div at bounding box center [304, 115] width 4 height 7
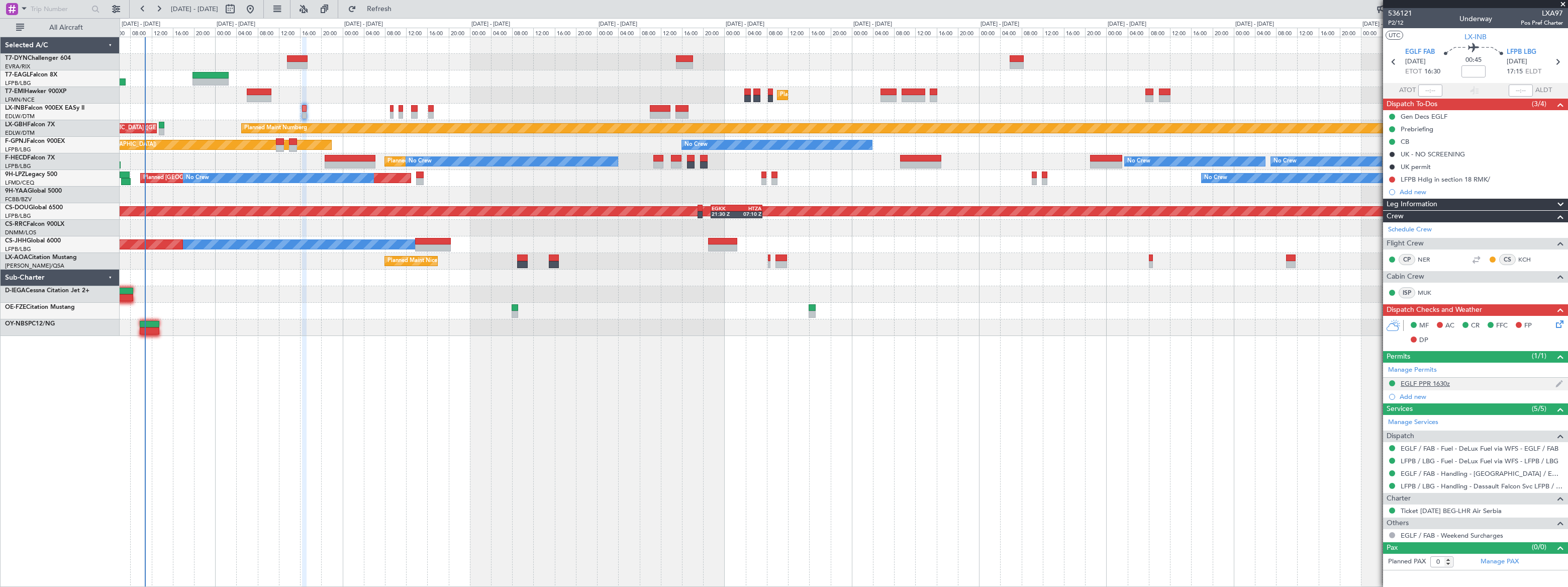
click at [1471, 382] on div "EGLF PPR 1630z" at bounding box center [1476, 384] width 185 height 13
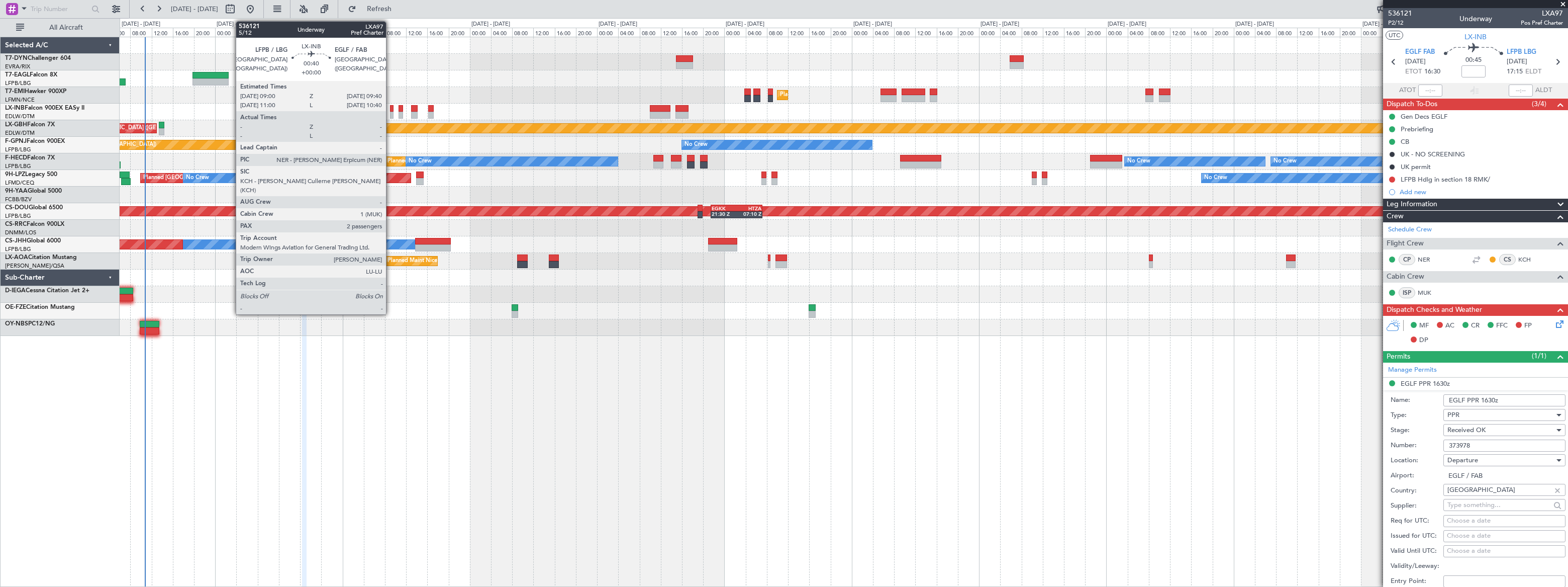
click at [391, 112] on div at bounding box center [392, 115] width 4 height 7
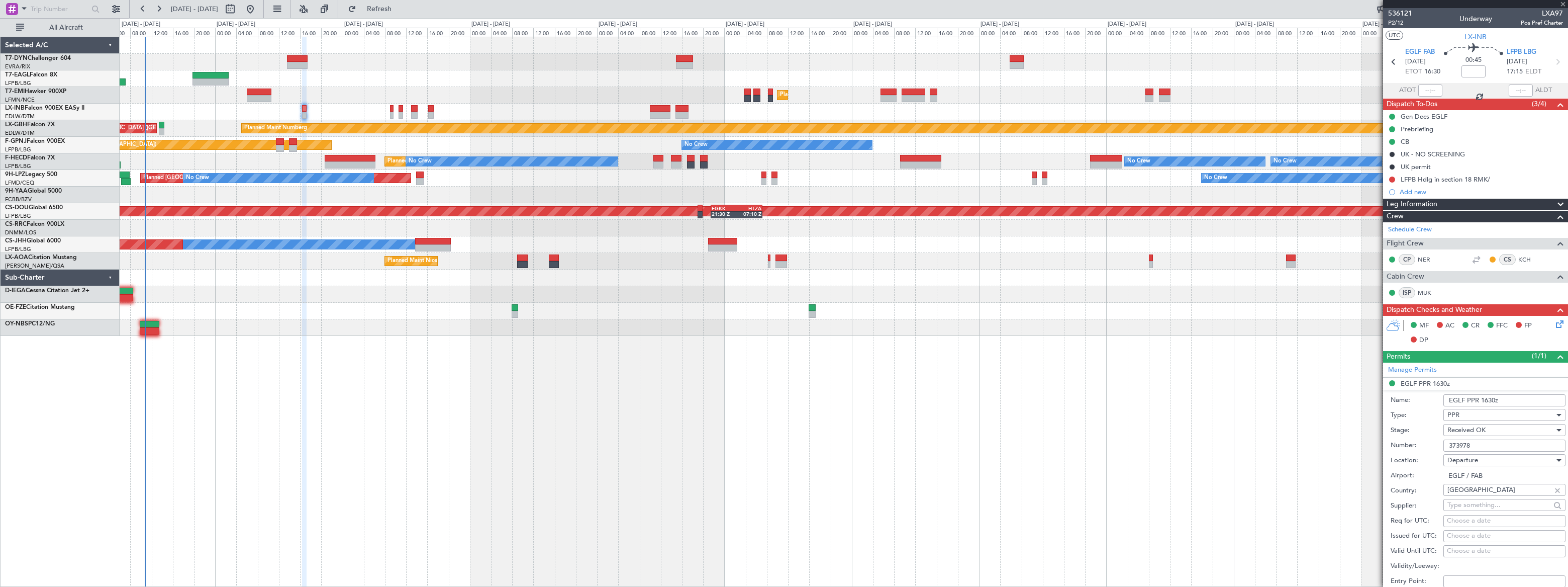
type input "2"
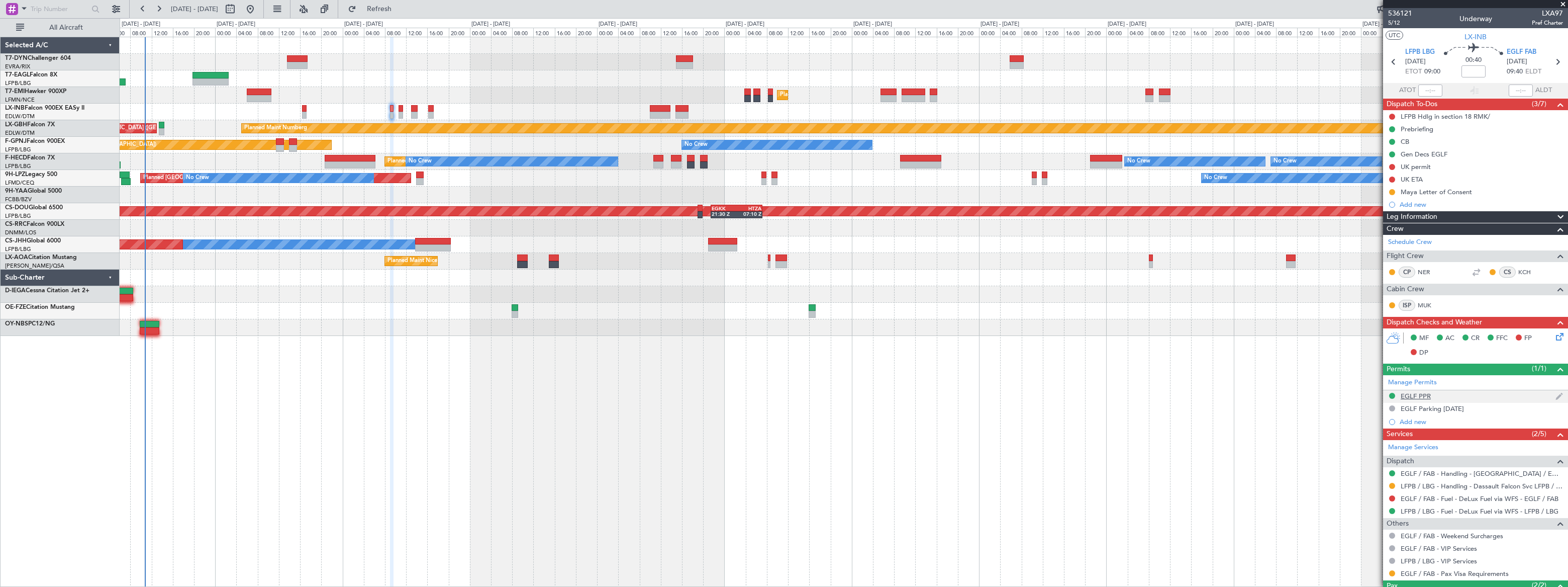
click at [1484, 396] on div "EGLF PPR" at bounding box center [1476, 396] width 185 height 13
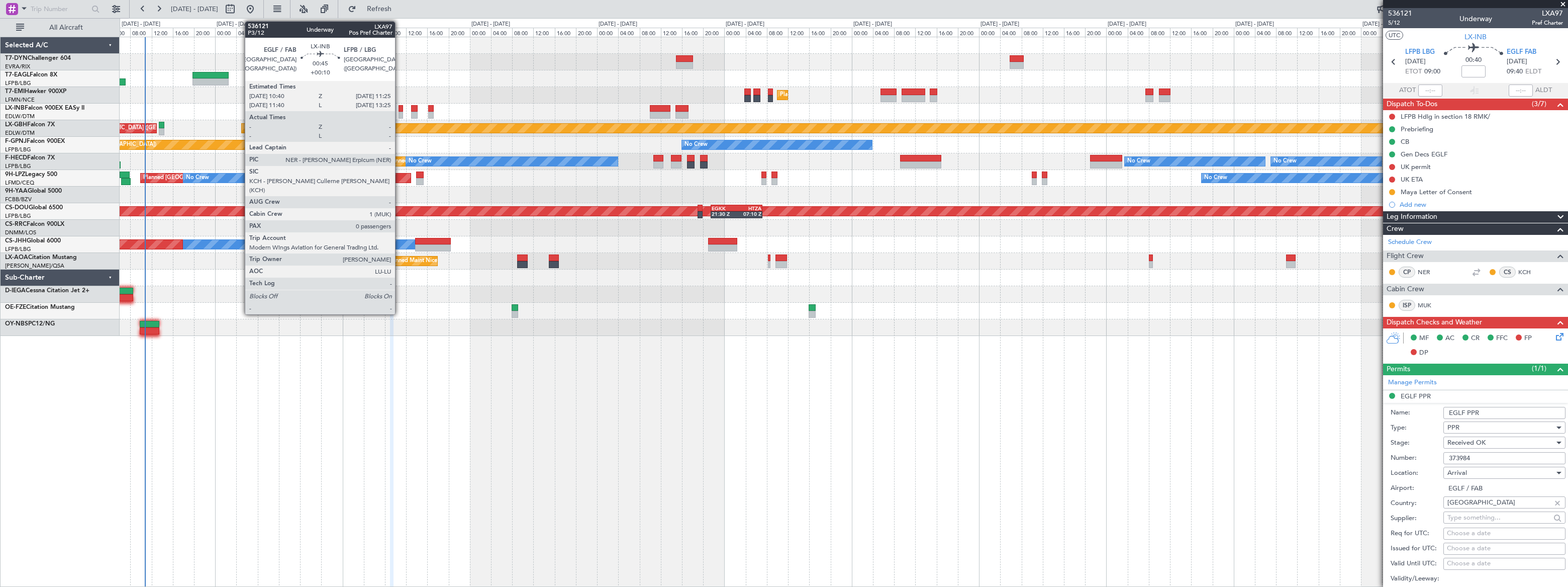
click at [400, 112] on div at bounding box center [400, 115] width 4 height 7
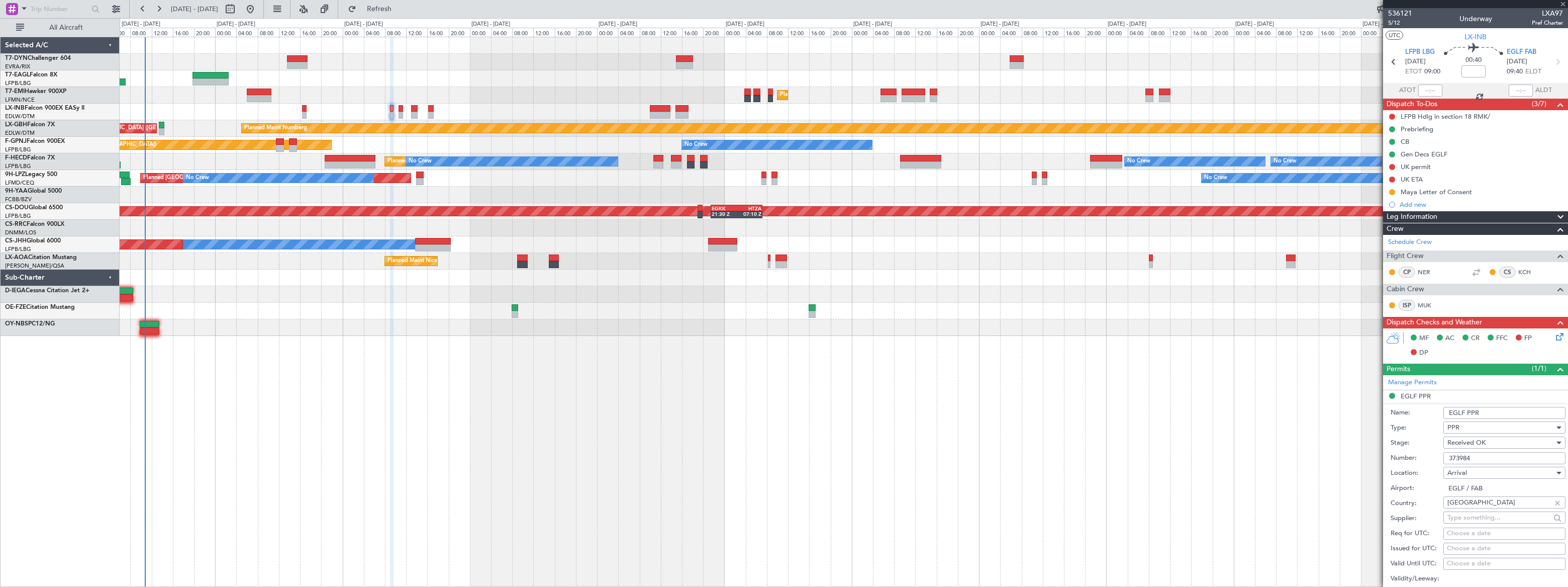
type input "+00:10"
type input "0"
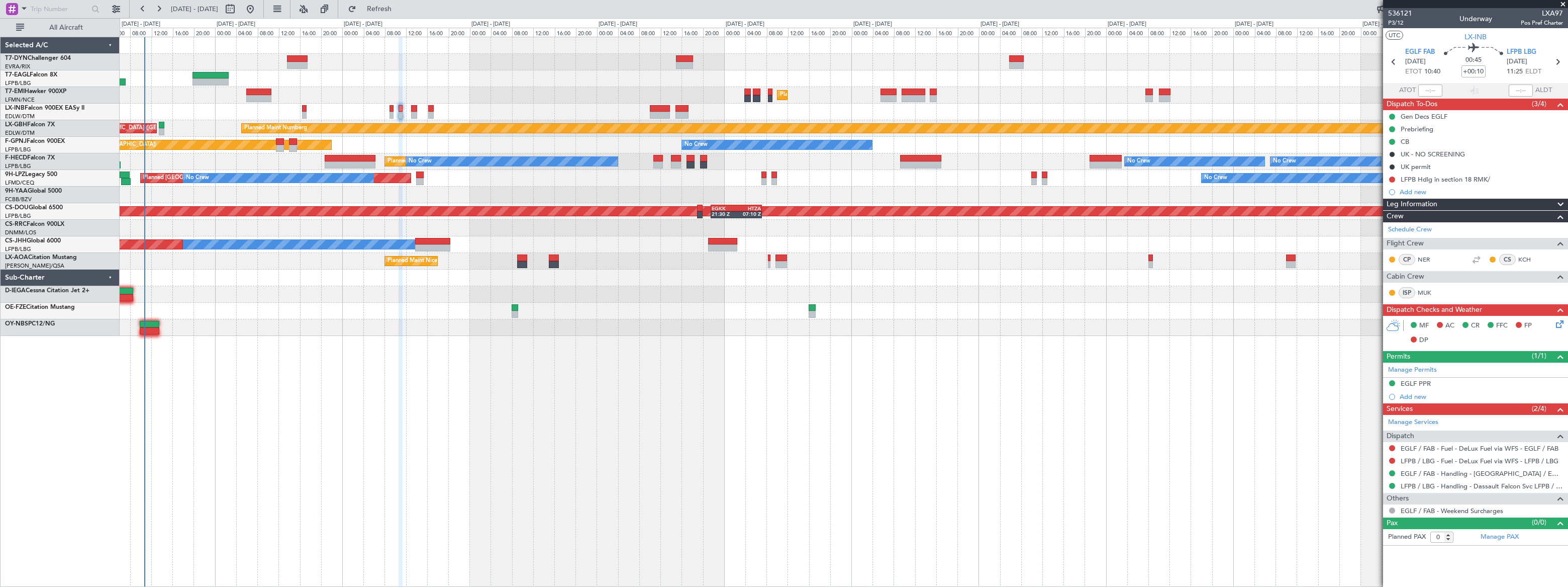
click at [1438, 381] on div "EGLF PPR" at bounding box center [1476, 384] width 185 height 13
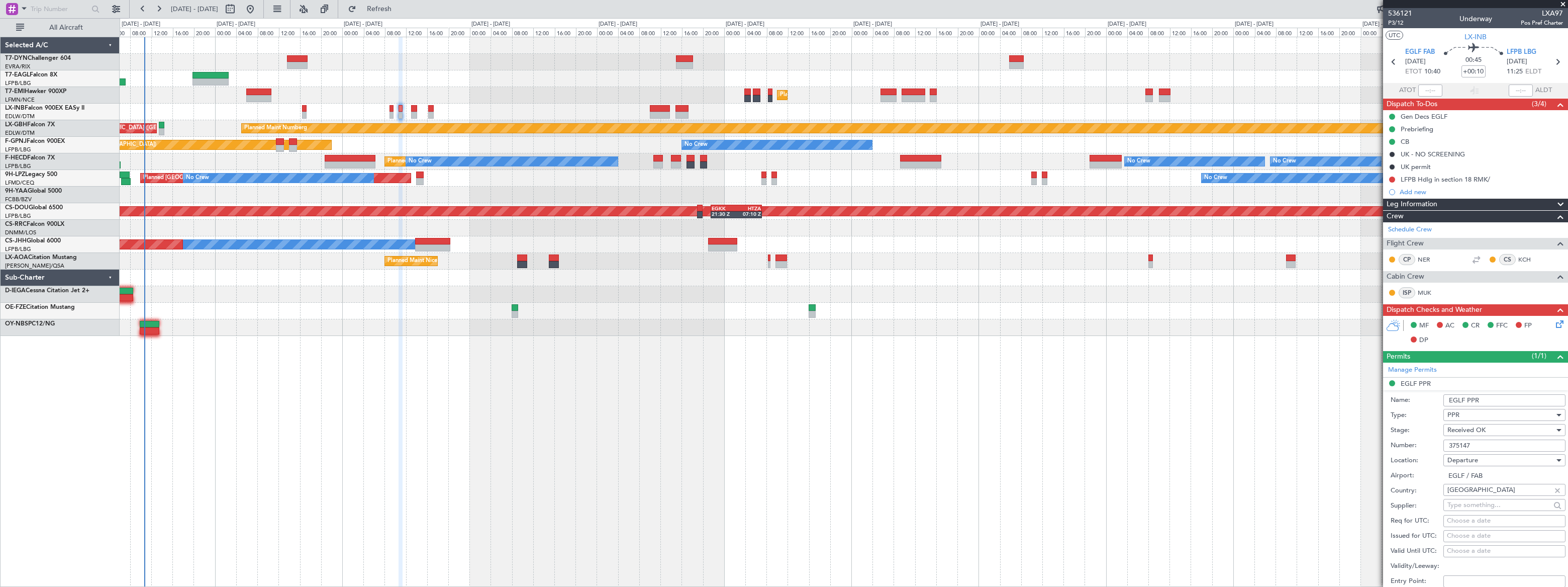
drag, startPoint x: 1482, startPoint y: 441, endPoint x: 1443, endPoint y: 441, distance: 39.0
click at [1443, 441] on input "375147" at bounding box center [1504, 445] width 122 height 12
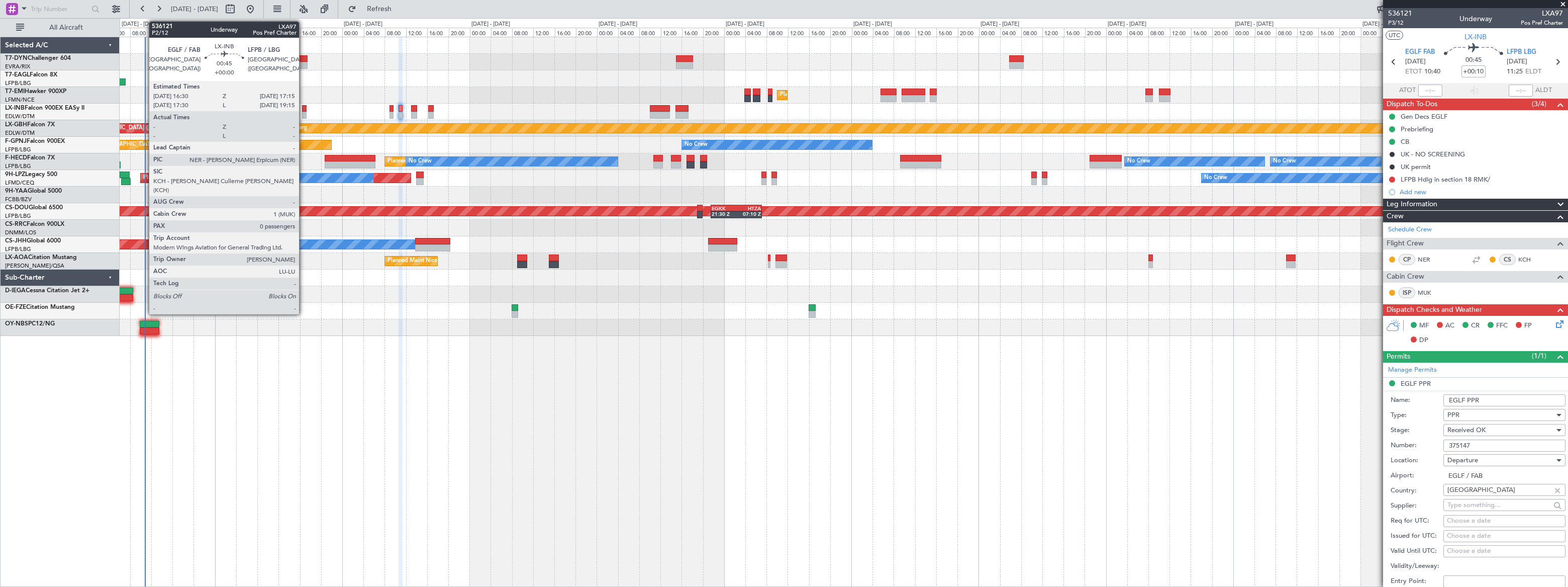
click at [304, 113] on div at bounding box center [304, 115] width 4 height 7
